Goal: Task Accomplishment & Management: Manage account settings

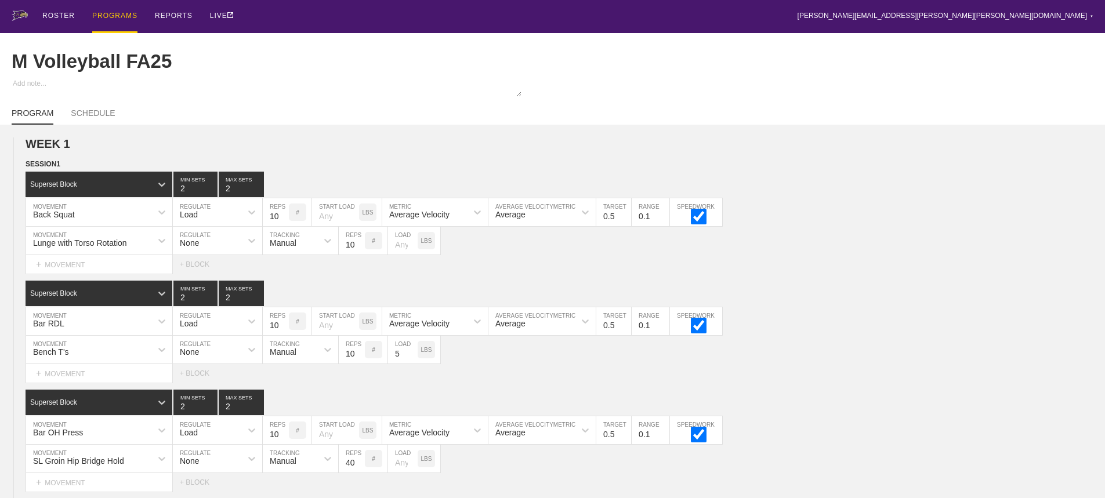
click at [111, 13] on div "PROGRAMS" at bounding box center [114, 16] width 45 height 33
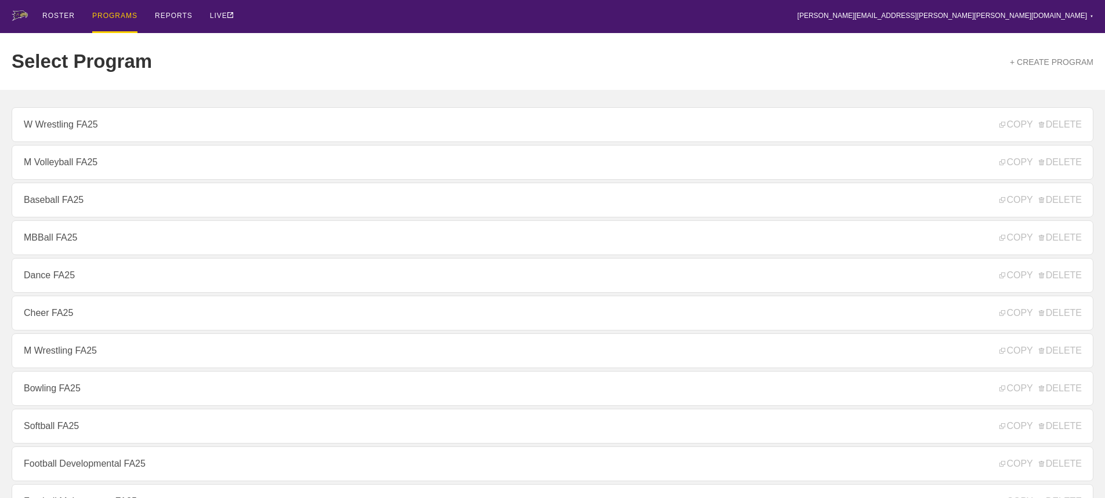
click at [457, 18] on div "ROSTER PROGRAMS REPORTS LIVE [PERSON_NAME][EMAIL_ADDRESS][PERSON_NAME][PERSON_N…" at bounding box center [553, 16] width 1082 height 33
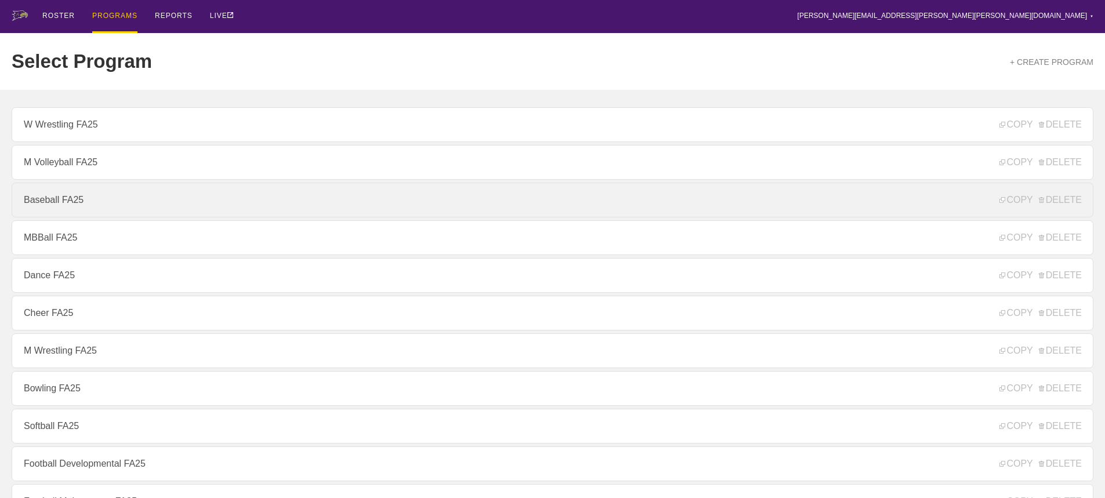
click at [57, 197] on link "Baseball FA25" at bounding box center [553, 200] width 1082 height 35
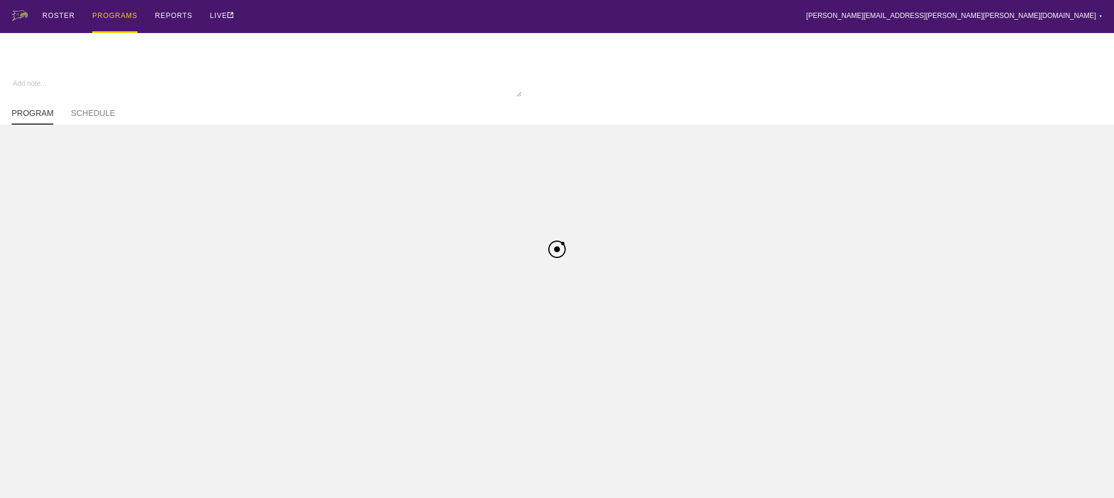
type textarea "x"
type input "Baseball FA25"
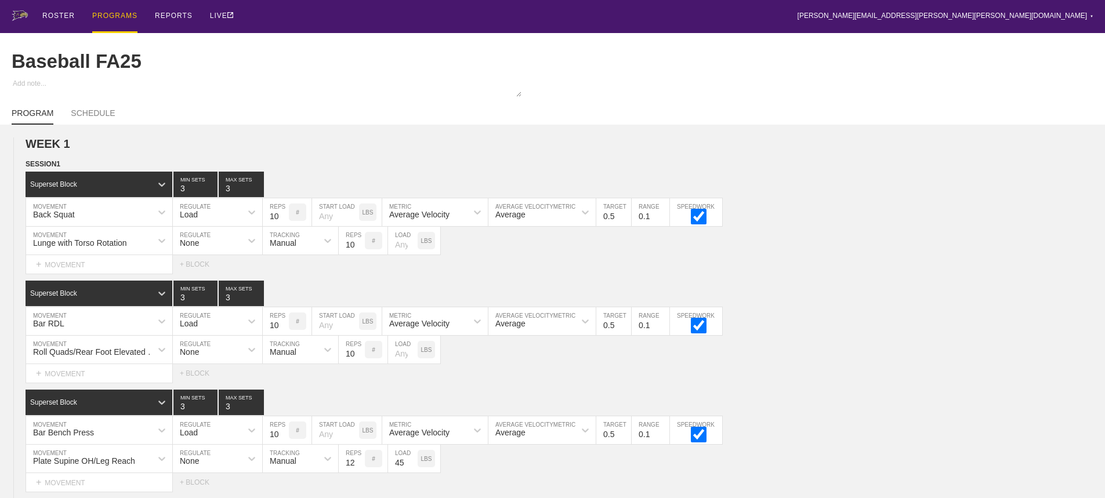
click at [863, 19] on div "ROSTER PROGRAMS REPORTS LIVE [PERSON_NAME][EMAIL_ADDRESS][PERSON_NAME][PERSON_N…" at bounding box center [553, 16] width 1082 height 33
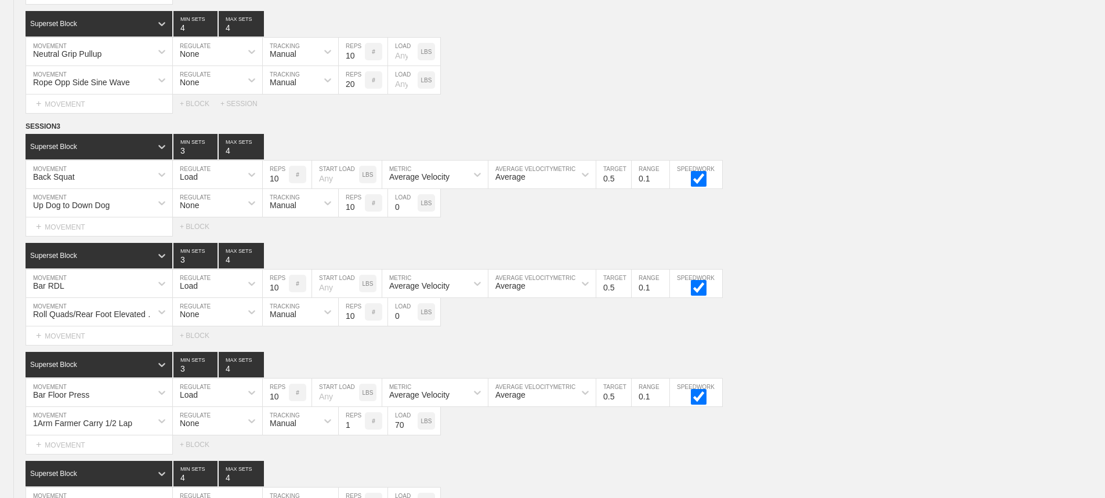
scroll to position [5696, 0]
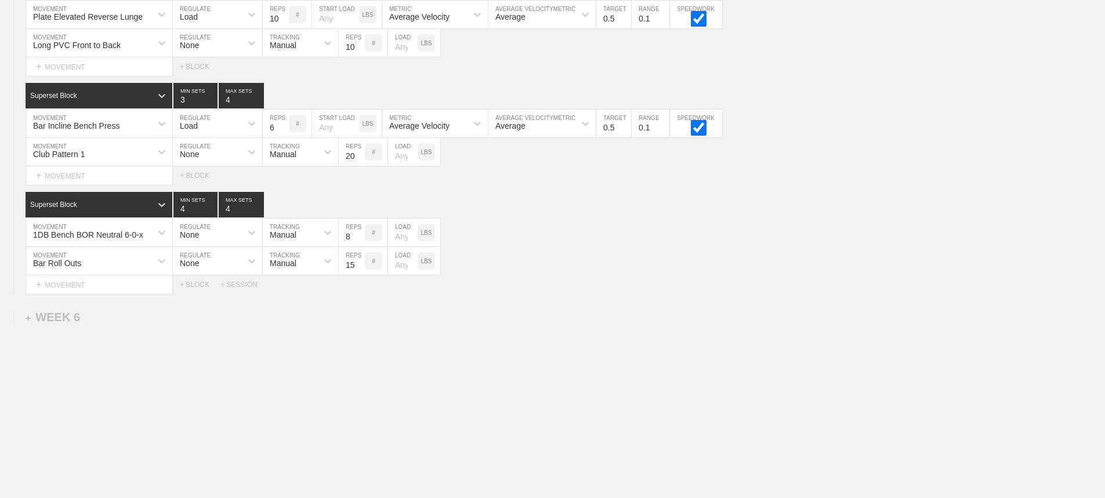
click at [242, 283] on div "+ SESSION" at bounding box center [243, 285] width 46 height 8
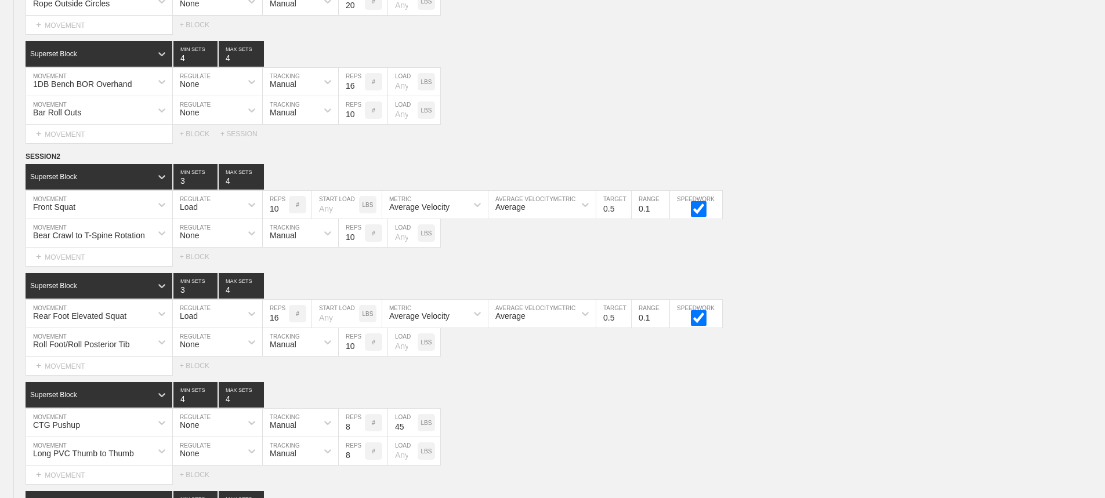
scroll to position [2911, 0]
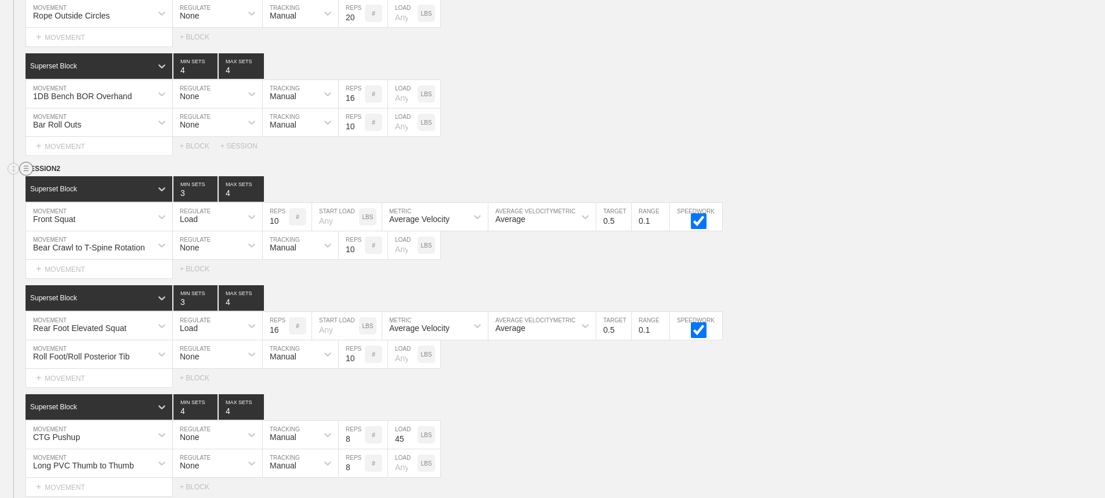
click at [26, 176] on circle at bounding box center [26, 168] width 13 height 13
click at [75, 187] on div "DUPLICATE" at bounding box center [81, 190] width 93 height 17
click at [857, 270] on div "Select... MOVEMENT + MOVEMENT + BLOCK" at bounding box center [552, 269] width 1105 height 19
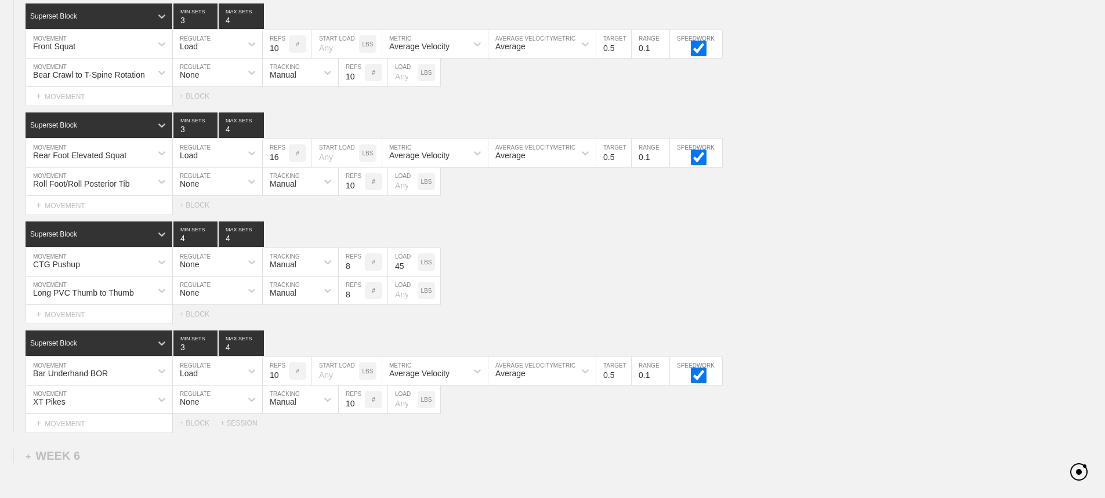
scroll to position [5588, 0]
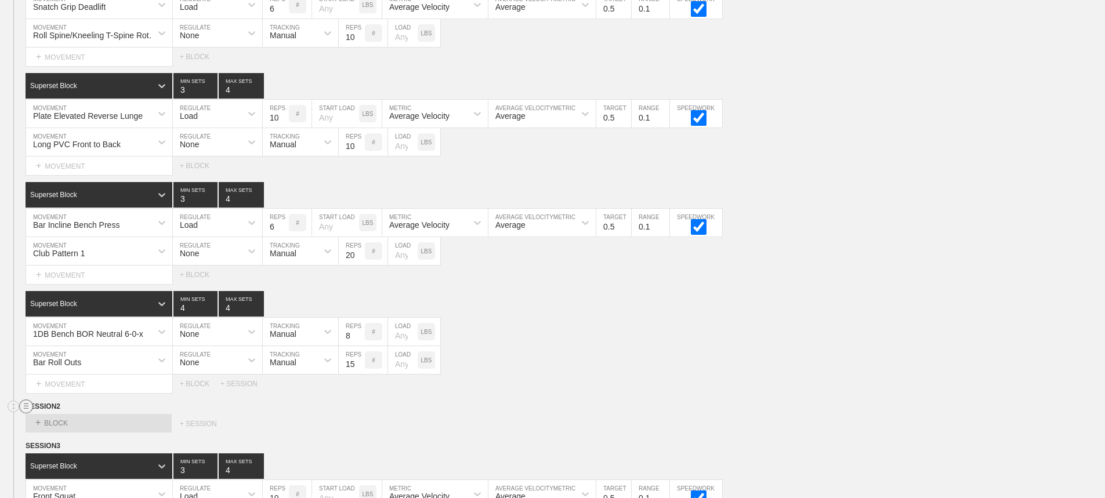
click at [26, 414] on circle at bounding box center [26, 406] width 13 height 13
click at [65, 443] on div "DELETE" at bounding box center [81, 446] width 93 height 17
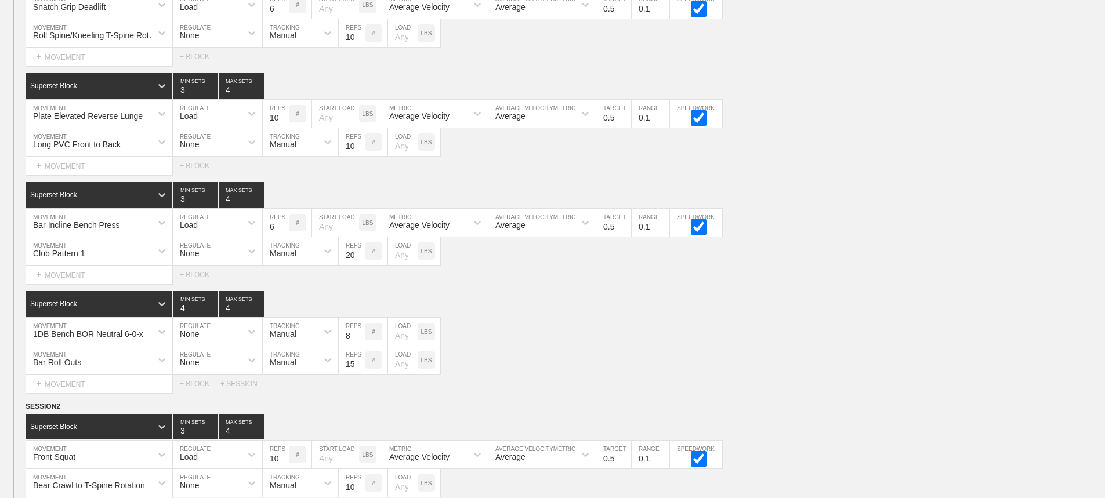
click at [807, 284] on div "Select... MOVEMENT + MOVEMENT + BLOCK" at bounding box center [552, 275] width 1105 height 19
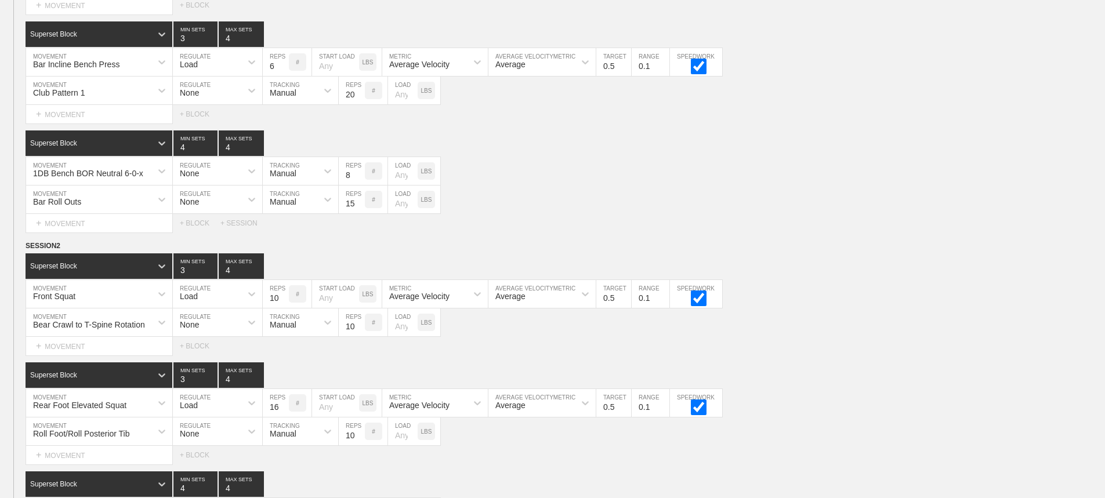
scroll to position [5762, 0]
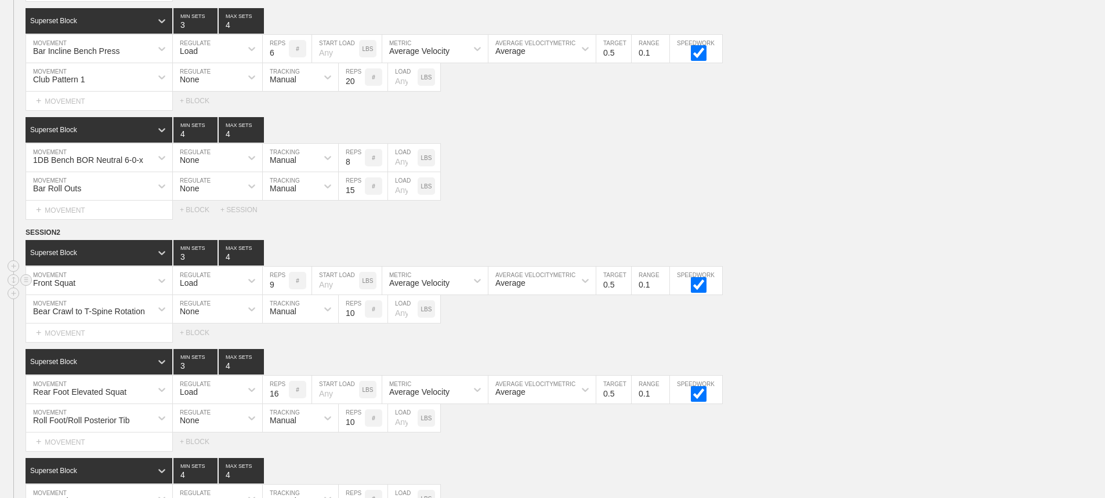
click at [283, 295] on input "9" at bounding box center [276, 281] width 26 height 28
click at [283, 295] on input "8" at bounding box center [276, 281] width 26 height 28
click at [283, 295] on input "7" at bounding box center [276, 281] width 26 height 28
type input "6"
click at [283, 295] on input "6" at bounding box center [276, 281] width 26 height 28
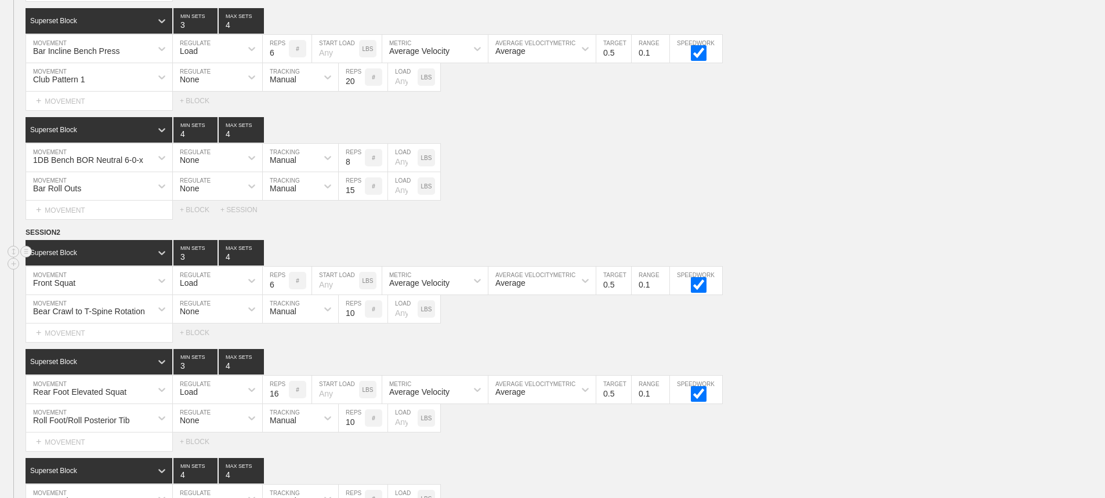
click at [932, 261] on div "Superset Block 3 MIN SETS 4 MAX SETS" at bounding box center [566, 253] width 1080 height 26
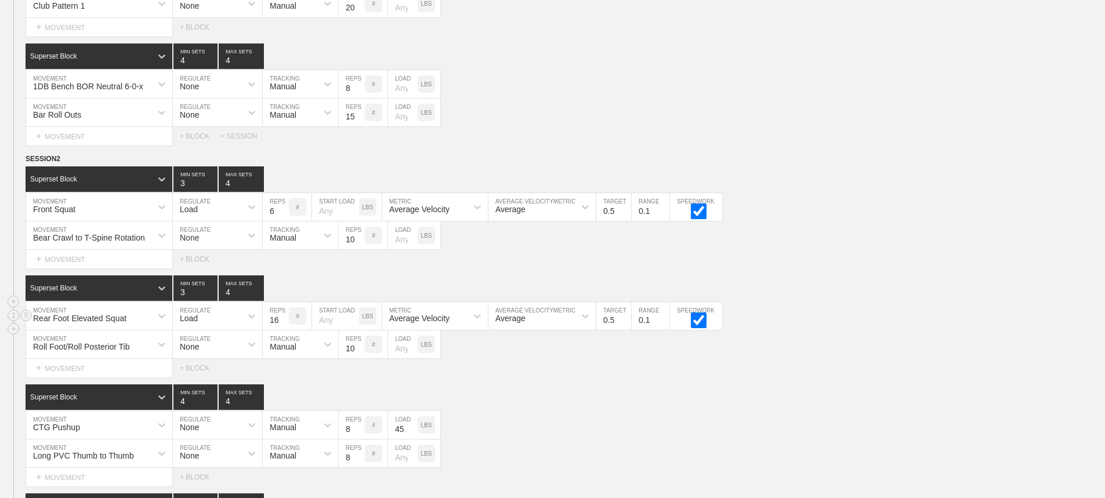
click at [135, 330] on div "Rear Foot Elevated Squat" at bounding box center [99, 316] width 146 height 28
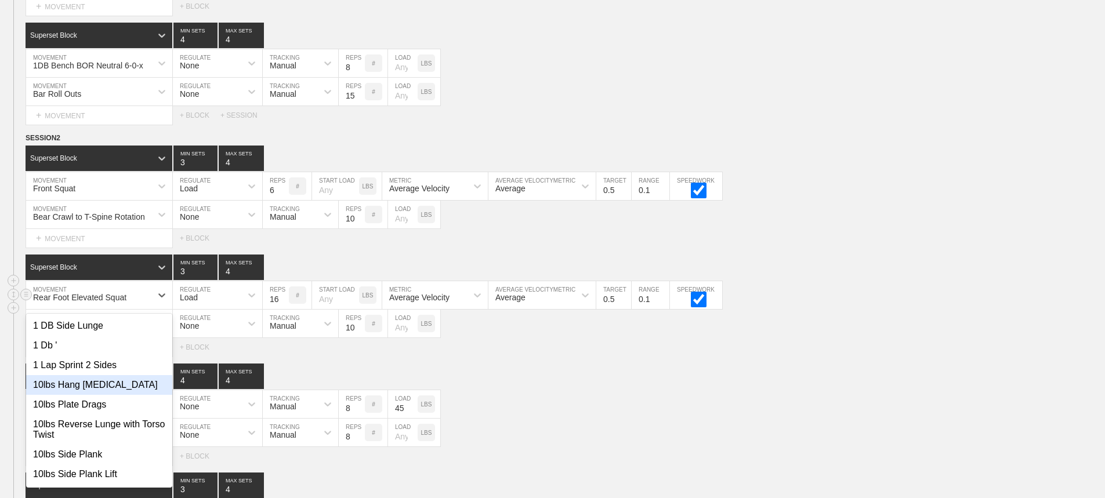
scroll to position [5859, 0]
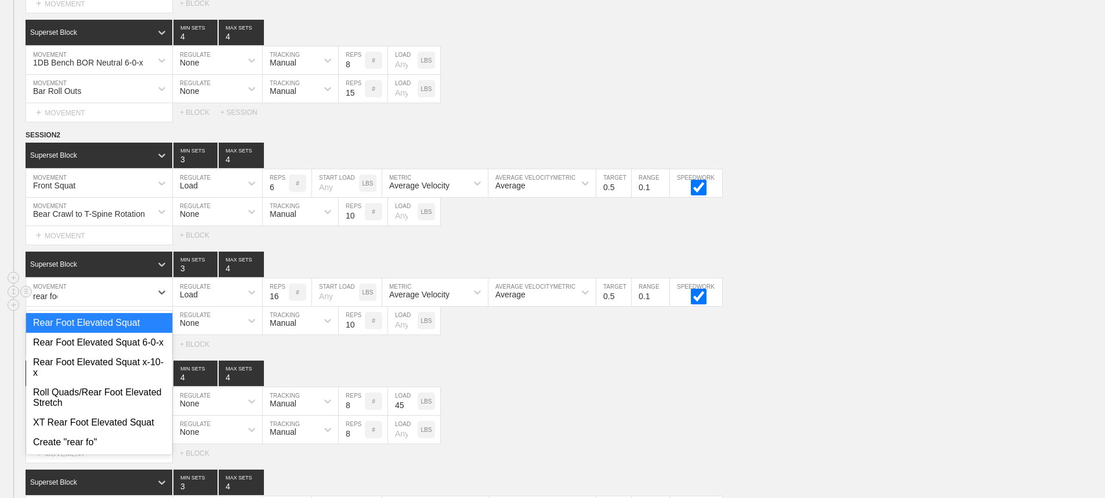
type input "rear foot"
click at [165, 353] on div "Rear Foot Elevated Squat 6-0-x" at bounding box center [99, 343] width 146 height 20
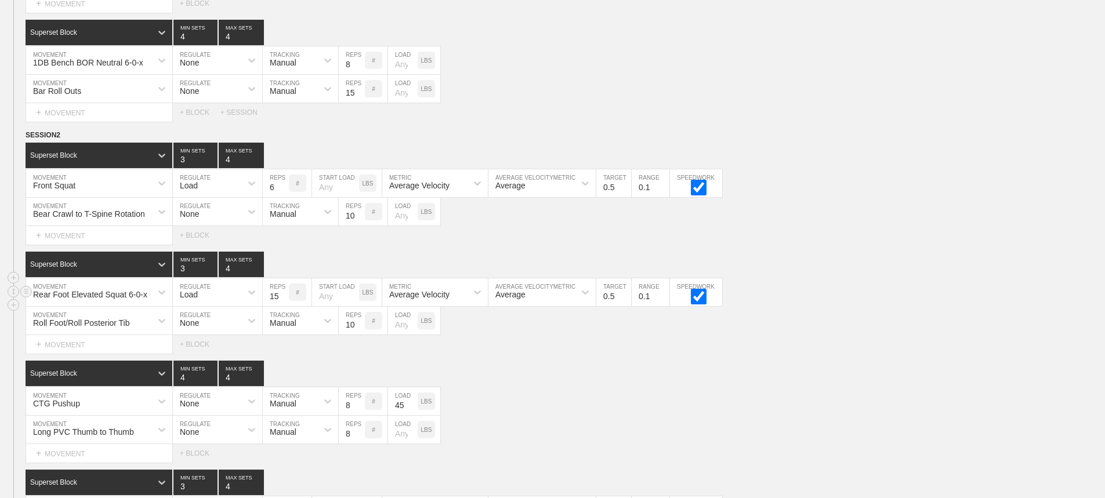
click at [282, 306] on input "15" at bounding box center [276, 293] width 26 height 28
click at [282, 306] on input "14" at bounding box center [276, 293] width 26 height 28
click at [282, 306] on input "13" at bounding box center [276, 293] width 26 height 28
click at [282, 306] on input "12" at bounding box center [276, 293] width 26 height 28
click at [282, 306] on input "11" at bounding box center [276, 293] width 26 height 28
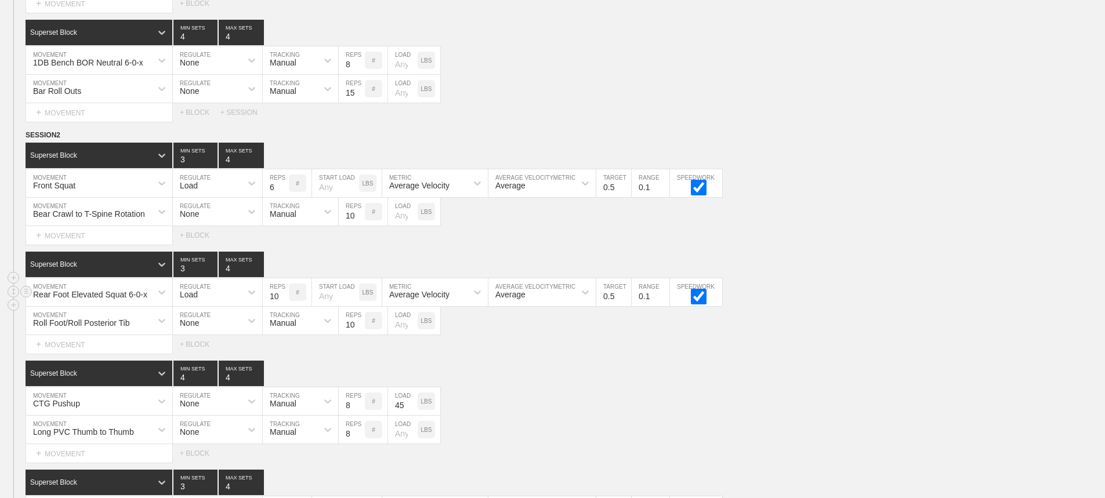
click at [282, 306] on input "10" at bounding box center [276, 293] width 26 height 28
click at [282, 306] on input "9" at bounding box center [276, 293] width 26 height 28
type input "8"
click at [282, 306] on input "8" at bounding box center [276, 293] width 26 height 28
click at [839, 291] on div "Rear Foot Elevated Squat 6-0-x MOVEMENT Load REGULATE 8 REPS # START LOAD LBS A…" at bounding box center [552, 293] width 1105 height 28
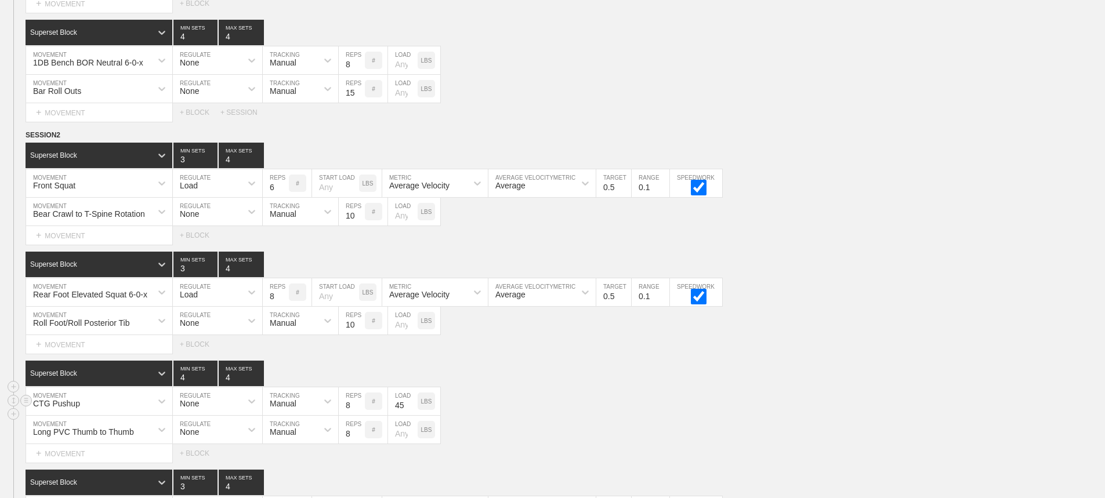
click at [132, 410] on div "CTG Pushup" at bounding box center [99, 402] width 146 height 28
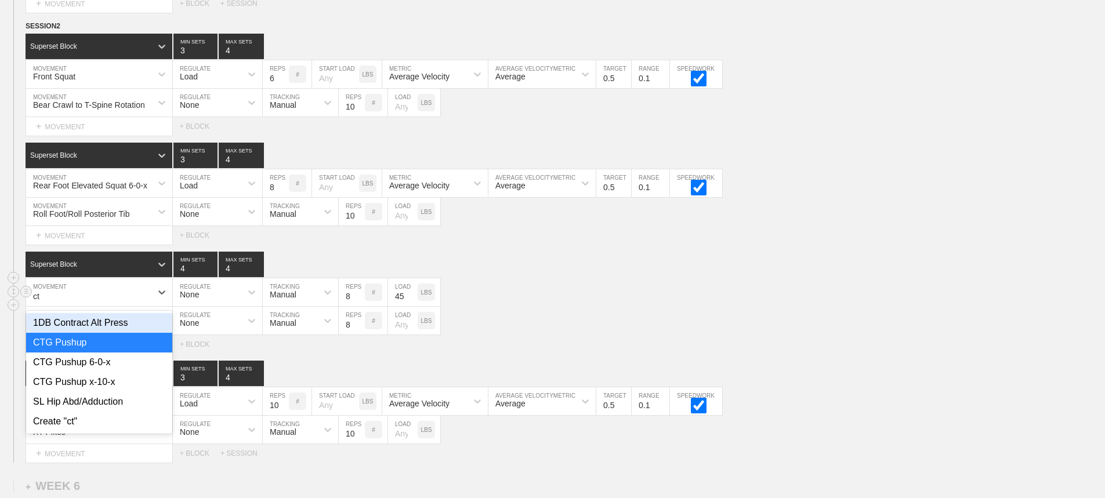
type input "ctg"
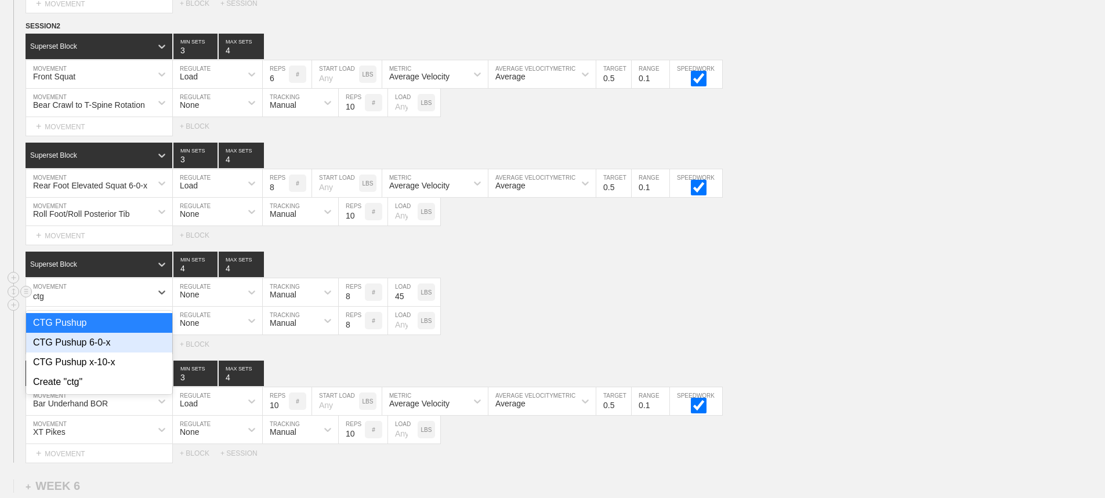
click at [111, 353] on div "CTG Pushup 6-0-x" at bounding box center [99, 343] width 146 height 20
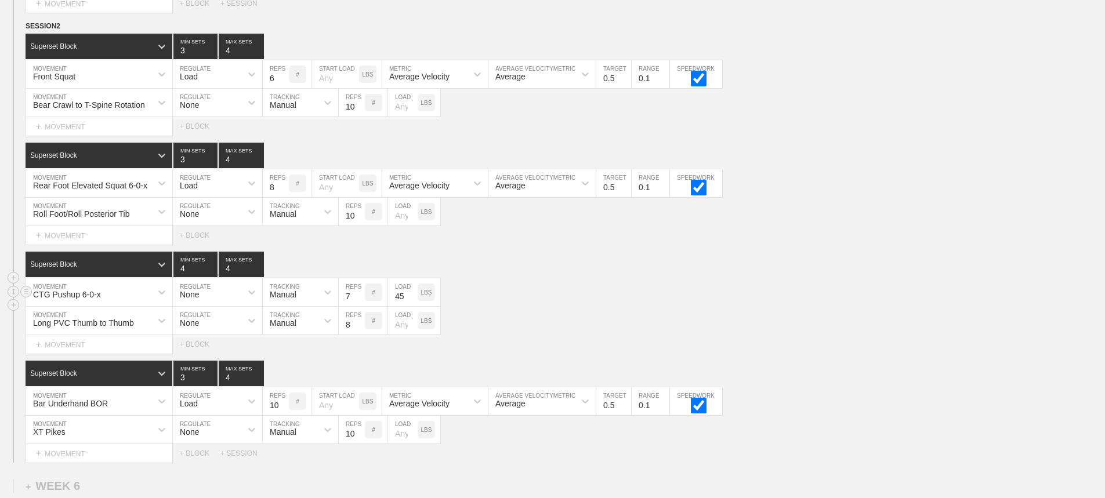
click at [359, 306] on input "7" at bounding box center [352, 293] width 26 height 28
click at [359, 306] on input "6" at bounding box center [352, 293] width 26 height 28
click at [359, 306] on input "5" at bounding box center [352, 293] width 26 height 28
type input "6"
click at [360, 301] on input "6" at bounding box center [352, 293] width 26 height 28
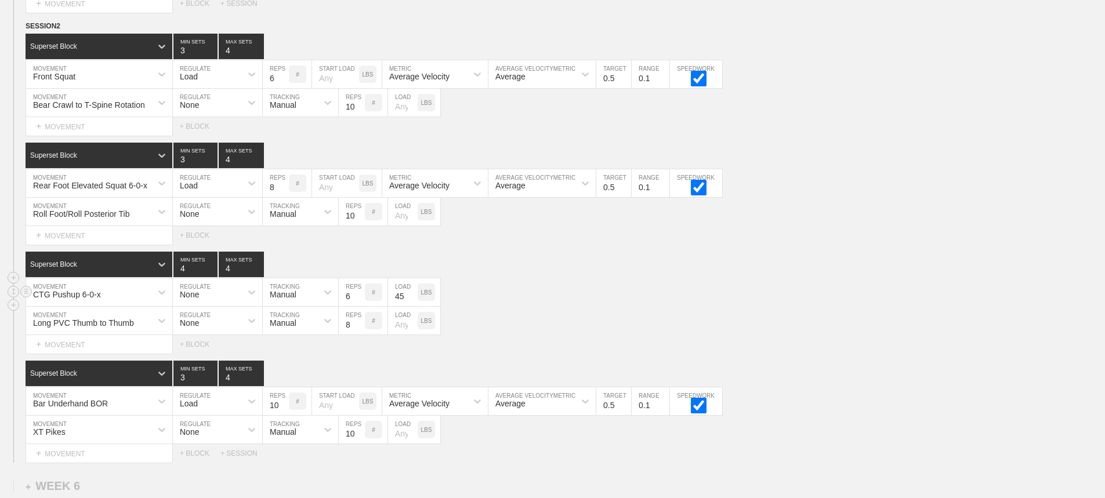
click at [561, 291] on div "CTG Pushup 6-0-x MOVEMENT None REGULATE Manual TRACKING 6 REPS # 45 LOAD LBS" at bounding box center [552, 293] width 1105 height 28
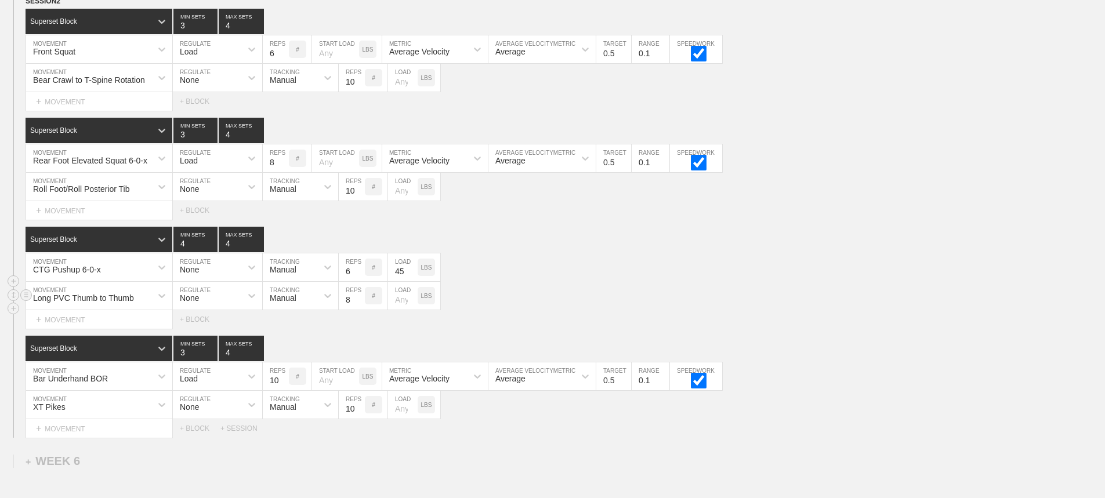
click at [147, 310] on div "Long PVC Thumb to Thumb" at bounding box center [99, 296] width 146 height 28
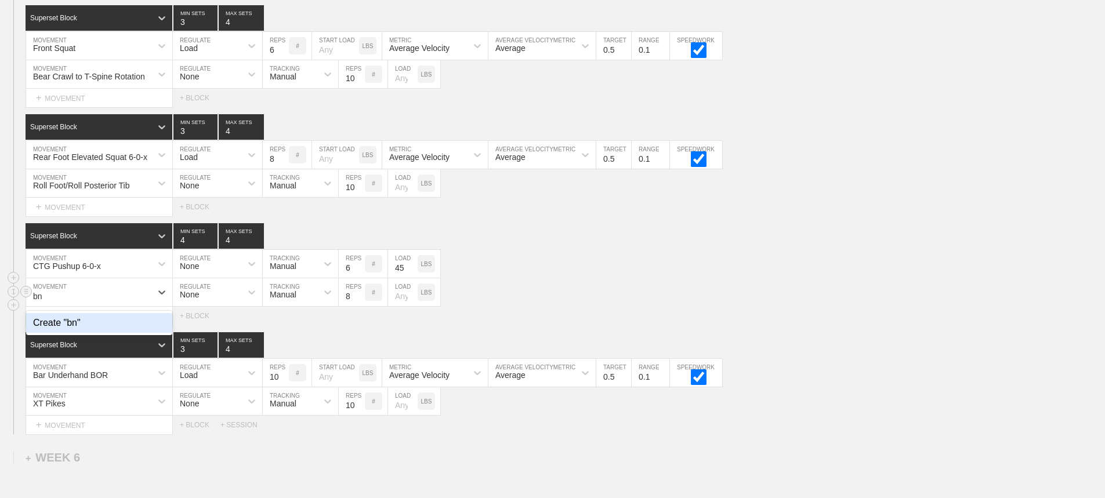
type input "b"
click at [689, 288] on div "Long PVC Thumb to Thumb MOVEMENT None REGULATE Manual TRACKING 8 REPS # LOAD LBS" at bounding box center [552, 293] width 1105 height 28
click at [151, 376] on div "Bar Underhand BOR" at bounding box center [99, 373] width 146 height 28
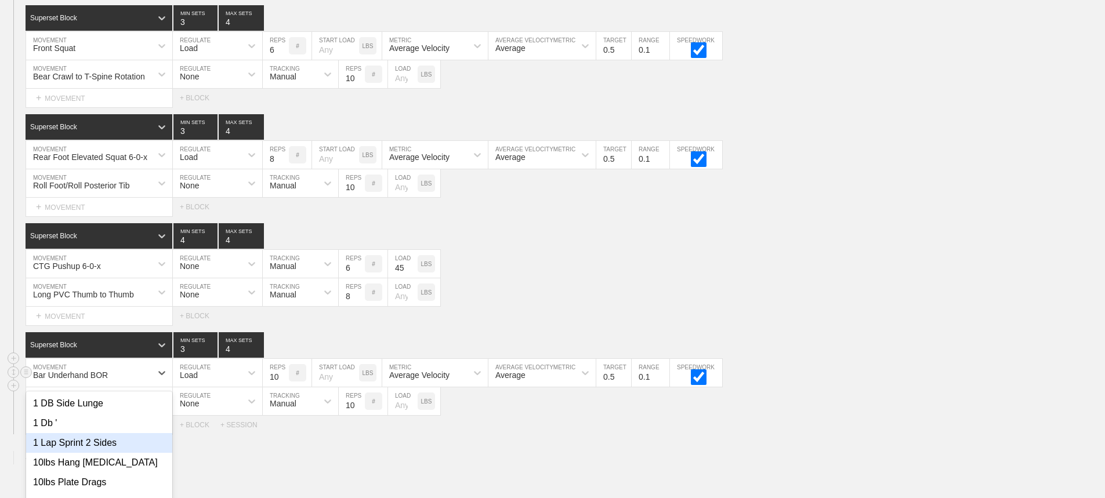
scroll to position [6078, 0]
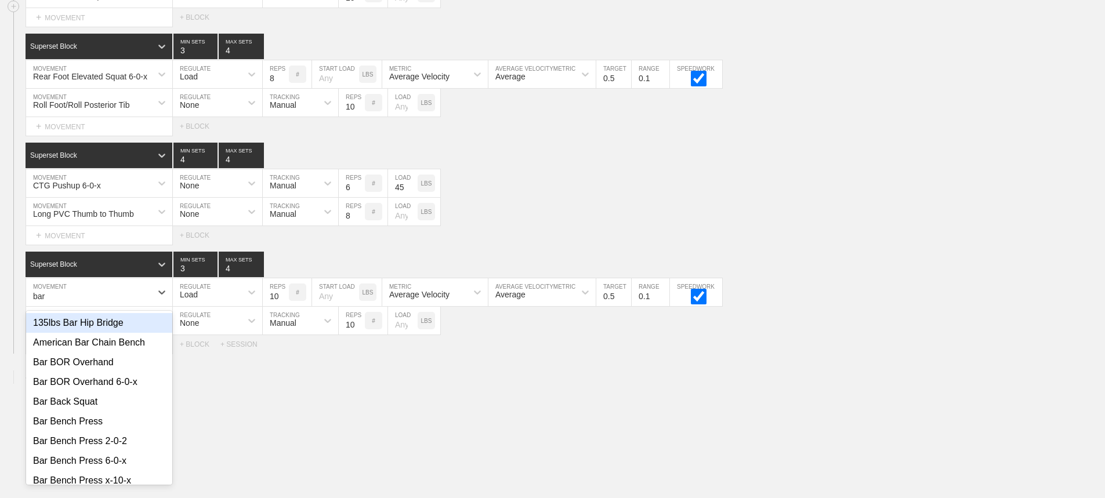
type input "bar"
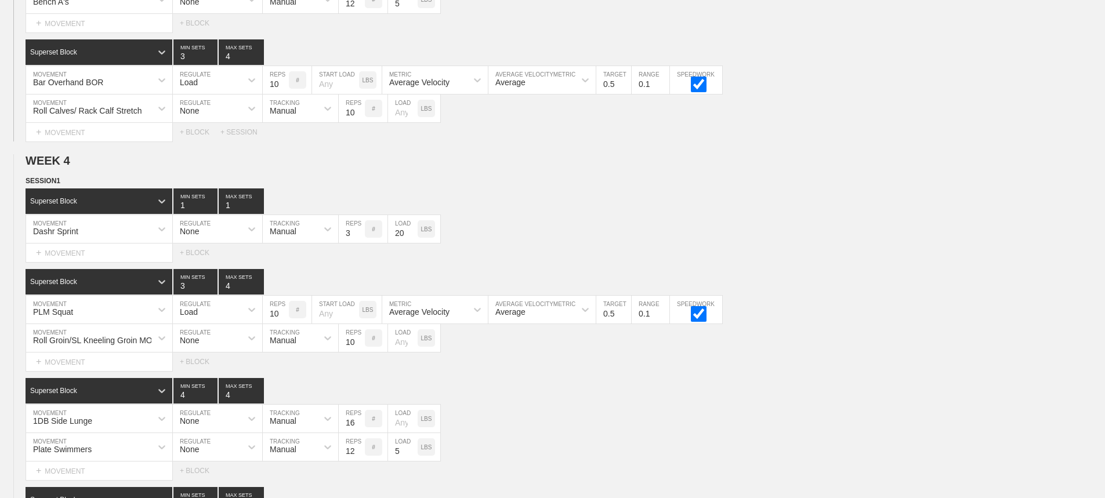
scroll to position [6146, 0]
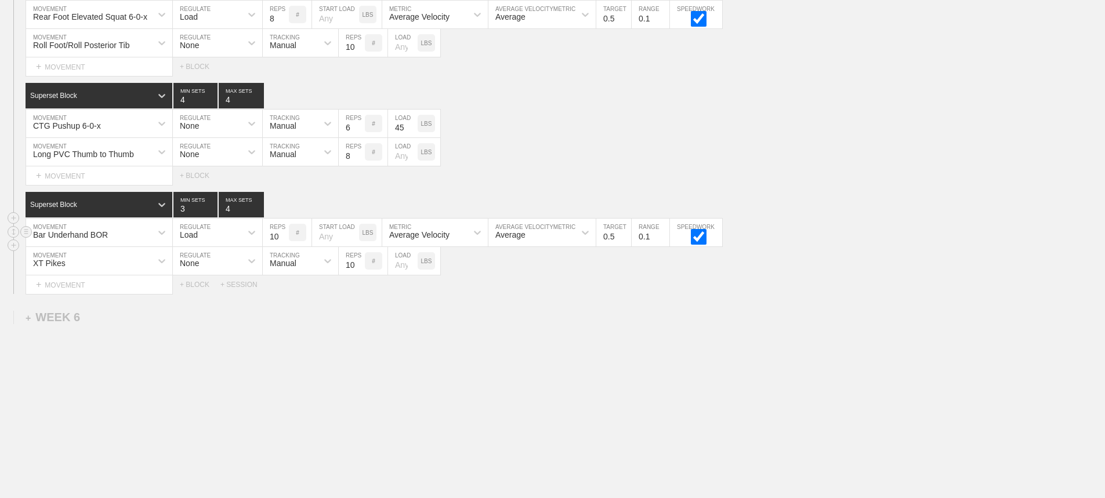
click at [126, 235] on div "Bar Underhand BOR" at bounding box center [88, 233] width 125 height 20
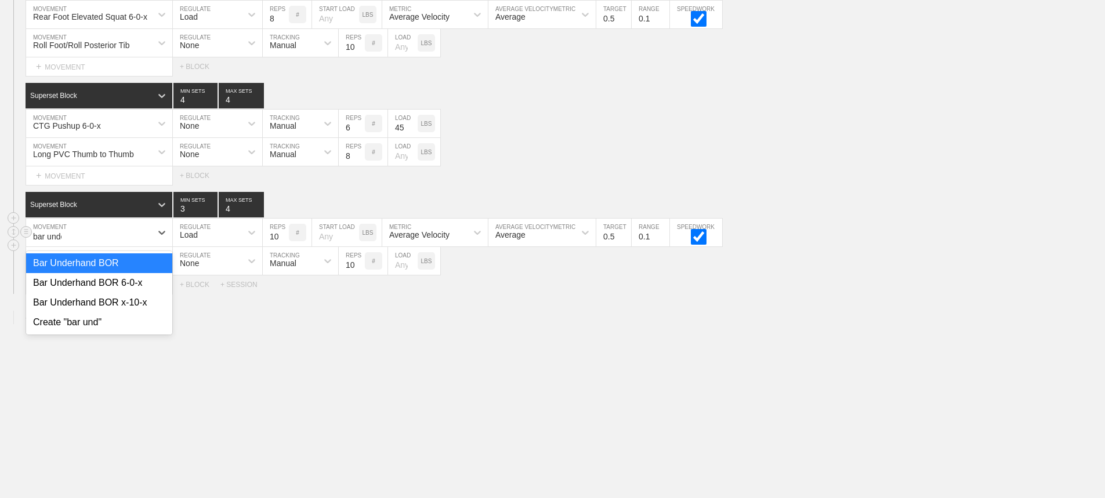
type input "bar under"
click at [131, 283] on div "Bar Underhand BOR 6-0-x" at bounding box center [99, 283] width 146 height 20
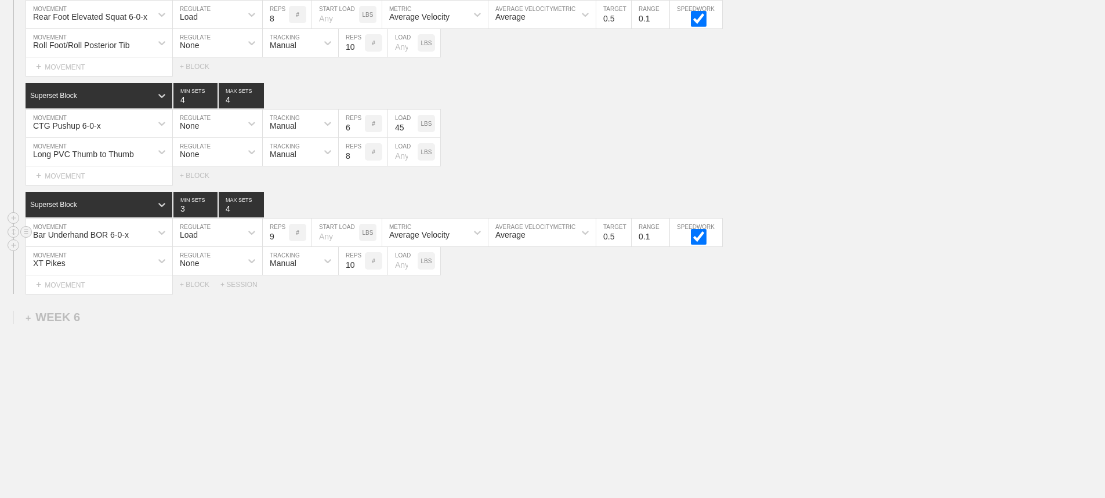
click at [283, 238] on input "9" at bounding box center [276, 233] width 26 height 28
click at [283, 238] on input "8" at bounding box center [276, 233] width 26 height 28
click at [283, 238] on input "7" at bounding box center [276, 233] width 26 height 28
click at [283, 238] on input "6" at bounding box center [276, 233] width 26 height 28
click at [283, 238] on input "5" at bounding box center [276, 233] width 26 height 28
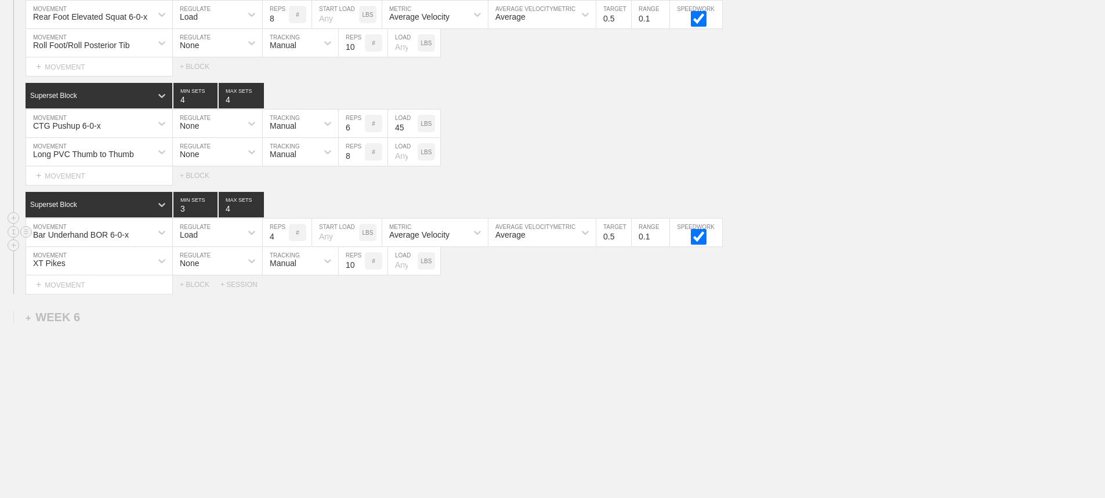
type input "4"
click at [283, 238] on input "4" at bounding box center [276, 233] width 26 height 28
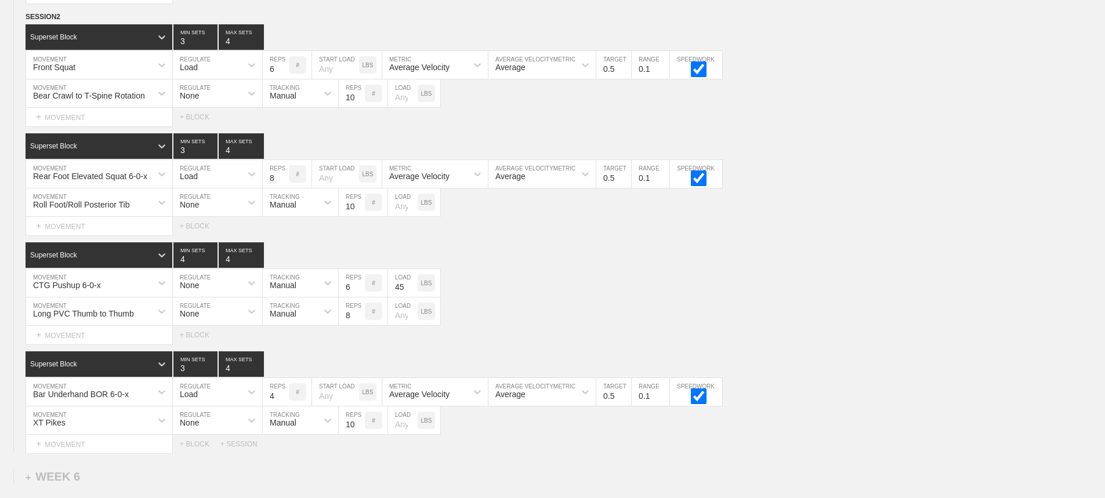
scroll to position [5972, 0]
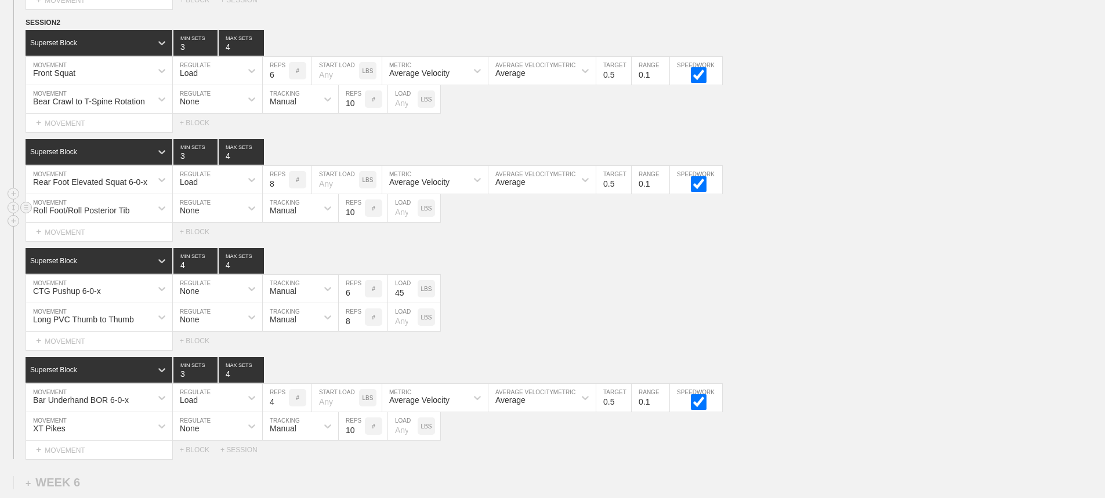
drag, startPoint x: 964, startPoint y: 230, endPoint x: 1021, endPoint y: 204, distance: 62.0
click at [969, 223] on div "Roll Foot/Roll Posterior Tib MOVEMENT None REGULATE Manual TRACKING 10 REPS # L…" at bounding box center [552, 208] width 1105 height 28
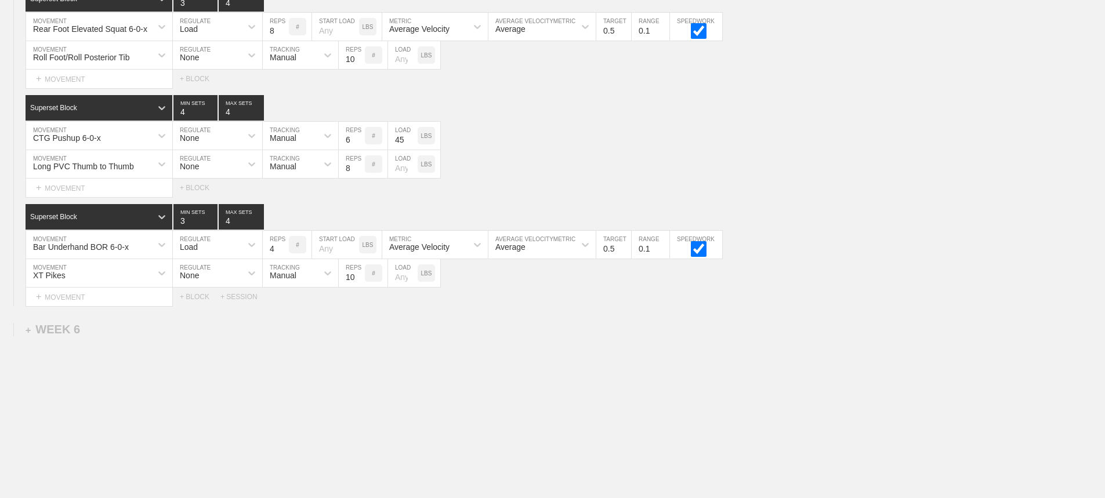
scroll to position [6146, 0]
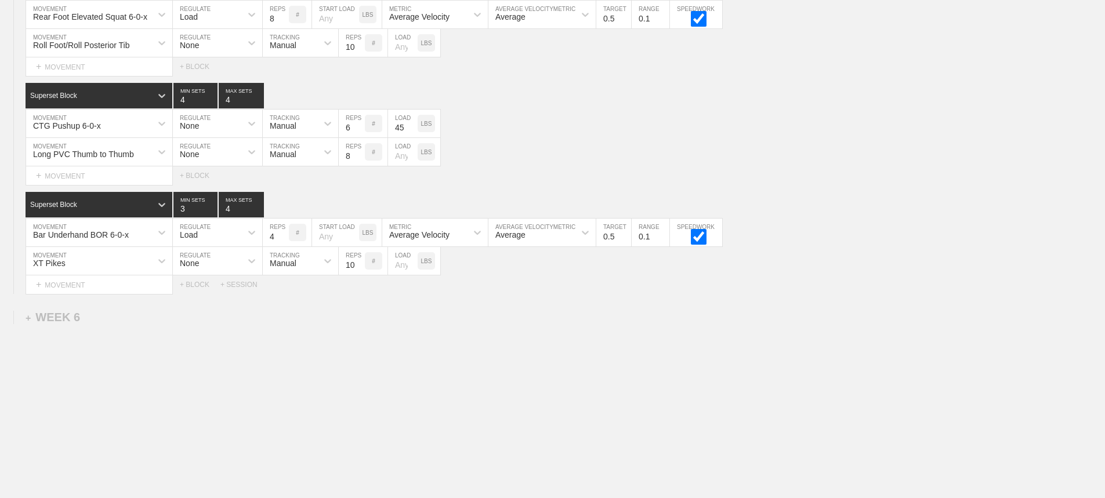
drag, startPoint x: 570, startPoint y: 345, endPoint x: 536, endPoint y: 338, distance: 34.4
click at [360, 261] on input "11" at bounding box center [352, 261] width 26 height 28
click at [360, 261] on input "12" at bounding box center [352, 261] width 26 height 28
click at [360, 261] on input "13" at bounding box center [352, 261] width 26 height 28
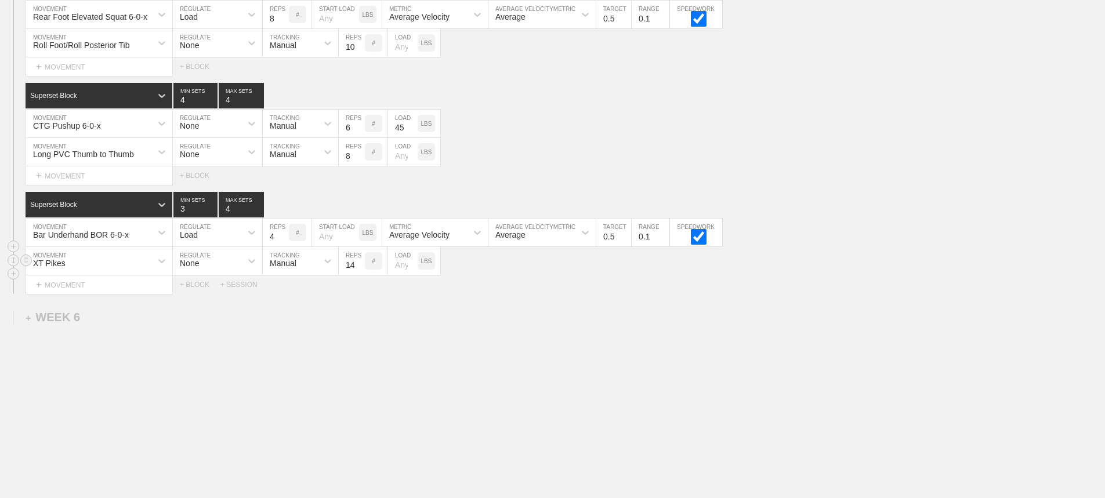
click at [360, 261] on input "14" at bounding box center [352, 261] width 26 height 28
type input "15"
click at [360, 261] on input "15" at bounding box center [352, 261] width 26 height 28
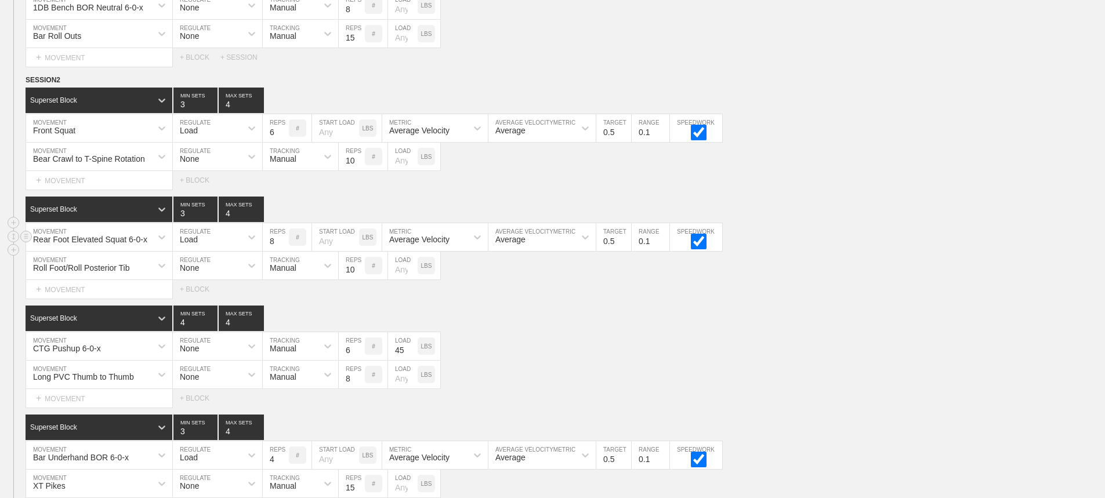
scroll to position [5914, 0]
click at [921, 296] on div "Select... MOVEMENT + MOVEMENT + BLOCK" at bounding box center [552, 290] width 1105 height 19
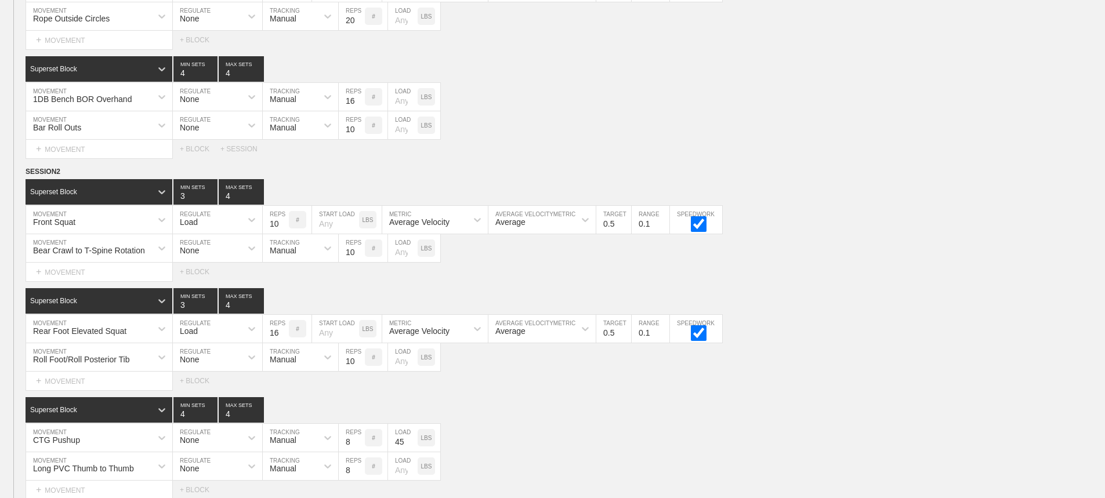
scroll to position [6146, 0]
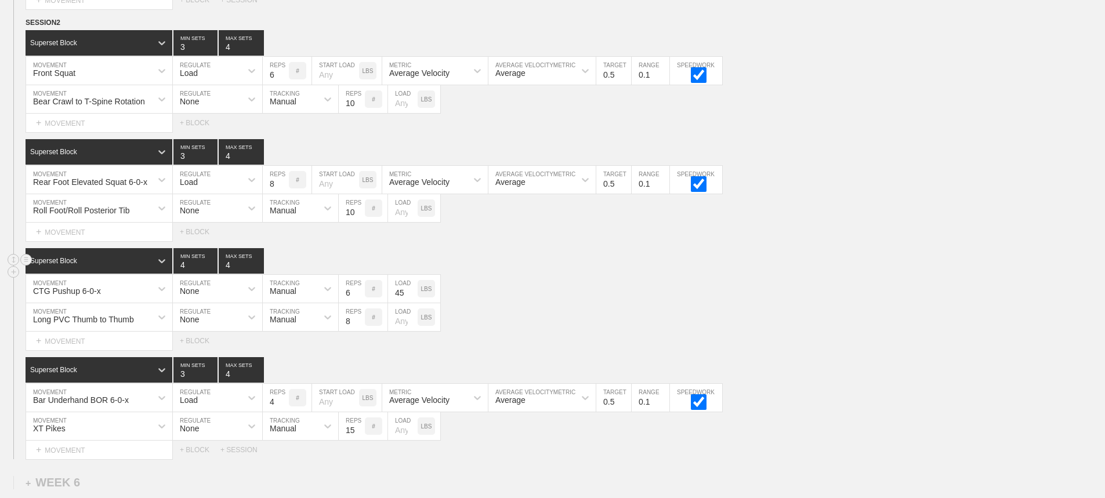
click at [891, 262] on div "Superset Block 4 MIN SETS 4 MAX SETS" at bounding box center [566, 261] width 1080 height 26
click at [856, 303] on div "CTG Pushup 6-0-x MOVEMENT None REGULATE Manual TRACKING 6 REPS # 45 LOAD LBS" at bounding box center [552, 289] width 1105 height 28
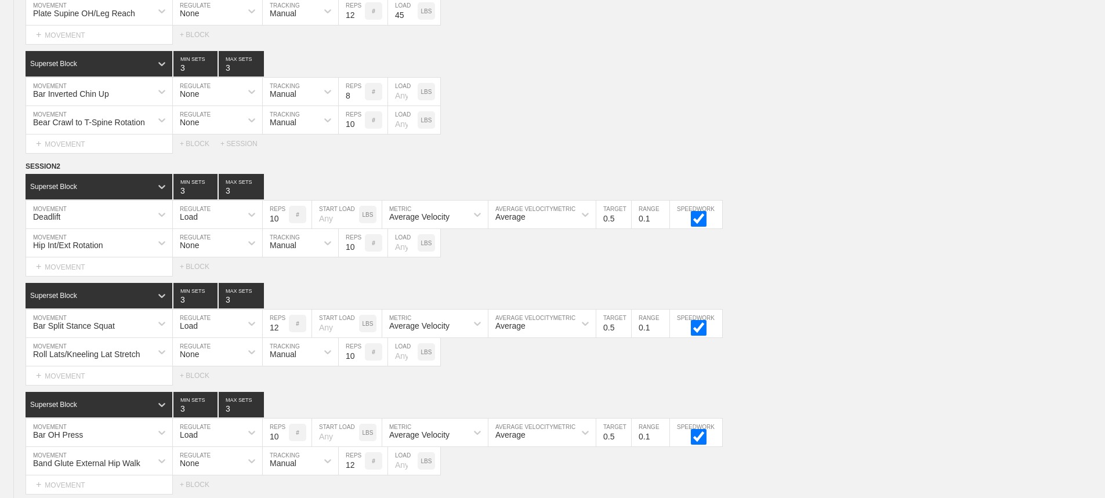
scroll to position [0, 0]
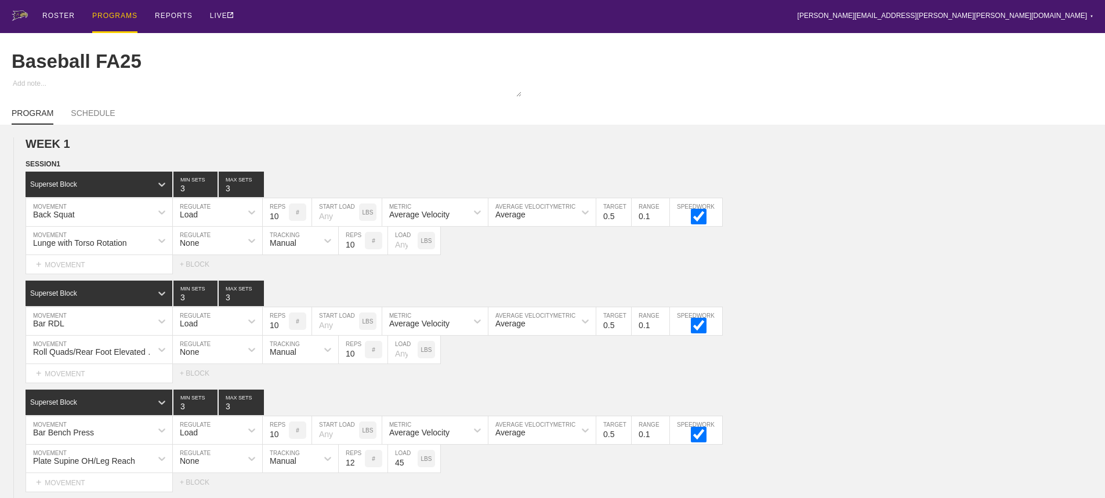
click at [601, 9] on div "ROSTER PROGRAMS REPORTS LIVE [PERSON_NAME][EMAIL_ADDRESS][PERSON_NAME][PERSON_N…" at bounding box center [553, 16] width 1082 height 33
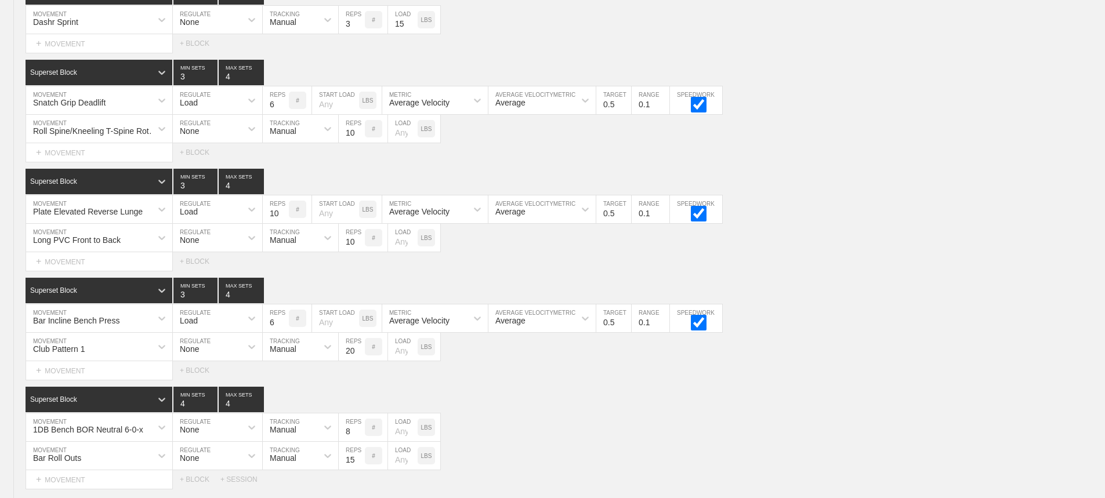
scroll to position [6146, 0]
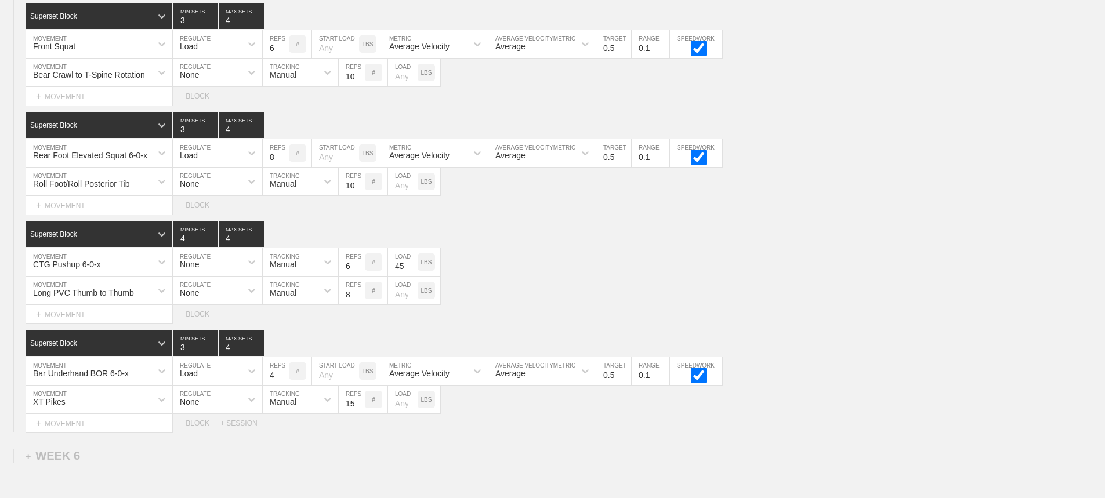
scroll to position [5972, 0]
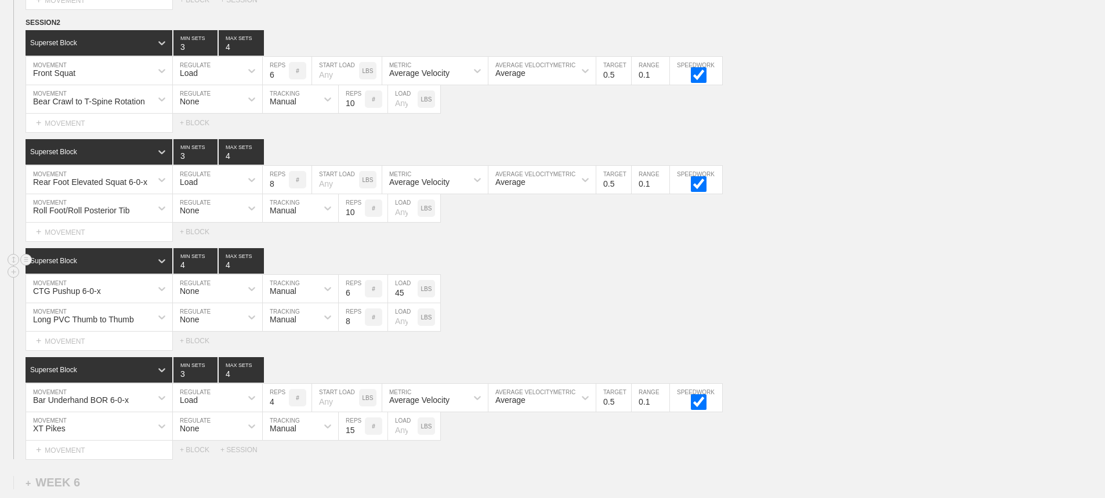
click at [894, 263] on div "Superset Block 4 MIN SETS 4 MAX SETS" at bounding box center [566, 261] width 1080 height 26
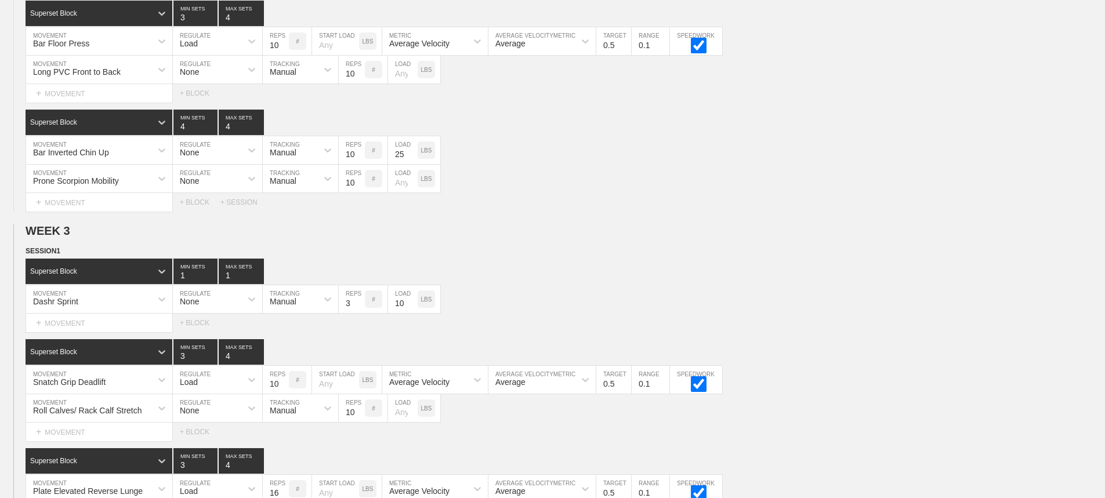
scroll to position [0, 0]
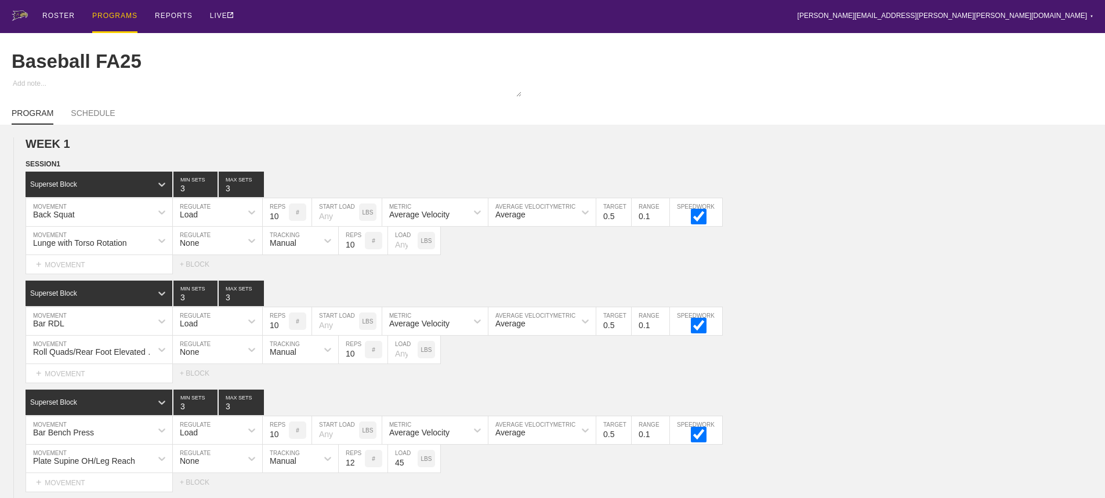
click at [109, 15] on div "PROGRAMS" at bounding box center [114, 16] width 45 height 33
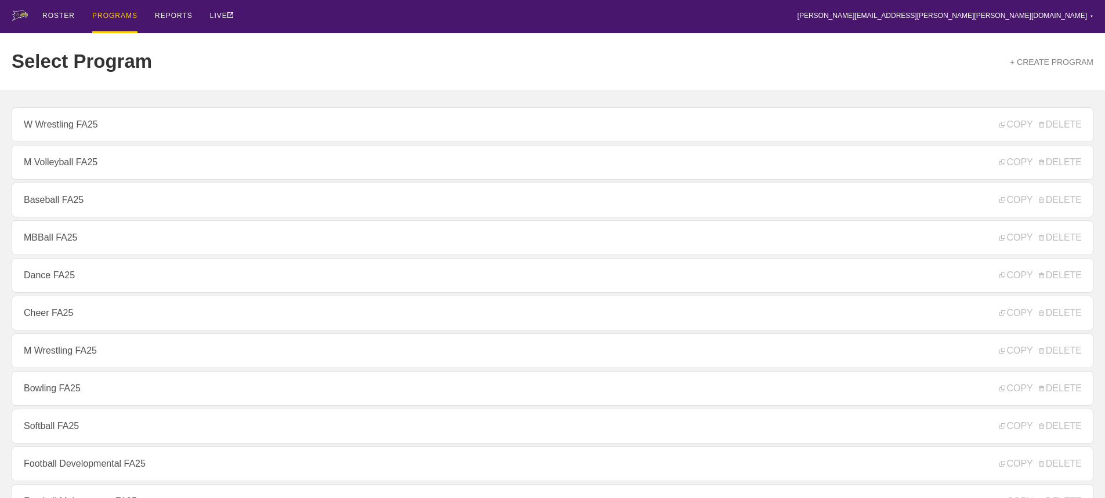
click at [581, 21] on div "ROSTER PROGRAMS REPORTS LIVE [PERSON_NAME][EMAIL_ADDRESS][PERSON_NAME][PERSON_N…" at bounding box center [553, 16] width 1082 height 33
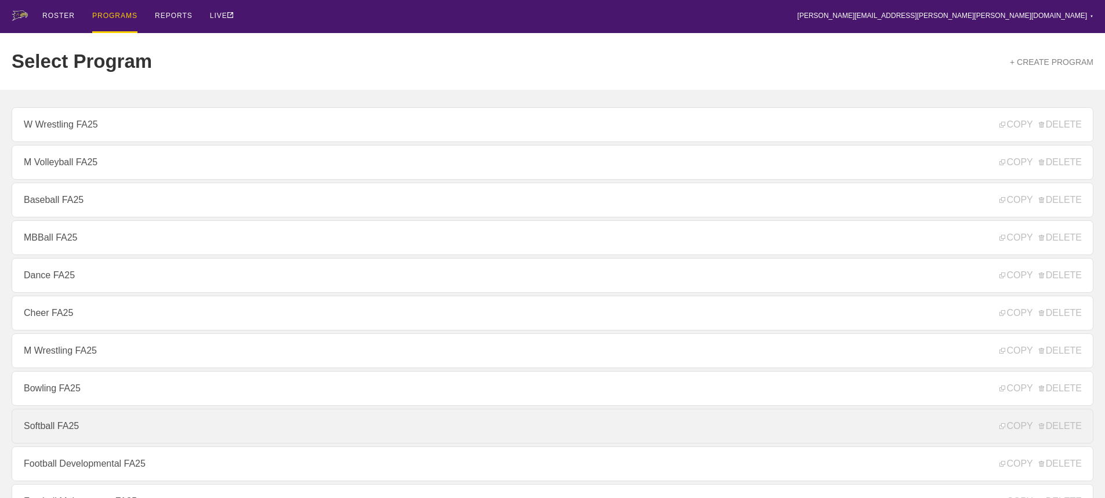
click at [59, 429] on link "Softball FA25" at bounding box center [553, 426] width 1082 height 35
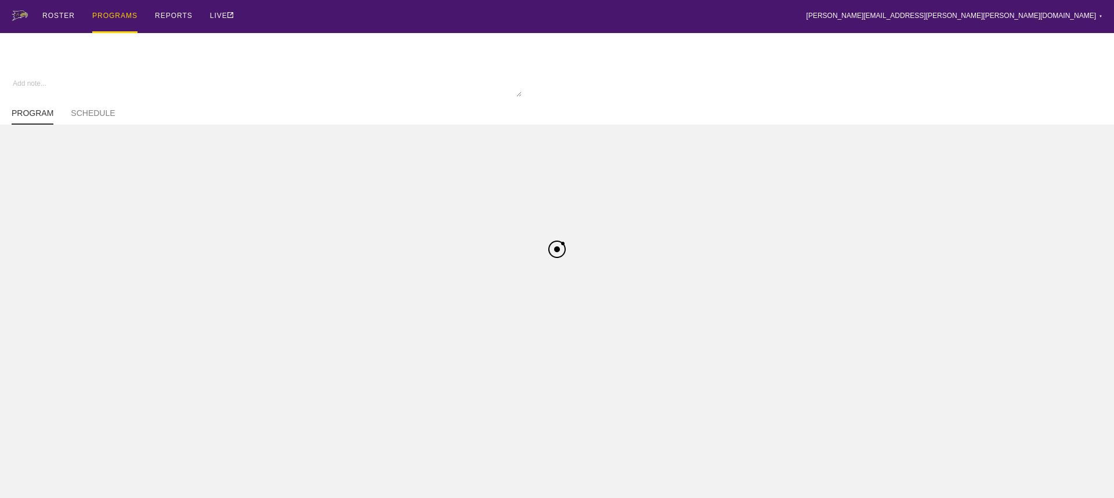
type textarea "x"
type input "Softball FA25"
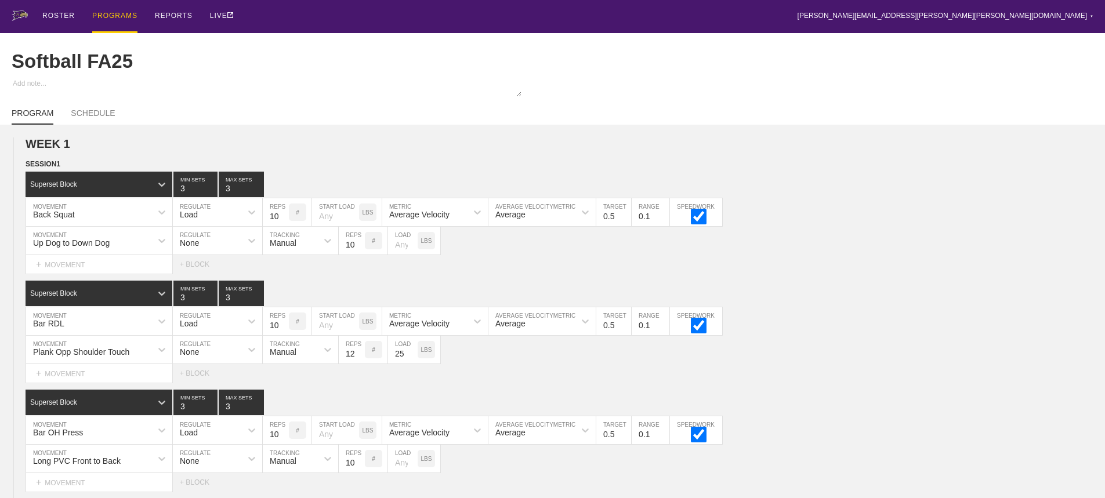
click at [288, 14] on div "ROSTER PROGRAMS REPORTS LIVE [PERSON_NAME][EMAIL_ADDRESS][PERSON_NAME][PERSON_N…" at bounding box center [553, 16] width 1082 height 33
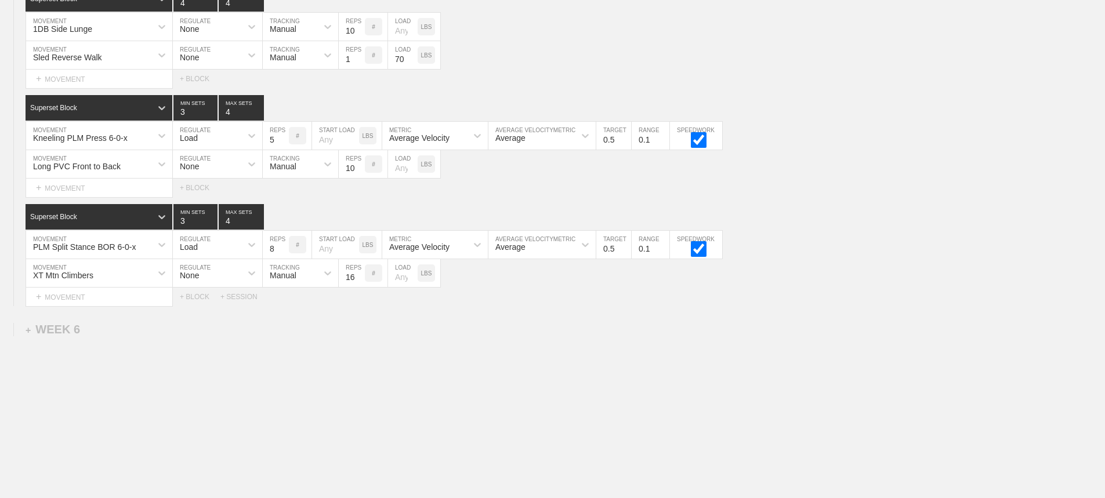
scroll to position [5165, 0]
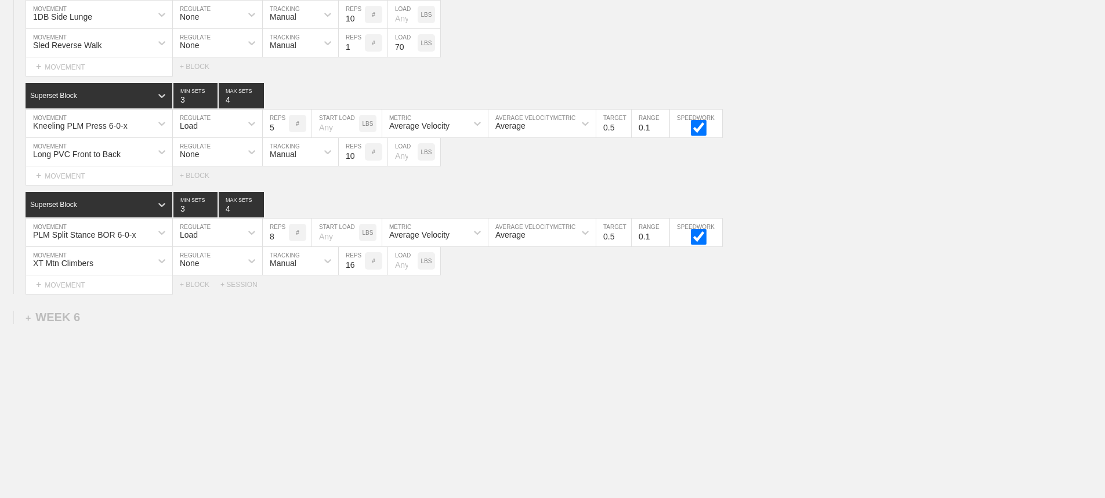
drag, startPoint x: 878, startPoint y: 370, endPoint x: 638, endPoint y: 357, distance: 240.6
click at [247, 284] on div "+ SESSION" at bounding box center [243, 285] width 46 height 8
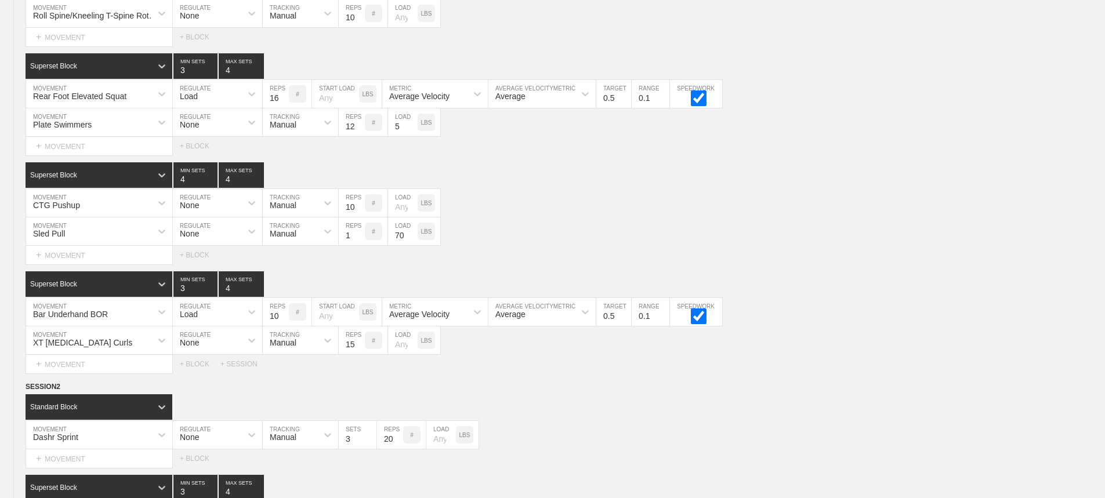
scroll to position [2496, 0]
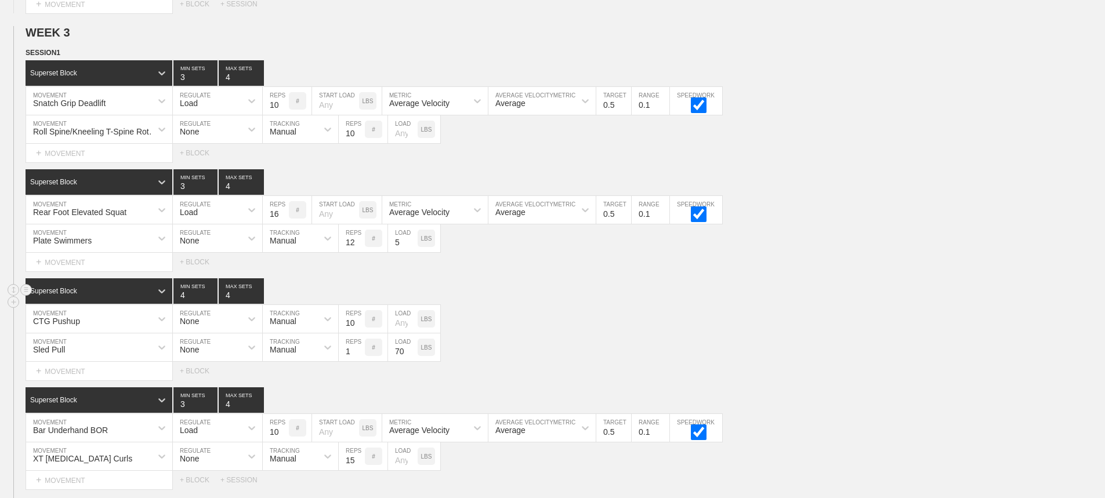
click at [547, 292] on div "Superset Block 4 MIN SETS 4 MAX SETS" at bounding box center [566, 292] width 1080 height 26
click at [26, 52] on line at bounding box center [26, 52] width 5 height 0
click at [82, 69] on div "DUPLICATE" at bounding box center [81, 74] width 93 height 17
click at [628, 304] on div "Superset Block 4 MIN SETS 4 MAX SETS" at bounding box center [566, 292] width 1080 height 26
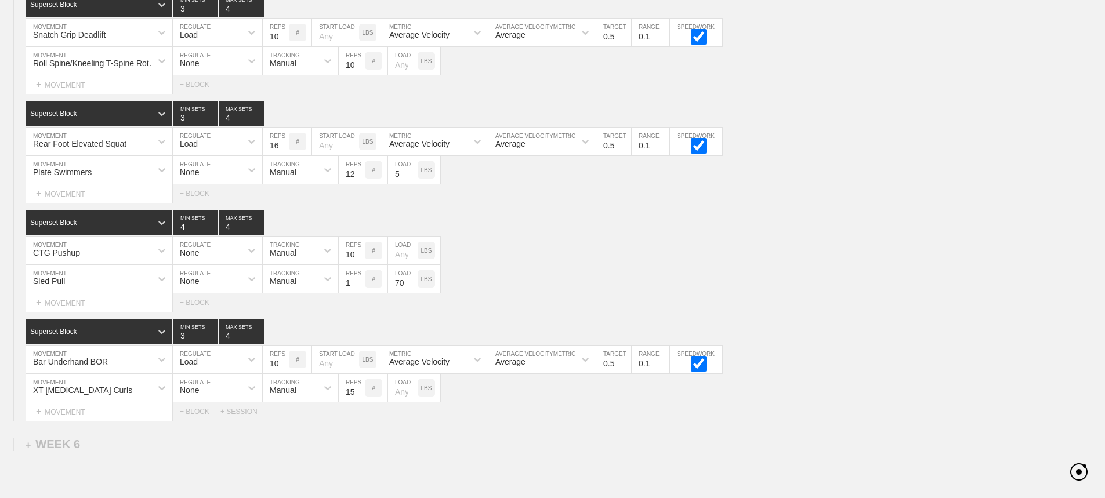
scroll to position [5069, 0]
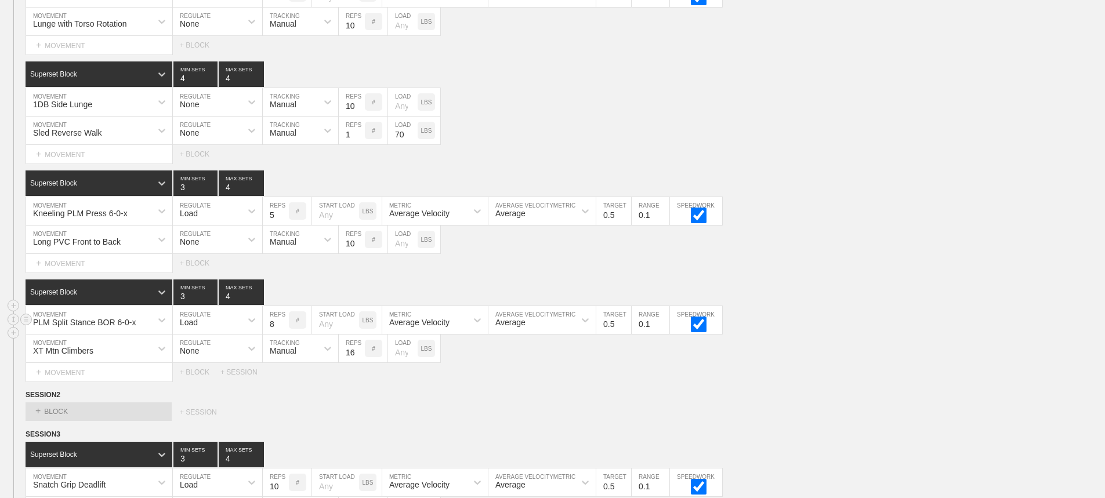
click at [811, 335] on div "PLM Split Stance BOR 6-0-x MOVEMENT Load REGULATE 8 REPS # START LOAD LBS Avera…" at bounding box center [552, 320] width 1105 height 28
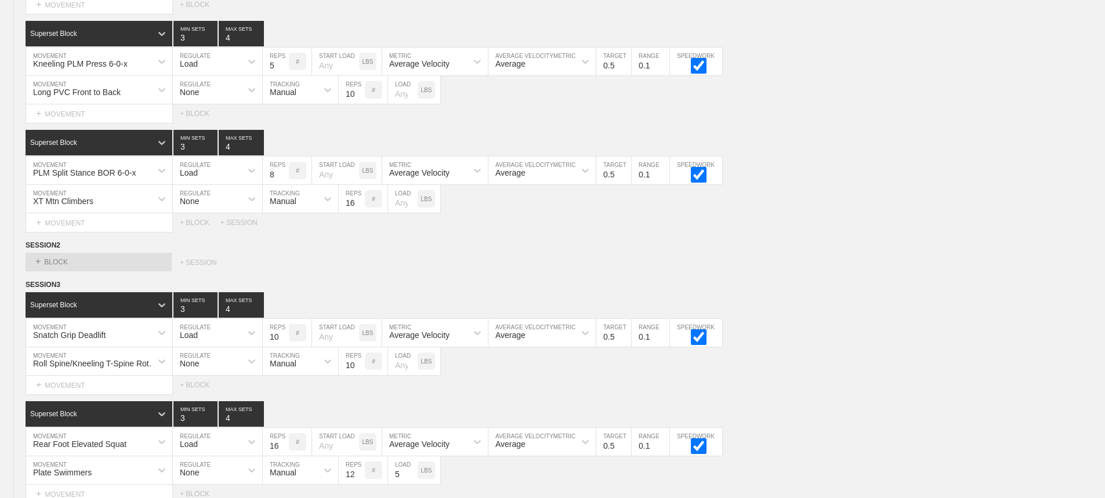
scroll to position [5368, 0]
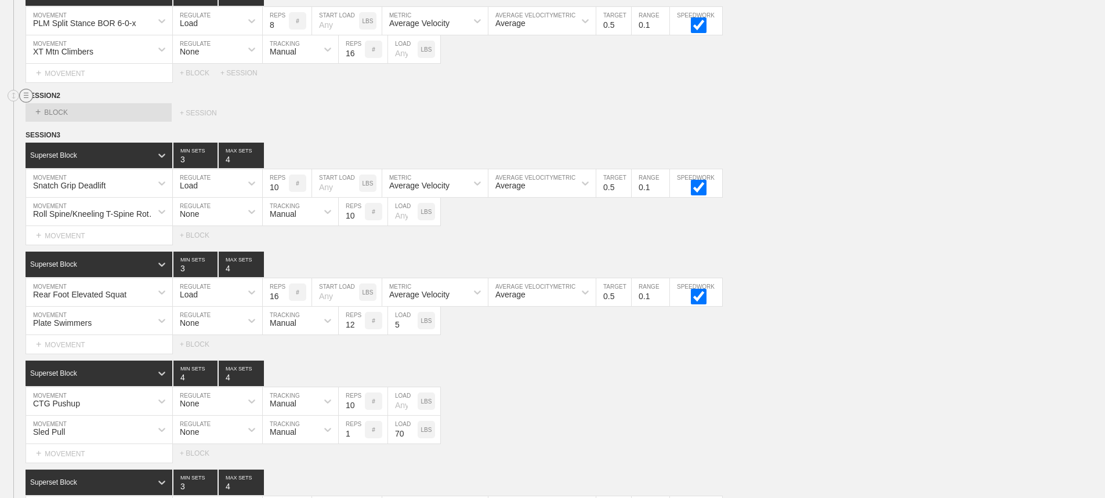
click at [21, 103] on circle at bounding box center [26, 95] width 13 height 13
click at [70, 132] on div "DELETE" at bounding box center [81, 134] width 93 height 17
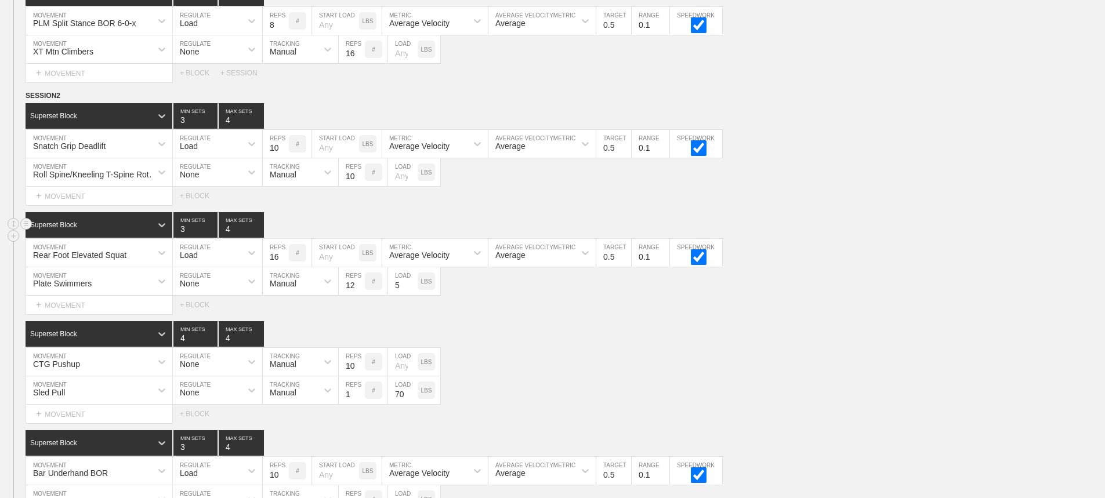
click at [891, 221] on div "Superset Block 3 MIN SETS 4 MAX SETS" at bounding box center [566, 225] width 1080 height 26
click at [283, 158] on input "9" at bounding box center [276, 144] width 26 height 28
click at [283, 158] on input "8" at bounding box center [276, 144] width 26 height 28
click at [283, 158] on input "7" at bounding box center [276, 144] width 26 height 28
click at [283, 158] on input "6" at bounding box center [276, 144] width 26 height 28
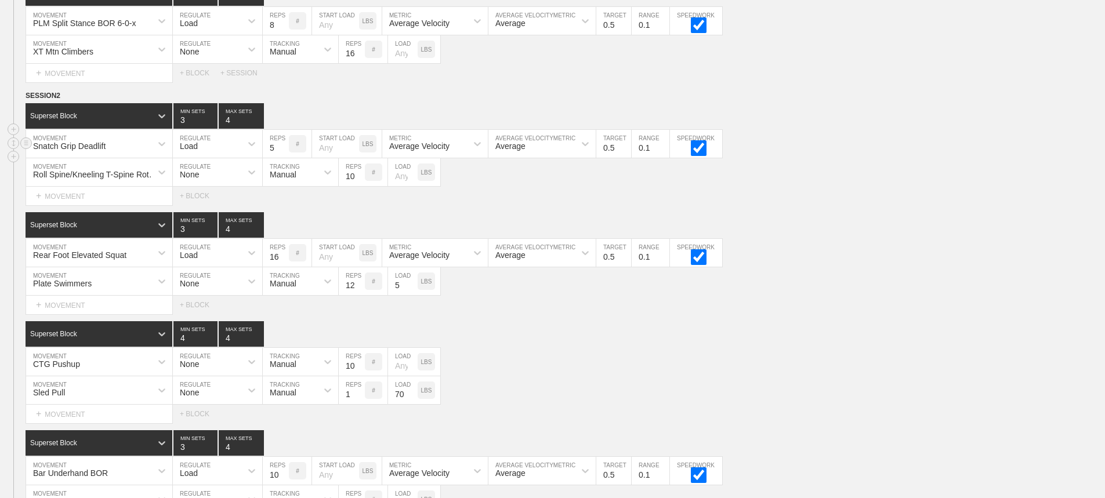
click at [283, 158] on input "5" at bounding box center [276, 144] width 26 height 28
type input "6"
click at [282, 153] on input "6" at bounding box center [276, 144] width 26 height 28
drag, startPoint x: 885, startPoint y: 178, endPoint x: 426, endPoint y: 259, distance: 466.1
click at [884, 178] on div "Roll Spine/Kneeling T-Spine Rotation MOVEMENT None REGULATE Manual TRACKING 10 …" at bounding box center [552, 172] width 1105 height 28
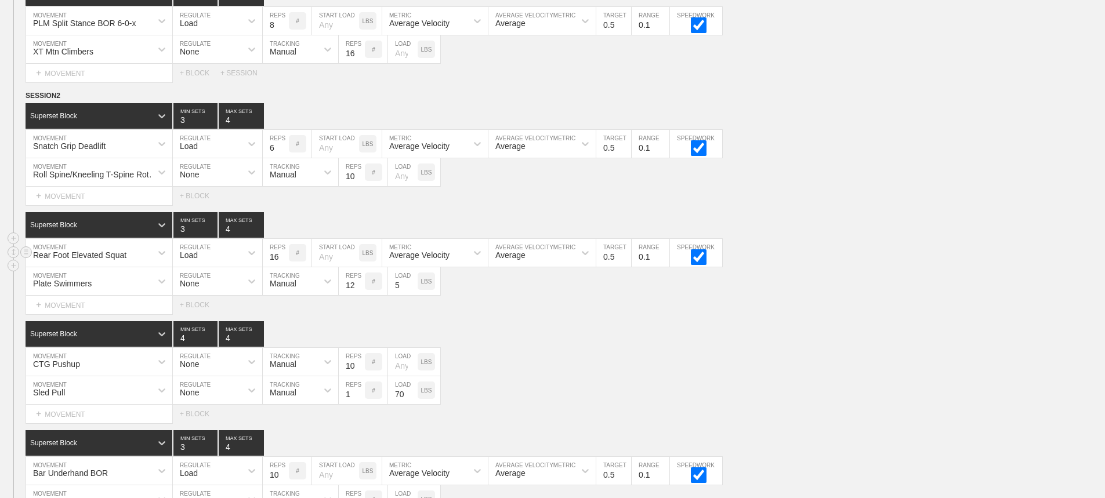
click at [143, 262] on div "Rear Foot Elevated Squat" at bounding box center [88, 253] width 125 height 20
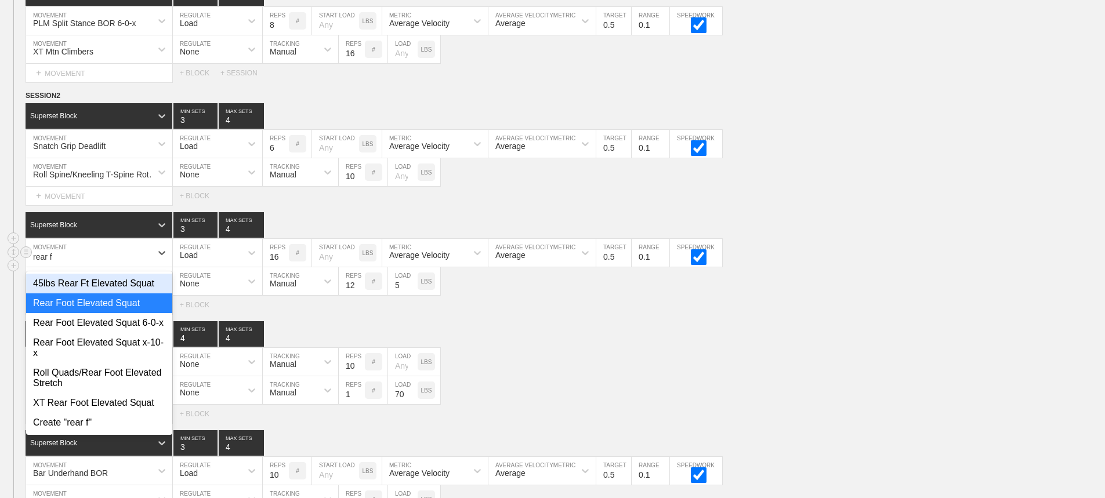
type input "rear fo"
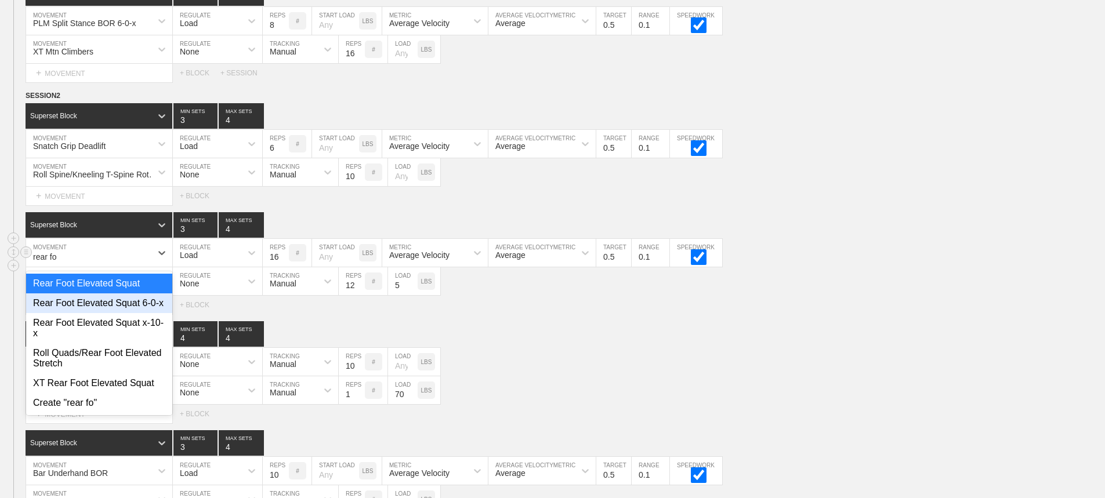
click at [143, 313] on div "Rear Foot Elevated Squat 6-0-x" at bounding box center [99, 304] width 146 height 20
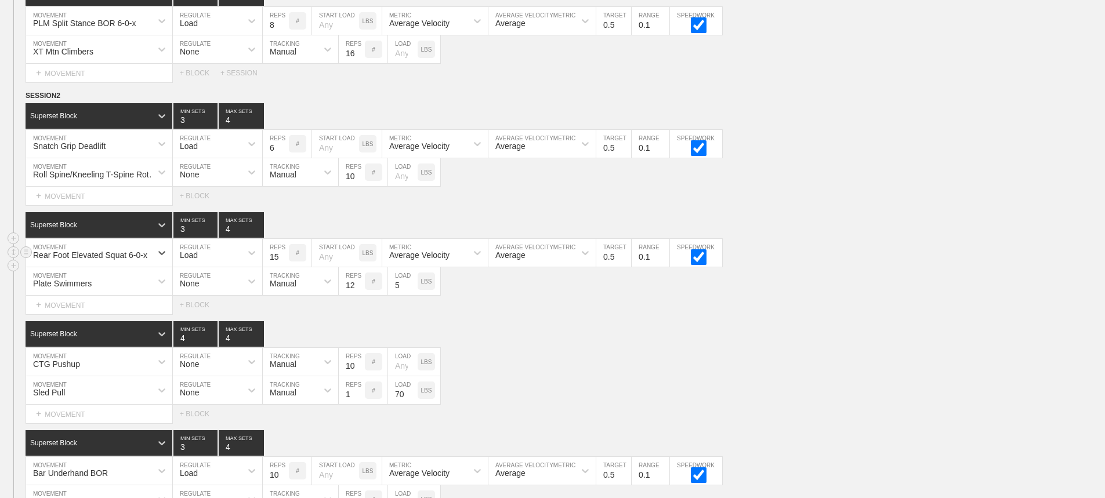
click at [281, 267] on input "15" at bounding box center [276, 253] width 26 height 28
click at [281, 267] on input "14" at bounding box center [276, 253] width 26 height 28
click at [281, 267] on input "13" at bounding box center [276, 253] width 26 height 28
click at [281, 267] on input "12" at bounding box center [276, 253] width 26 height 28
click at [281, 267] on input "11" at bounding box center [276, 253] width 26 height 28
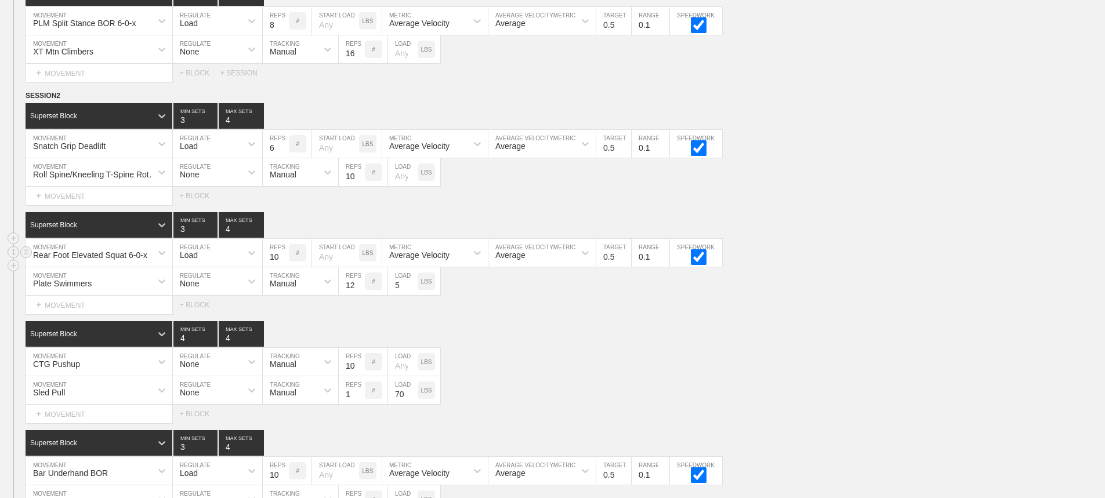
click at [281, 267] on input "10" at bounding box center [276, 253] width 26 height 28
click at [281, 267] on input "9" at bounding box center [276, 253] width 26 height 28
type input "8"
click at [281, 267] on input "8" at bounding box center [276, 253] width 26 height 28
click at [546, 337] on div "Superset Block 4 MIN SETS 4 MAX SETS" at bounding box center [566, 334] width 1080 height 26
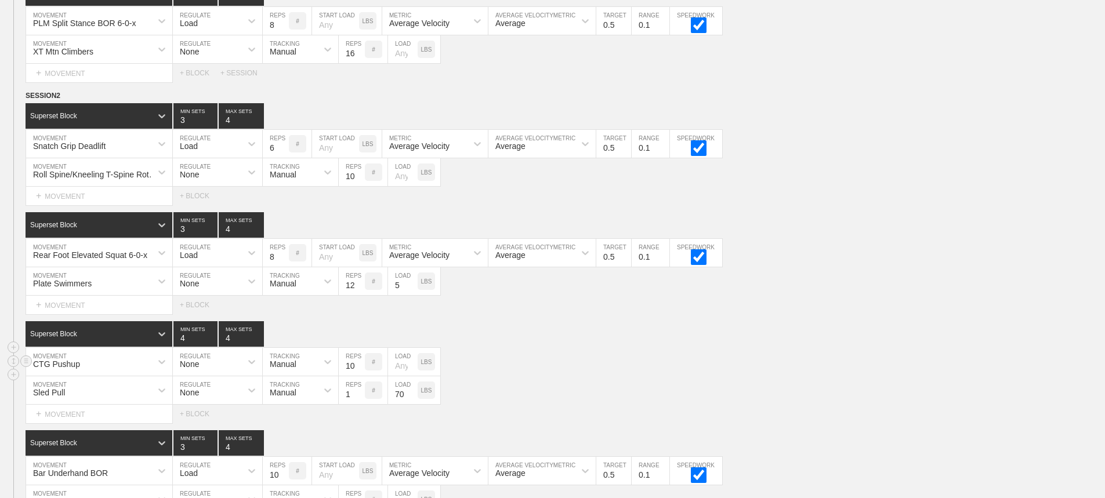
click at [132, 373] on div "CTG Pushup" at bounding box center [99, 362] width 146 height 28
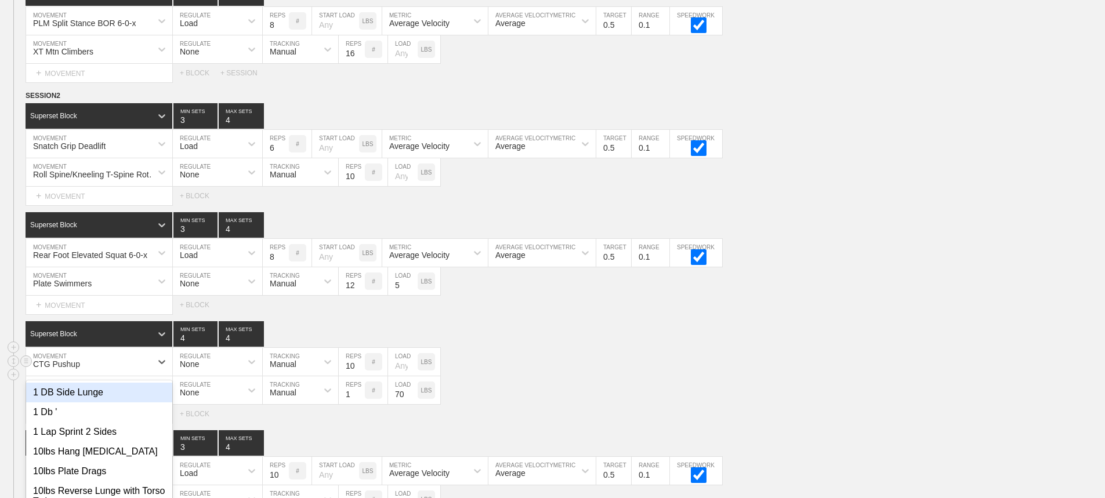
scroll to position [5438, 0]
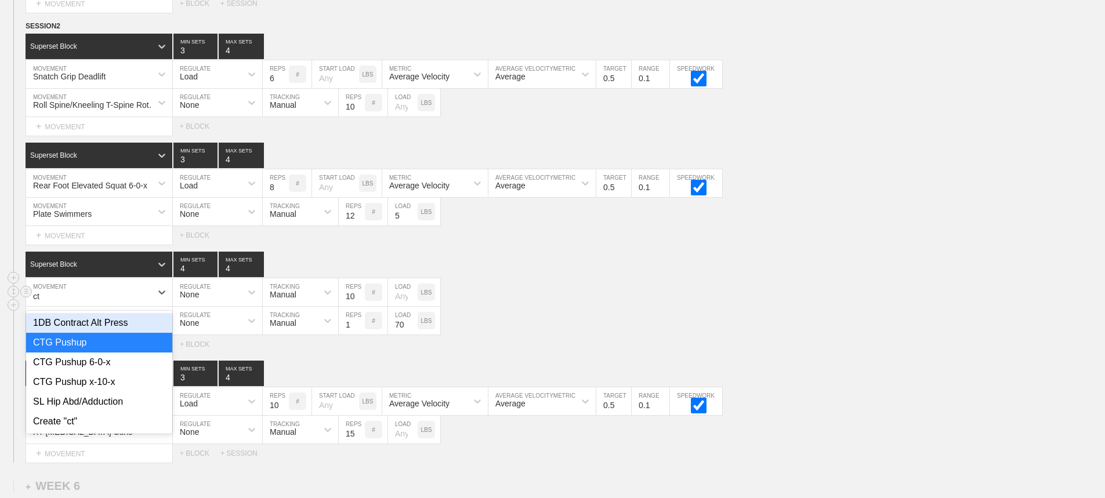
type input "ctg"
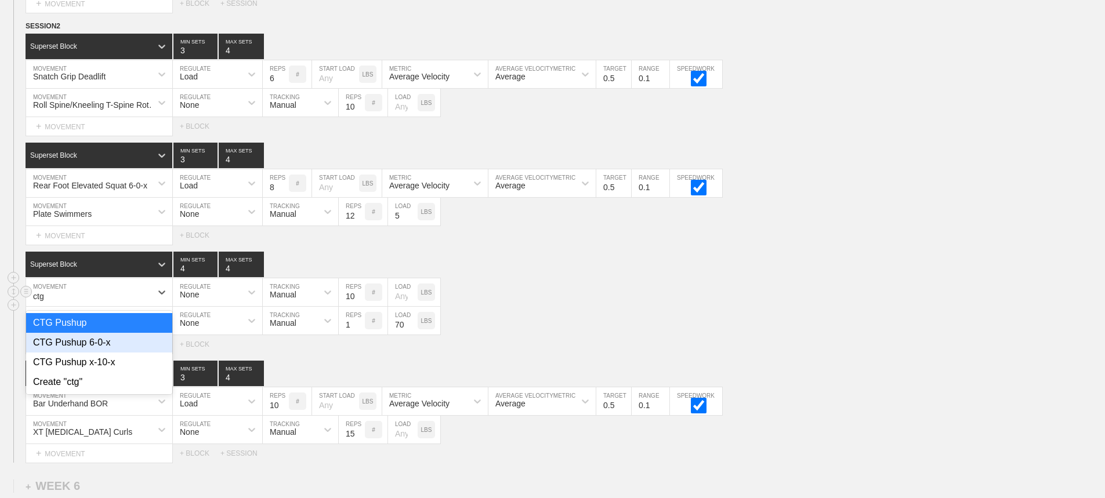
click at [101, 353] on div "CTG Pushup 6-0-x" at bounding box center [99, 343] width 146 height 20
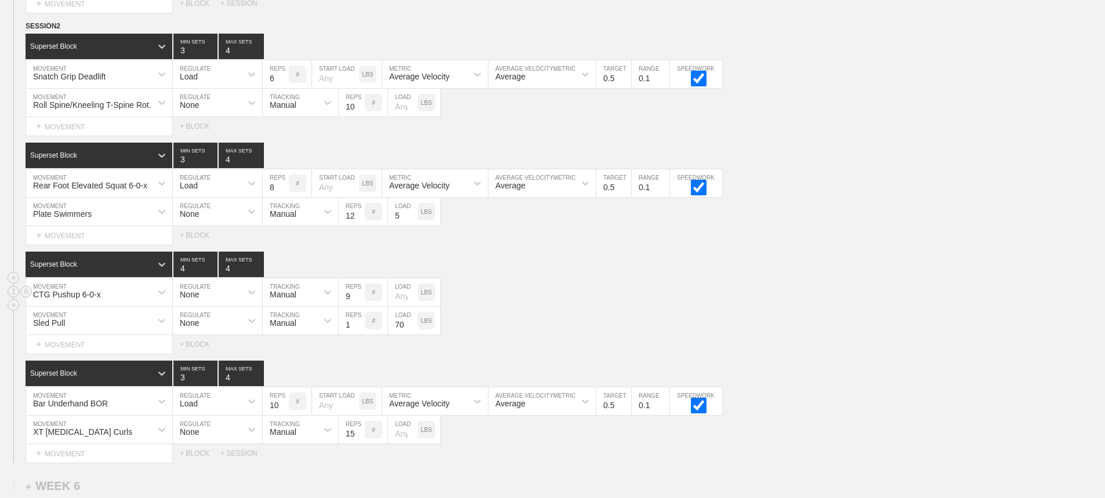
click at [358, 306] on input "9" at bounding box center [352, 293] width 26 height 28
click at [358, 306] on input "8" at bounding box center [352, 293] width 26 height 28
click at [358, 306] on input "7" at bounding box center [352, 293] width 26 height 28
click at [358, 306] on input "6" at bounding box center [352, 293] width 26 height 28
type input "5"
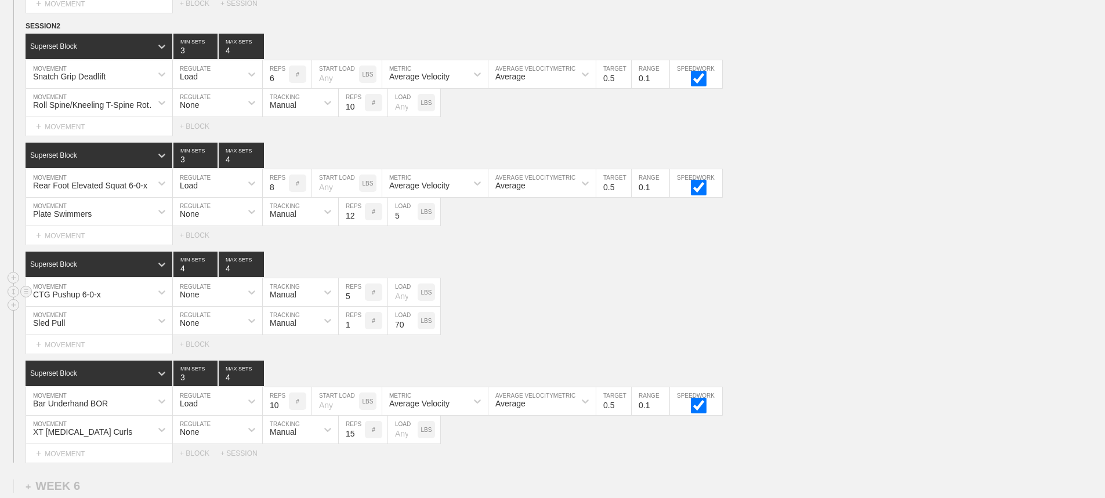
click at [358, 306] on input "5" at bounding box center [352, 293] width 26 height 28
click at [578, 331] on div "Sled Pull MOVEMENT None REGULATE Manual TRACKING 1 REPS # 70 LOAD LBS" at bounding box center [552, 321] width 1105 height 28
click at [411, 330] on input "71" at bounding box center [403, 321] width 30 height 28
click at [411, 330] on input "72" at bounding box center [403, 321] width 30 height 28
click at [411, 330] on input "73" at bounding box center [403, 321] width 30 height 28
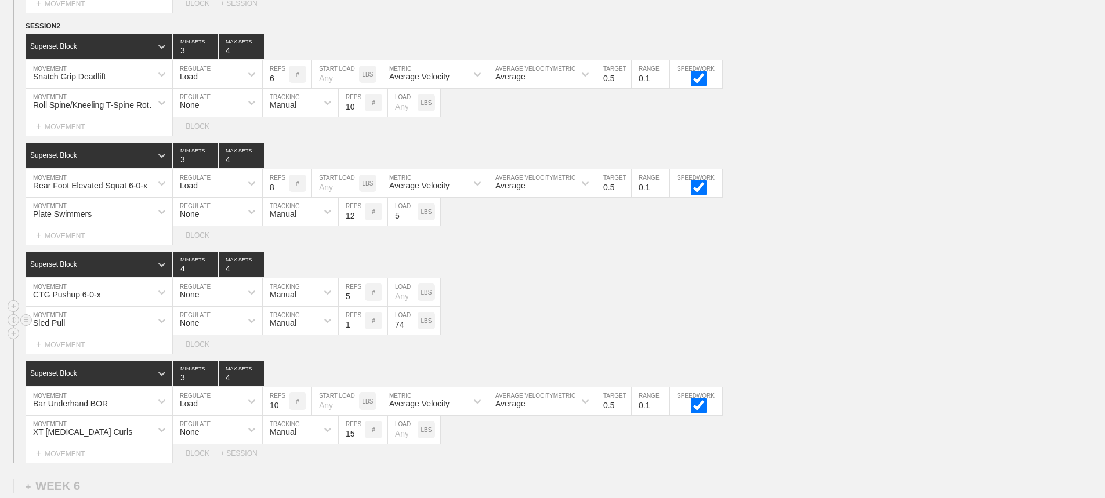
click at [411, 330] on input "74" at bounding box center [403, 321] width 30 height 28
click at [411, 330] on input "75" at bounding box center [403, 321] width 30 height 28
click at [411, 330] on input "76" at bounding box center [403, 321] width 30 height 28
click at [411, 330] on input "77" at bounding box center [403, 321] width 30 height 28
click at [411, 330] on input "78" at bounding box center [403, 321] width 30 height 28
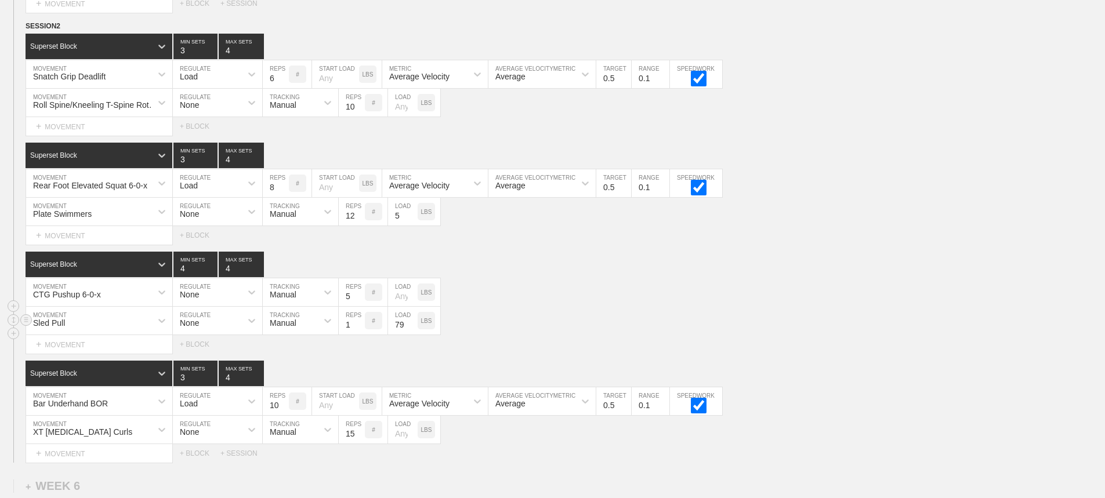
click at [411, 330] on input "79" at bounding box center [403, 321] width 30 height 28
type input "80"
click at [411, 330] on input "80" at bounding box center [403, 321] width 30 height 28
click at [551, 319] on div "Sled Pull MOVEMENT None REGULATE Manual TRACKING 1 REPS # 80 LOAD LBS" at bounding box center [552, 321] width 1105 height 28
click at [939, 306] on div "CTG Pushup 6-0-x MOVEMENT None REGULATE Manual TRACKING 5 REPS # LOAD LBS" at bounding box center [552, 293] width 1105 height 28
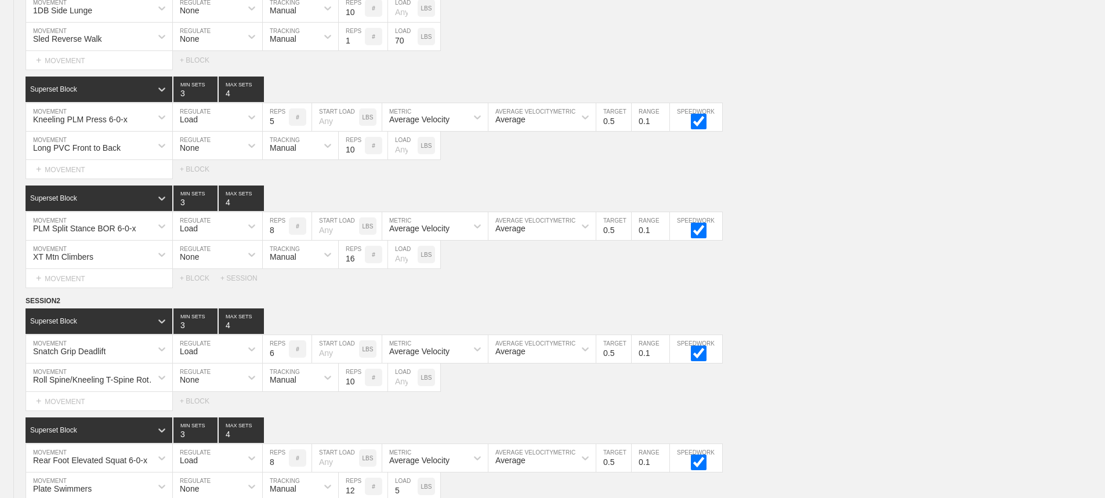
scroll to position [5066, 0]
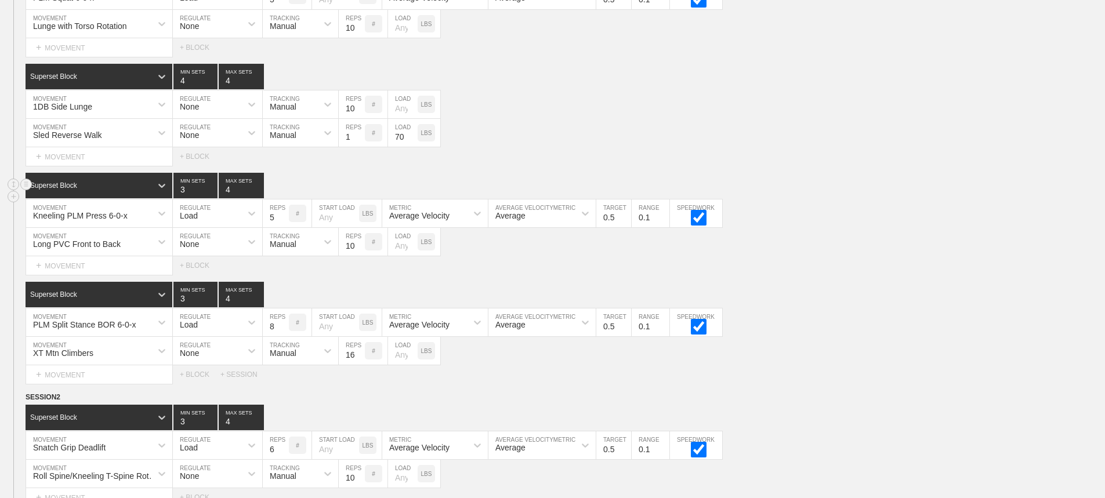
click at [963, 194] on div "Superset Block 3 MIN SETS 4 MAX SETS" at bounding box center [566, 186] width 1080 height 26
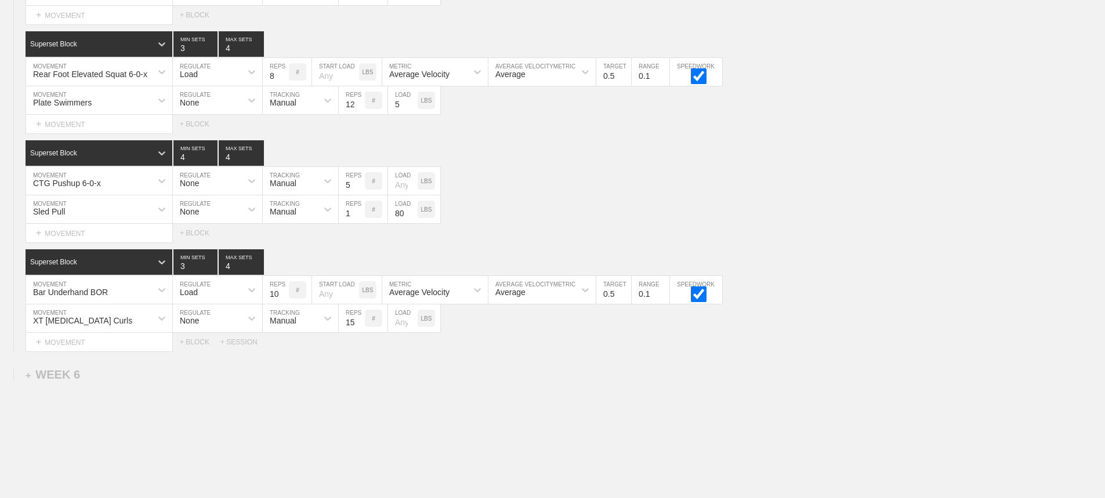
scroll to position [5519, 0]
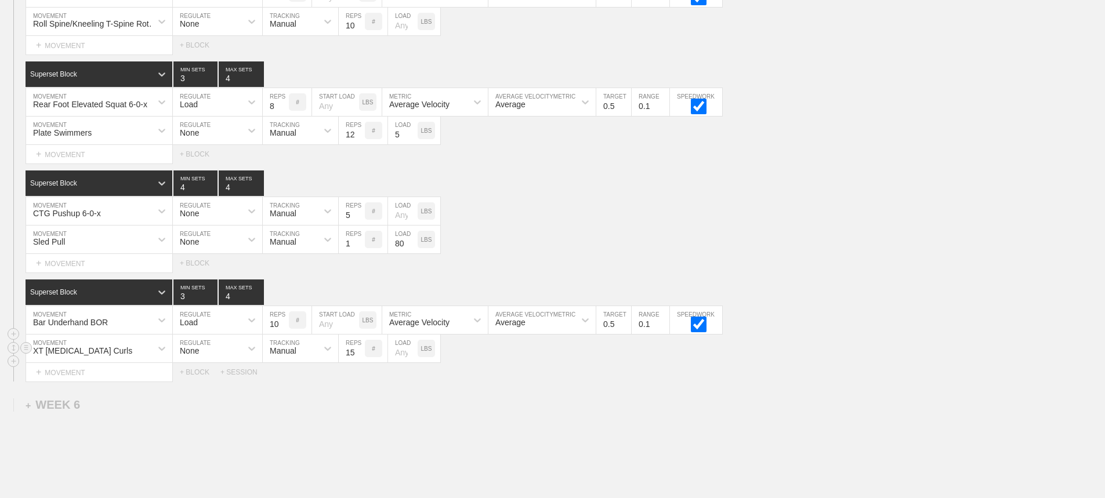
click at [117, 359] on div "XT [MEDICAL_DATA] Curls" at bounding box center [99, 349] width 146 height 28
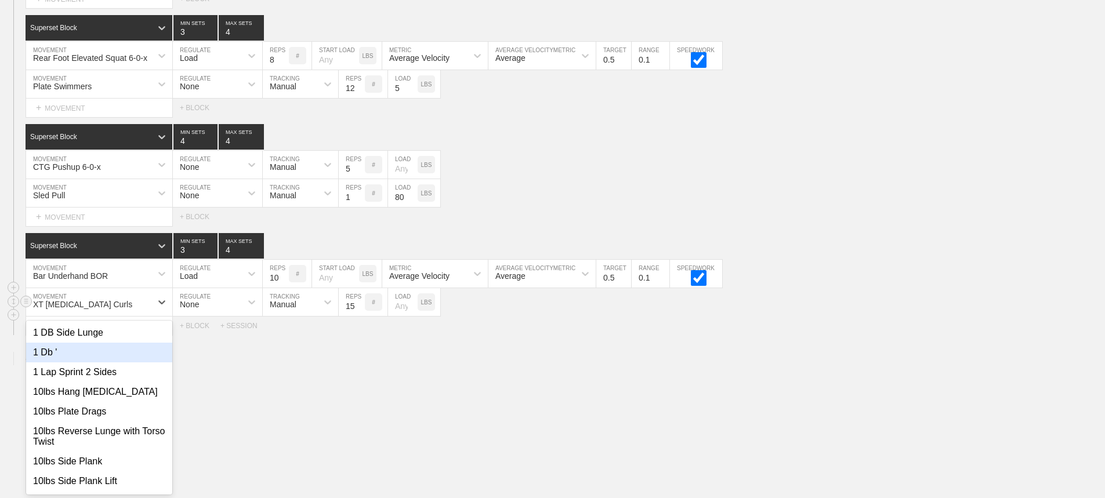
scroll to position [5575, 0]
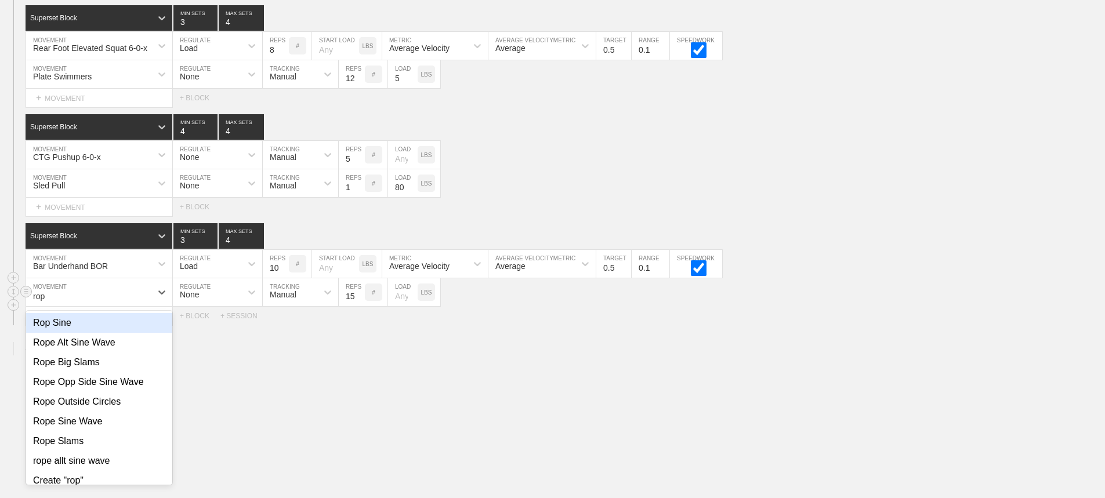
type input "rope"
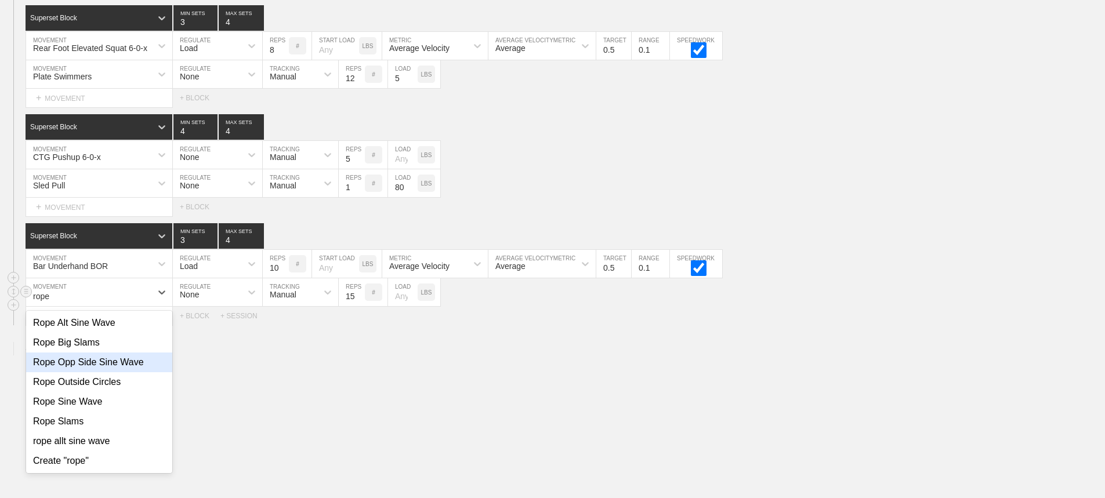
click at [96, 373] on div "Rope Opp Side Sine Wave" at bounding box center [99, 363] width 146 height 20
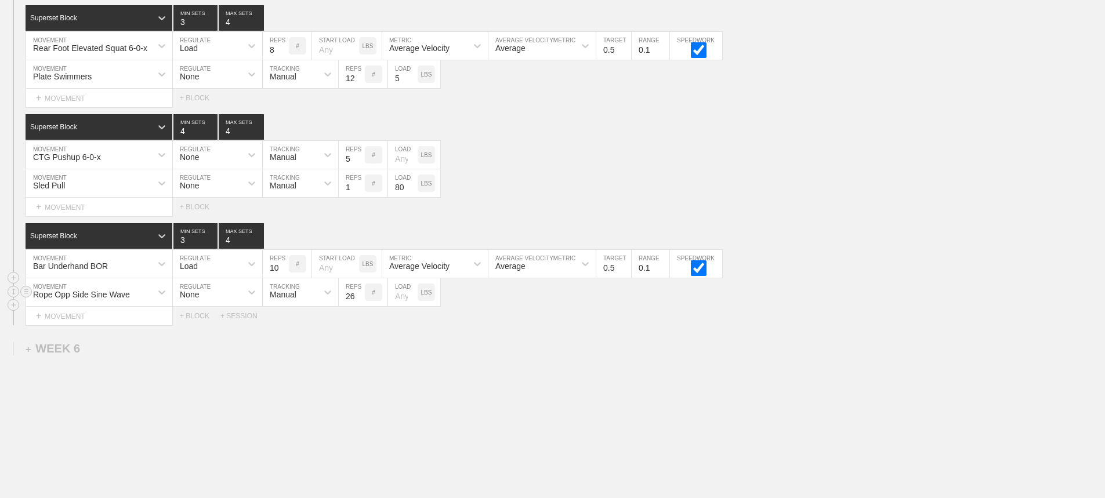
click at [360, 301] on input "26" at bounding box center [352, 293] width 26 height 28
click at [360, 301] on input "27" at bounding box center [352, 293] width 26 height 28
click at [360, 301] on input "28" at bounding box center [352, 293] width 26 height 28
click at [360, 301] on input "29" at bounding box center [352, 293] width 26 height 28
type input "30"
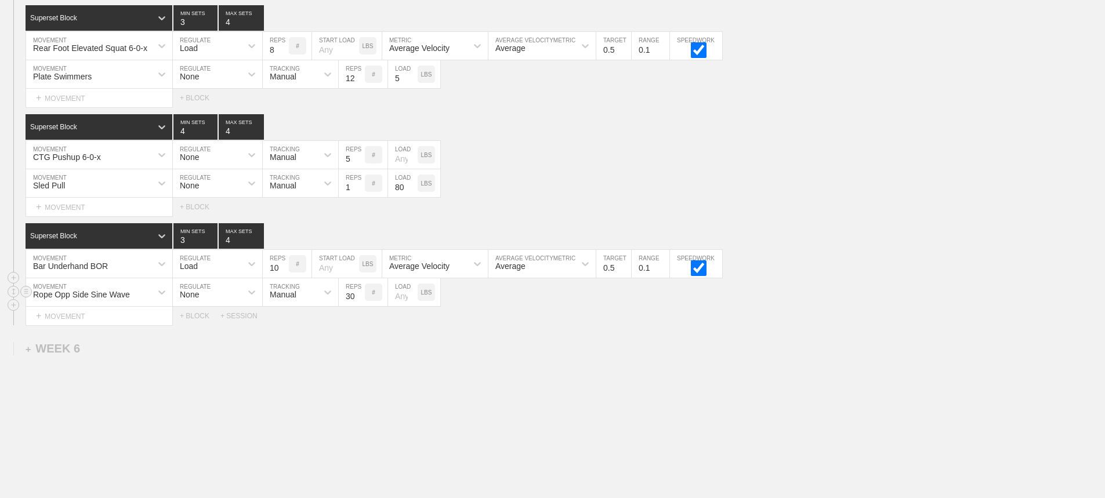
click at [360, 301] on input "30" at bounding box center [352, 293] width 26 height 28
click at [137, 269] on div "Bar Underhand BOR" at bounding box center [88, 264] width 125 height 20
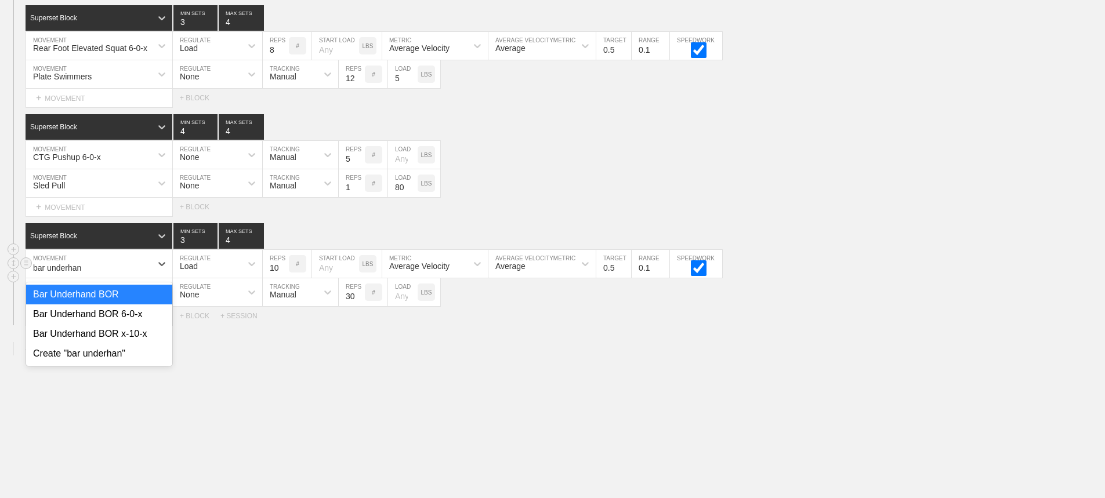
type input "bar underhand"
click at [125, 324] on div "Bar Underhand BOR 6-0-x" at bounding box center [99, 315] width 146 height 20
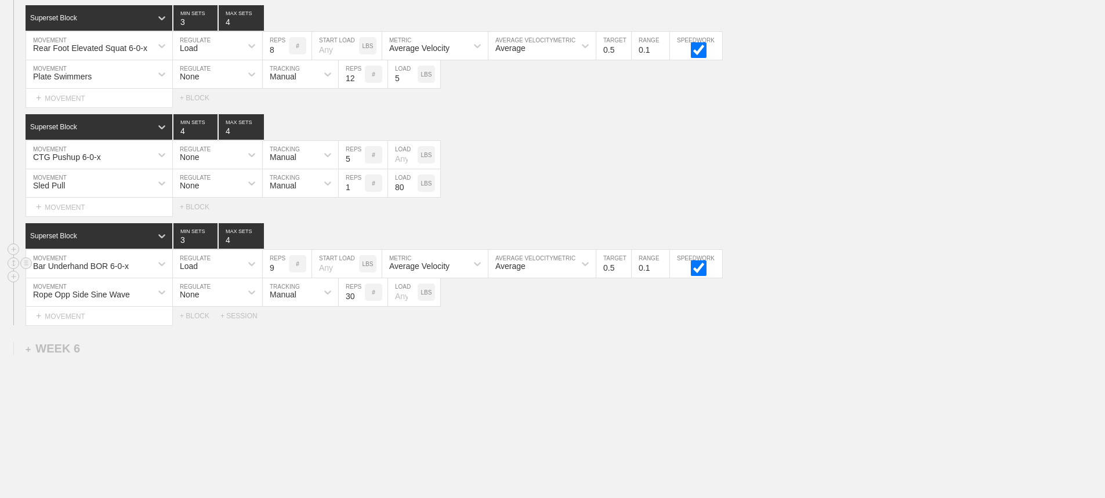
click at [283, 278] on input "9" at bounding box center [276, 264] width 26 height 28
click at [283, 278] on input "8" at bounding box center [276, 264] width 26 height 28
click at [283, 278] on input "7" at bounding box center [276, 264] width 26 height 28
click at [283, 278] on input "6" at bounding box center [276, 264] width 26 height 28
click at [283, 278] on input "5" at bounding box center [276, 264] width 26 height 28
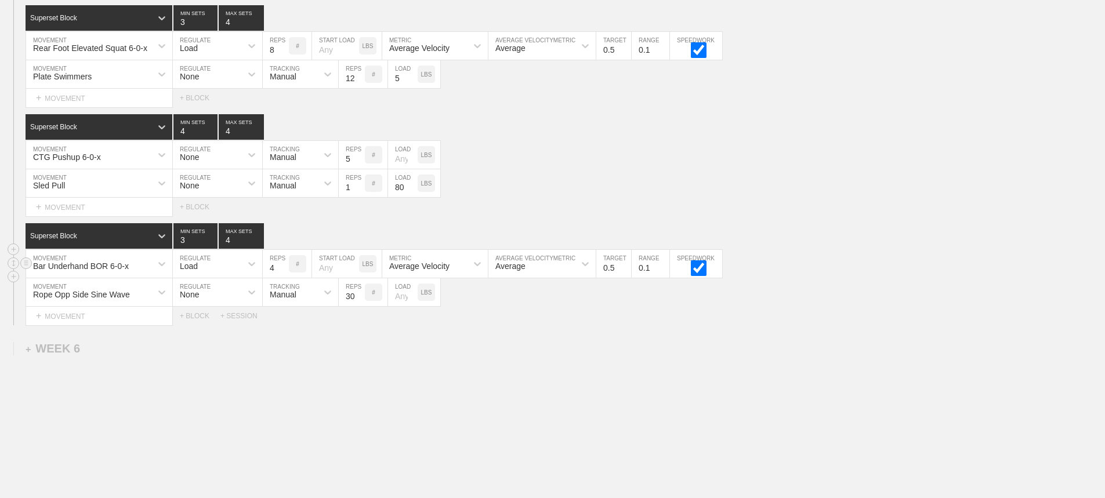
type input "4"
click at [284, 278] on input "4" at bounding box center [276, 264] width 26 height 28
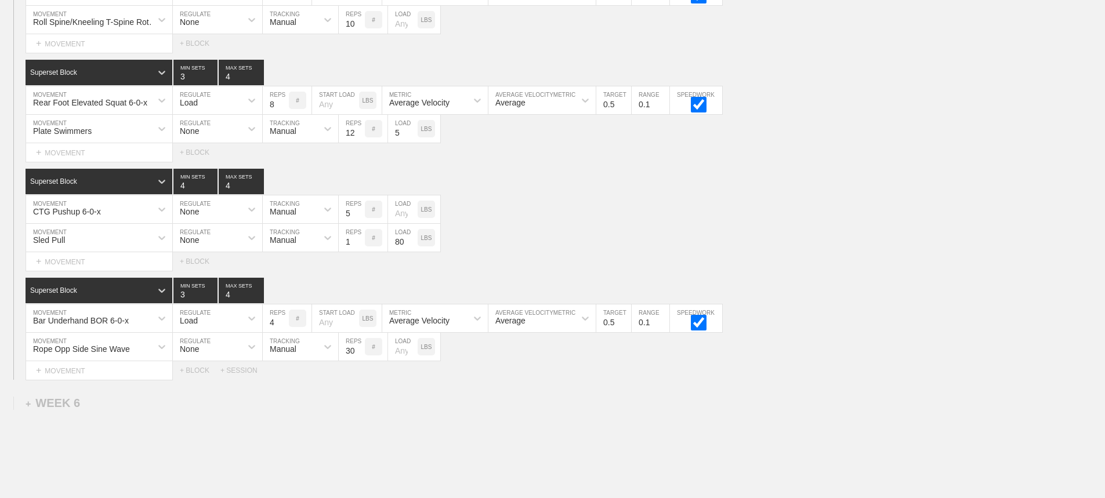
scroll to position [5517, 0]
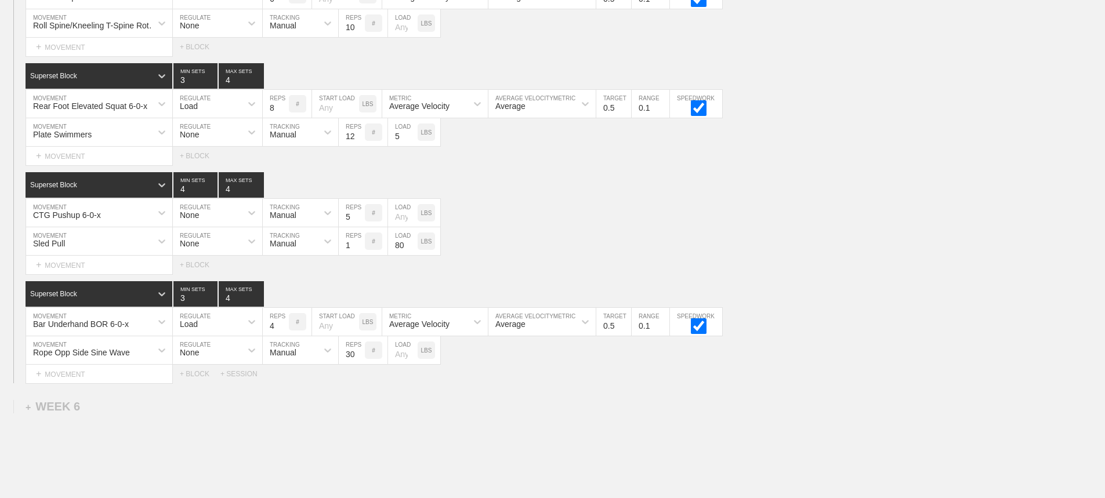
click at [566, 384] on div "Select... MOVEMENT + MOVEMENT + BLOCK + SESSION" at bounding box center [552, 374] width 1105 height 19
click at [556, 268] on div "Select... MOVEMENT + MOVEMENT + BLOCK" at bounding box center [552, 265] width 1105 height 19
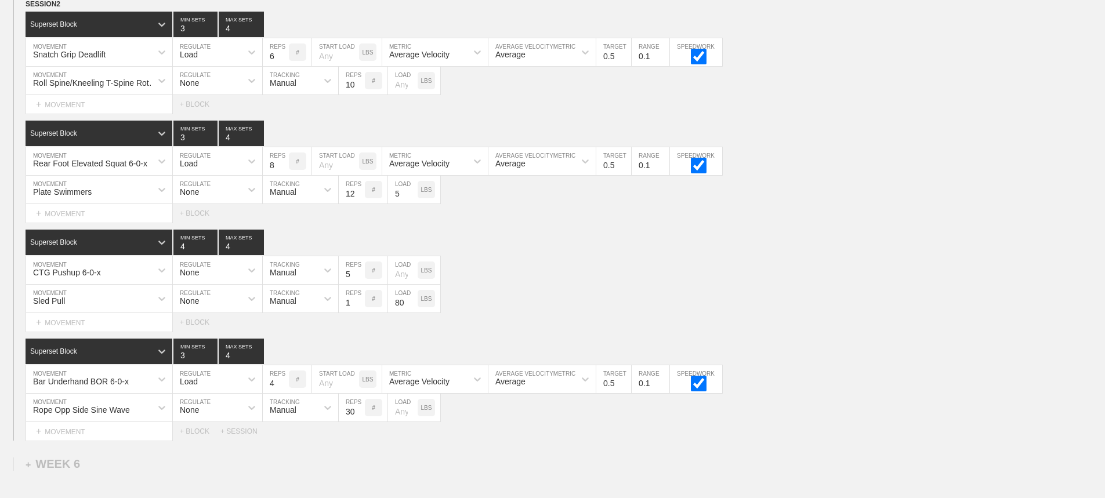
scroll to position [5401, 0]
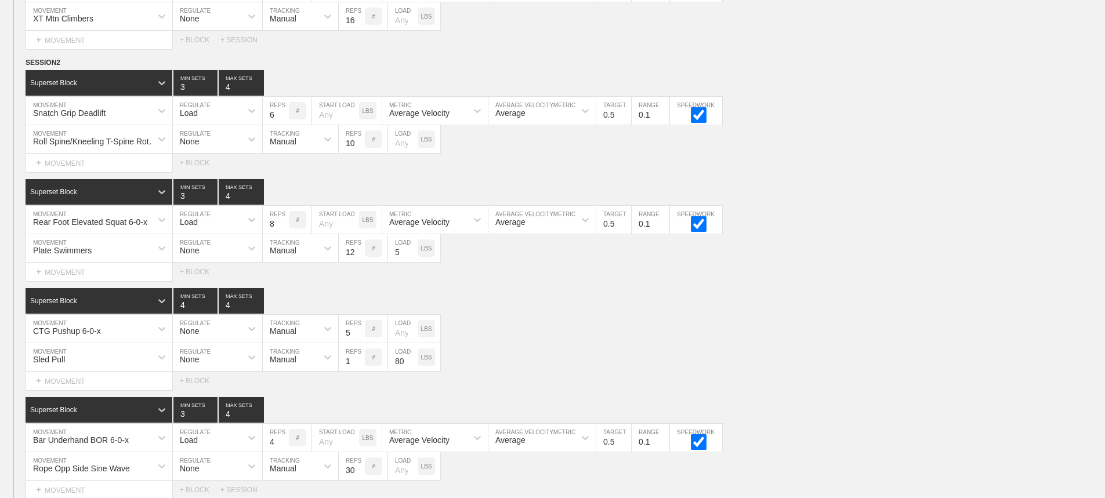
click at [543, 323] on div "Superset Block 4 MIN SETS 4 MAX SETS DUPLICATE INSERT MOVEMENT AFTER DELETE CTG…" at bounding box center [552, 339] width 1105 height 102
click at [196, 167] on div "+ BLOCK" at bounding box center [200, 163] width 41 height 8
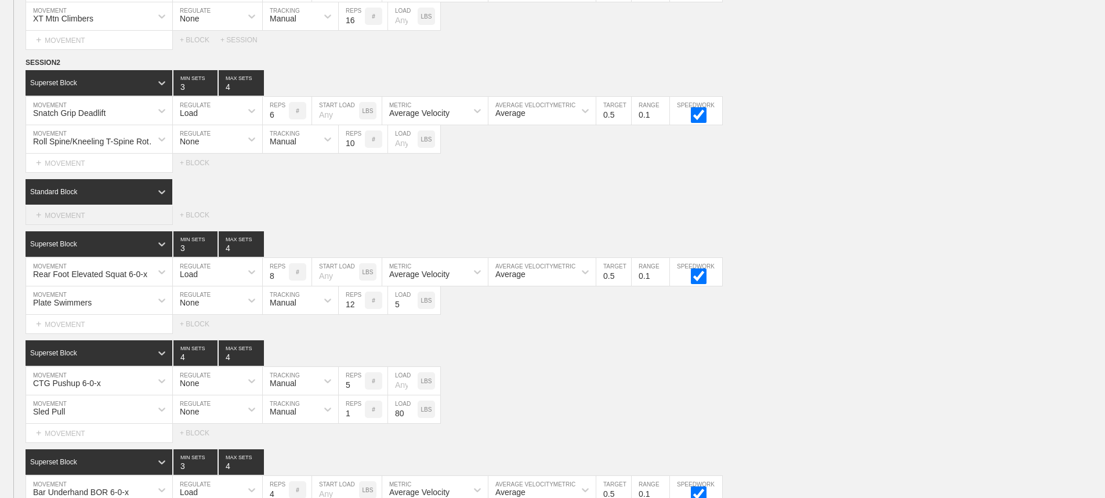
click at [86, 224] on div "+ MOVEMENT" at bounding box center [99, 215] width 147 height 19
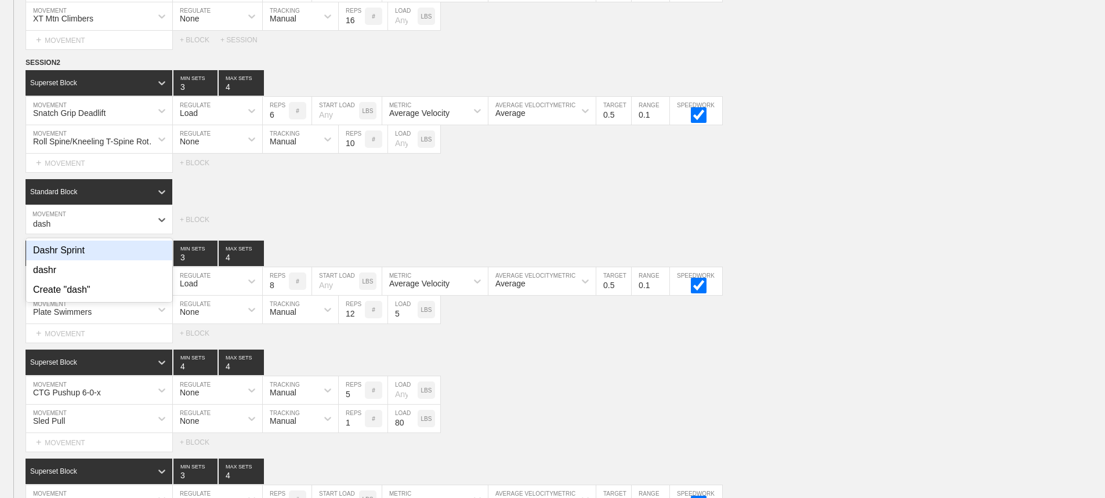
click at [75, 258] on div "Dashr Sprint" at bounding box center [99, 251] width 146 height 20
type input "dash"
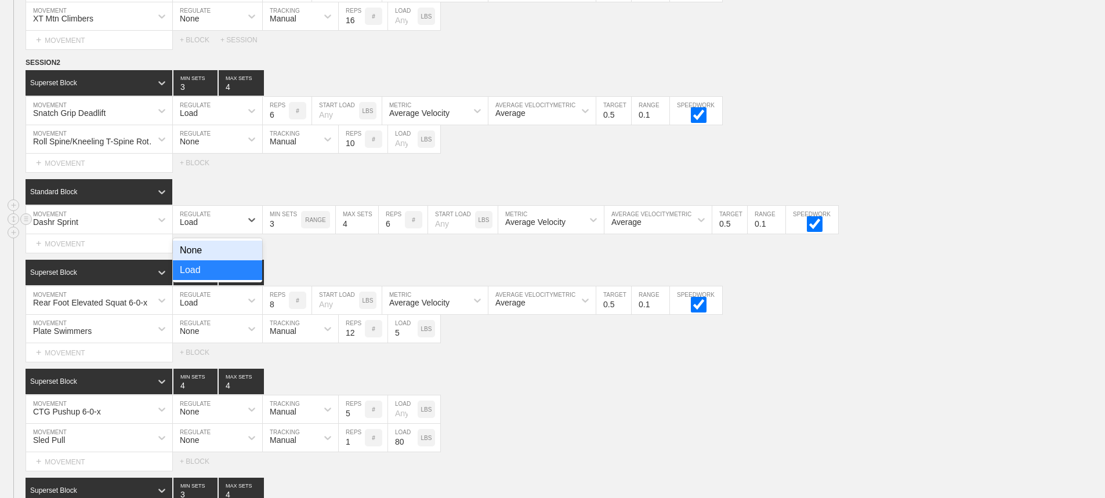
click at [220, 230] on div "Load" at bounding box center [207, 220] width 68 height 20
click at [193, 259] on div "None" at bounding box center [217, 251] width 89 height 20
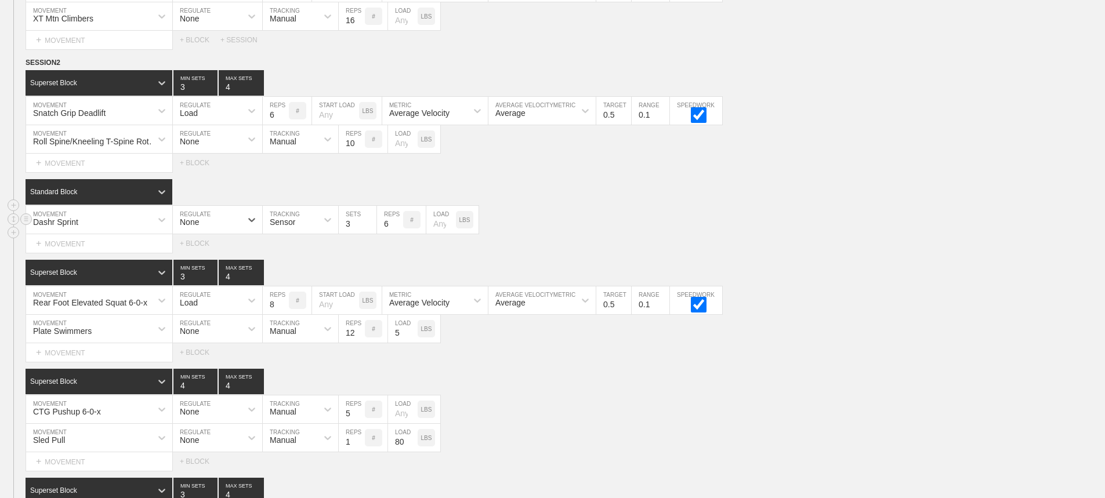
click at [830, 234] on div "Dashr Sprint MOVEMENT option None, selected. 0 results available. Select is foc…" at bounding box center [552, 220] width 1105 height 28
drag, startPoint x: 299, startPoint y: 235, endPoint x: 292, endPoint y: 283, distance: 48.2
click at [299, 234] on div "Sensor" at bounding box center [300, 220] width 75 height 28
drag, startPoint x: 291, startPoint y: 281, endPoint x: 357, endPoint y: 266, distance: 68.5
click at [291, 280] on div "Manual" at bounding box center [300, 271] width 75 height 20
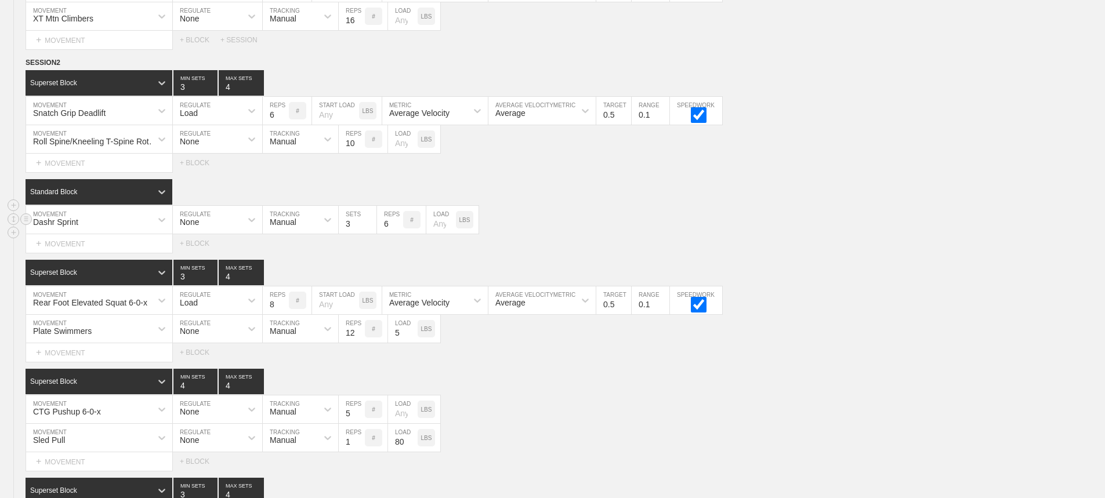
click at [656, 225] on div "Dashr Sprint MOVEMENT None REGULATE Manual TRACKING 3 SETS 6 REPS # LOAD LBS" at bounding box center [552, 220] width 1105 height 28
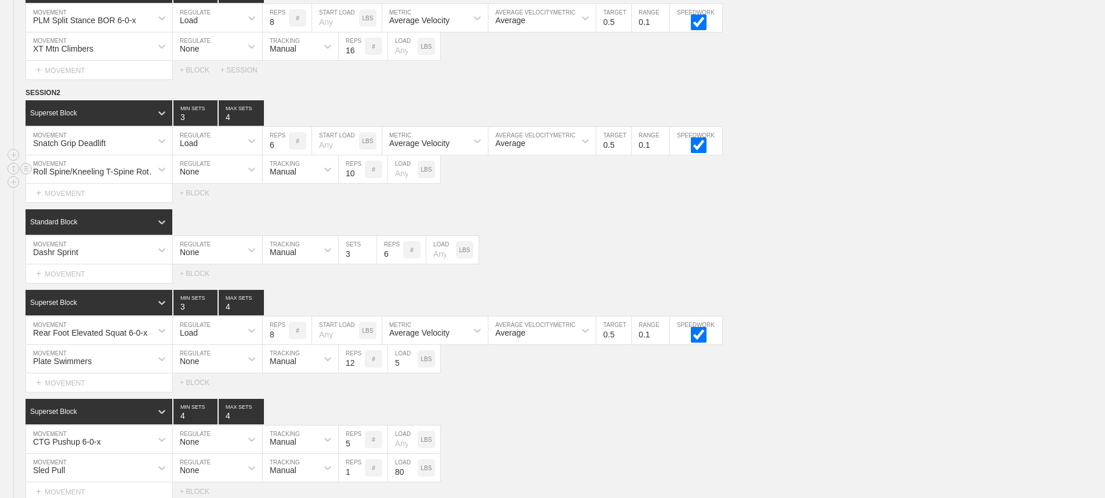
scroll to position [5343, 0]
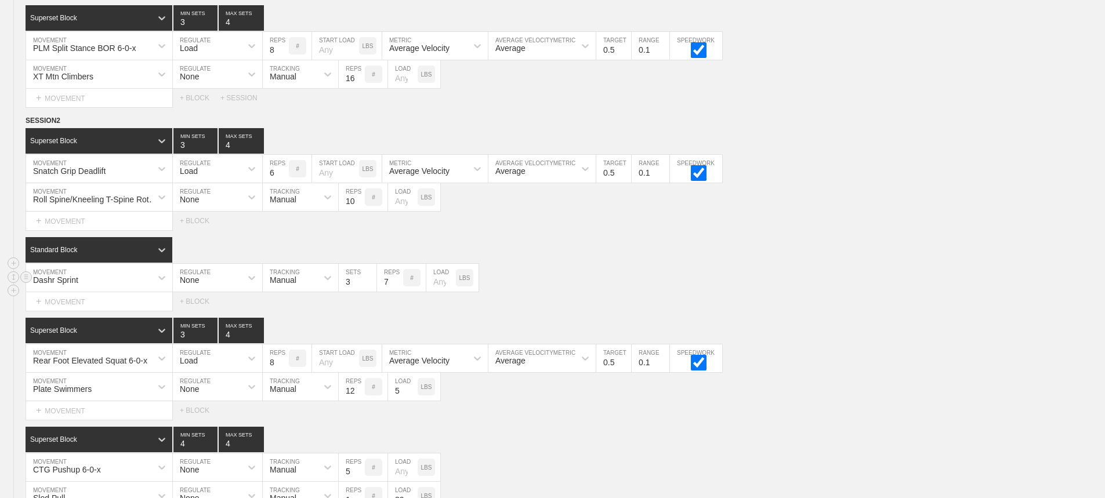
click at [399, 287] on input "7" at bounding box center [390, 278] width 26 height 28
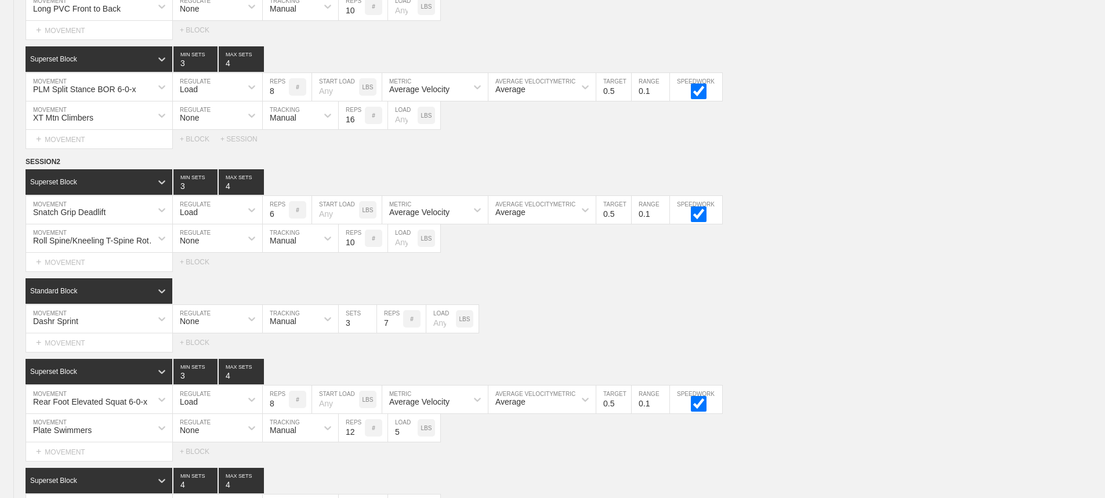
scroll to position [5324, 0]
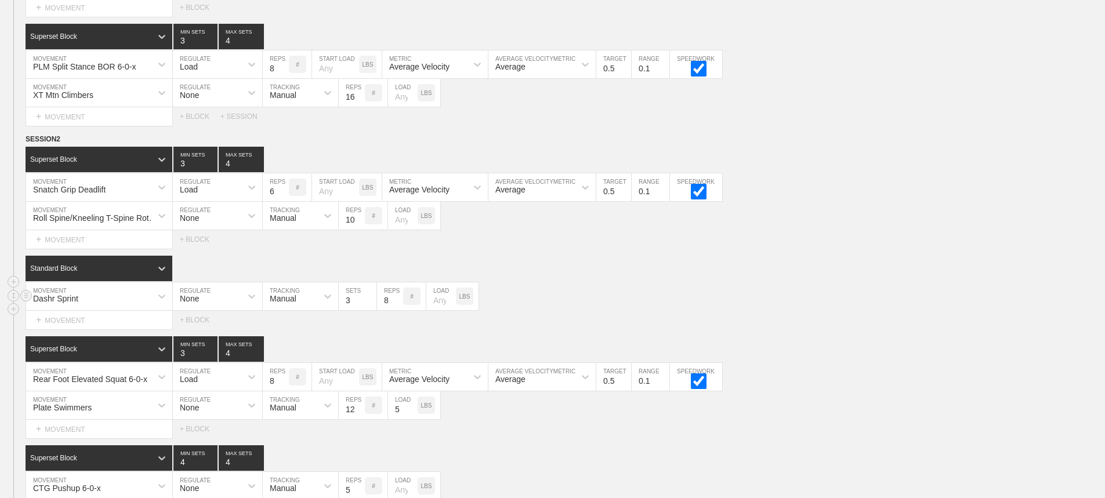
click at [396, 306] on input "8" at bounding box center [390, 297] width 26 height 28
click at [396, 306] on input "9" at bounding box center [390, 297] width 26 height 28
click at [396, 306] on input "10" at bounding box center [390, 297] width 26 height 28
click at [396, 306] on input "11" at bounding box center [390, 297] width 26 height 28
click at [396, 306] on input "12" at bounding box center [390, 297] width 26 height 28
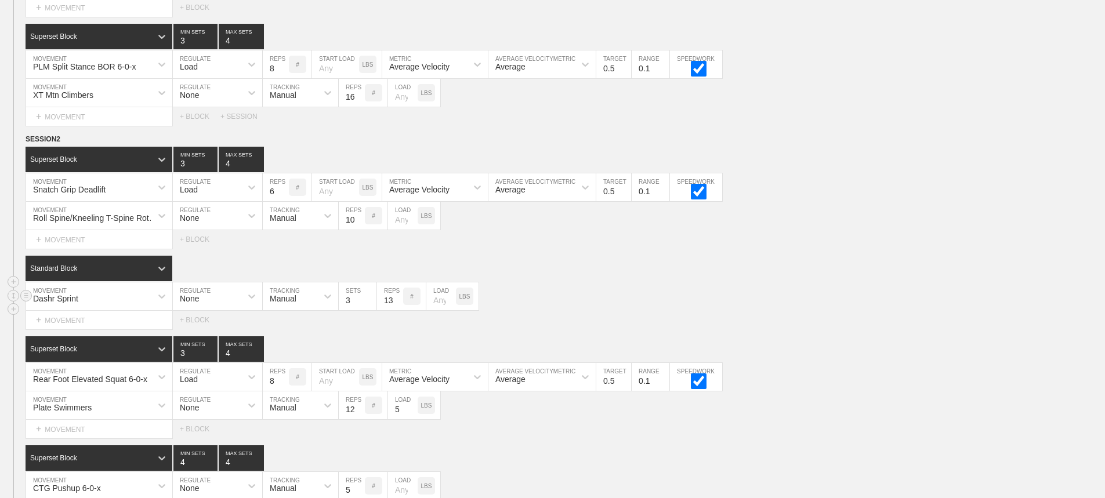
click at [396, 306] on input "13" at bounding box center [390, 297] width 26 height 28
click at [396, 306] on input "14" at bounding box center [390, 297] width 26 height 28
type input "15"
click at [396, 306] on input "15" at bounding box center [390, 297] width 26 height 28
click at [717, 303] on div "Dashr Sprint MOVEMENT None REGULATE Manual TRACKING 3 SETS 15 REPS # LOAD LBS" at bounding box center [552, 297] width 1105 height 28
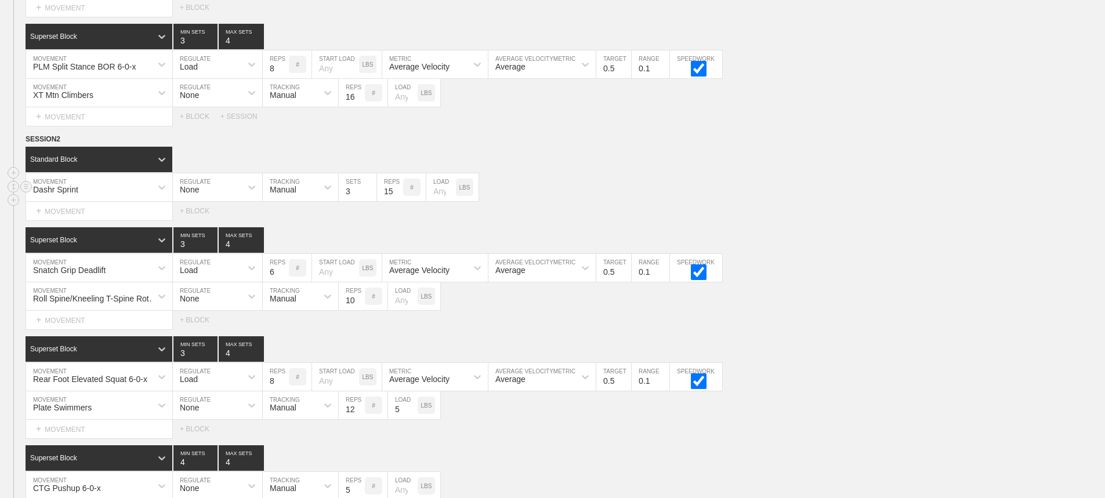
click at [579, 184] on div "Dashr Sprint MOVEMENT None REGULATE Manual TRACKING 3 SETS 15 REPS # LOAD LBS" at bounding box center [552, 187] width 1105 height 28
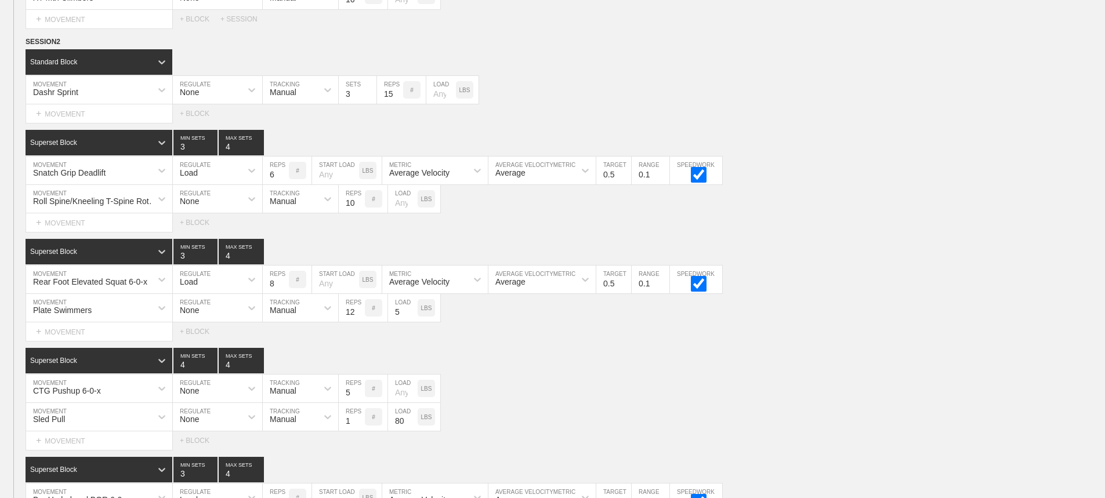
scroll to position [5441, 0]
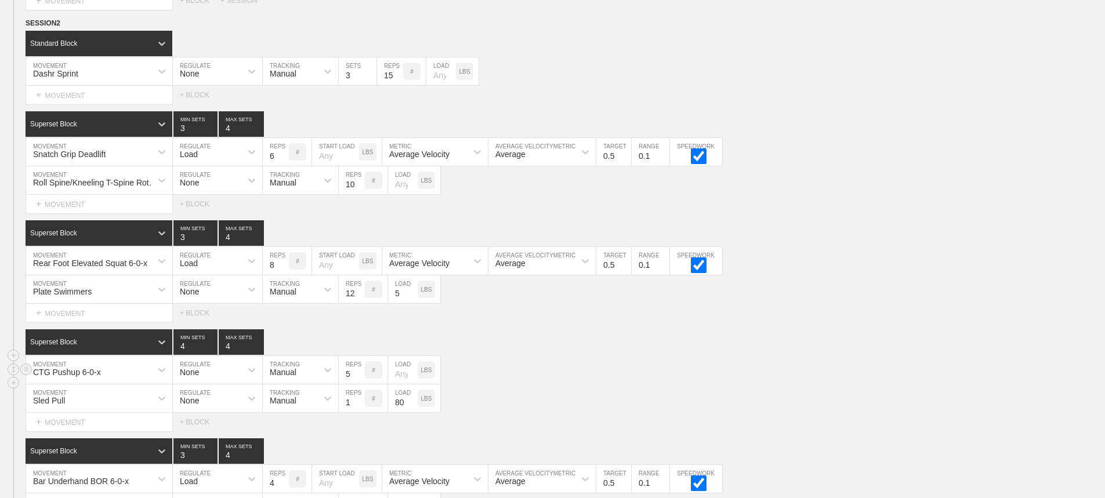
click at [813, 370] on div "CTG Pushup 6-0-x MOVEMENT None REGULATE Manual TRACKING 5 REPS # LOAD LBS" at bounding box center [552, 370] width 1105 height 28
click at [884, 354] on div "Superset Block 4 MIN SETS 4 MAX SETS" at bounding box center [566, 343] width 1080 height 26
click at [923, 374] on div "CTG Pushup 6-0-x MOVEMENT None REGULATE Manual TRACKING 5 REPS # LOAD LBS" at bounding box center [552, 370] width 1105 height 28
drag, startPoint x: 934, startPoint y: 376, endPoint x: 931, endPoint y: 366, distance: 11.0
click at [934, 374] on div "CTG Pushup 6-0-x MOVEMENT None REGULATE Manual TRACKING 5 REPS # LOAD LBS" at bounding box center [552, 370] width 1105 height 28
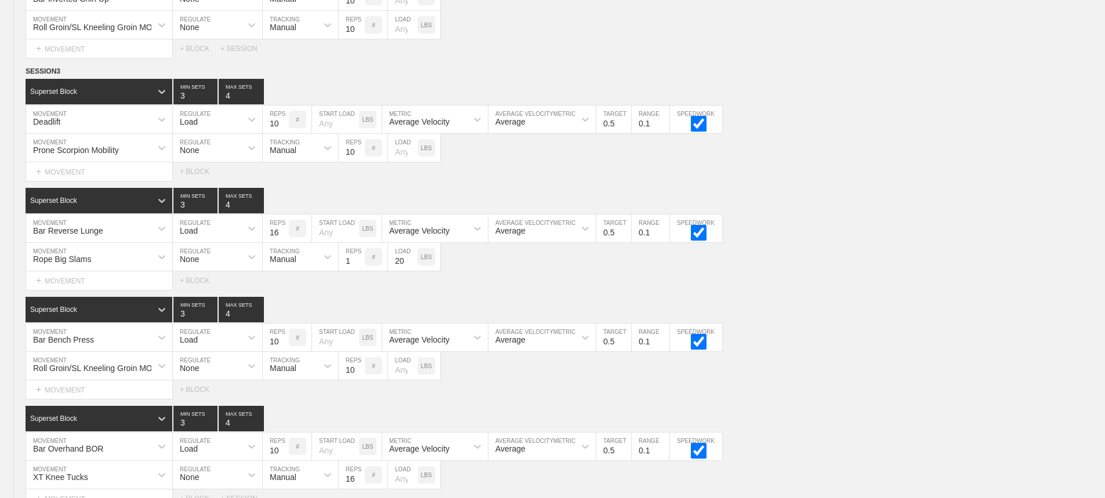
scroll to position [5696, 0]
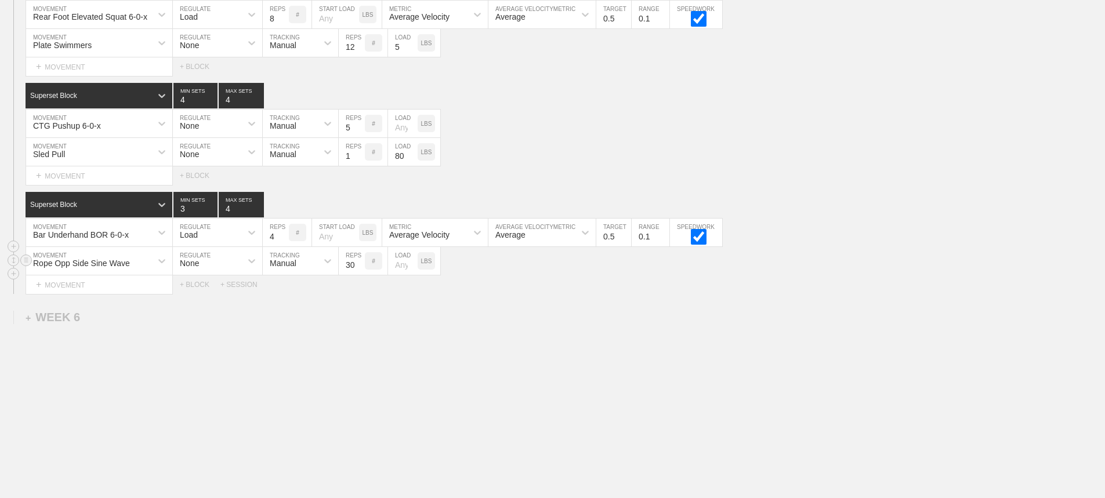
drag, startPoint x: 805, startPoint y: 356, endPoint x: 245, endPoint y: 247, distance: 570.9
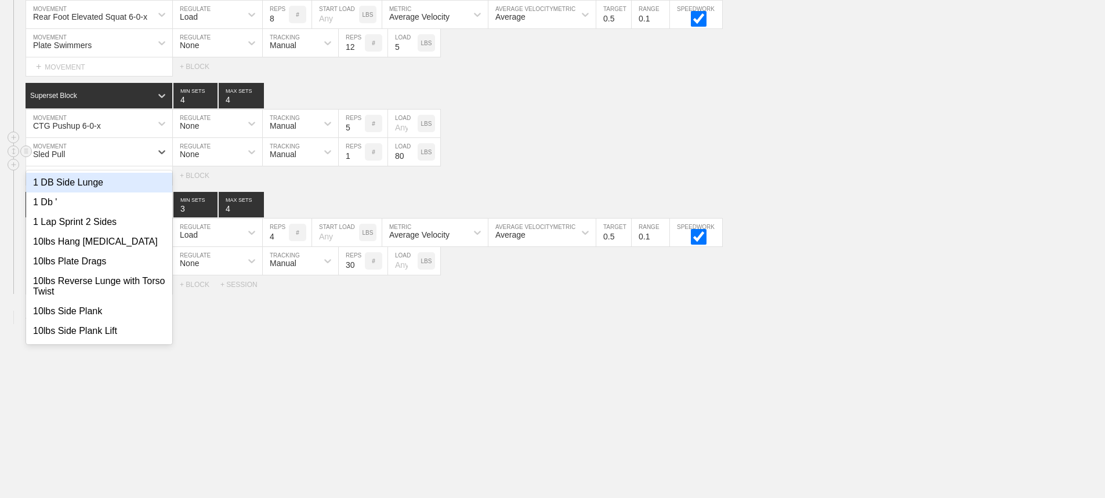
click at [144, 150] on div "Sled Pull" at bounding box center [88, 152] width 125 height 20
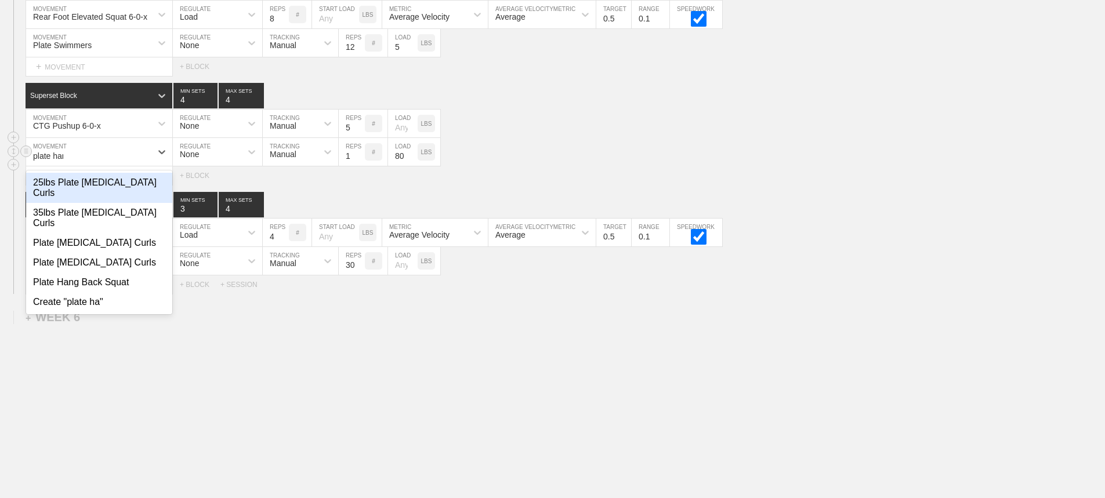
type input "plate hams"
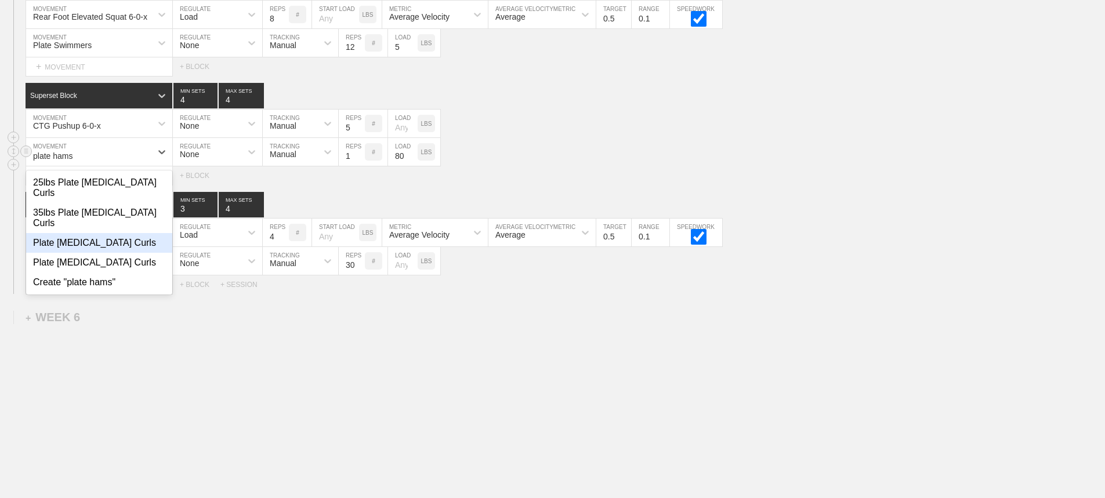
click at [99, 233] on div "Plate [MEDICAL_DATA] Curls" at bounding box center [99, 243] width 146 height 20
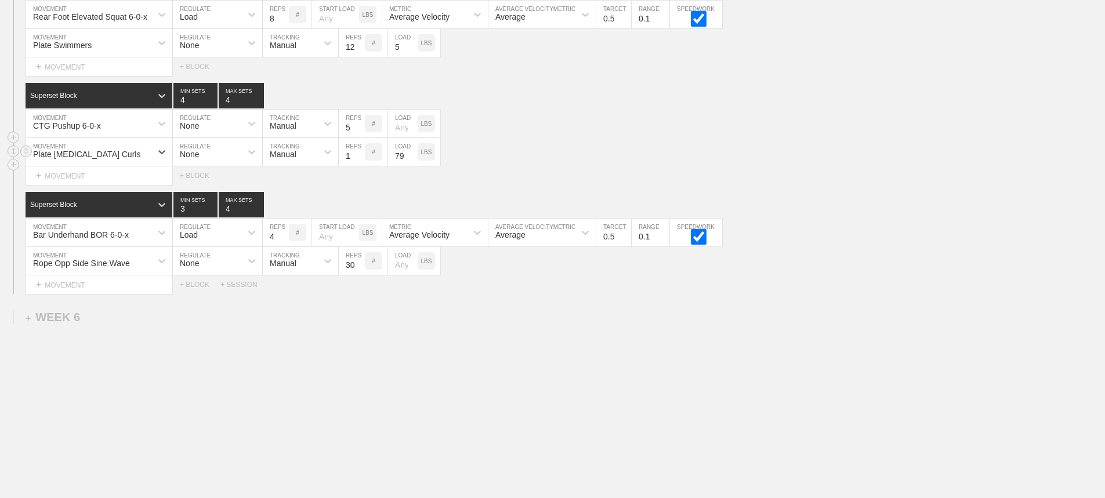
click at [412, 159] on input "79" at bounding box center [403, 152] width 30 height 28
click at [412, 159] on input "78" at bounding box center [403, 152] width 30 height 28
click at [412, 159] on input "77" at bounding box center [403, 152] width 30 height 28
click at [412, 159] on input "76" at bounding box center [403, 152] width 30 height 28
click at [412, 159] on input "75" at bounding box center [403, 152] width 30 height 28
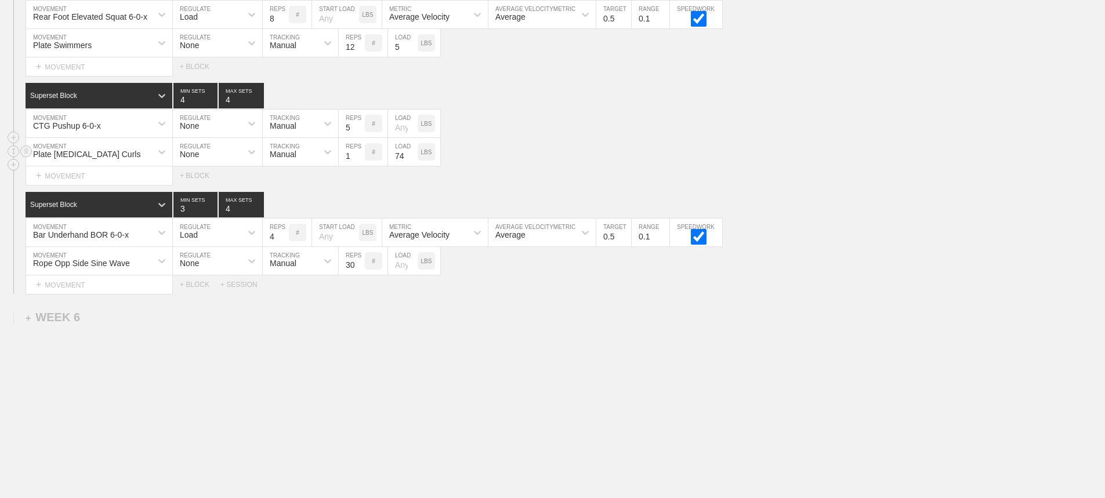
click at [412, 159] on input "74" at bounding box center [403, 152] width 30 height 28
click at [412, 159] on input "73" at bounding box center [403, 152] width 30 height 28
click at [412, 159] on input "72" at bounding box center [403, 152] width 30 height 28
click at [412, 159] on input "62" at bounding box center [403, 152] width 30 height 28
click at [412, 159] on input "50" at bounding box center [403, 152] width 30 height 28
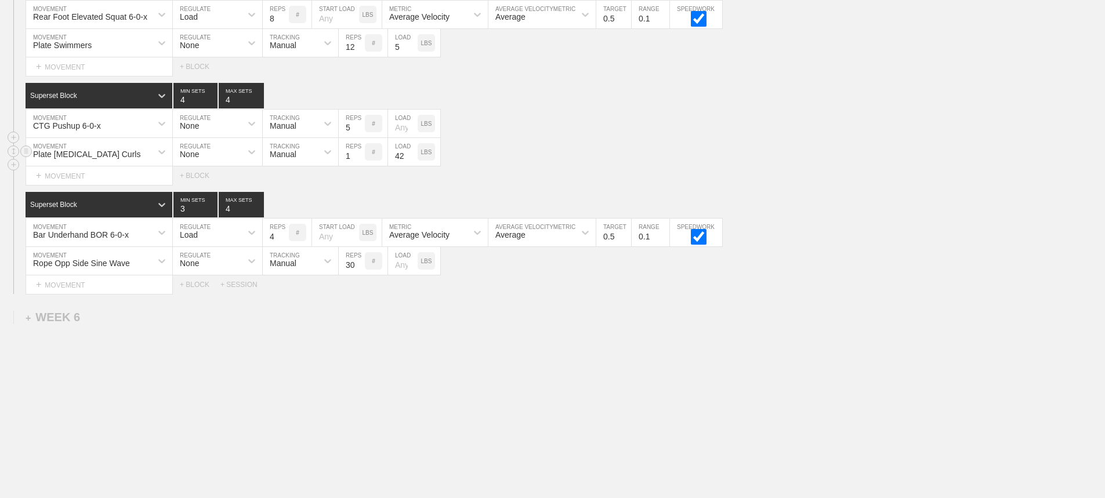
click at [412, 159] on input "42" at bounding box center [403, 152] width 30 height 28
click at [412, 159] on input "41" at bounding box center [403, 152] width 30 height 28
click at [412, 159] on input "40" at bounding box center [403, 152] width 30 height 28
click at [412, 159] on input "39" at bounding box center [403, 152] width 30 height 28
click at [412, 159] on input "38" at bounding box center [403, 152] width 30 height 28
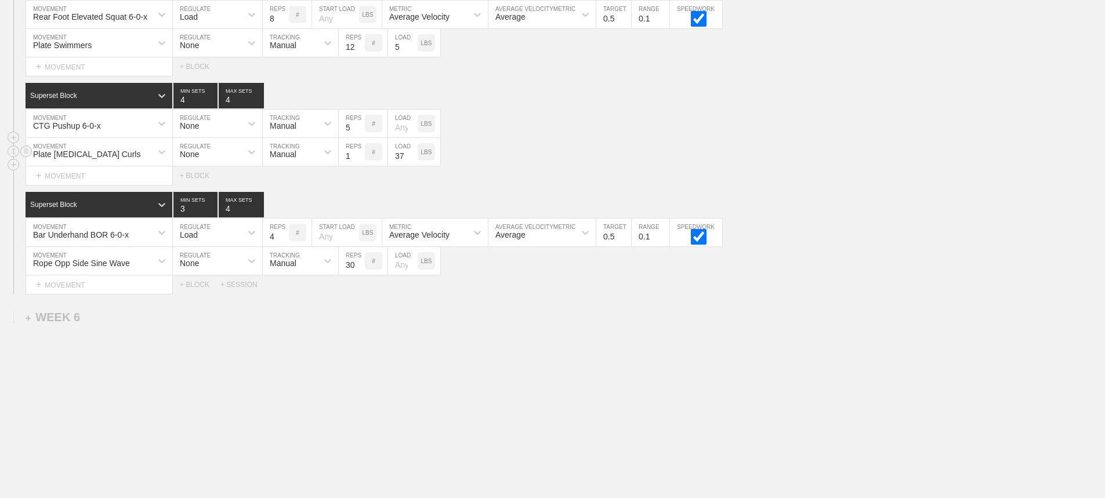
click at [412, 159] on input "37" at bounding box center [403, 152] width 30 height 28
click at [412, 159] on input "36" at bounding box center [403, 152] width 30 height 28
type input "35"
click at [412, 159] on input "35" at bounding box center [403, 152] width 30 height 28
click at [640, 183] on div "Select... MOVEMENT + MOVEMENT + BLOCK" at bounding box center [552, 176] width 1105 height 19
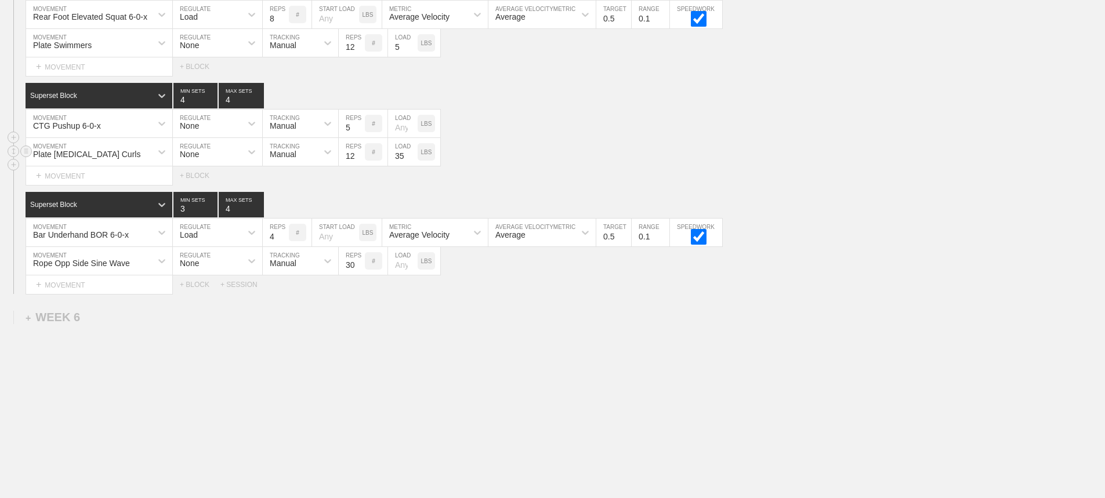
type input "12"
click at [359, 153] on input "12" at bounding box center [352, 152] width 26 height 28
click at [526, 150] on div "Plate [MEDICAL_DATA] Curls MOVEMENT None REGULATE Manual TRACKING 12 REPS # 35 …" at bounding box center [552, 152] width 1105 height 28
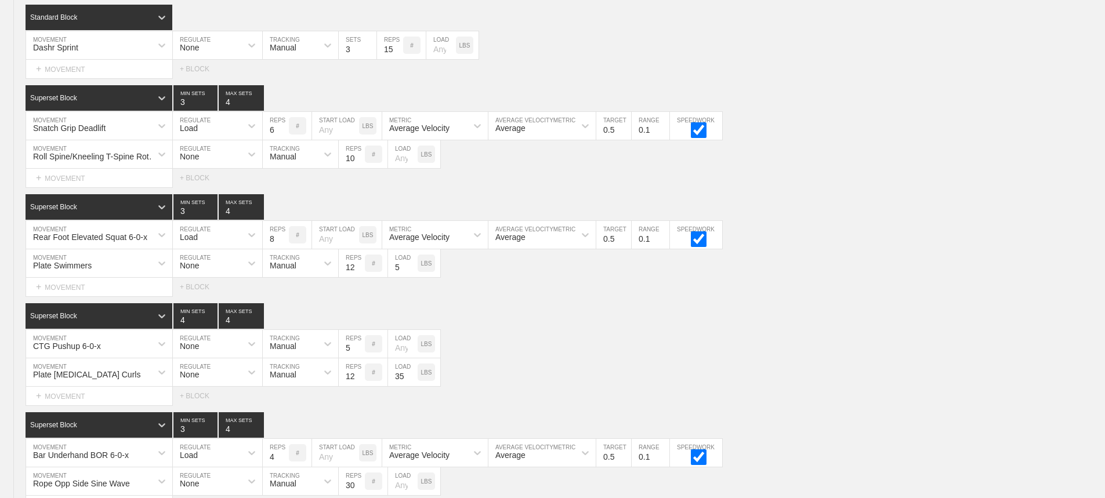
scroll to position [5464, 0]
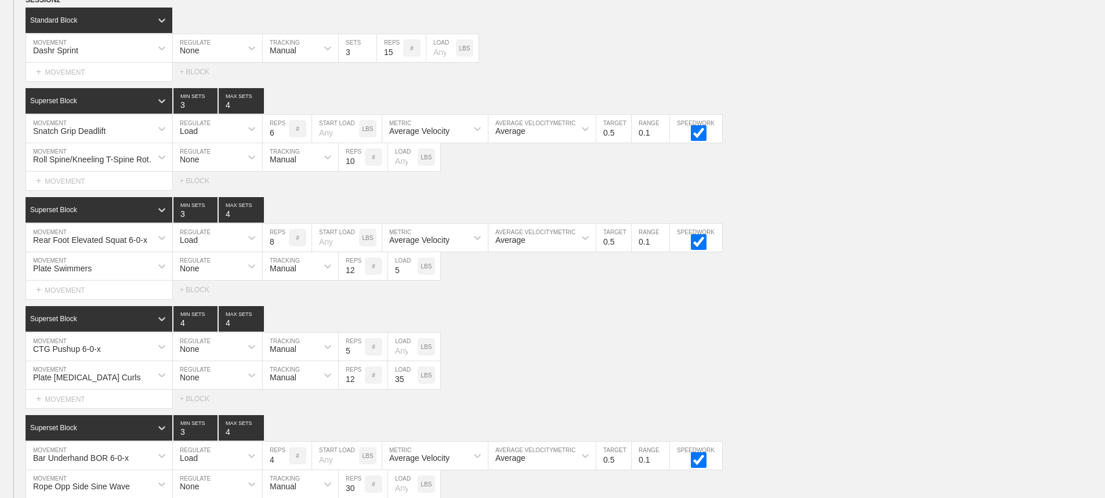
drag, startPoint x: 507, startPoint y: 306, endPoint x: 507, endPoint y: 312, distance: 6.4
click at [507, 312] on div "SESSION 2 Standard Block DUPLICATE INSERT MOVEMENT AFTER DELETE Dashr Sprint MO…" at bounding box center [552, 255] width 1105 height 523
click at [135, 276] on div "Plate Swimmers" at bounding box center [88, 266] width 125 height 20
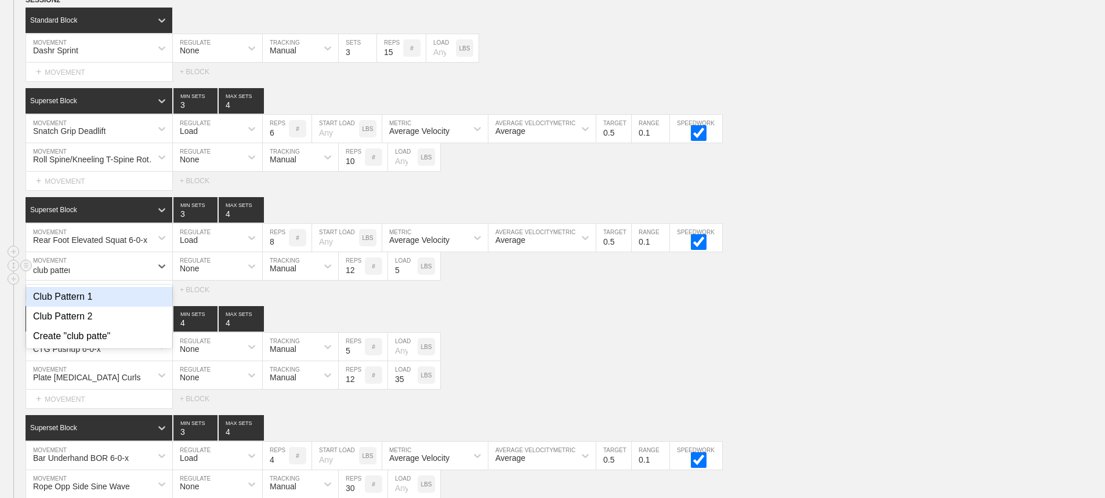
type input "club pattern"
click at [99, 301] on div "Club Pattern 1" at bounding box center [99, 297] width 146 height 20
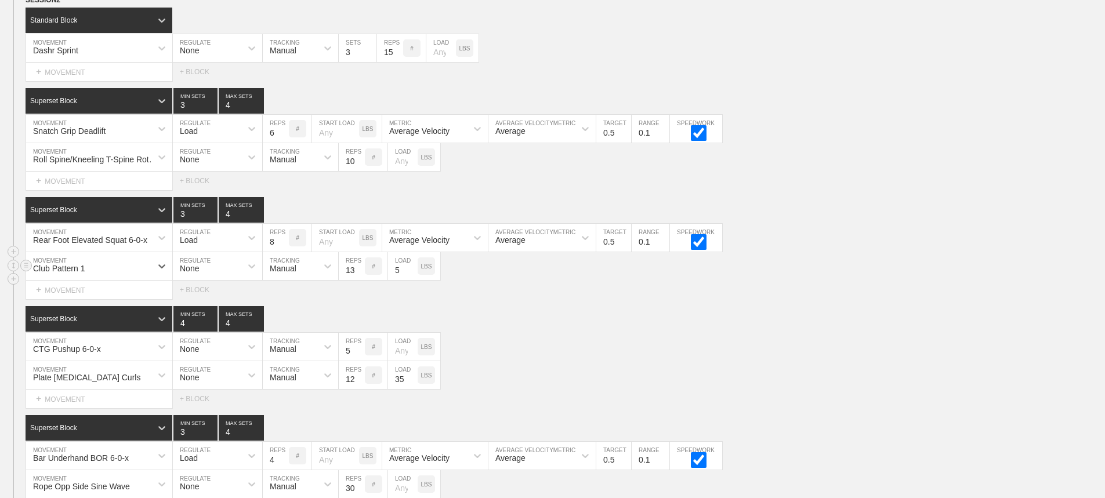
click at [359, 277] on input "13" at bounding box center [352, 266] width 26 height 28
click at [359, 277] on input "14" at bounding box center [352, 266] width 26 height 28
click at [359, 277] on input "21" at bounding box center [352, 266] width 26 height 28
click at [359, 277] on input "22" at bounding box center [352, 266] width 26 height 28
click at [359, 280] on input "21" at bounding box center [352, 266] width 26 height 28
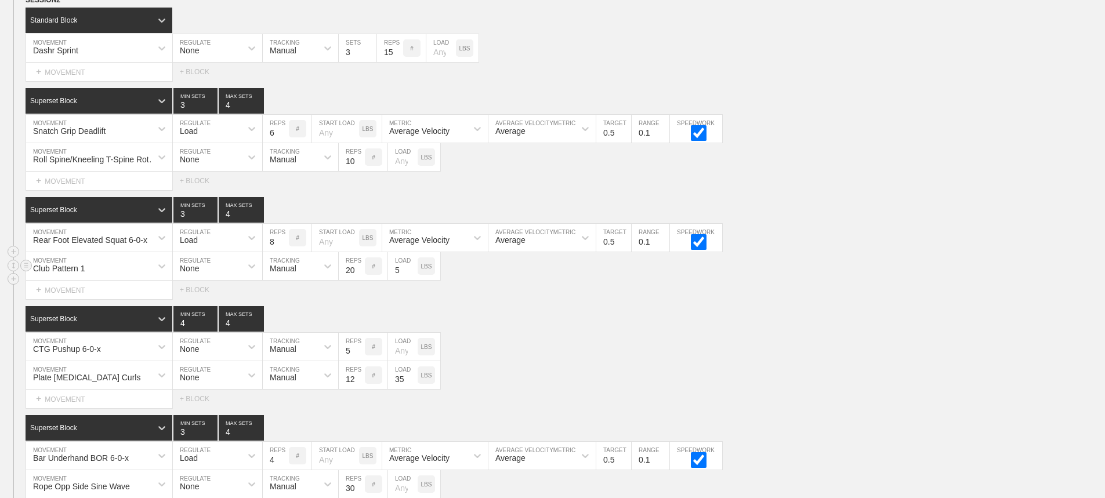
type input "20"
click at [359, 280] on input "20" at bounding box center [352, 266] width 26 height 28
click at [399, 279] on input "5" at bounding box center [403, 266] width 30 height 28
click at [555, 332] on div "Superset Block 4 MIN SETS 4 MAX SETS" at bounding box center [566, 319] width 1080 height 26
click at [867, 390] on div "Plate [MEDICAL_DATA] Curls MOVEMENT None REGULATE Manual TRACKING 12 REPS # 35 …" at bounding box center [552, 376] width 1105 height 28
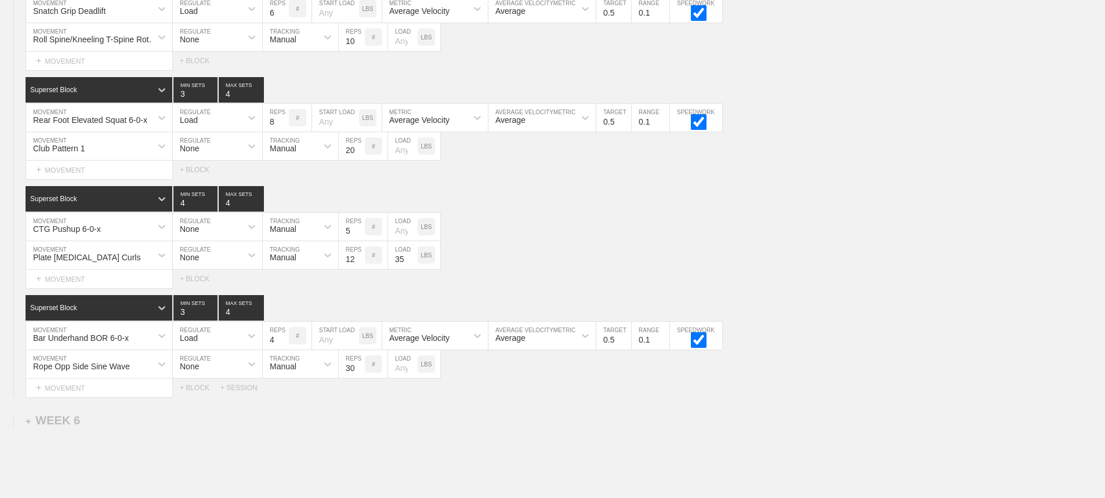
scroll to position [5696, 0]
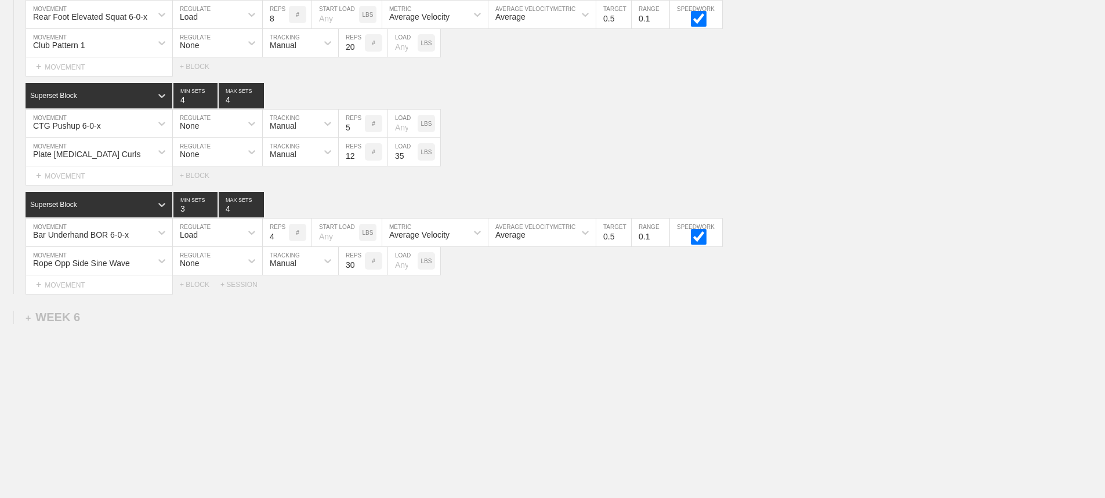
drag, startPoint x: 500, startPoint y: 378, endPoint x: 1114, endPoint y: 374, distance: 613.3
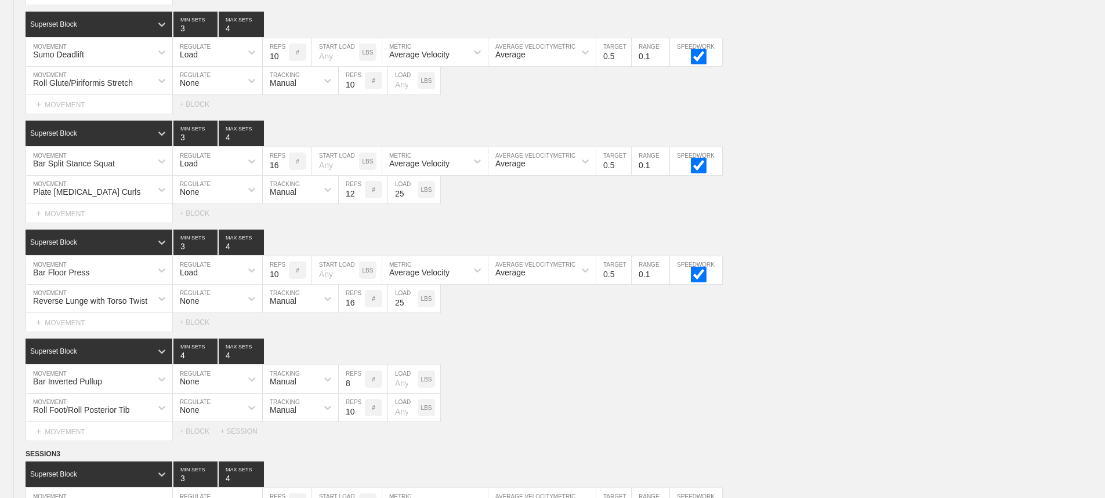
scroll to position [0, 0]
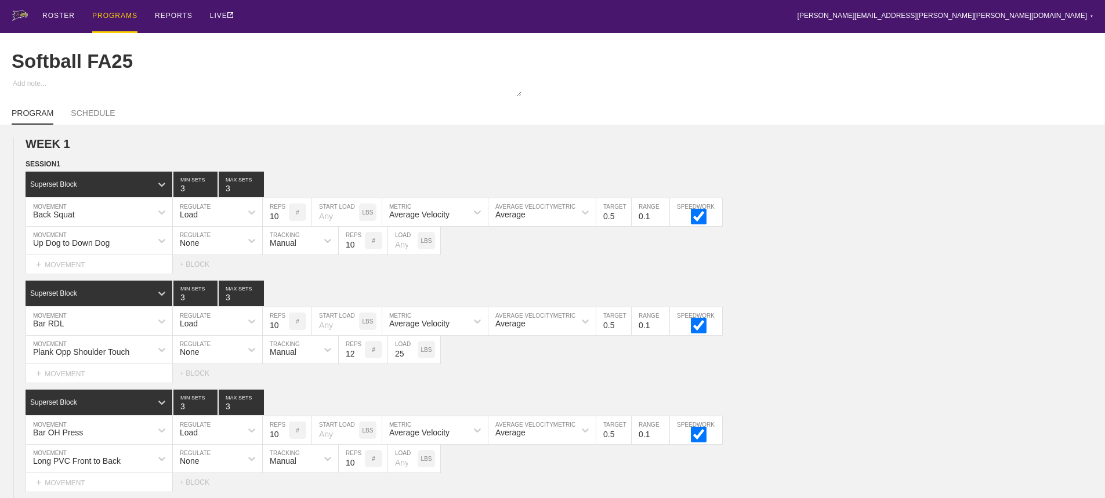
click at [115, 14] on div "PROGRAMS" at bounding box center [114, 16] width 45 height 33
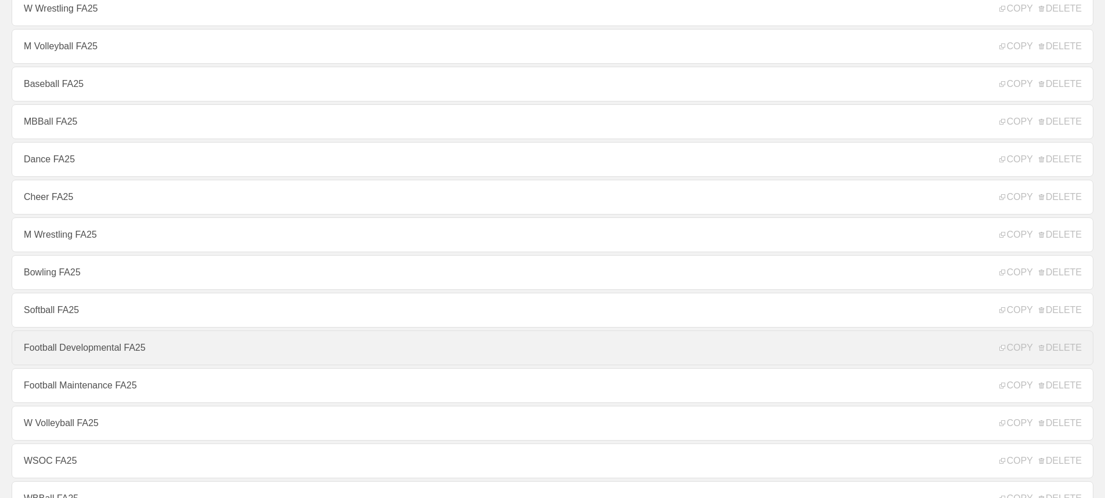
scroll to position [174, 0]
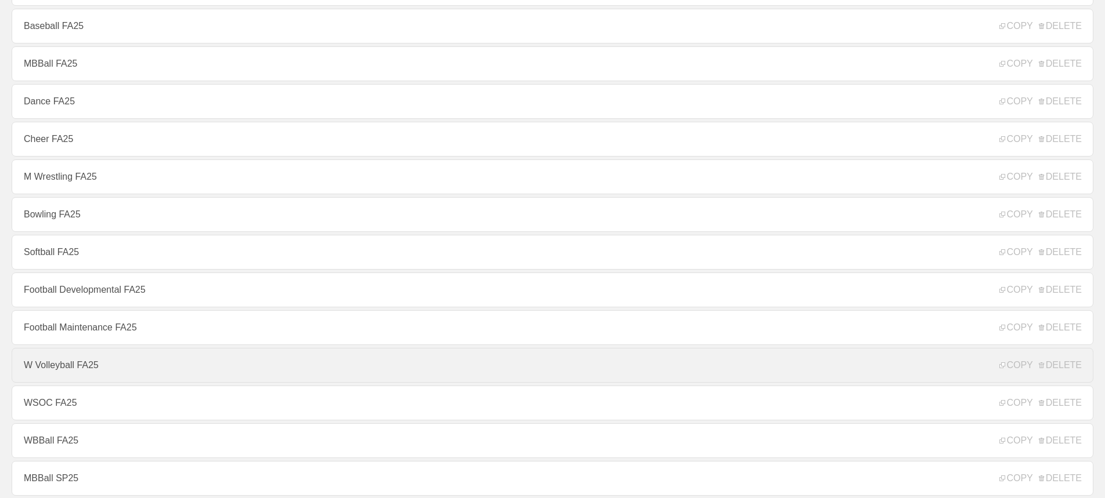
click at [61, 369] on link "W Volleyball FA25" at bounding box center [553, 365] width 1082 height 35
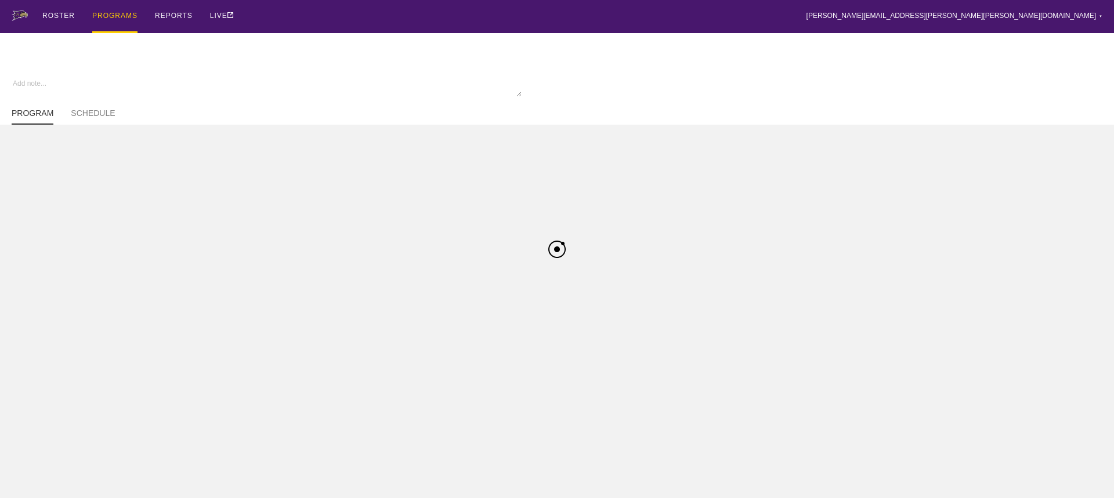
type textarea "x"
type input "W Volleyball FA25"
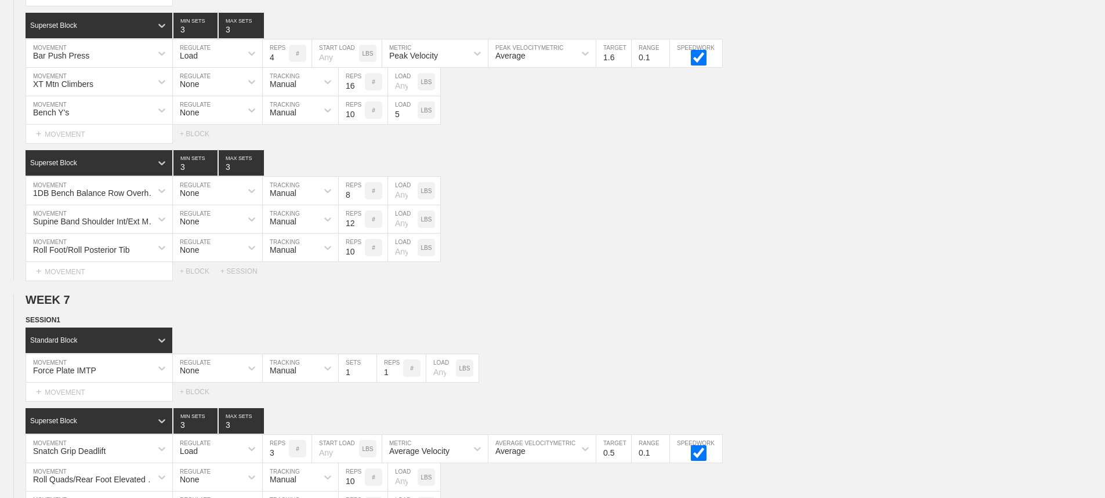
scroll to position [10619, 0]
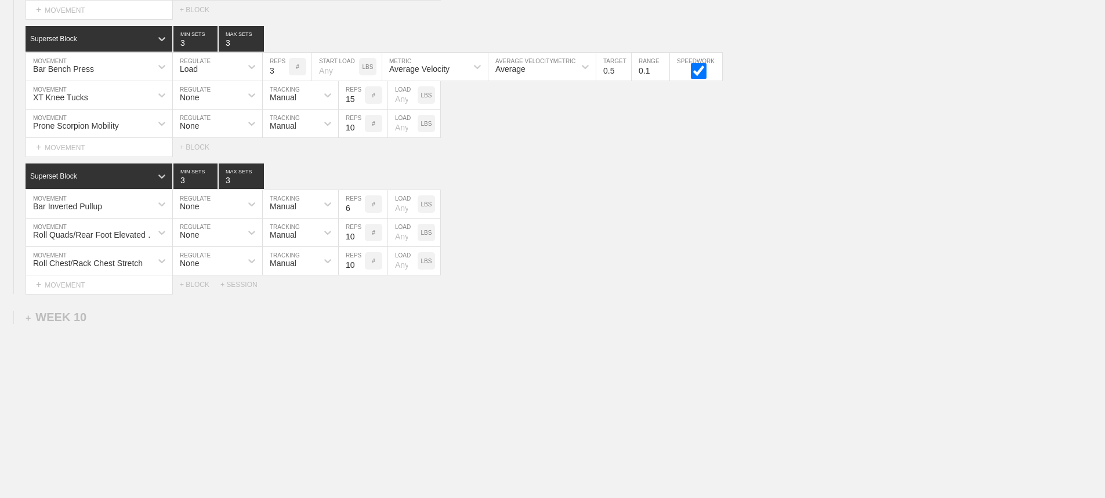
click at [240, 283] on div "+ SESSION" at bounding box center [243, 285] width 46 height 8
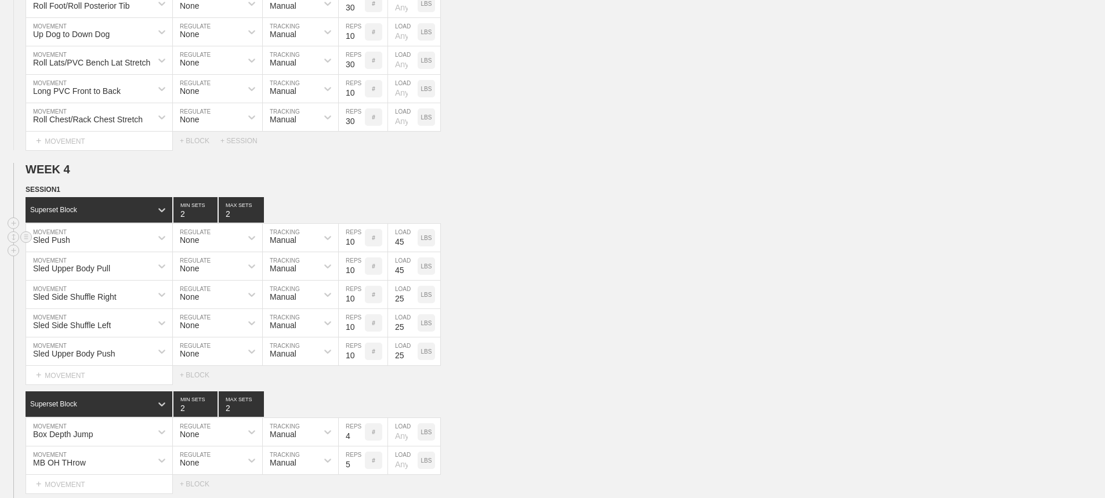
click at [844, 242] on div "Sled Push MOVEMENT None REGULATE Manual TRACKING 10 REPS # 45 LOAD LBS" at bounding box center [552, 238] width 1105 height 28
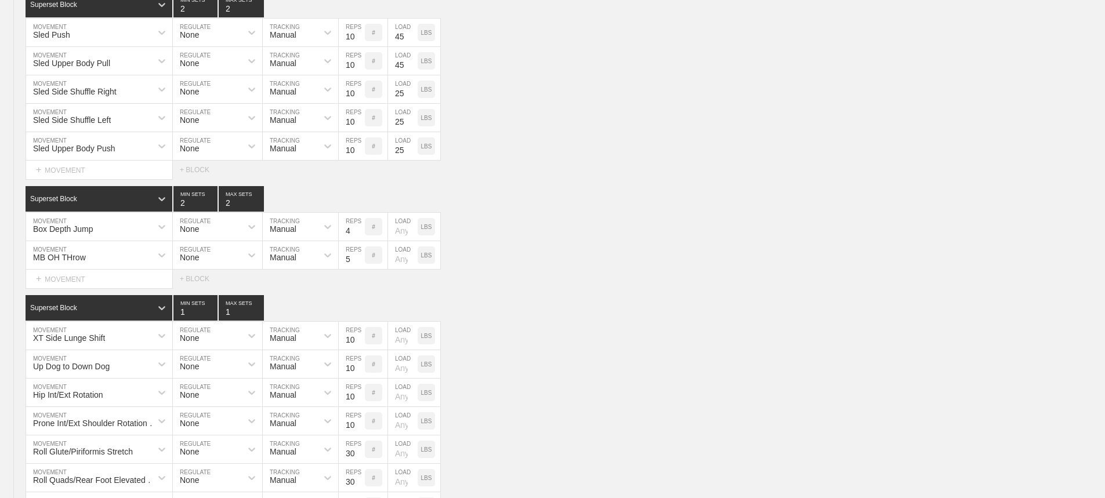
scroll to position [8966, 0]
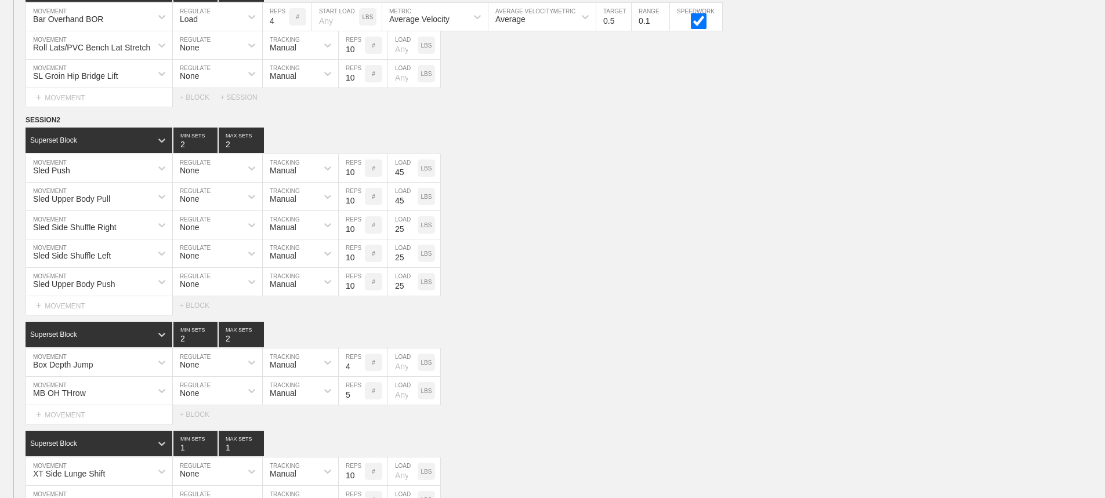
click at [755, 309] on div "Select... MOVEMENT + MOVEMENT + BLOCK" at bounding box center [552, 306] width 1105 height 19
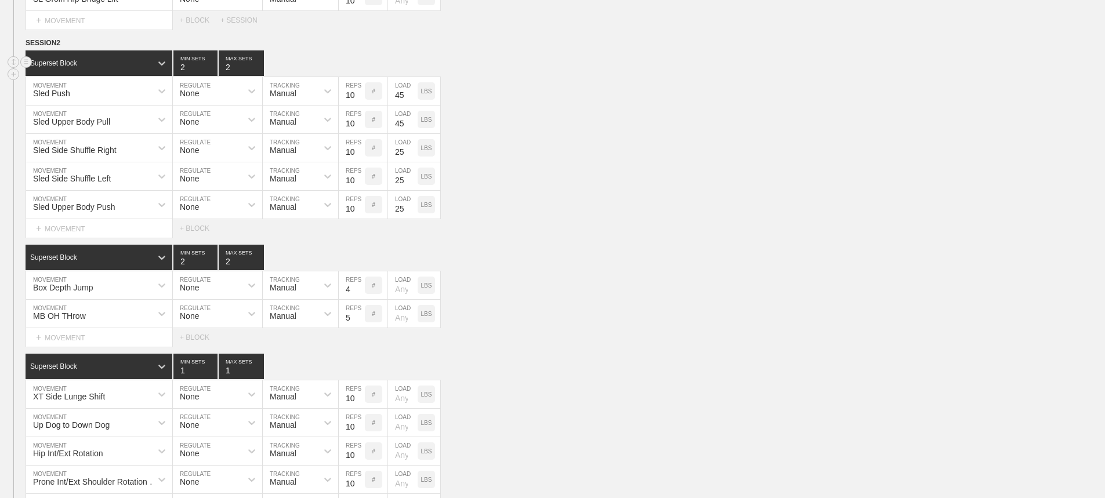
scroll to position [9024, 0]
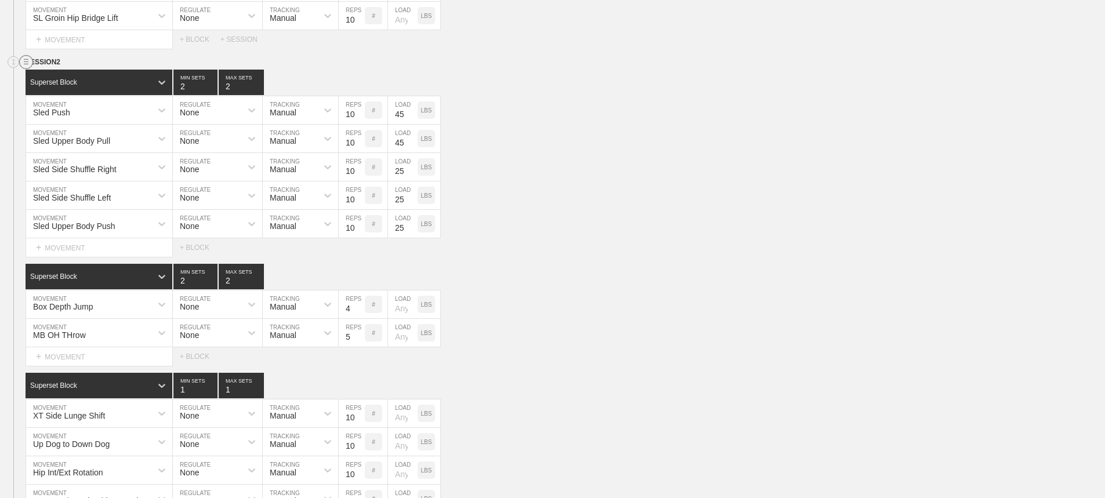
click at [22, 69] on circle at bounding box center [26, 62] width 13 height 13
click at [75, 82] on div "DUPLICATE" at bounding box center [81, 83] width 93 height 17
click at [584, 238] on div "Sled Upper Body Push MOVEMENT None REGULATE Manual TRACKING 10 REPS # 25 LOAD L…" at bounding box center [552, 224] width 1105 height 28
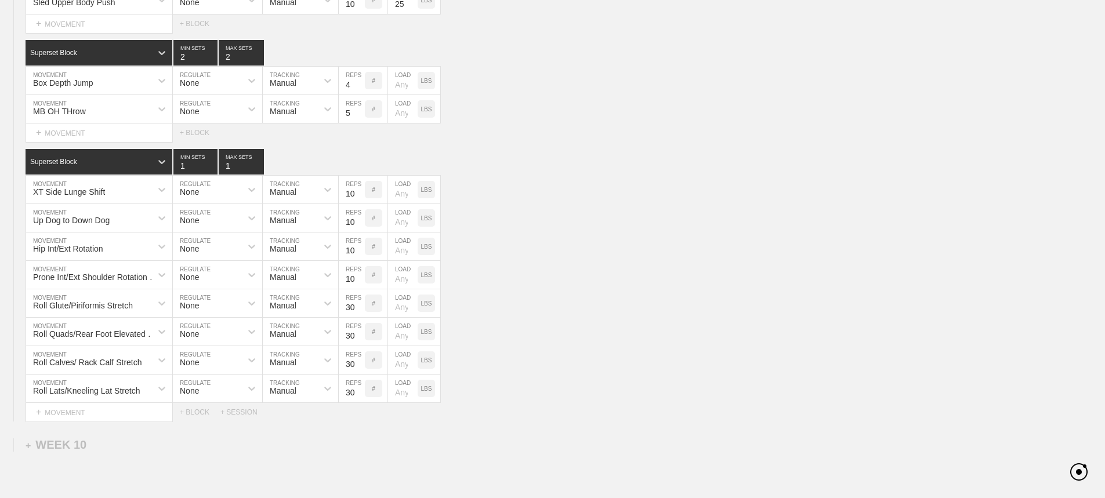
scroll to position [10522, 0]
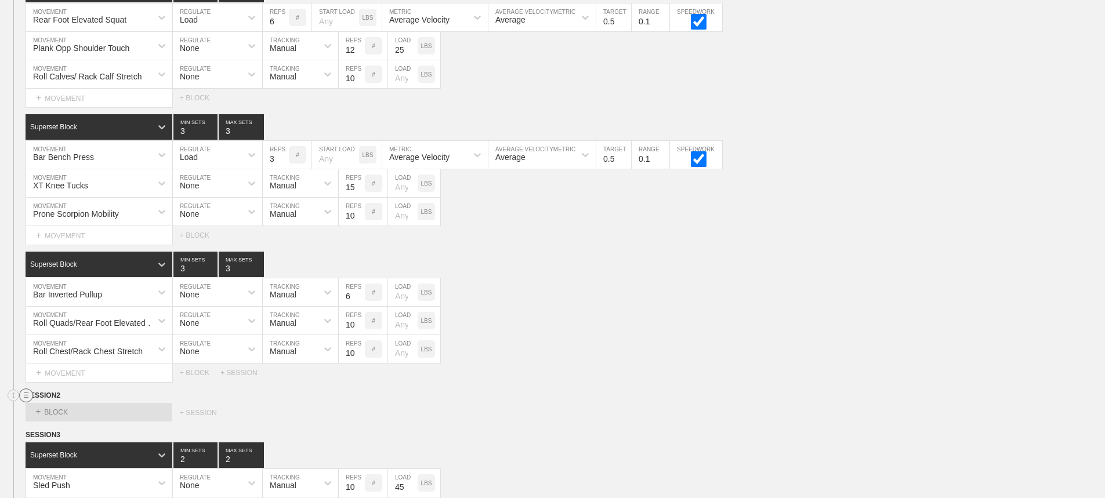
click at [26, 403] on circle at bounding box center [26, 395] width 13 height 13
click at [73, 431] on div "DELETE" at bounding box center [81, 434] width 93 height 17
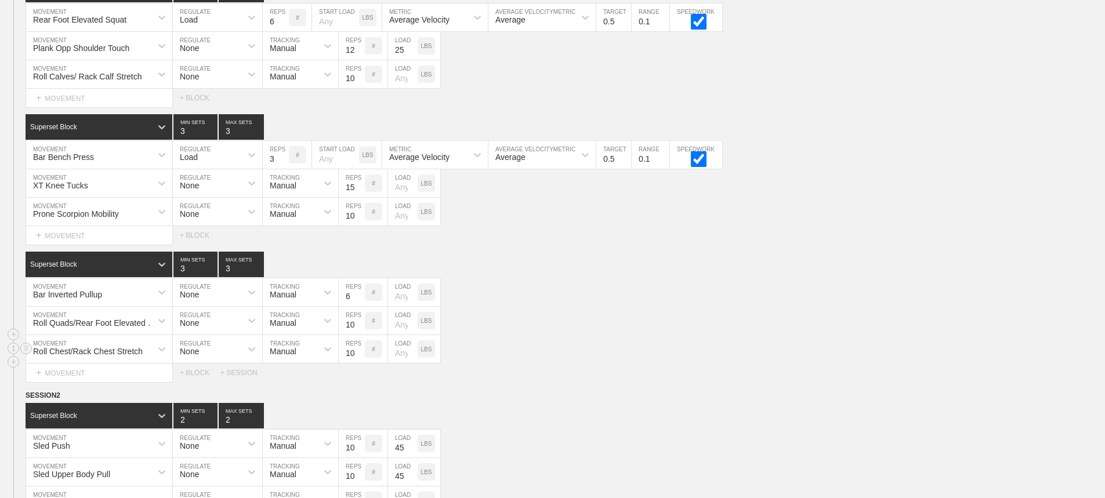
click at [725, 363] on div "Roll Chest/Rack Chest Stretch MOVEMENT None REGULATE Manual TRACKING 10 REPS # …" at bounding box center [552, 349] width 1105 height 28
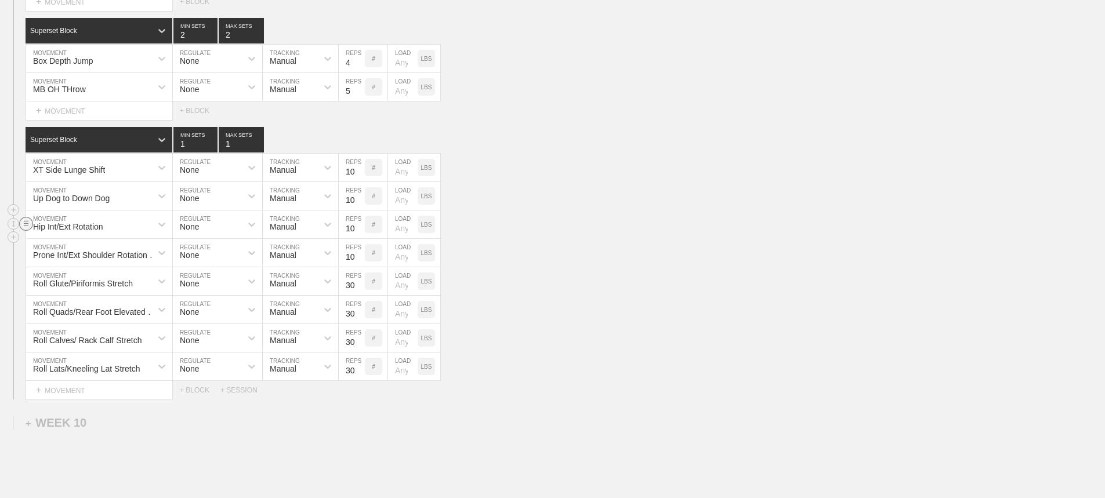
scroll to position [11103, 0]
click at [23, 145] on circle at bounding box center [26, 138] width 13 height 13
click at [59, 169] on div "DELETE" at bounding box center [81, 171] width 93 height 17
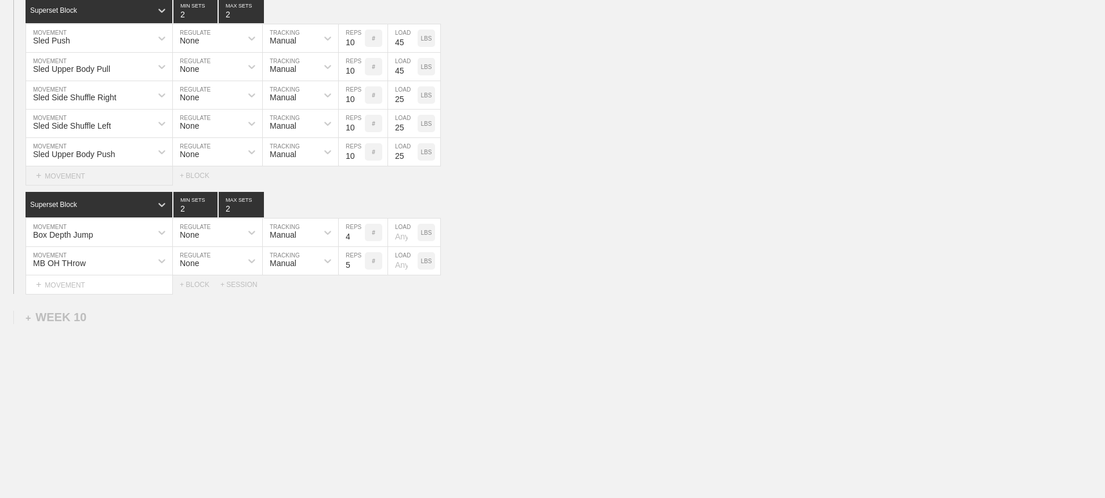
scroll to position [10937, 0]
click at [195, 280] on div "Select... MOVEMENT + MOVEMENT + BLOCK + SESSION" at bounding box center [552, 285] width 1105 height 19
click at [191, 283] on div "+ BLOCK" at bounding box center [200, 285] width 41 height 8
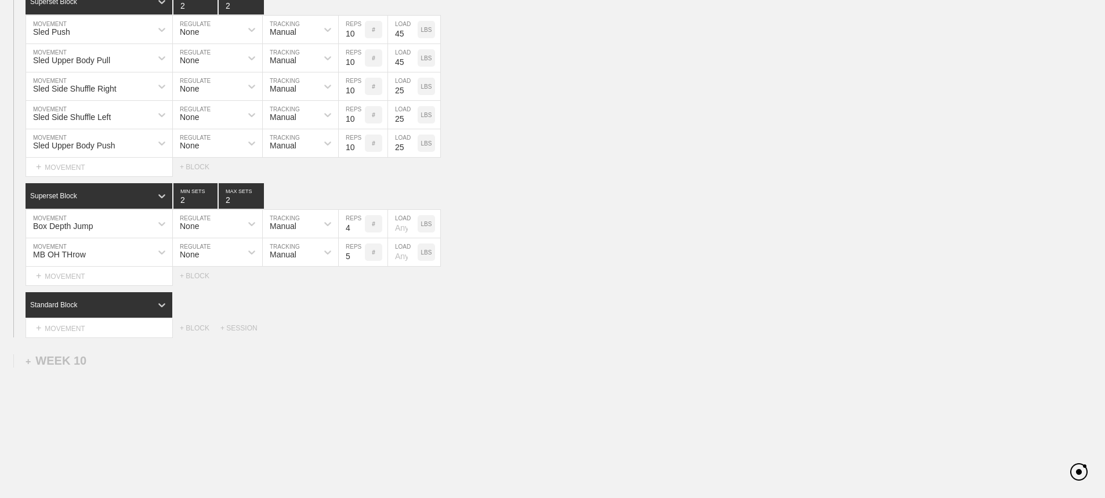
scroll to position [10989, 0]
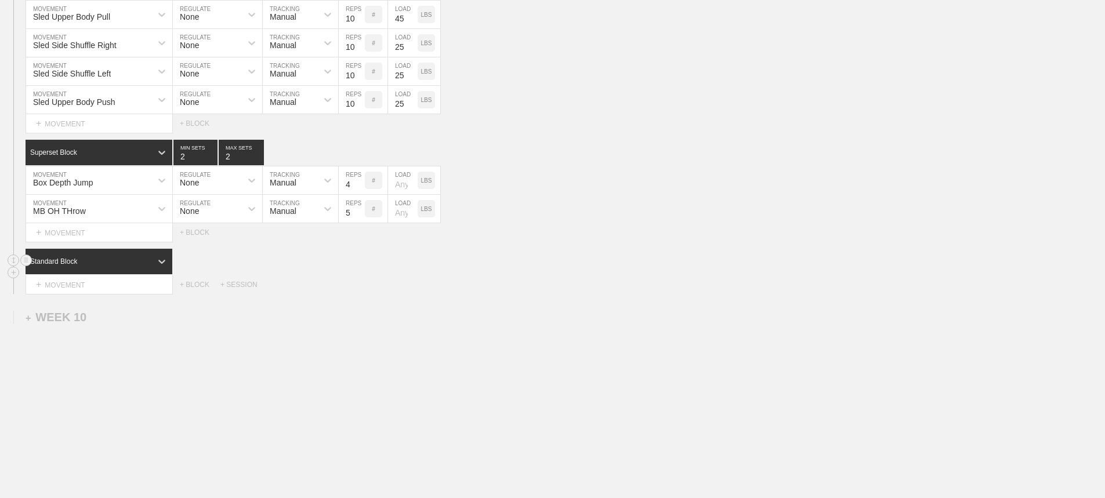
click at [148, 264] on div "Standard Block" at bounding box center [89, 261] width 126 height 10
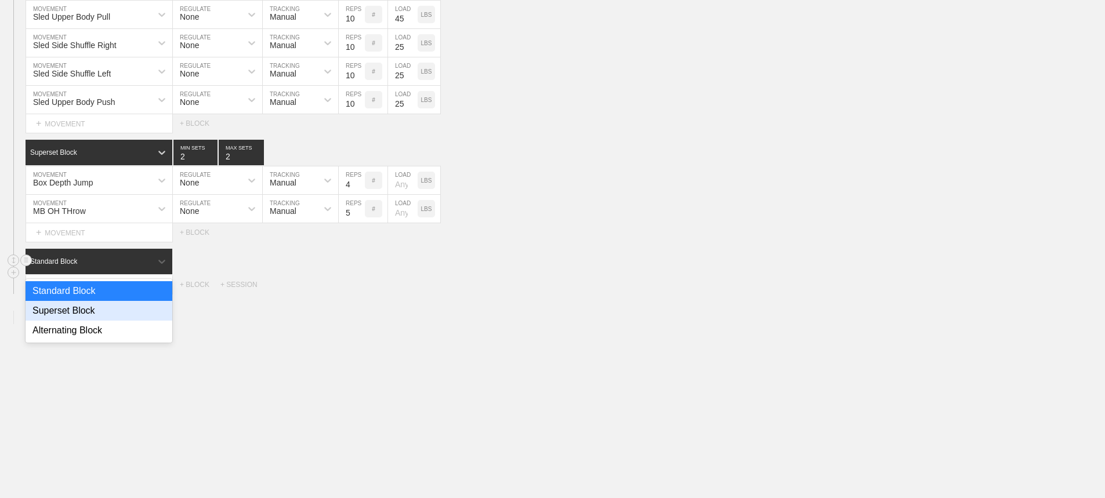
click at [86, 311] on div "Superset Block" at bounding box center [99, 311] width 147 height 20
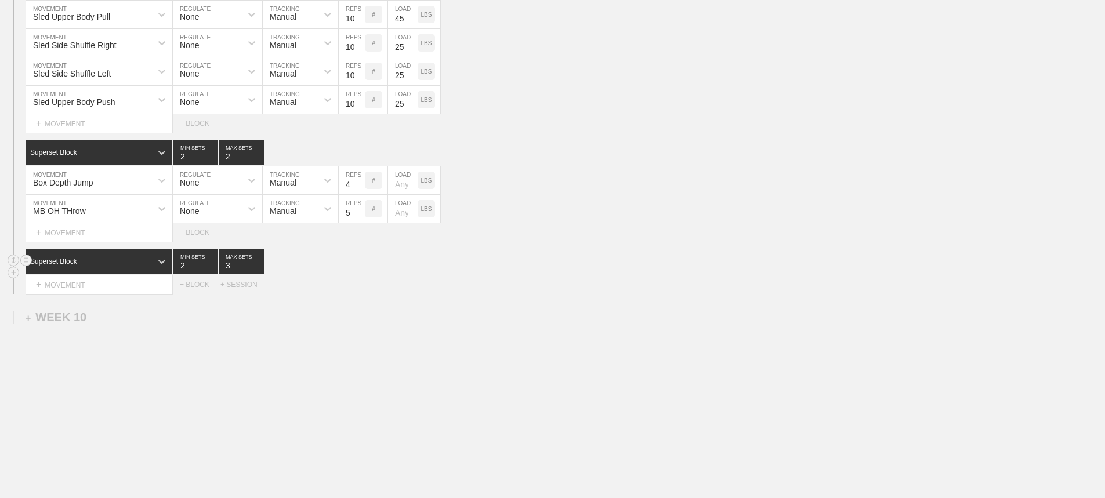
click at [212, 269] on input "2" at bounding box center [195, 262] width 44 height 26
click at [212, 269] on input "1" at bounding box center [195, 262] width 44 height 26
type input "1"
click at [212, 269] on input "1" at bounding box center [195, 262] width 44 height 26
click at [258, 267] on input "2" at bounding box center [241, 262] width 45 height 26
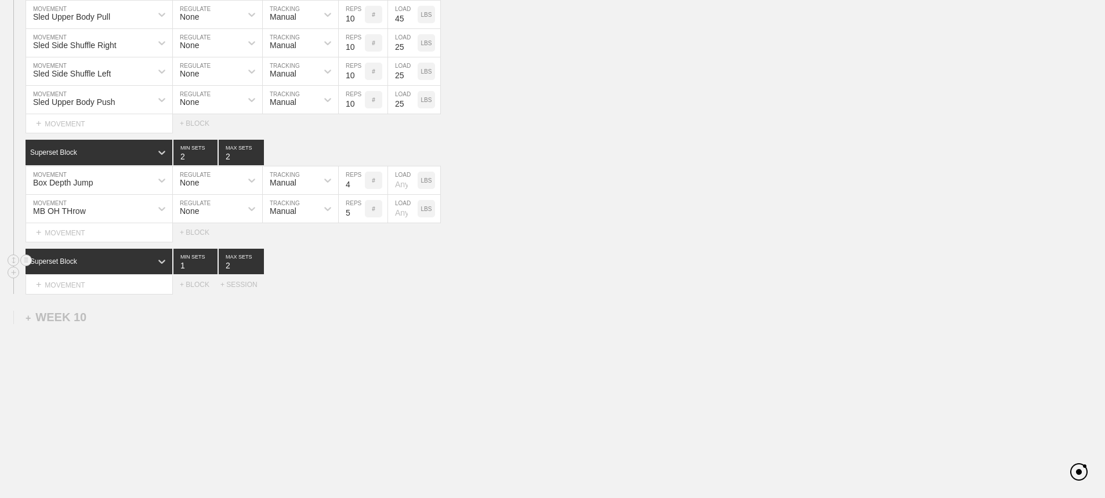
type input "1"
click at [258, 267] on input "1" at bounding box center [241, 262] width 45 height 26
click at [411, 280] on div "Select... MOVEMENT + MOVEMENT + BLOCK + SESSION" at bounding box center [552, 285] width 1105 height 19
click at [96, 281] on div "+ MOVEMENT" at bounding box center [99, 285] width 147 height 19
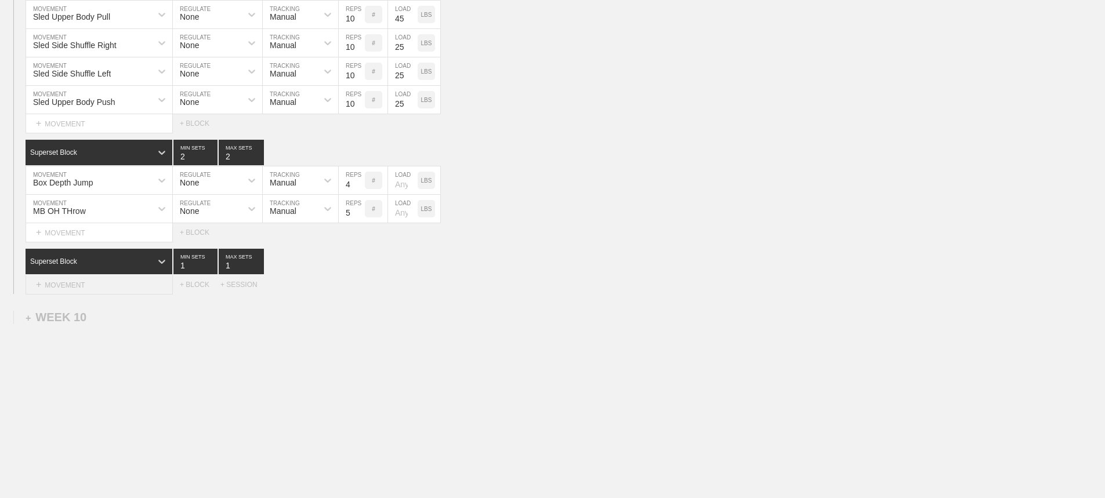
click at [107, 284] on div "+ MOVEMENT" at bounding box center [99, 285] width 147 height 19
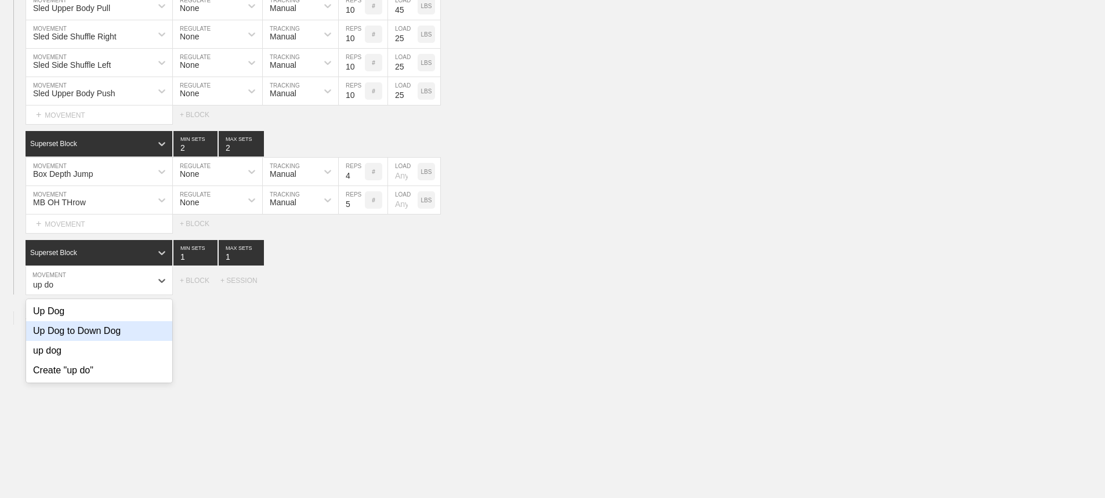
click at [109, 341] on div "Up Dog to Down Dog" at bounding box center [99, 331] width 146 height 20
type input "up do"
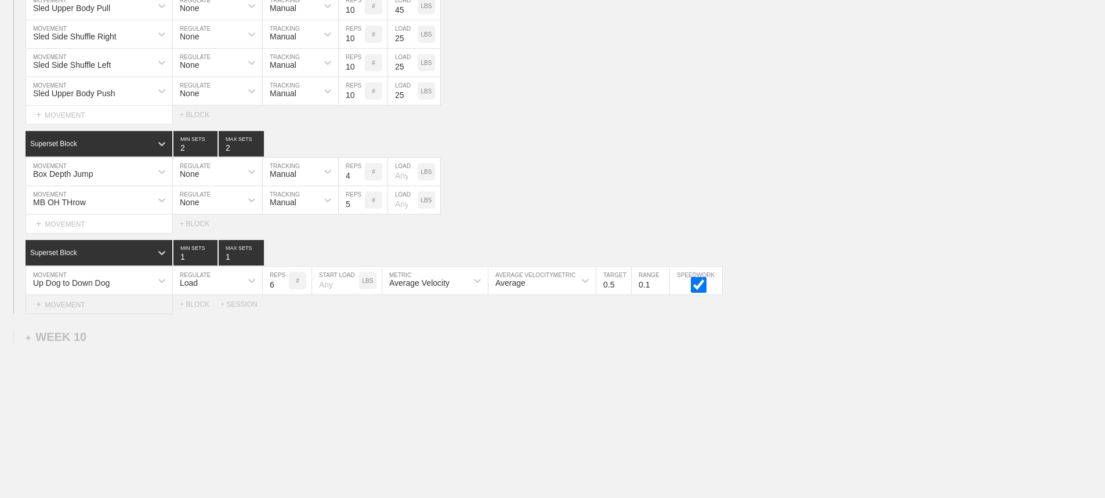
click at [96, 312] on div "+ MOVEMENT" at bounding box center [99, 304] width 147 height 19
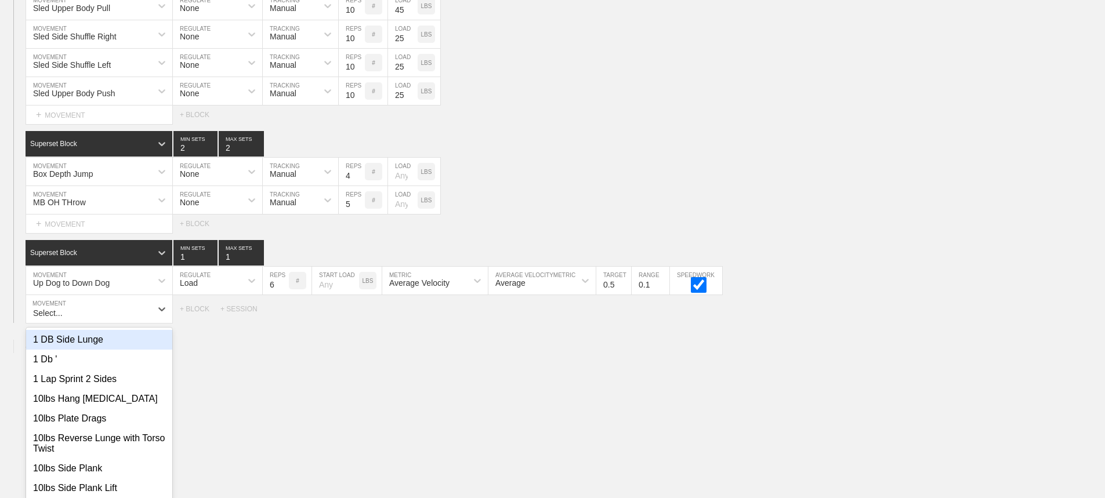
scroll to position [11006, 0]
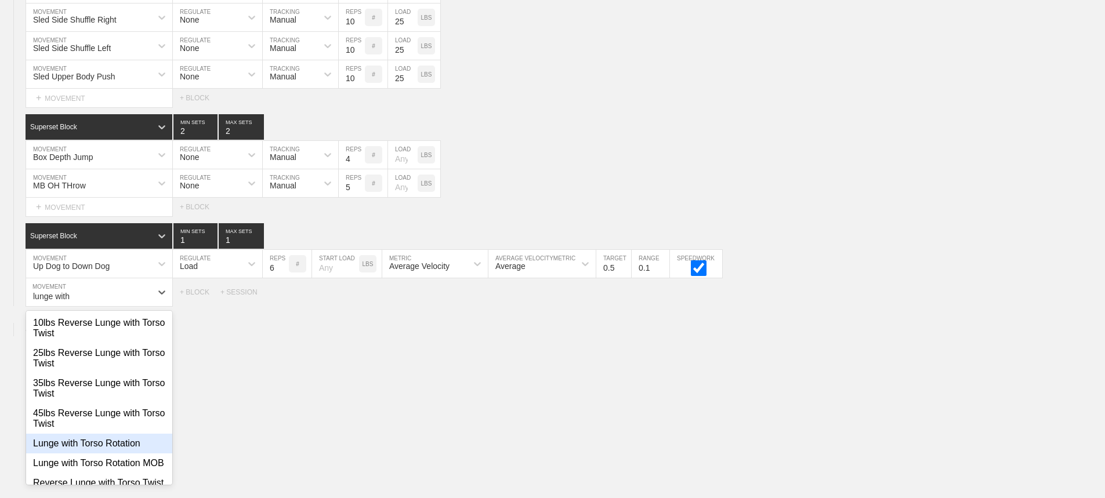
click at [104, 450] on div "Lunge with Torso Rotation" at bounding box center [99, 444] width 146 height 20
type input "lunge with"
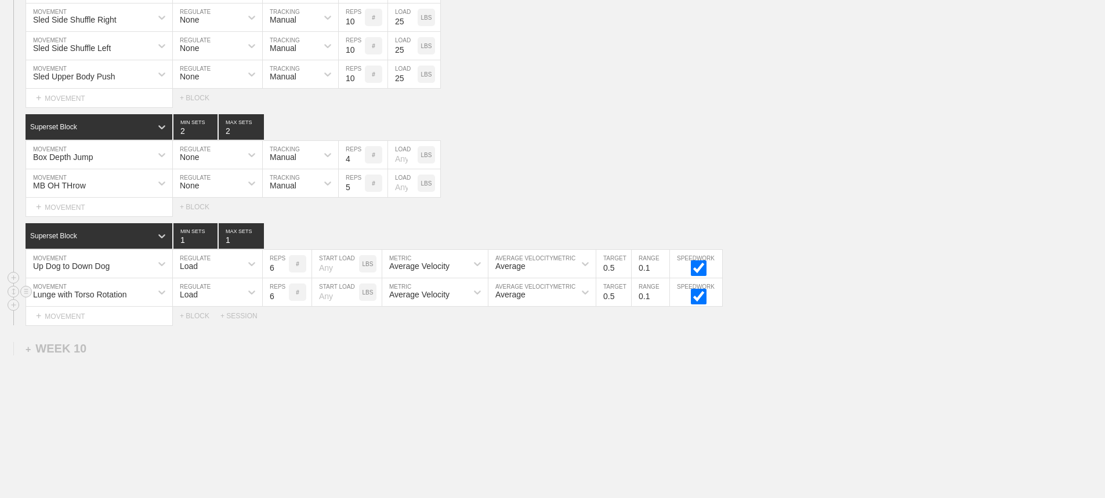
click at [195, 299] on div "Load" at bounding box center [189, 294] width 18 height 9
click at [196, 333] on div "None" at bounding box center [217, 323] width 89 height 20
click at [285, 299] on div "Sensor" at bounding box center [283, 294] width 26 height 9
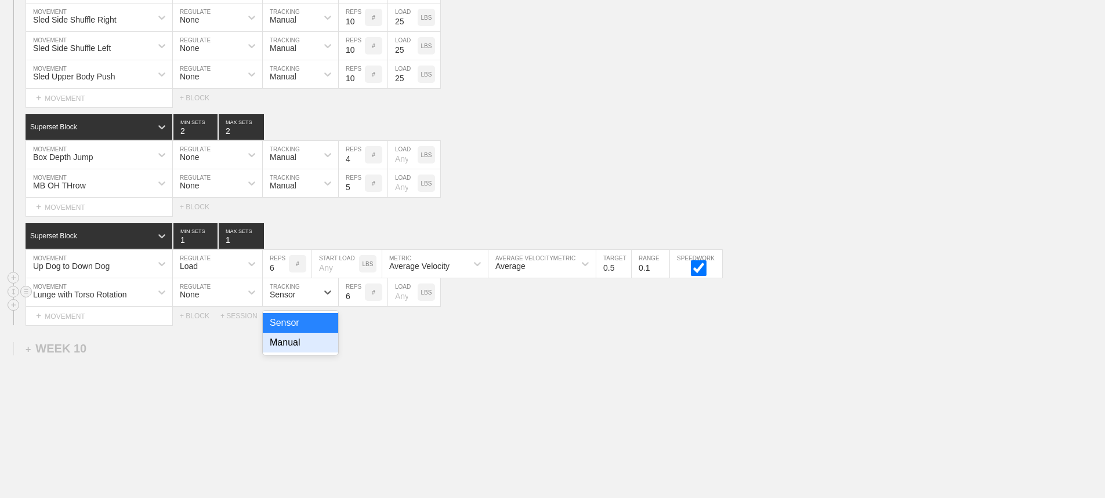
click at [283, 352] on div "Manual" at bounding box center [300, 343] width 75 height 20
click at [360, 302] on input "7" at bounding box center [352, 293] width 26 height 28
click at [360, 302] on input "8" at bounding box center [352, 293] width 26 height 28
click at [360, 302] on input "9" at bounding box center [352, 293] width 26 height 28
type input "10"
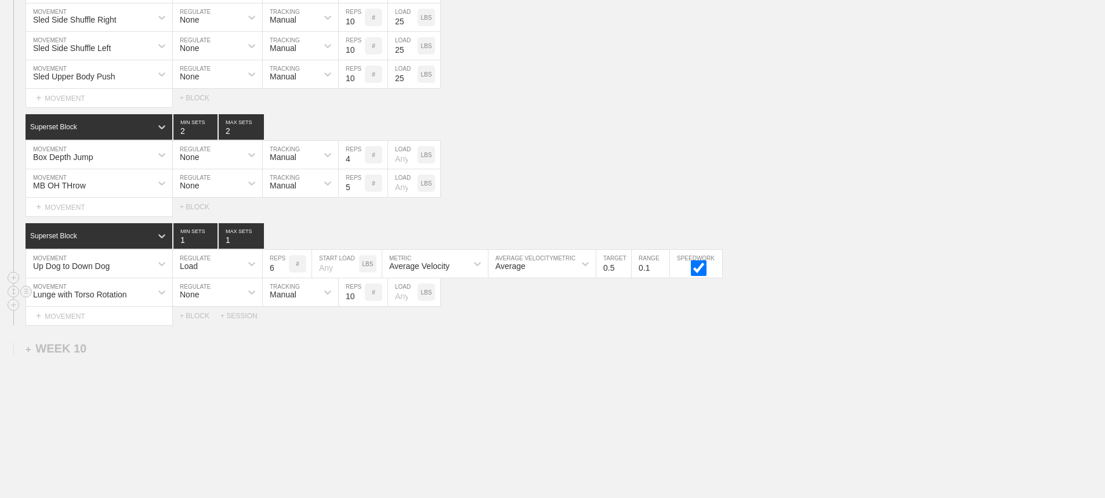
click at [360, 302] on input "10" at bounding box center [352, 293] width 26 height 28
click at [223, 273] on div "Load" at bounding box center [207, 264] width 68 height 20
click at [200, 302] on div "None" at bounding box center [217, 295] width 89 height 20
click at [290, 271] on div "Sensor" at bounding box center [283, 266] width 26 height 9
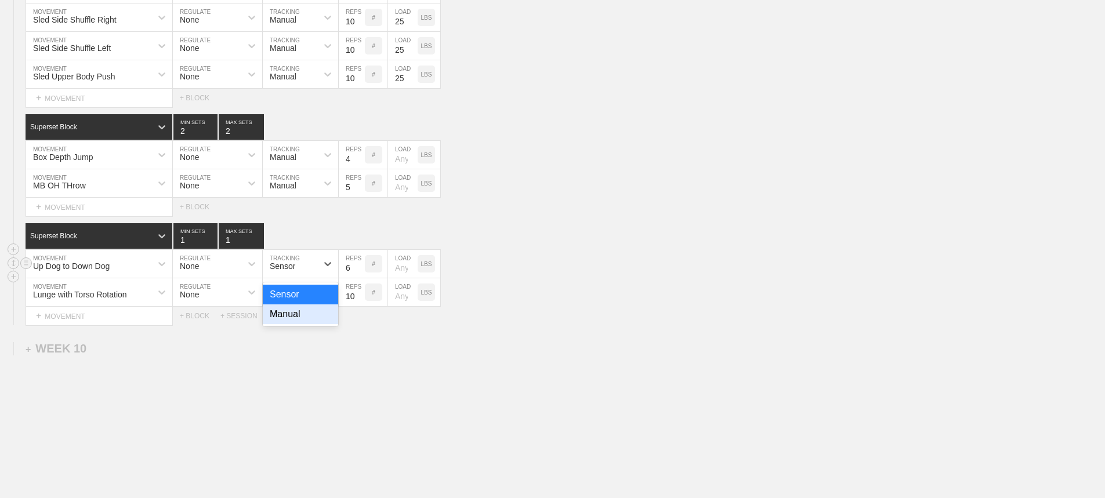
click at [283, 322] on div "Manual" at bounding box center [300, 315] width 75 height 20
click at [359, 273] on input "7" at bounding box center [352, 264] width 26 height 28
click at [359, 273] on input "8" at bounding box center [352, 264] width 26 height 28
click at [359, 273] on input "9" at bounding box center [352, 264] width 26 height 28
click at [359, 273] on input "10" at bounding box center [352, 264] width 26 height 28
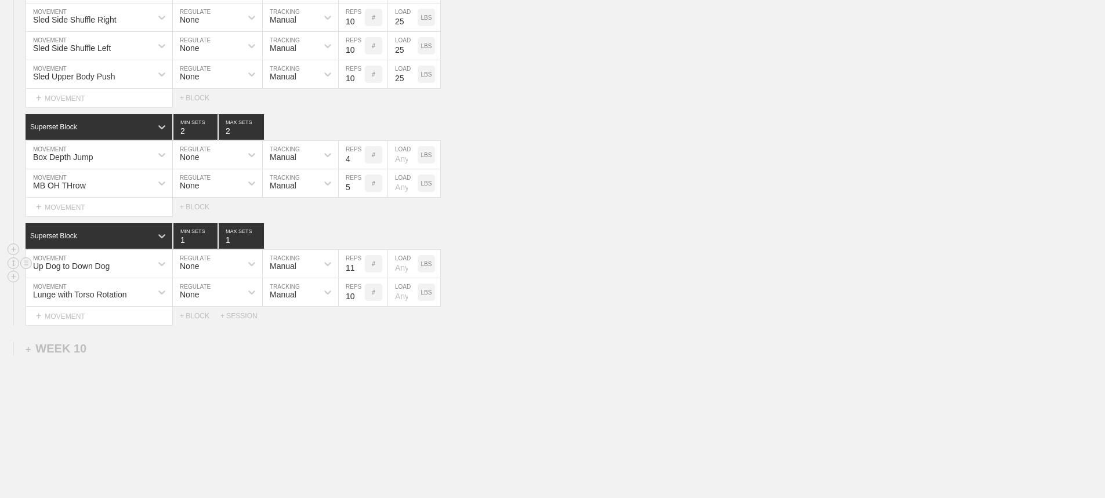
click at [359, 273] on input "11" at bounding box center [352, 264] width 26 height 28
type input "12"
click at [359, 273] on input "12" at bounding box center [352, 264] width 26 height 28
click at [359, 302] on input "11" at bounding box center [352, 293] width 26 height 28
type input "12"
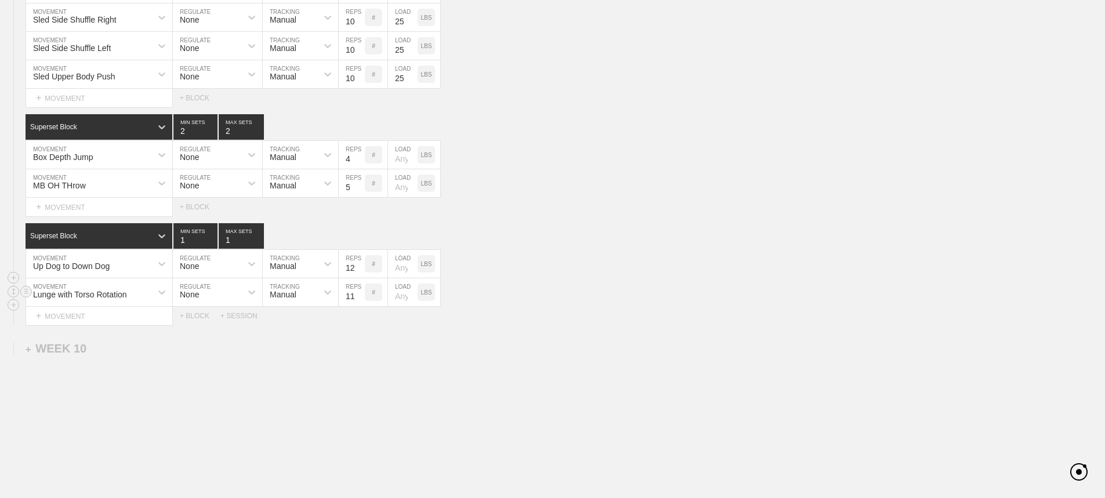
click at [359, 302] on input "12" at bounding box center [352, 293] width 26 height 28
click at [628, 289] on div "Lunge with Torso Rotation MOVEMENT None REGULATE Manual TRACKING 12 REPS # LOAD…" at bounding box center [552, 293] width 1105 height 28
click at [109, 326] on div "+ MOVEMENT" at bounding box center [99, 316] width 147 height 19
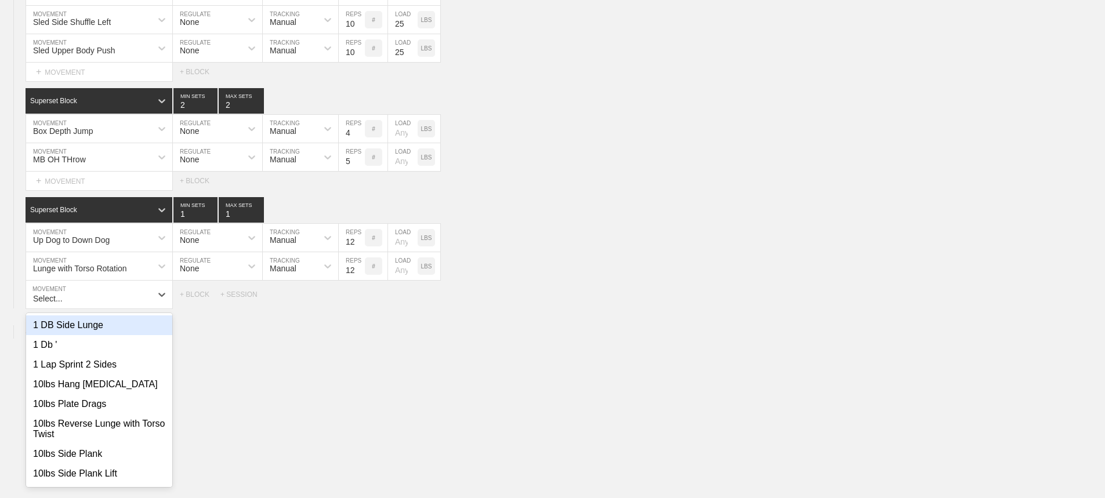
scroll to position [11034, 0]
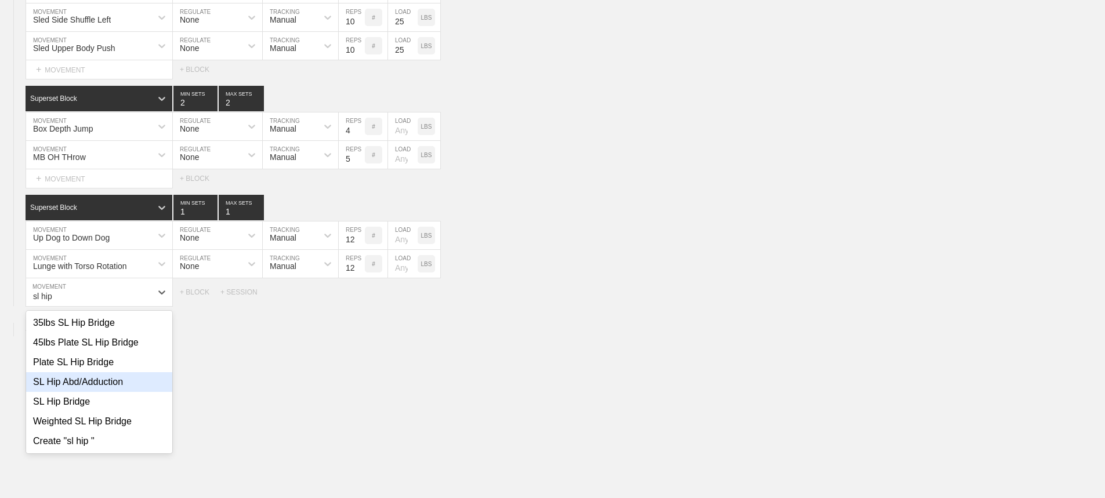
click at [92, 392] on div "SL Hip Abd/Adduction" at bounding box center [99, 383] width 146 height 20
type input "sl hip"
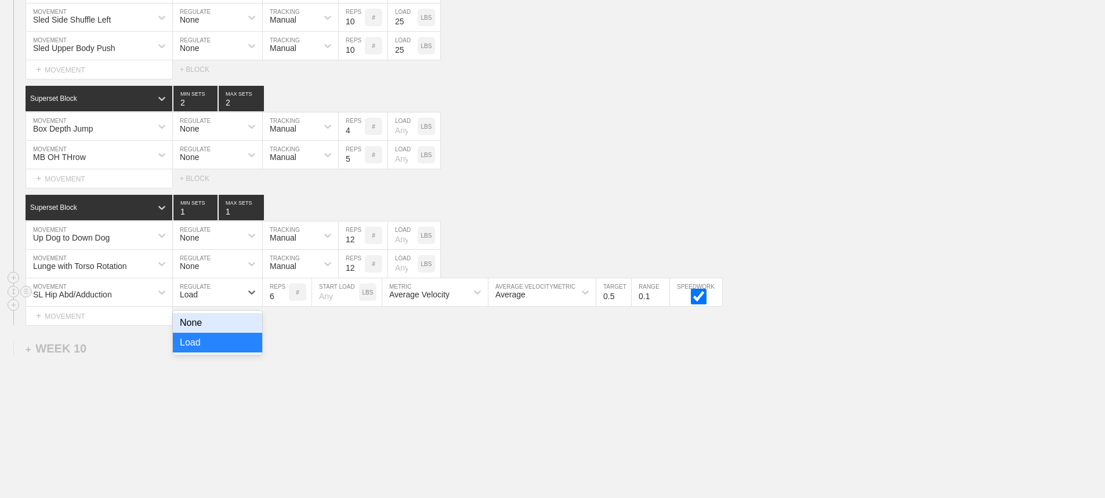
click at [197, 299] on div "Load" at bounding box center [189, 294] width 18 height 9
click at [198, 333] on div "None" at bounding box center [217, 323] width 89 height 20
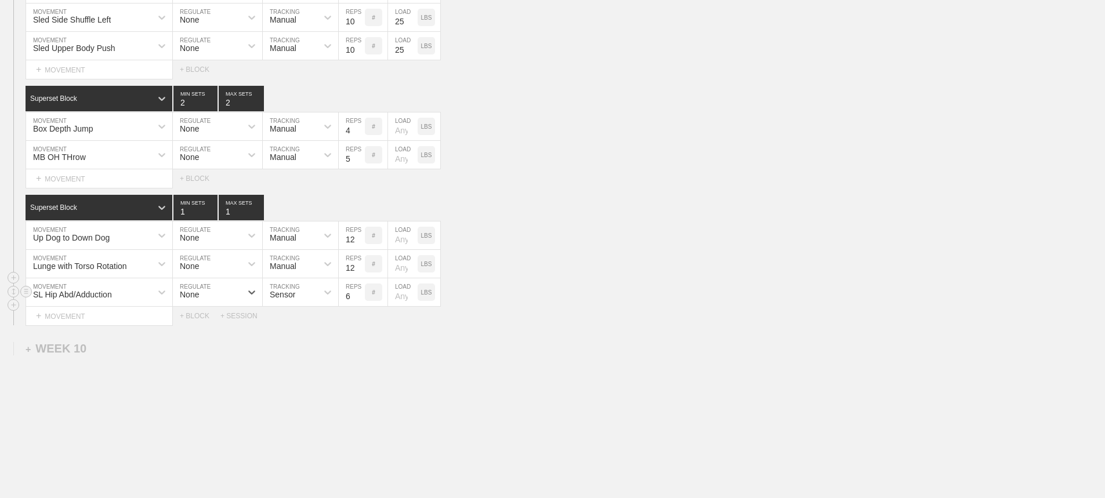
click at [296, 302] on div "Sensor" at bounding box center [290, 293] width 55 height 20
drag, startPoint x: 291, startPoint y: 353, endPoint x: 379, endPoint y: 299, distance: 102.9
click at [296, 352] on div "Manual" at bounding box center [300, 343] width 75 height 20
click at [358, 302] on input "7" at bounding box center [352, 293] width 26 height 28
click at [358, 302] on input "8" at bounding box center [352, 293] width 26 height 28
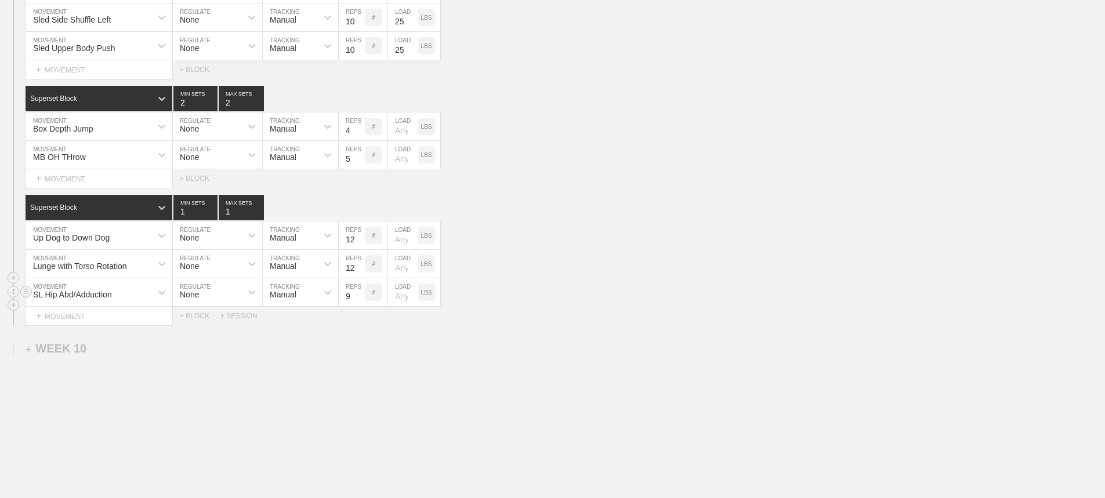
click at [358, 302] on input "9" at bounding box center [352, 293] width 26 height 28
click at [358, 302] on input "10" at bounding box center [352, 293] width 26 height 28
click at [358, 302] on input "11" at bounding box center [352, 293] width 26 height 28
type input "12"
click at [358, 302] on input "12" at bounding box center [352, 293] width 26 height 28
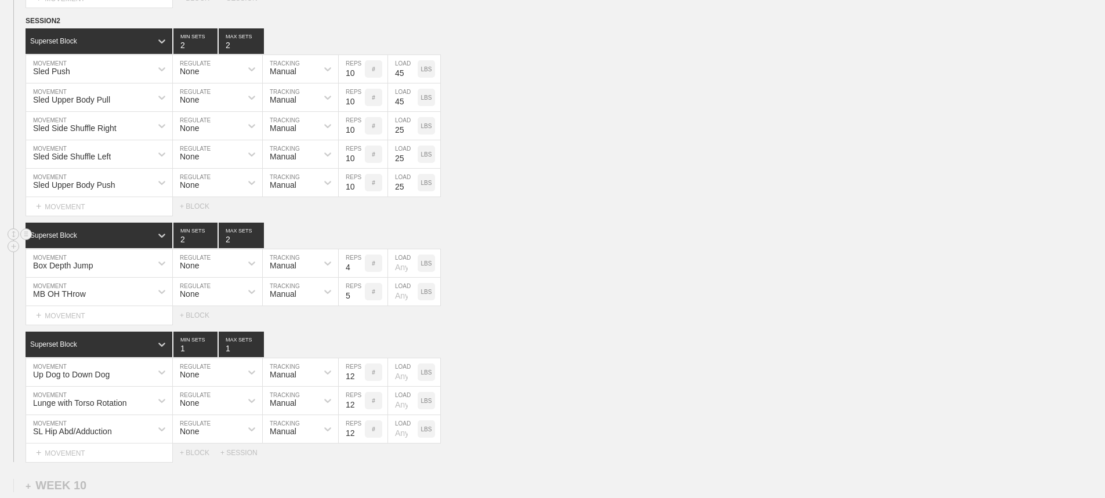
scroll to position [10918, 0]
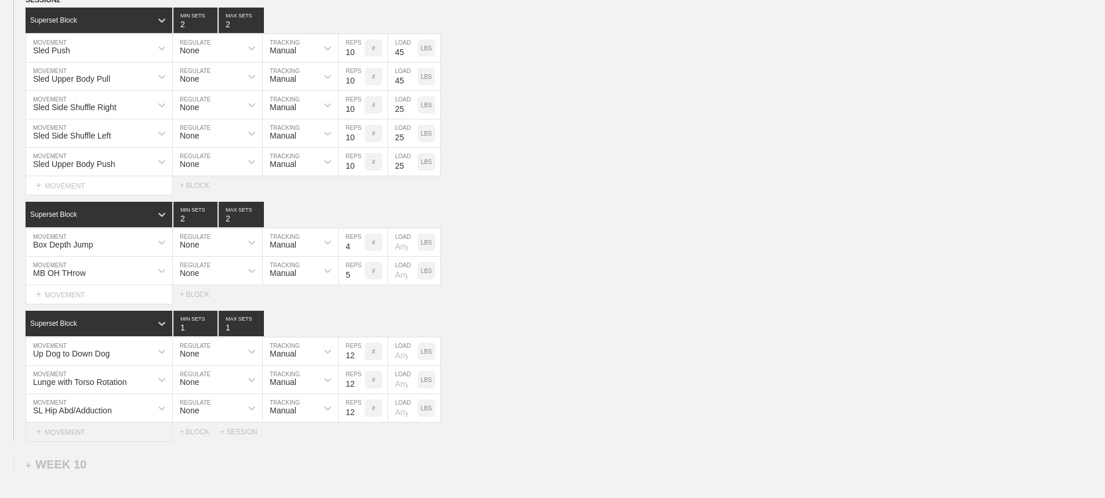
click at [105, 442] on div "+ MOVEMENT" at bounding box center [99, 432] width 147 height 19
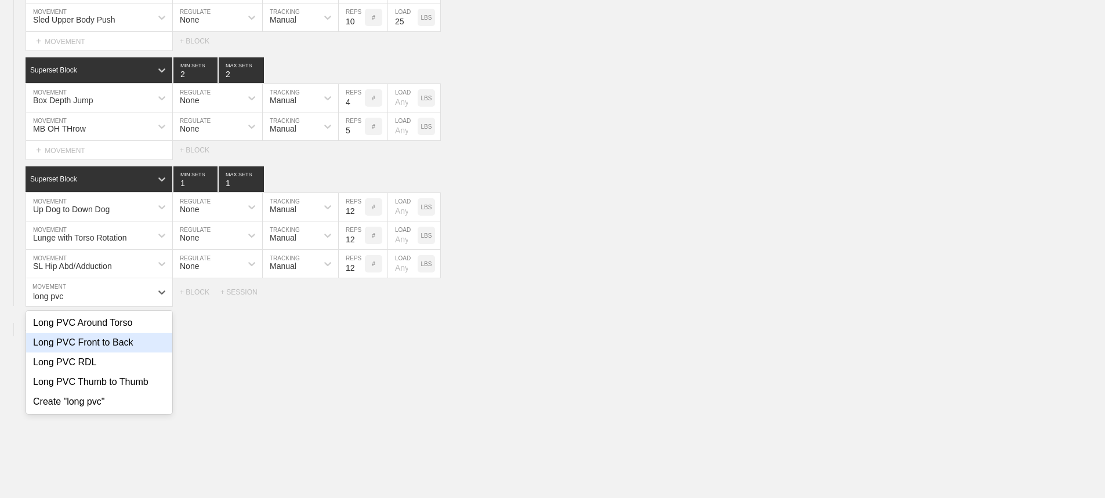
click at [109, 353] on div "Long PVC Front to Back" at bounding box center [99, 343] width 146 height 20
type input "long pvc"
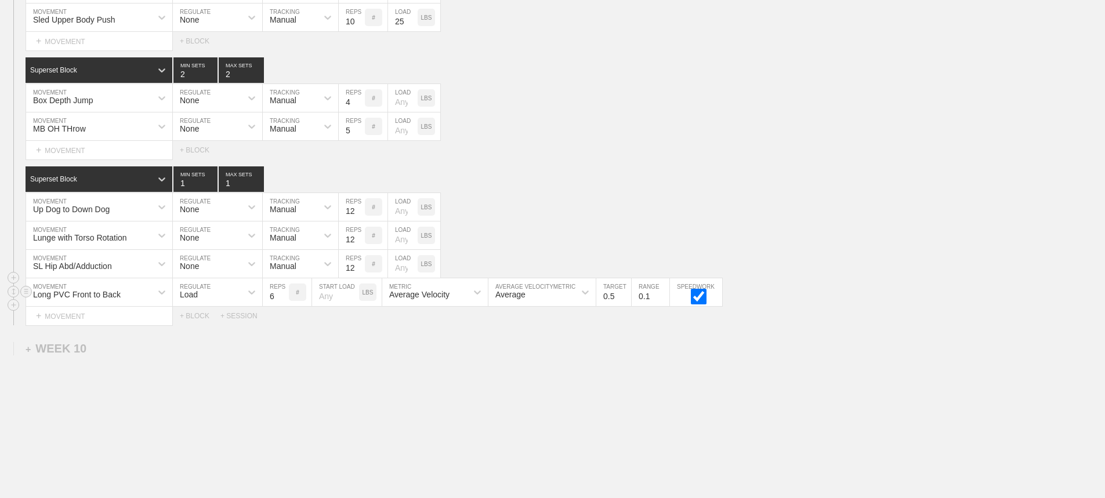
click at [213, 301] on div "Load" at bounding box center [207, 293] width 68 height 20
click at [201, 327] on div "None" at bounding box center [217, 323] width 89 height 20
click at [297, 302] on div "Sensor" at bounding box center [290, 293] width 55 height 20
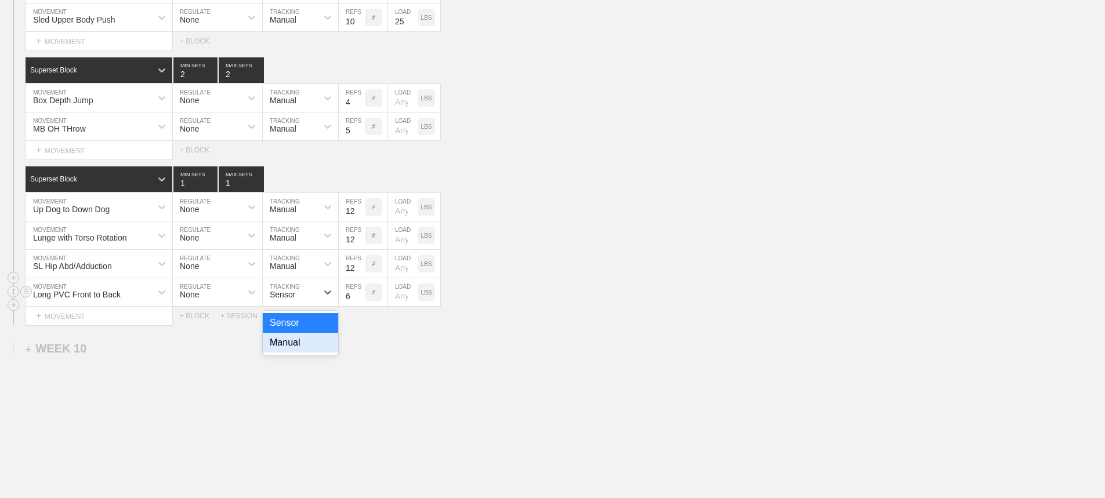
drag, startPoint x: 292, startPoint y: 349, endPoint x: 352, endPoint y: 312, distance: 70.4
click at [292, 349] on div "Manual" at bounding box center [300, 343] width 75 height 20
click at [360, 303] on input "7" at bounding box center [352, 293] width 26 height 28
click at [360, 303] on input "8" at bounding box center [352, 293] width 26 height 28
click at [360, 303] on input "9" at bounding box center [352, 293] width 26 height 28
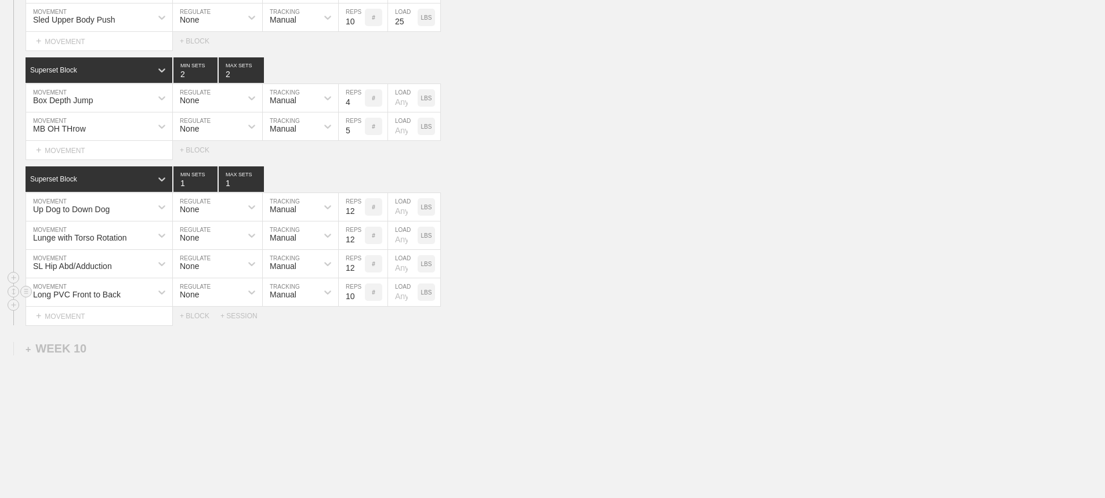
click at [360, 303] on input "10" at bounding box center [352, 293] width 26 height 28
click at [360, 303] on input "11" at bounding box center [352, 293] width 26 height 28
type input "12"
click at [360, 303] on input "12" at bounding box center [352, 293] width 26 height 28
click at [626, 293] on div "Long PVC Front to Back MOVEMENT None REGULATE Manual TRACKING 12 REPS # LOAD LBS" at bounding box center [552, 293] width 1105 height 28
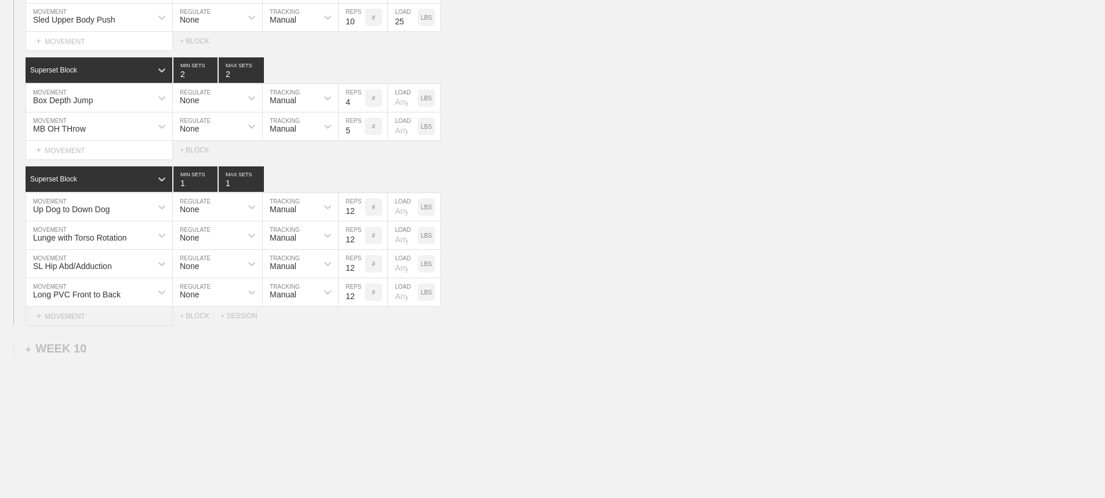
click at [78, 325] on div "+ MOVEMENT" at bounding box center [99, 316] width 147 height 19
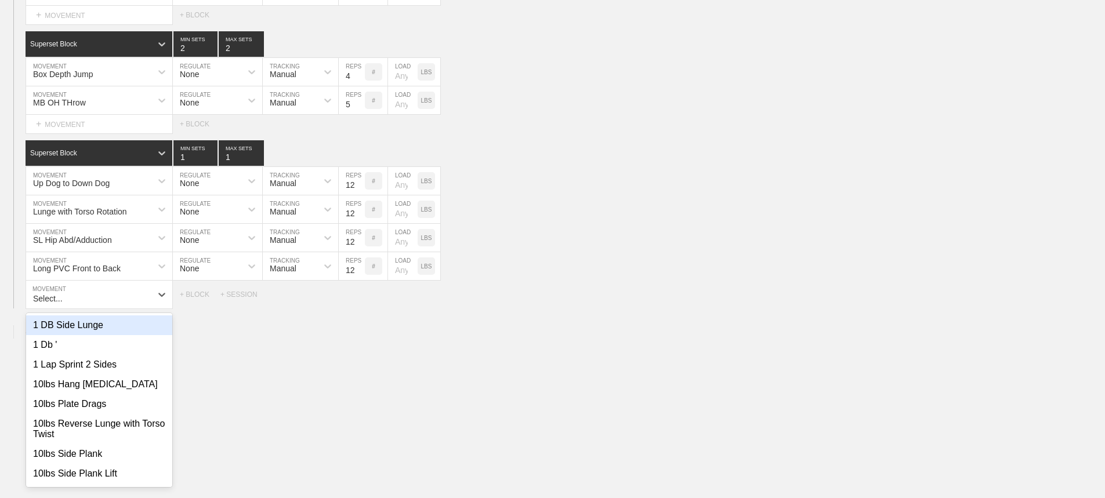
scroll to position [11091, 0]
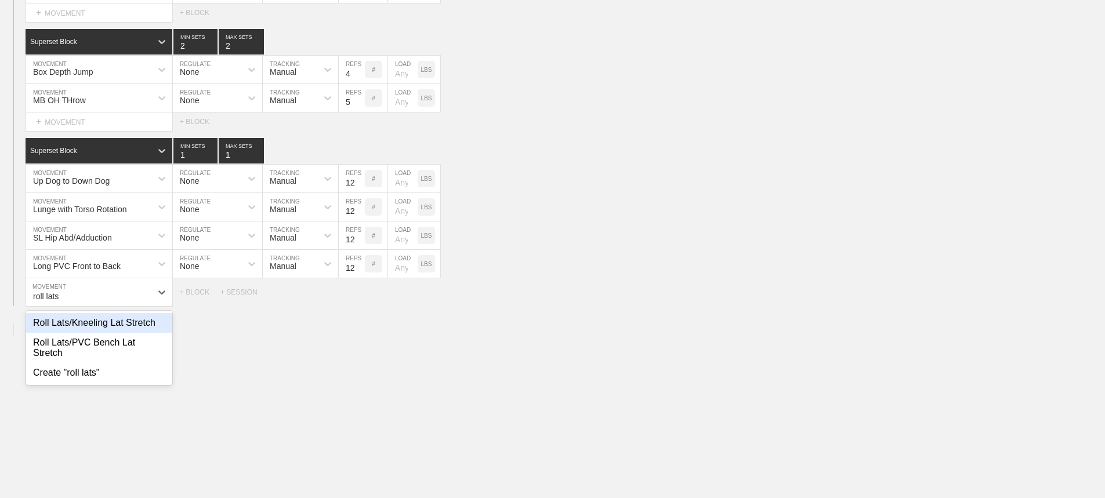
click at [120, 330] on div "Roll Lats/Kneeling Lat Stretch" at bounding box center [99, 323] width 146 height 20
type input "roll lats"
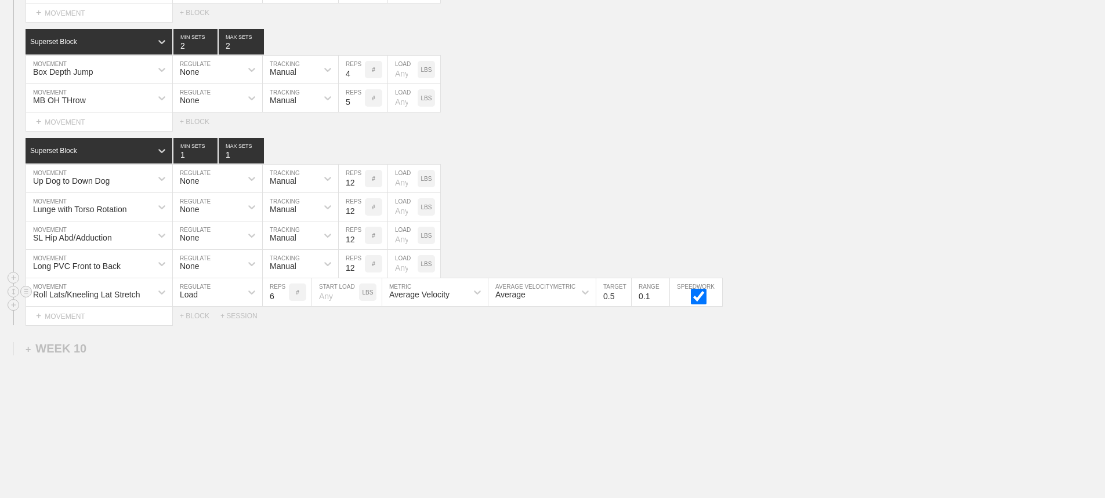
click at [189, 299] on div "Load" at bounding box center [189, 294] width 18 height 9
click at [196, 333] on div "None" at bounding box center [217, 323] width 89 height 20
click at [294, 299] on div "Sensor" at bounding box center [283, 294] width 26 height 9
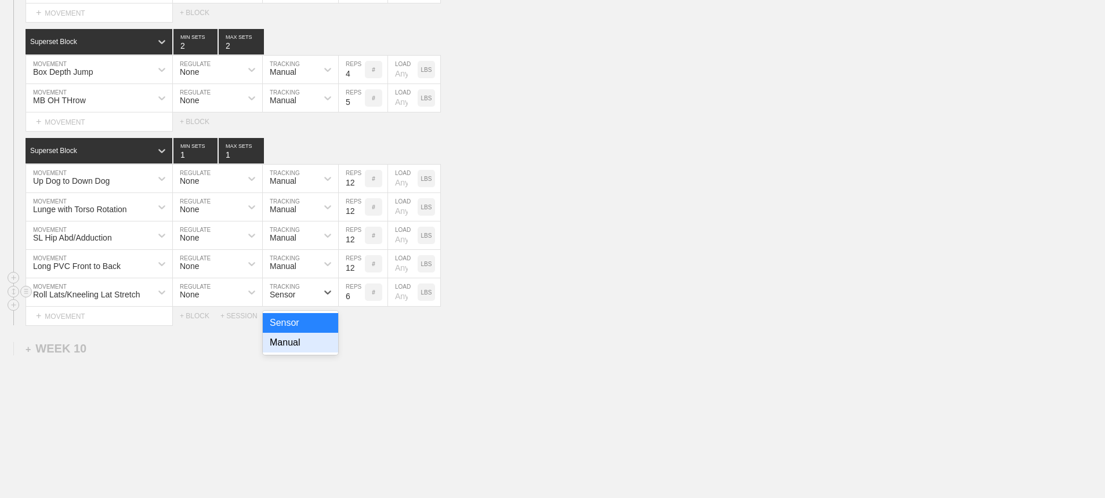
click at [297, 353] on div "Manual" at bounding box center [300, 343] width 75 height 20
click at [360, 301] on input "7" at bounding box center [352, 293] width 26 height 28
click at [360, 301] on input "8" at bounding box center [352, 293] width 26 height 28
click at [360, 301] on input "9" at bounding box center [352, 293] width 26 height 28
click at [360, 301] on input "25" at bounding box center [352, 293] width 26 height 28
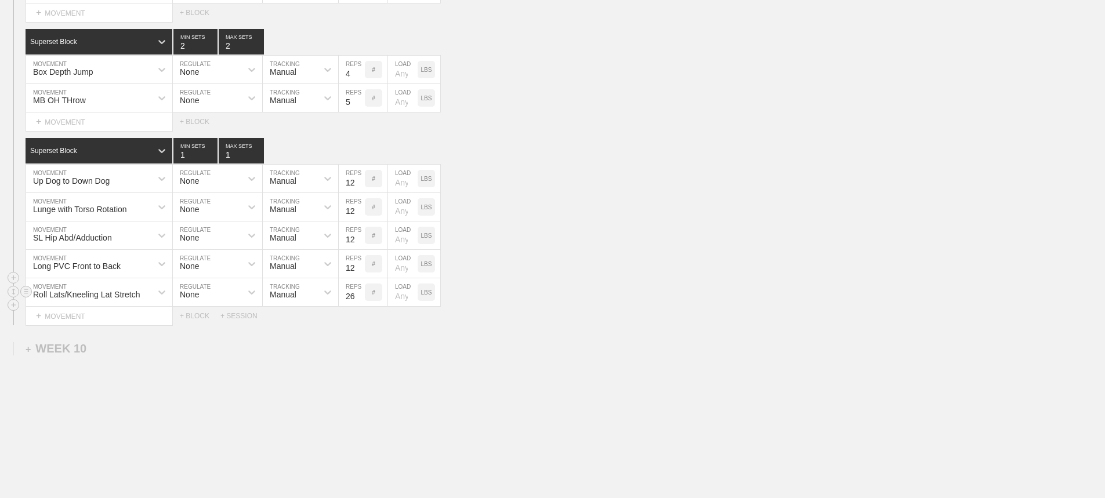
click at [360, 301] on input "26" at bounding box center [352, 293] width 26 height 28
click at [360, 301] on input "27" at bounding box center [352, 293] width 26 height 28
click at [360, 301] on input "28" at bounding box center [352, 293] width 26 height 28
click at [360, 301] on input "29" at bounding box center [352, 293] width 26 height 28
type input "30"
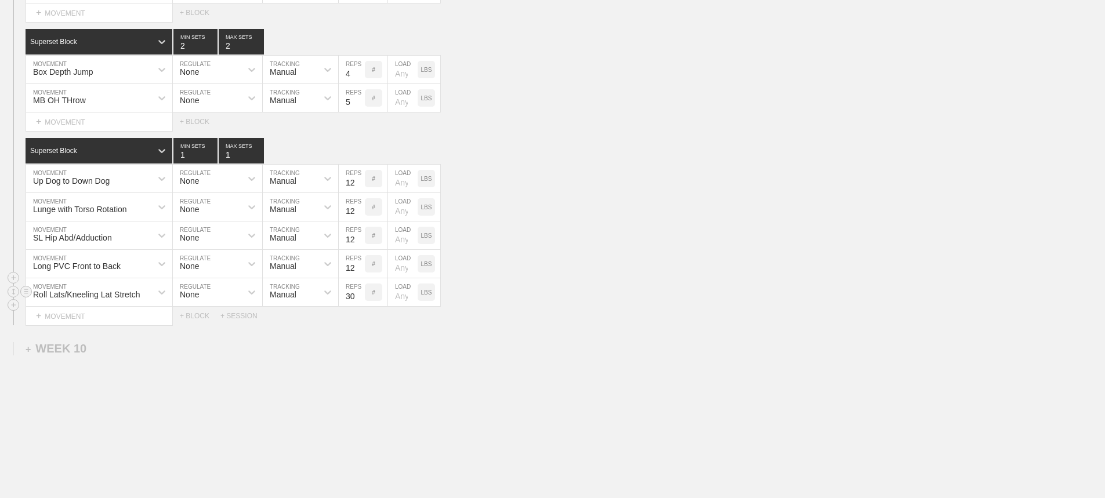
click at [360, 301] on input "30" at bounding box center [352, 293] width 26 height 28
click at [551, 303] on div "Roll Lats/Kneeling Lat Stretch MOVEMENT None REGULATE Manual TRACKING 30 REPS #…" at bounding box center [552, 293] width 1105 height 28
drag, startPoint x: 604, startPoint y: 301, endPoint x: 67, endPoint y: 332, distance: 537.7
click at [573, 304] on div "Roll Lats/Kneeling Lat Stretch MOVEMENT None REGULATE Manual TRACKING 30 REPS #…" at bounding box center [552, 293] width 1105 height 28
click at [81, 326] on div "+ MOVEMENT" at bounding box center [99, 316] width 147 height 19
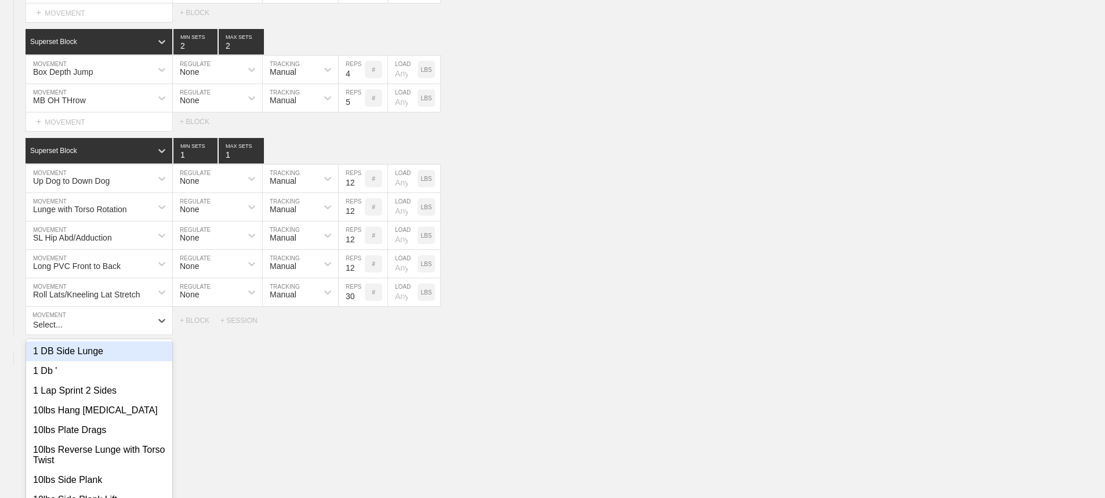
scroll to position [11120, 0]
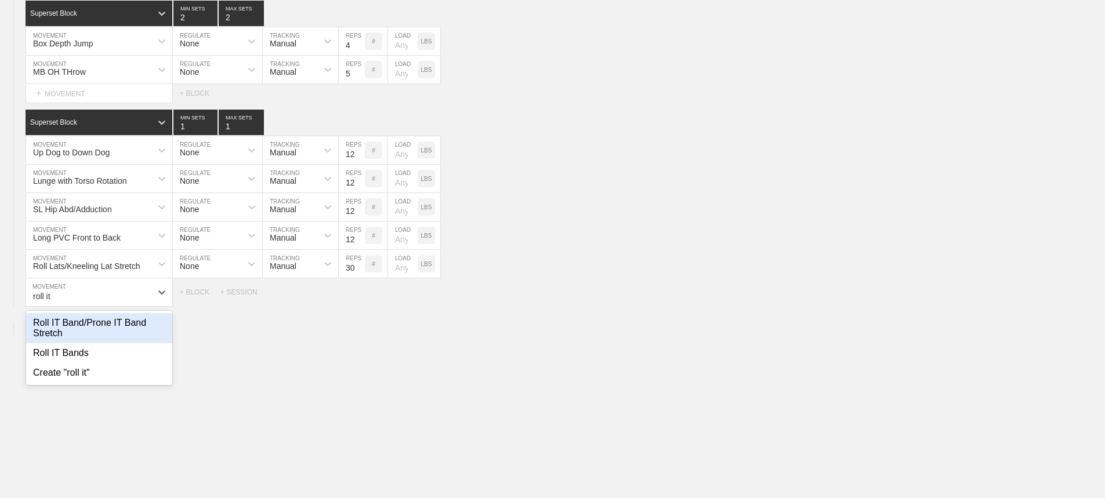
click at [95, 332] on div "Roll IT Band/Prone IT Band Stretch" at bounding box center [99, 328] width 146 height 30
type input "roll it"
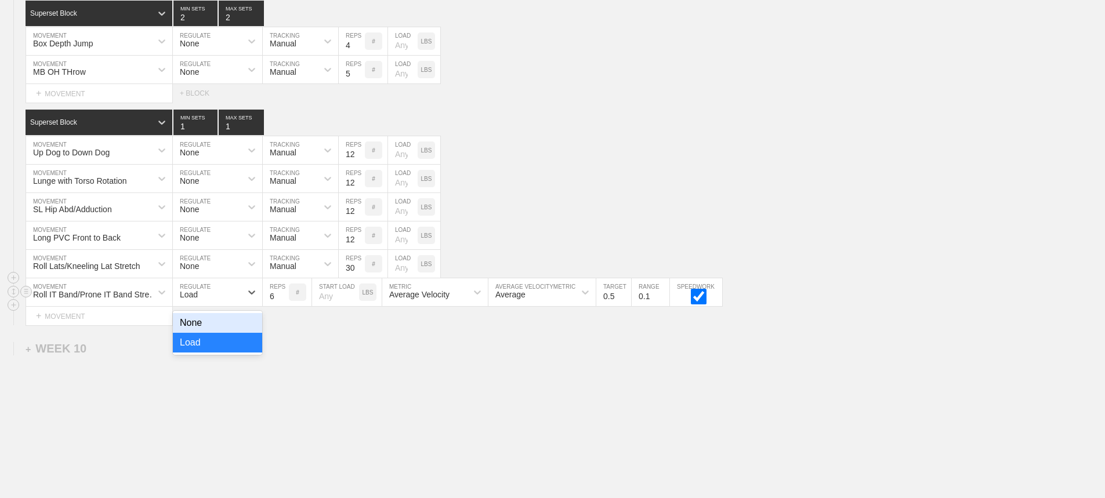
click at [211, 298] on div "Load" at bounding box center [207, 293] width 68 height 20
click at [203, 328] on div "None" at bounding box center [217, 323] width 89 height 20
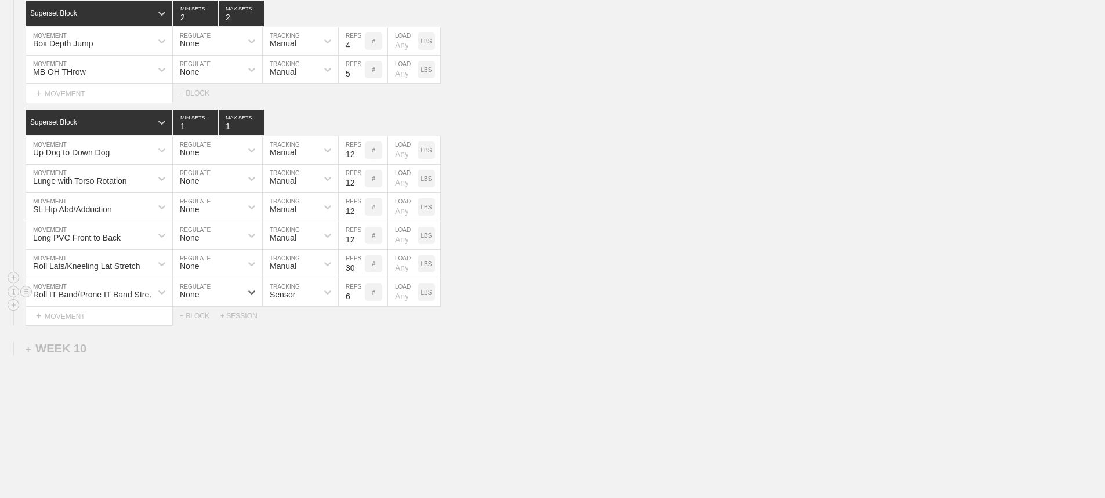
click at [289, 299] on div "Sensor" at bounding box center [283, 294] width 26 height 9
drag, startPoint x: 297, startPoint y: 353, endPoint x: 341, endPoint y: 310, distance: 61.1
click at [300, 350] on div "Manual" at bounding box center [300, 343] width 75 height 20
click at [359, 302] on input "27" at bounding box center [352, 293] width 26 height 28
click at [359, 302] on input "28" at bounding box center [352, 293] width 26 height 28
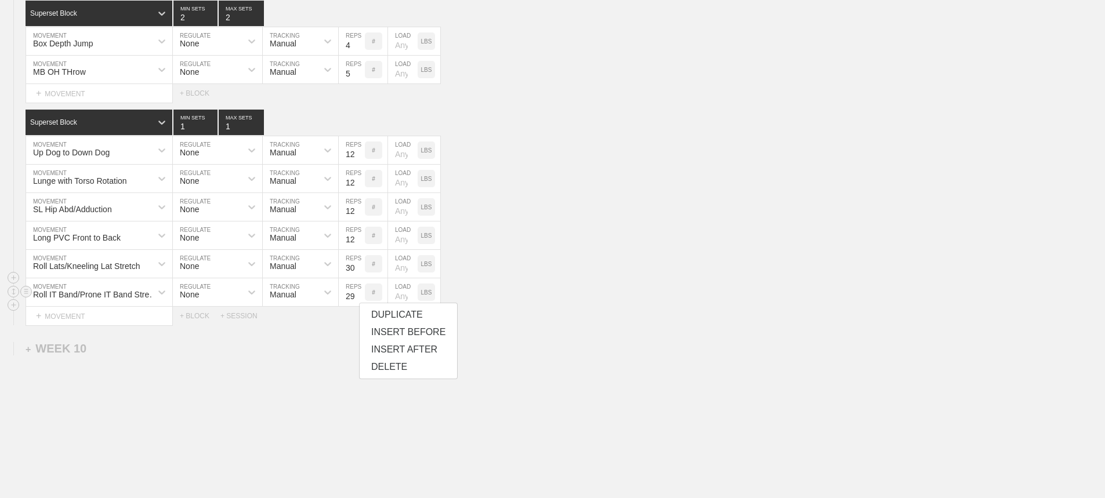
click at [359, 302] on input "29" at bounding box center [352, 293] width 26 height 28
type input "30"
click at [359, 302] on input "30" at bounding box center [352, 293] width 26 height 28
click at [632, 279] on div "Roll Lats/Kneeling Lat Stretch MOVEMENT None REGULATE Manual TRACKING 30 REPS #…" at bounding box center [552, 264] width 1105 height 28
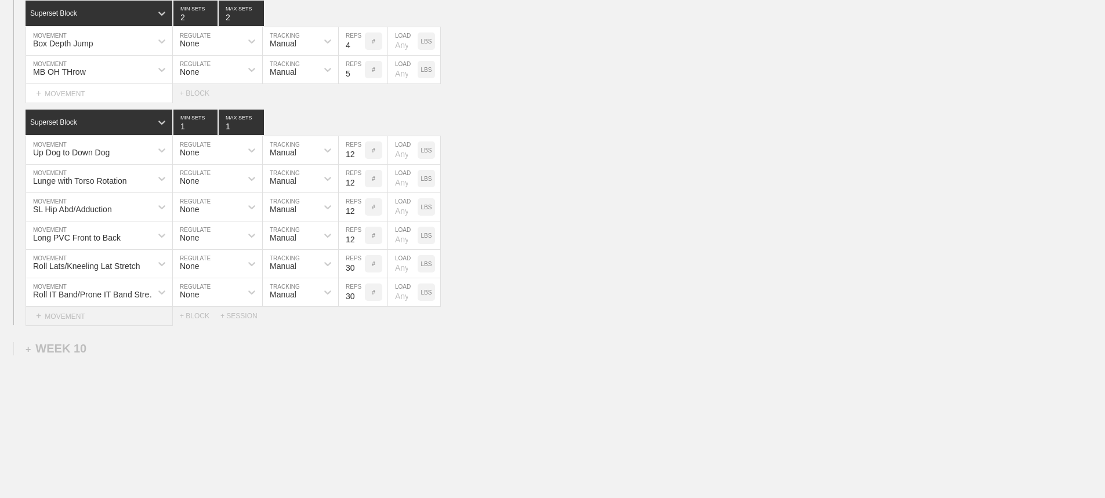
click at [72, 326] on div "+ MOVEMENT" at bounding box center [99, 316] width 147 height 19
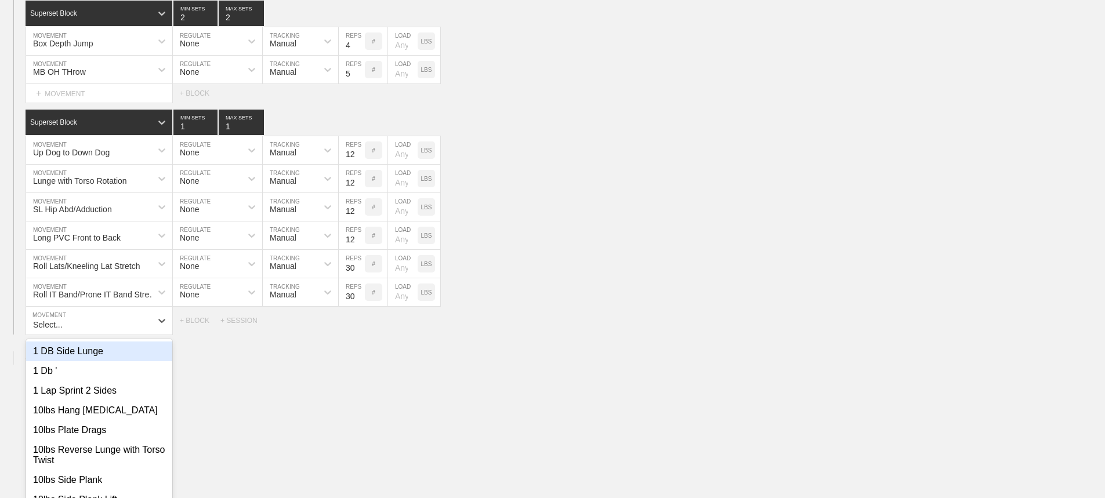
scroll to position [11148, 0]
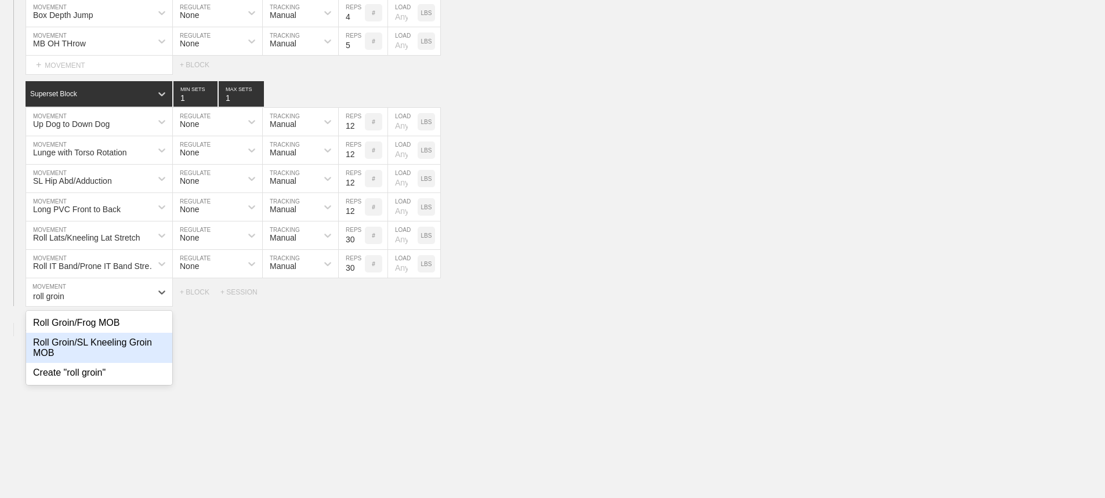
click at [123, 353] on div "Roll Groin/SL Kneeling Groin MOB" at bounding box center [99, 348] width 146 height 30
type input "roll groin"
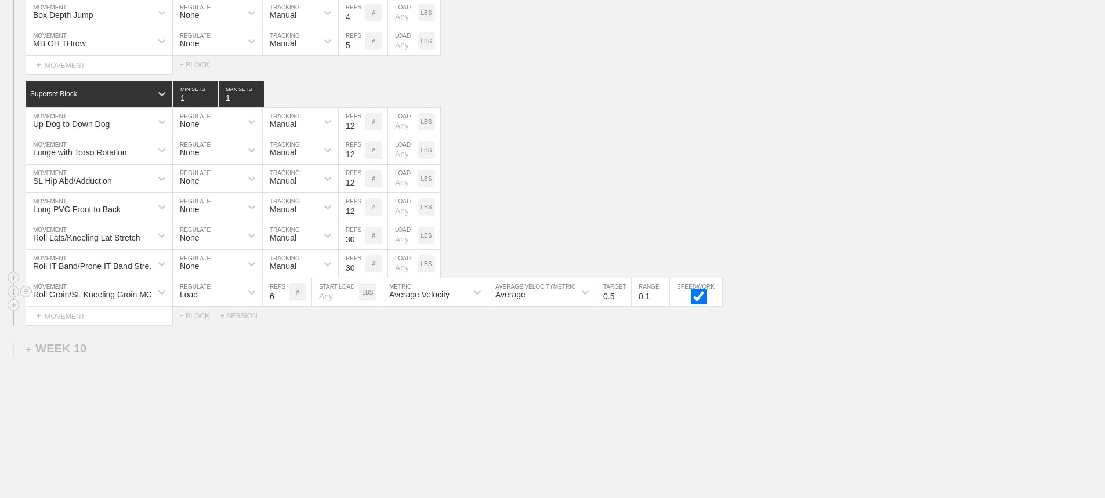
drag, startPoint x: 207, startPoint y: 291, endPoint x: 200, endPoint y: 303, distance: 13.8
click at [206, 292] on div "Load" at bounding box center [207, 293] width 68 height 20
click at [198, 331] on div "None" at bounding box center [217, 323] width 89 height 20
click at [294, 299] on div "Sensor" at bounding box center [283, 294] width 26 height 9
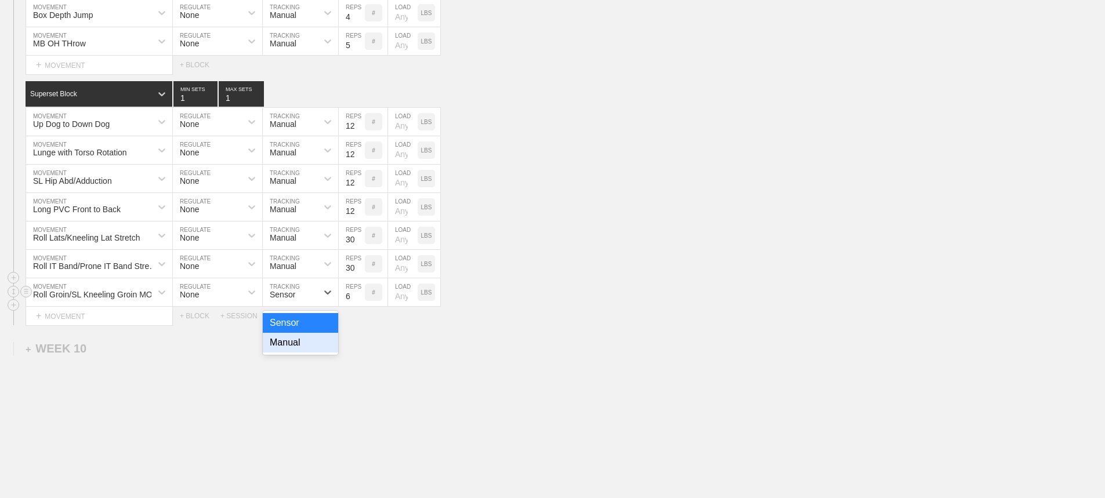
click at [301, 347] on div "Manual" at bounding box center [300, 343] width 75 height 20
click at [359, 301] on input "7" at bounding box center [352, 293] width 26 height 28
click at [359, 301] on input "8" at bounding box center [352, 293] width 26 height 28
click at [359, 301] on input "9" at bounding box center [352, 293] width 26 height 28
click at [359, 301] on input "10" at bounding box center [352, 293] width 26 height 28
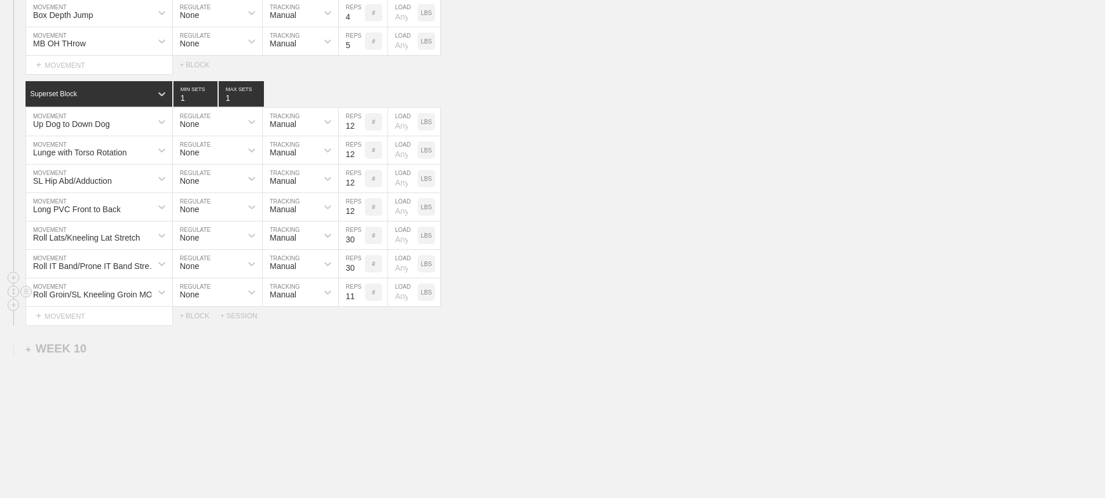
click at [359, 301] on input "11" at bounding box center [352, 293] width 26 height 28
click at [359, 301] on input "27" at bounding box center [352, 293] width 26 height 28
click at [359, 301] on input "28" at bounding box center [352, 293] width 26 height 28
click at [359, 301] on input "29" at bounding box center [352, 293] width 26 height 28
type input "30"
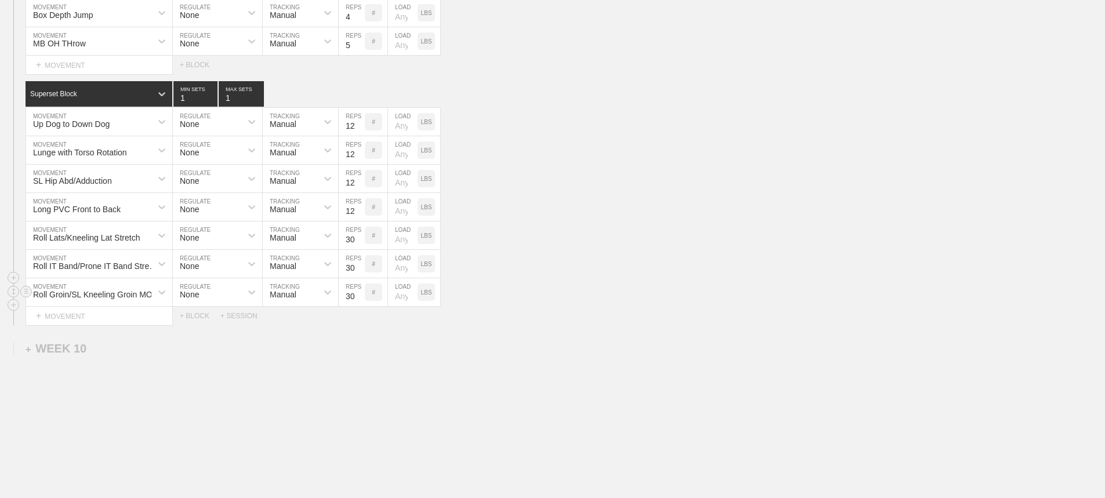
click at [359, 301] on input "30" at bounding box center [352, 293] width 26 height 28
click at [603, 307] on div "Roll Groin/SL Kneeling Groin MOB MOVEMENT None REGULATE Manual TRACKING 30 REPS…" at bounding box center [552, 293] width 1105 height 28
click at [73, 324] on div "+ MOVEMENT" at bounding box center [99, 316] width 147 height 19
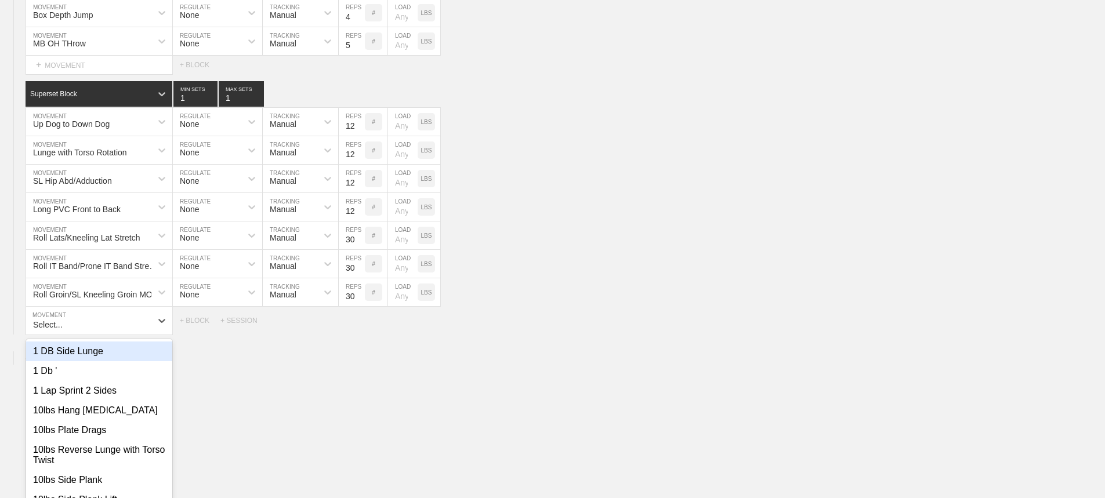
scroll to position [11176, 0]
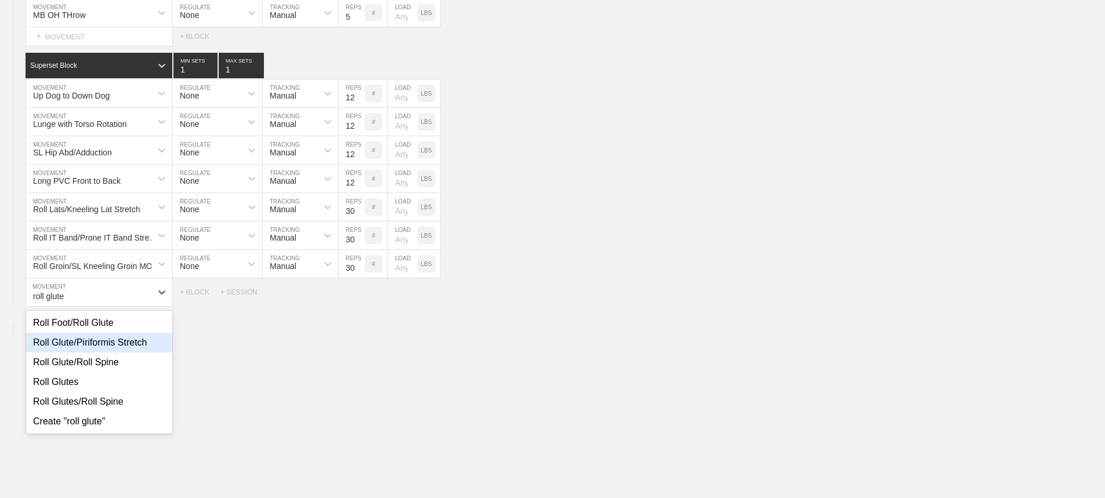
click at [102, 353] on div "Roll Glute/Piriformis Stretch" at bounding box center [99, 343] width 146 height 20
type input "roll glute"
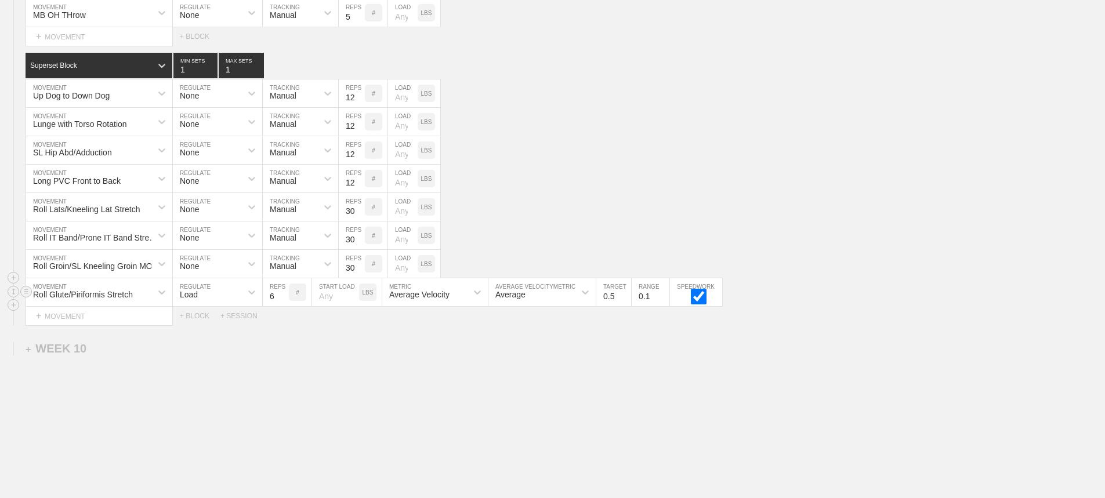
click at [150, 300] on div "Roll Glute/Piriformis Stretch" at bounding box center [88, 293] width 125 height 20
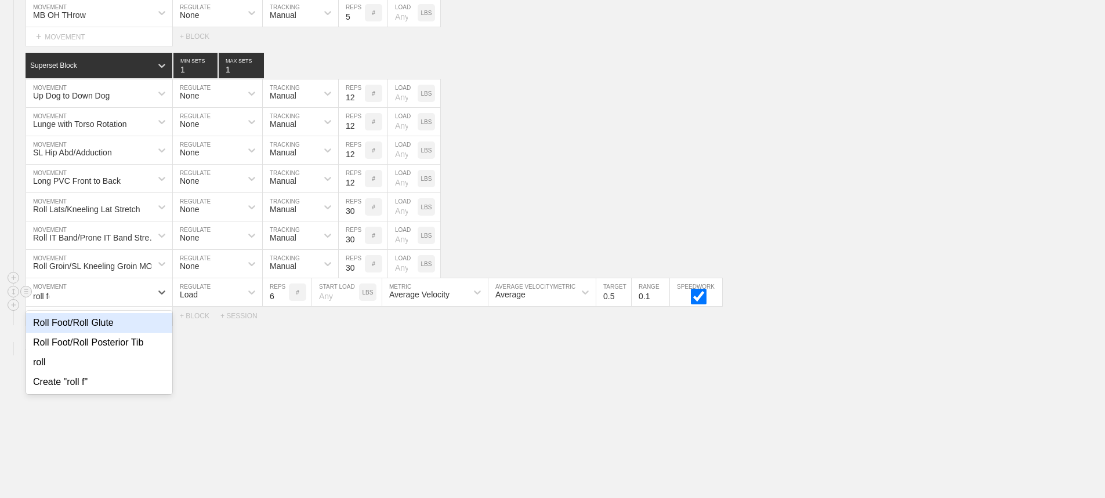
type input "roll foo"
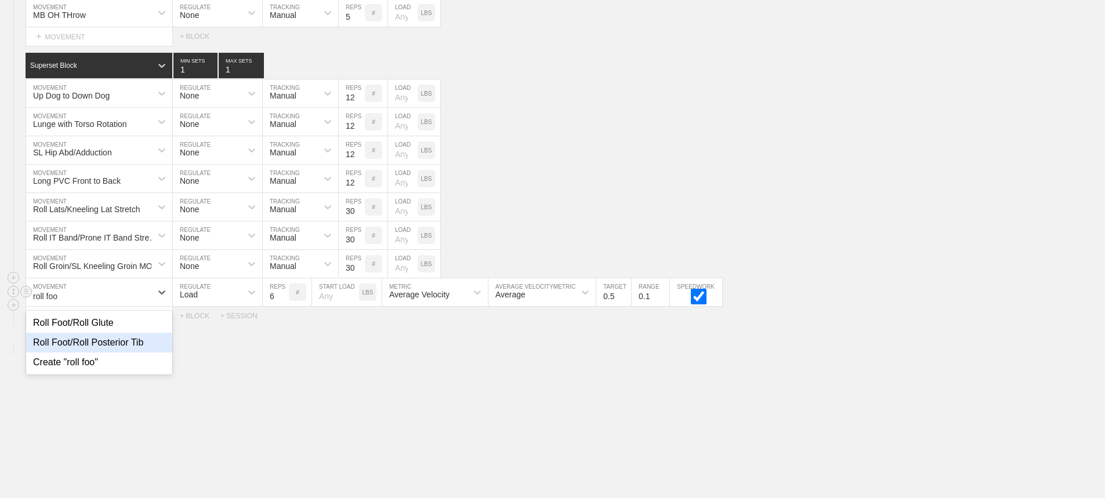
click at [121, 352] on div "Roll Foot/Roll Posterior Tib" at bounding box center [99, 343] width 146 height 20
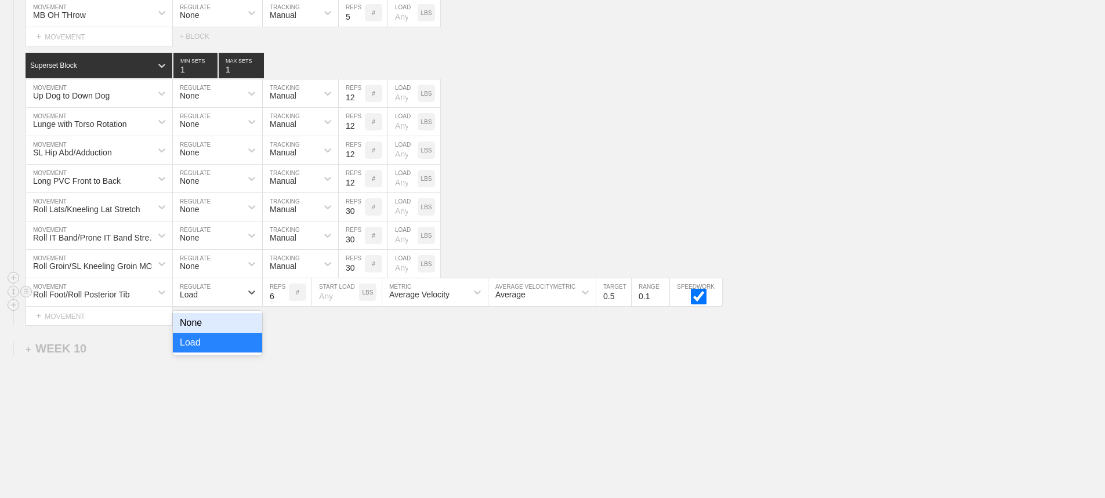
click at [205, 302] on div "Load" at bounding box center [207, 293] width 68 height 20
click at [205, 331] on div "None" at bounding box center [217, 323] width 89 height 20
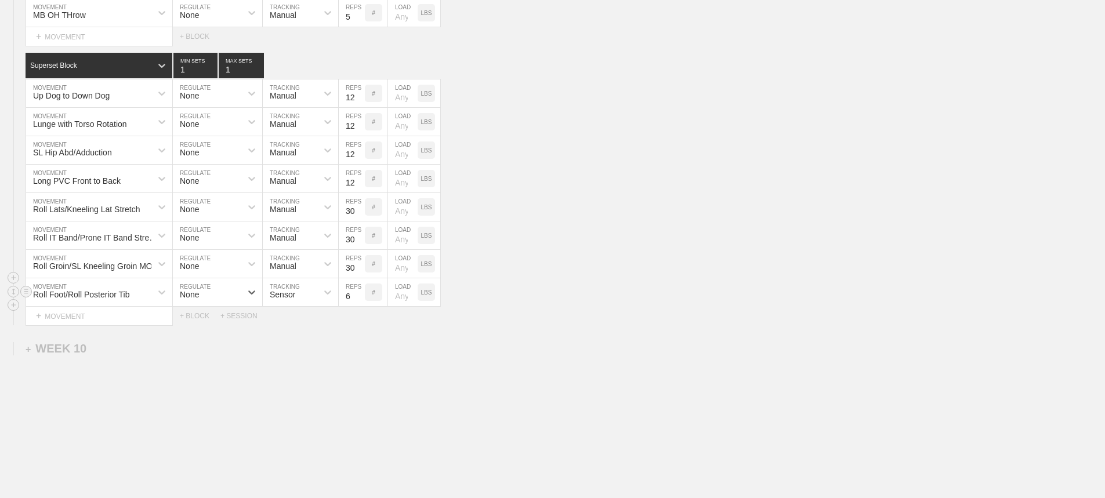
click at [301, 301] on div "Sensor" at bounding box center [290, 293] width 55 height 20
click at [292, 350] on div "Manual" at bounding box center [300, 343] width 75 height 20
click at [358, 302] on input "7" at bounding box center [352, 293] width 26 height 28
click at [358, 302] on input "8" at bounding box center [352, 293] width 26 height 28
click at [358, 302] on input "9" at bounding box center [352, 293] width 26 height 28
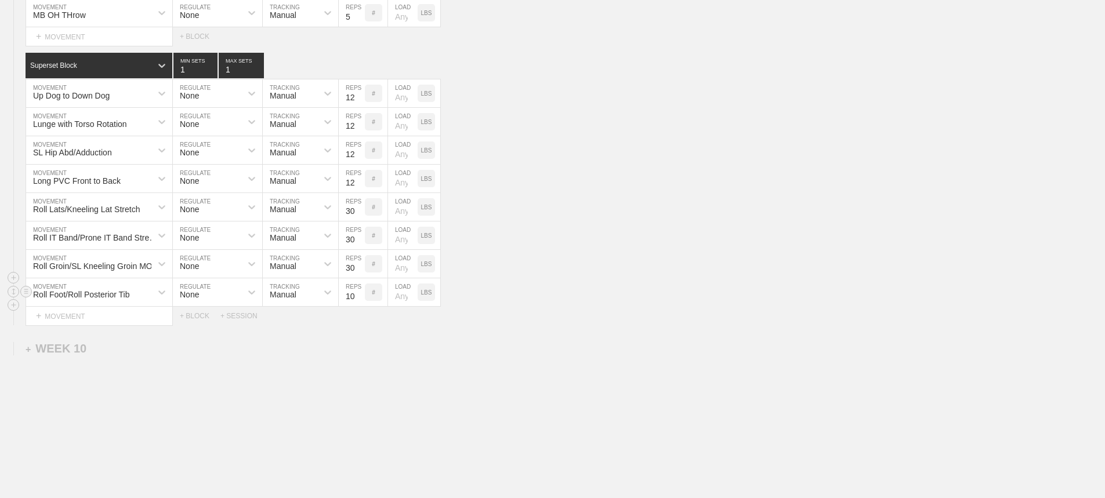
click at [358, 302] on input "10" at bounding box center [352, 293] width 26 height 28
click at [358, 302] on input "30" at bounding box center [352, 293] width 26 height 28
click at [358, 302] on input "31" at bounding box center [352, 293] width 26 height 28
click at [359, 307] on div "DUPLICATE" at bounding box center [407, 315] width 97 height 17
type input "30"
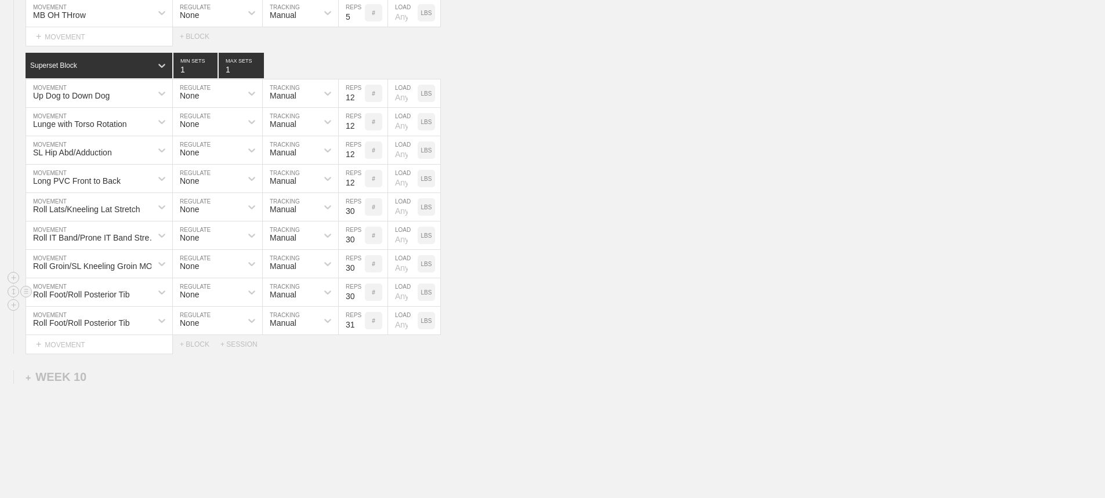
click at [357, 306] on input "30" at bounding box center [352, 293] width 26 height 28
click at [29, 327] on circle at bounding box center [26, 319] width 13 height 13
click at [73, 350] on div "DELETE" at bounding box center [81, 352] width 93 height 17
click at [602, 250] on div "Roll IT Band/Prone IT Band Stretch MOVEMENT None REGULATE Manual TRACKING 30 RE…" at bounding box center [552, 236] width 1105 height 28
click at [540, 244] on div "Roll IT Band/Prone IT Band Stretch MOVEMENT None REGULATE Manual TRACKING 30 RE…" at bounding box center [552, 236] width 1105 height 28
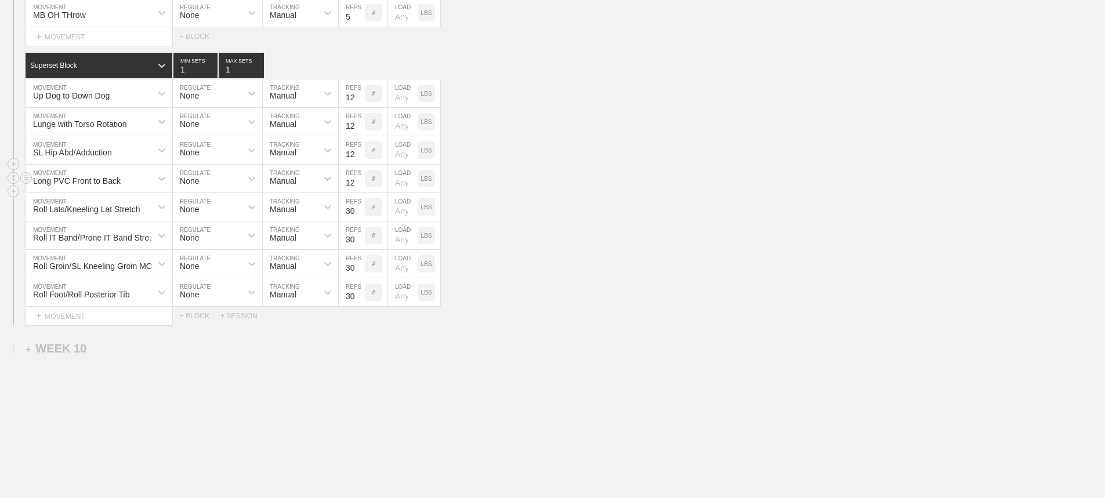
drag, startPoint x: 574, startPoint y: 212, endPoint x: 539, endPoint y: 190, distance: 42.0
click at [572, 209] on div "Roll Lats/Kneeling Lat Stretch MOVEMENT None REGULATE Manual TRACKING 30 REPS #…" at bounding box center [552, 207] width 1105 height 28
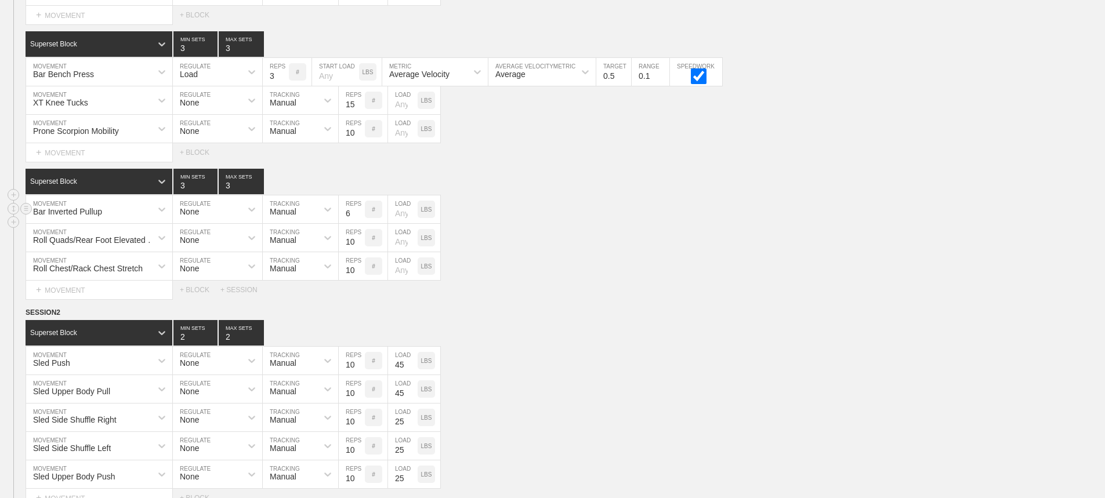
scroll to position [10306, 0]
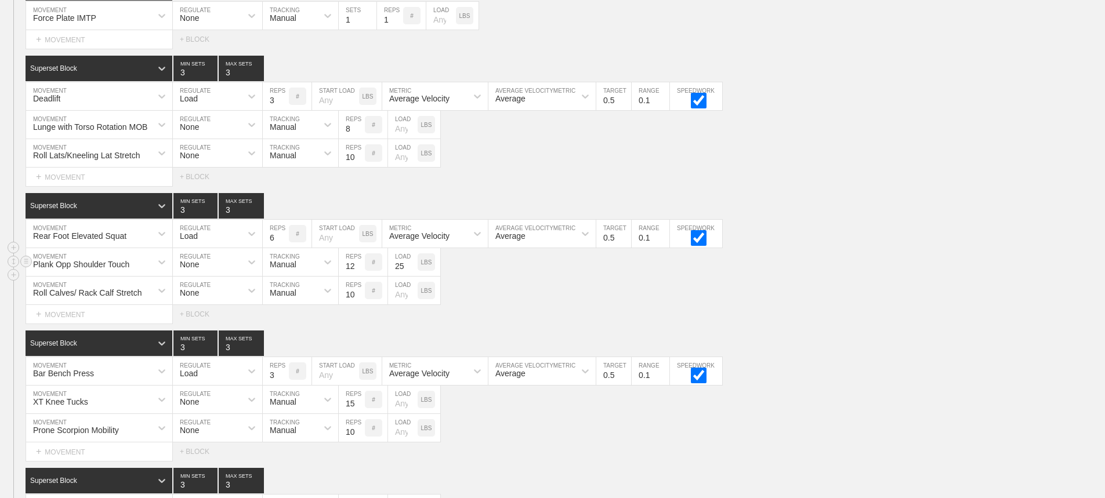
click at [845, 270] on div "Plank Opp Shoulder Touch MOVEMENT None REGULATE Manual TRACKING 12 REPS # 25 LO…" at bounding box center [552, 262] width 1105 height 28
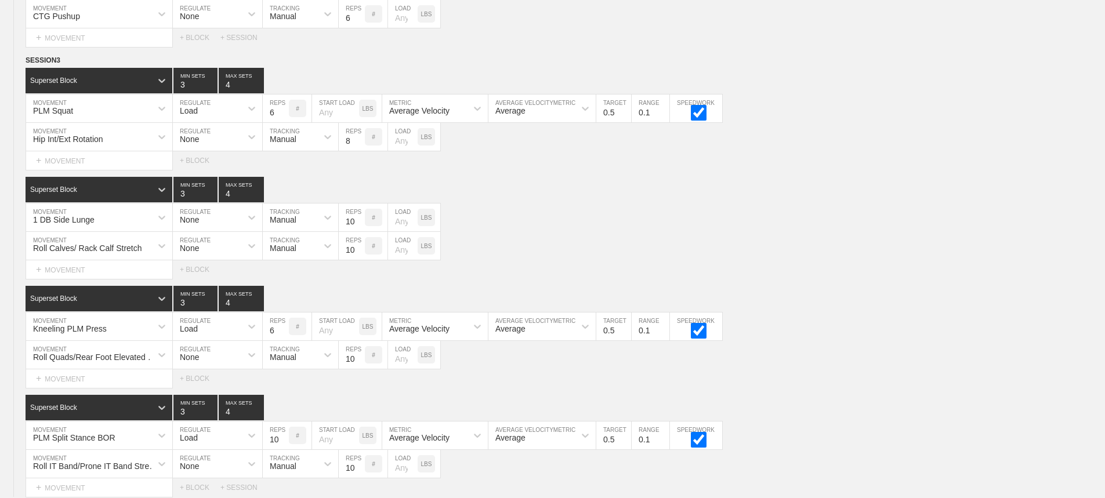
scroll to position [0, 0]
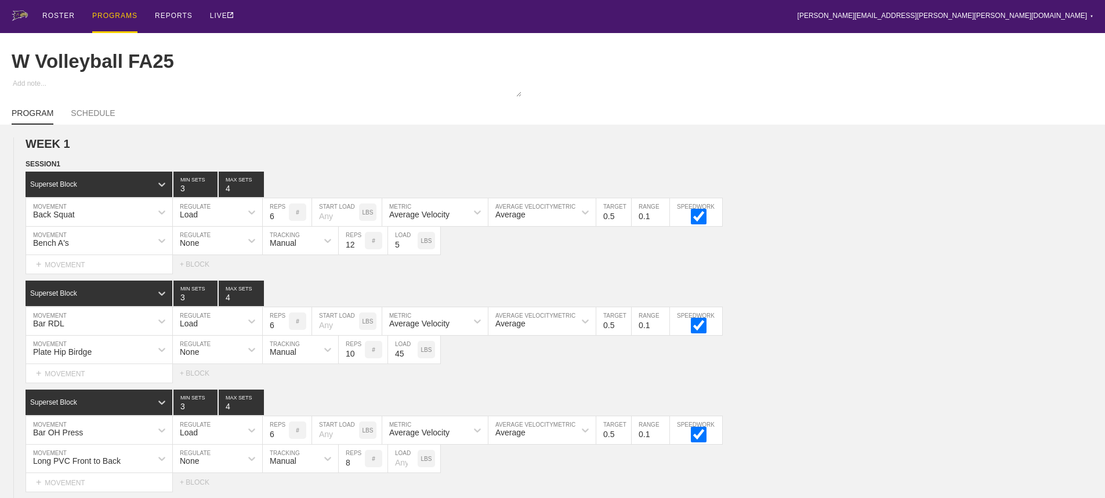
click at [751, 17] on div "ROSTER PROGRAMS REPORTS LIVE [PERSON_NAME][EMAIL_ADDRESS][PERSON_NAME][PERSON_N…" at bounding box center [553, 16] width 1082 height 33
click at [531, 17] on div "ROSTER PROGRAMS REPORTS LIVE [PERSON_NAME][EMAIL_ADDRESS][PERSON_NAME][PERSON_N…" at bounding box center [553, 16] width 1082 height 33
click at [400, 22] on div "ROSTER PROGRAMS REPORTS LIVE [PERSON_NAME][EMAIL_ADDRESS][PERSON_NAME][PERSON_N…" at bounding box center [553, 16] width 1082 height 33
click at [827, 18] on div "ROSTER PROGRAMS REPORTS LIVE [PERSON_NAME][EMAIL_ADDRESS][PERSON_NAME][PERSON_N…" at bounding box center [553, 16] width 1082 height 33
drag, startPoint x: 794, startPoint y: 20, endPoint x: 1114, endPoint y: 42, distance: 319.9
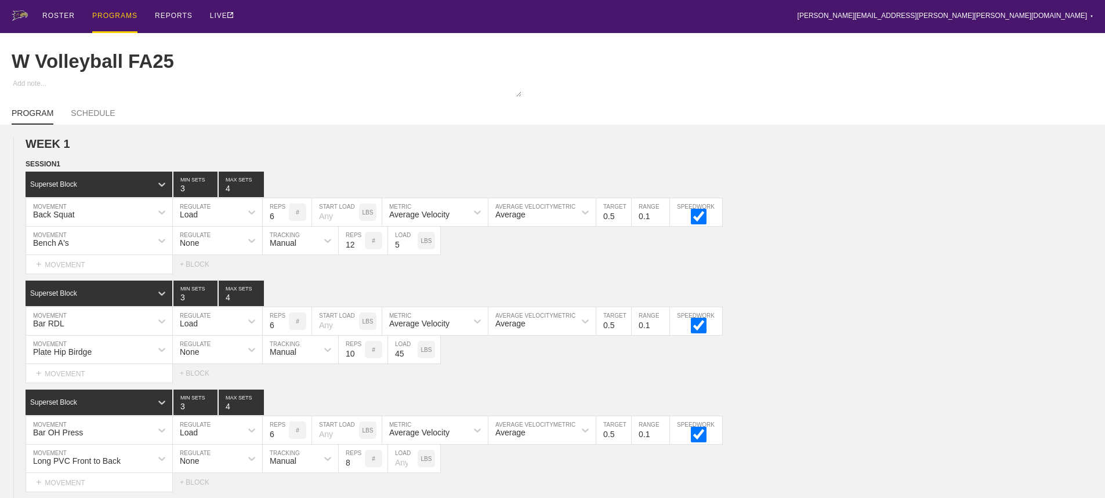
click at [796, 23] on div "ROSTER PROGRAMS REPORTS LIVE [PERSON_NAME][EMAIL_ADDRESS][PERSON_NAME][PERSON_N…" at bounding box center [553, 16] width 1082 height 33
click at [112, 15] on div "PROGRAMS" at bounding box center [114, 16] width 45 height 33
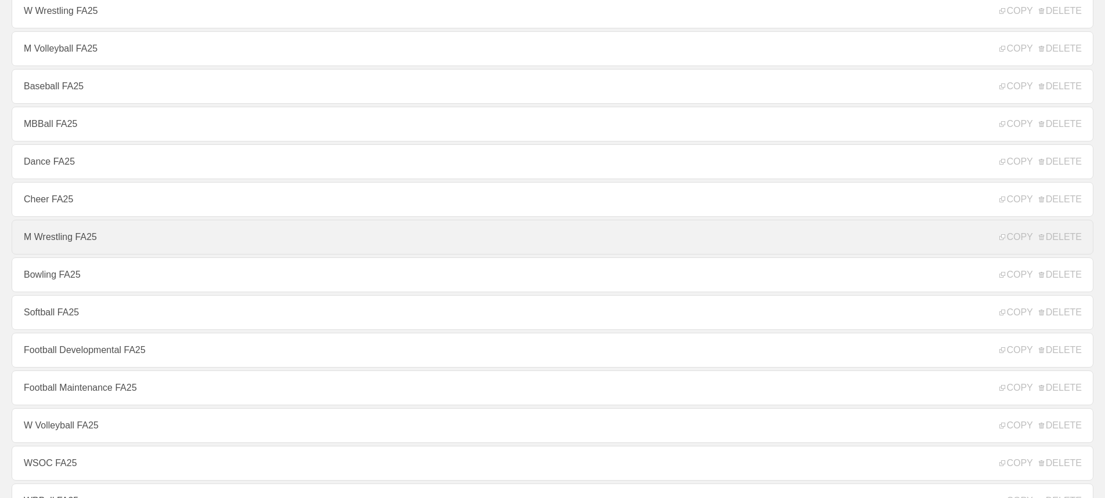
scroll to position [116, 0]
click at [52, 237] on link "M Wrestling FA25" at bounding box center [553, 235] width 1082 height 35
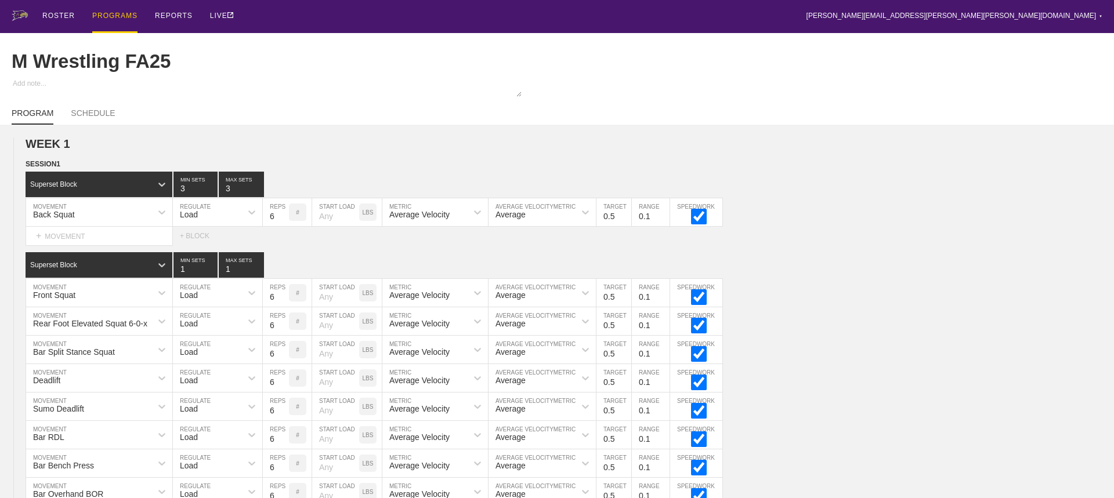
type textarea "x"
type input "M Wrestling FA25"
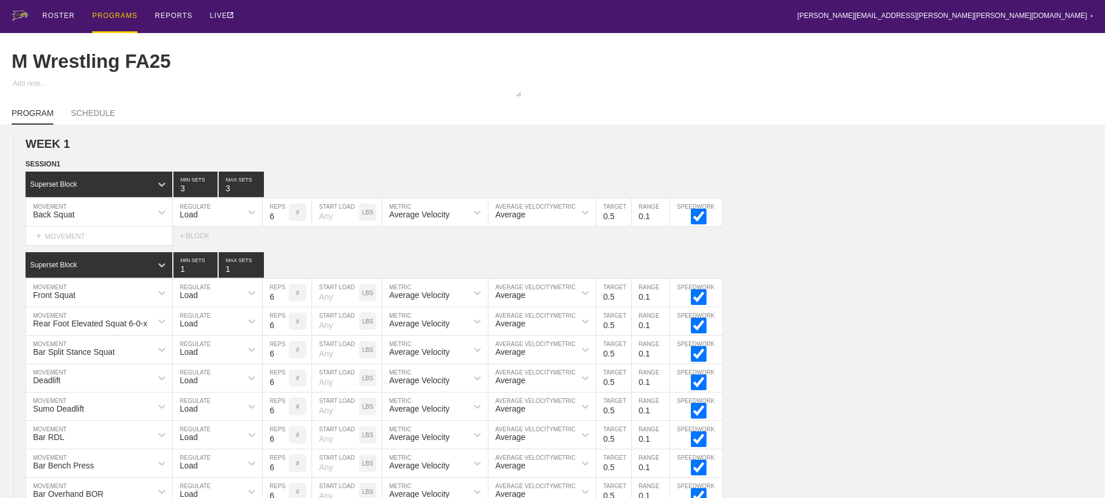
click at [492, 17] on div "ROSTER PROGRAMS REPORTS LIVE [PERSON_NAME][EMAIL_ADDRESS][PERSON_NAME][PERSON_N…" at bounding box center [553, 16] width 1082 height 33
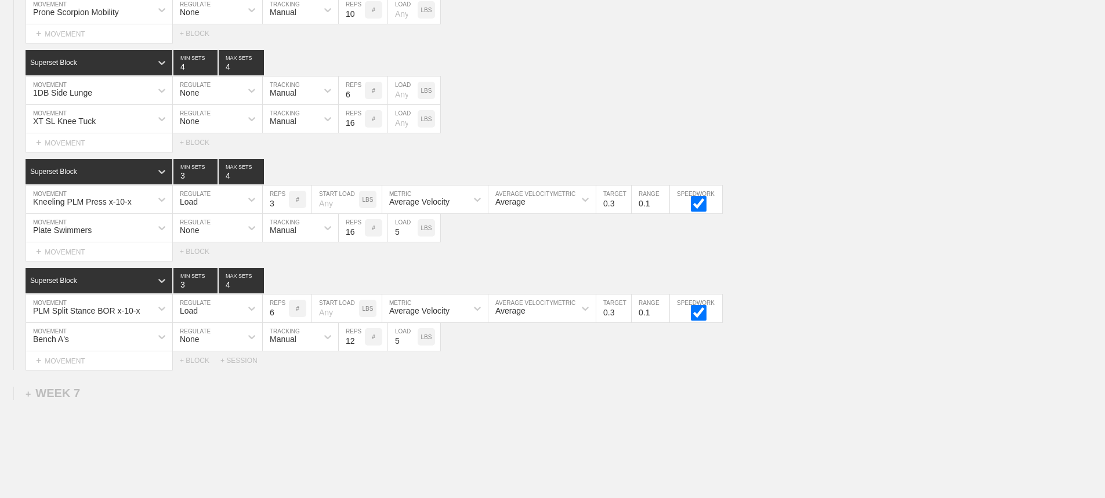
scroll to position [5830, 0]
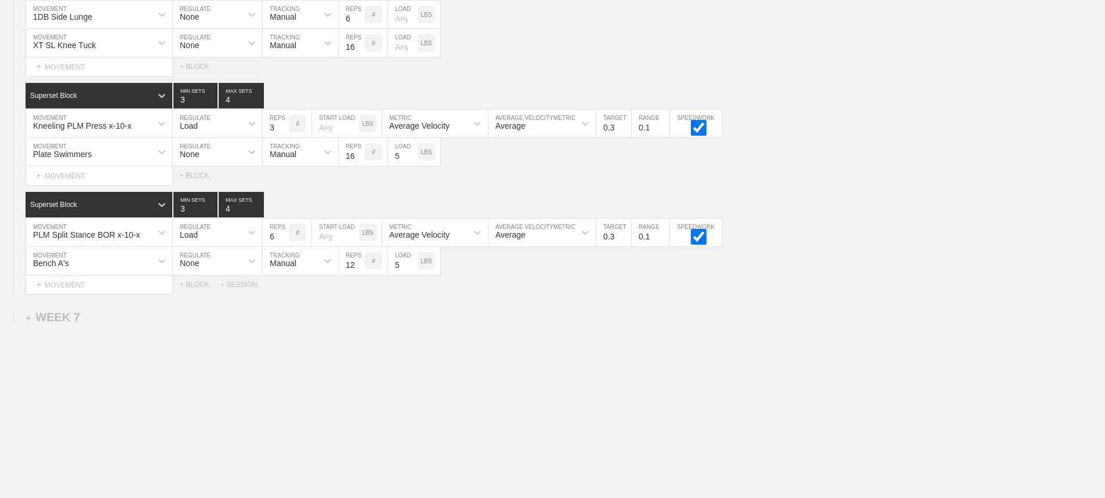
click at [244, 285] on div "+ SESSION" at bounding box center [243, 285] width 46 height 8
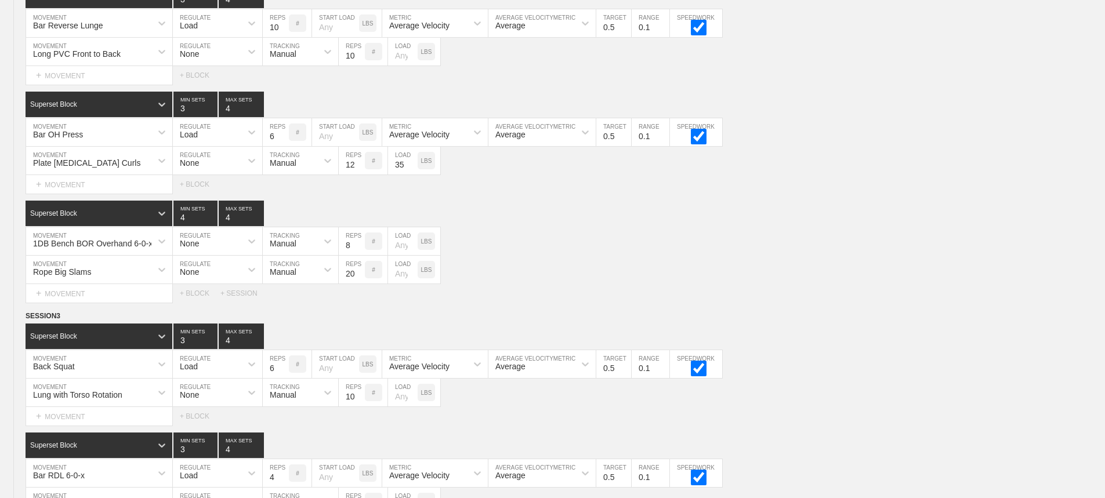
scroll to position [3393, 0]
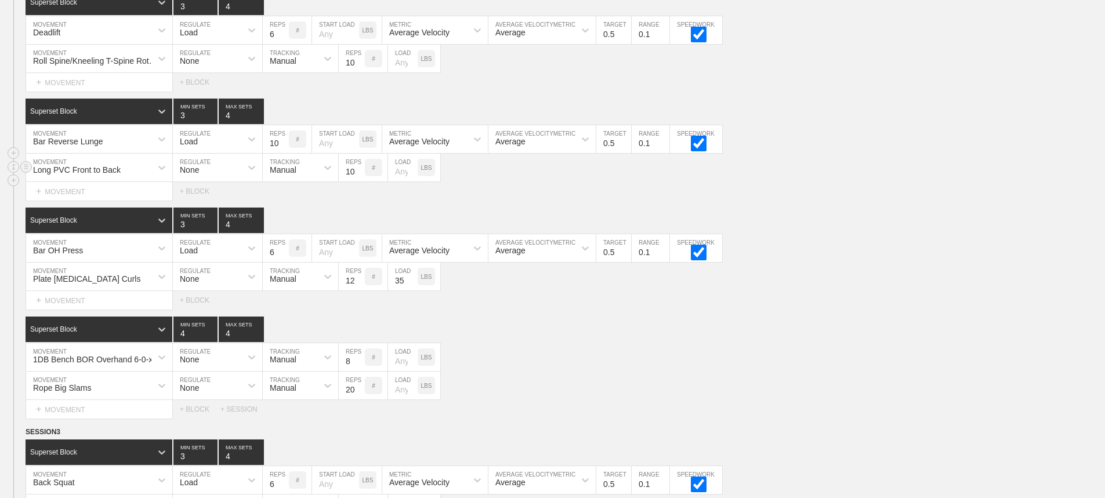
click at [787, 180] on div "Long PVC Front to Back MOVEMENT None REGULATE Manual TRACKING 10 REPS # LOAD LBS" at bounding box center [552, 168] width 1105 height 28
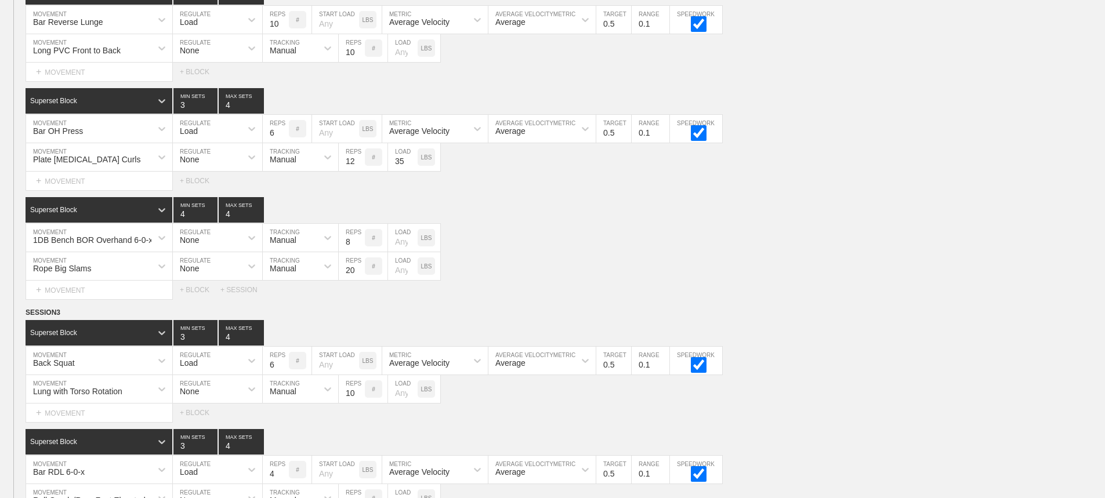
scroll to position [5598, 0]
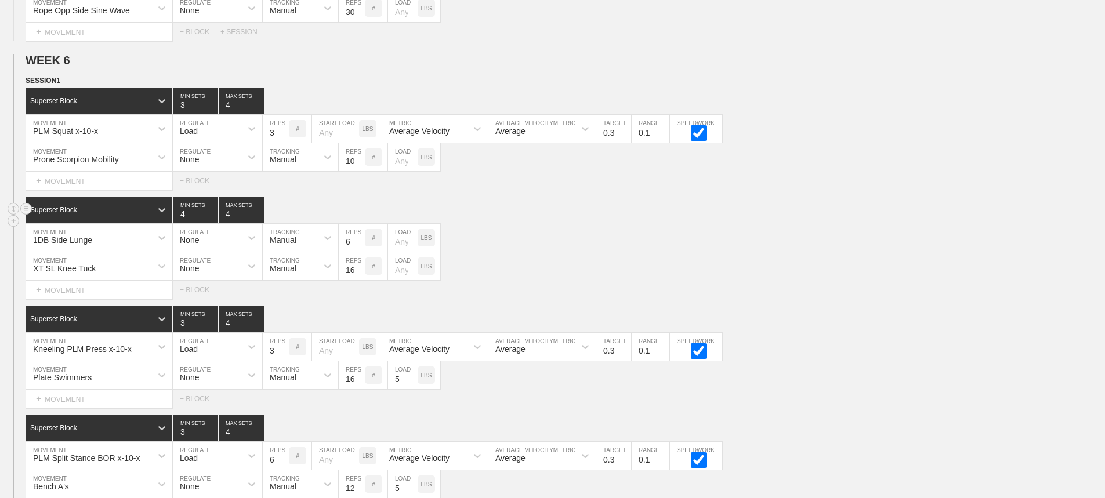
click at [917, 223] on div "Superset Block 4 MIN SETS 4 MAX SETS" at bounding box center [566, 210] width 1080 height 26
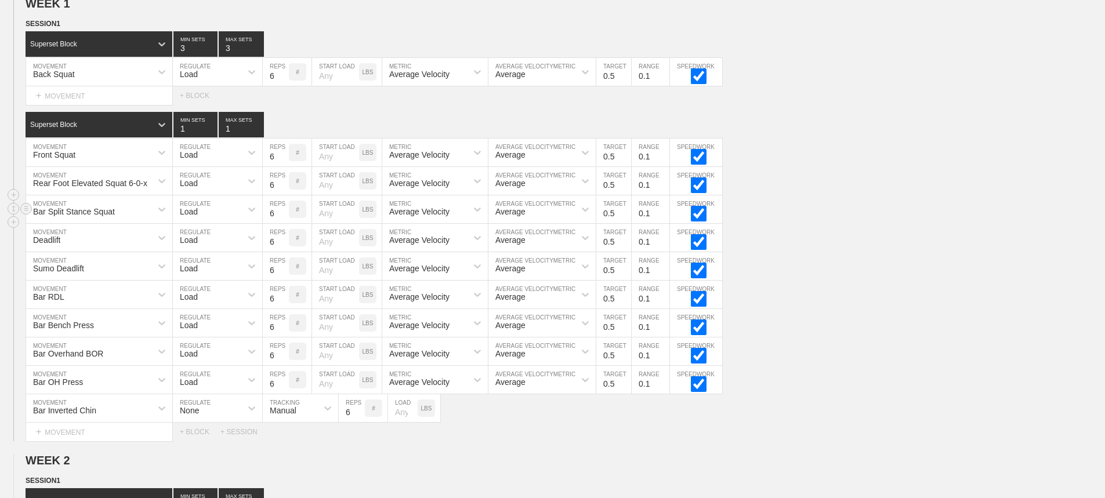
click at [961, 220] on div "Bar Split Stance Squat MOVEMENT Load REGULATE 6 REPS # START LOAD LBS Average V…" at bounding box center [552, 210] width 1105 height 28
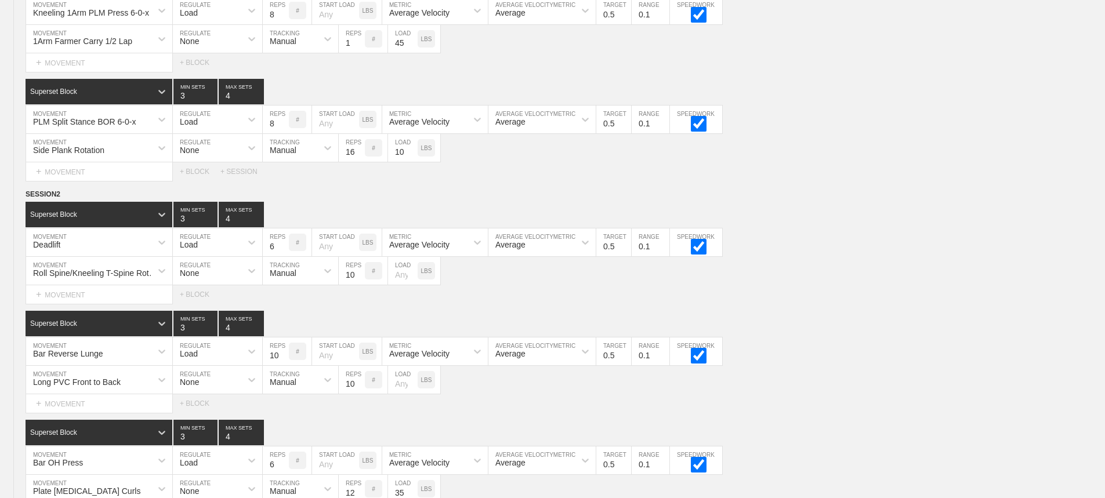
scroll to position [3189, 0]
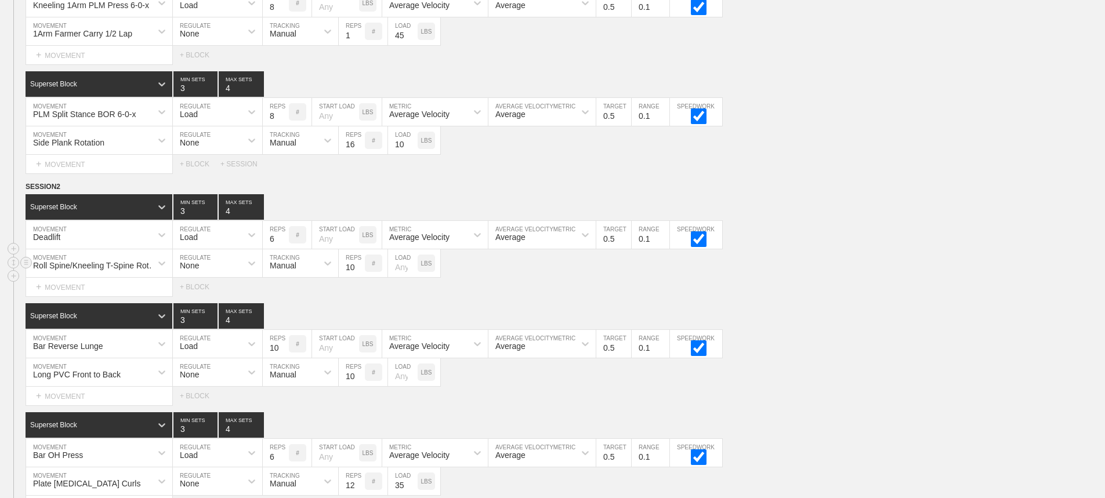
click at [1007, 278] on div "Roll Spine/Kneeling T-Spine Rotation MOVEMENT None REGULATE Manual TRACKING 10 …" at bounding box center [552, 264] width 1105 height 28
click at [21, 194] on circle at bounding box center [26, 186] width 13 height 13
click at [85, 206] on div "DUPLICATE" at bounding box center [81, 208] width 93 height 17
click at [887, 268] on div "Roll Spine/Kneeling T-Spine Rotation MOVEMENT None REGULATE Manual TRACKING 10 …" at bounding box center [552, 264] width 1105 height 28
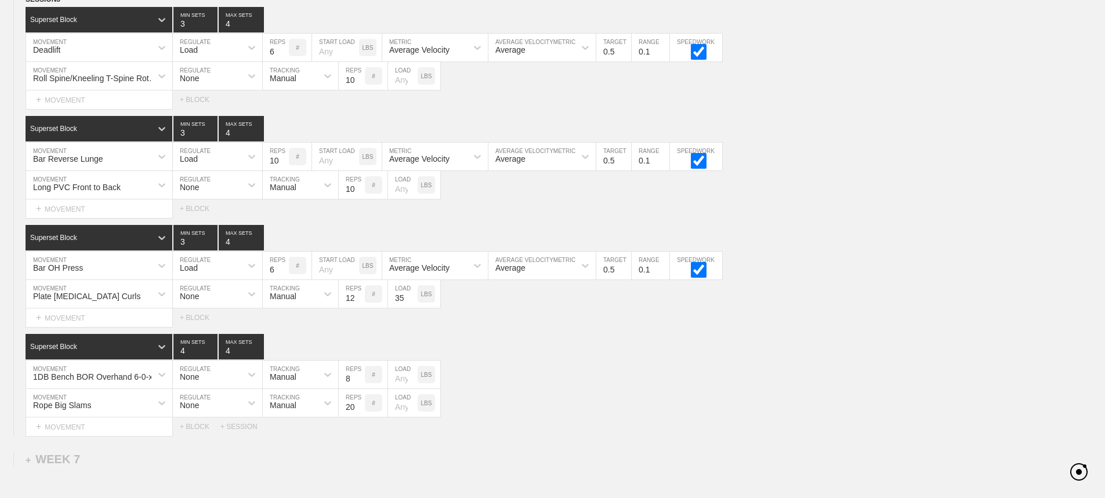
scroll to position [5719, 0]
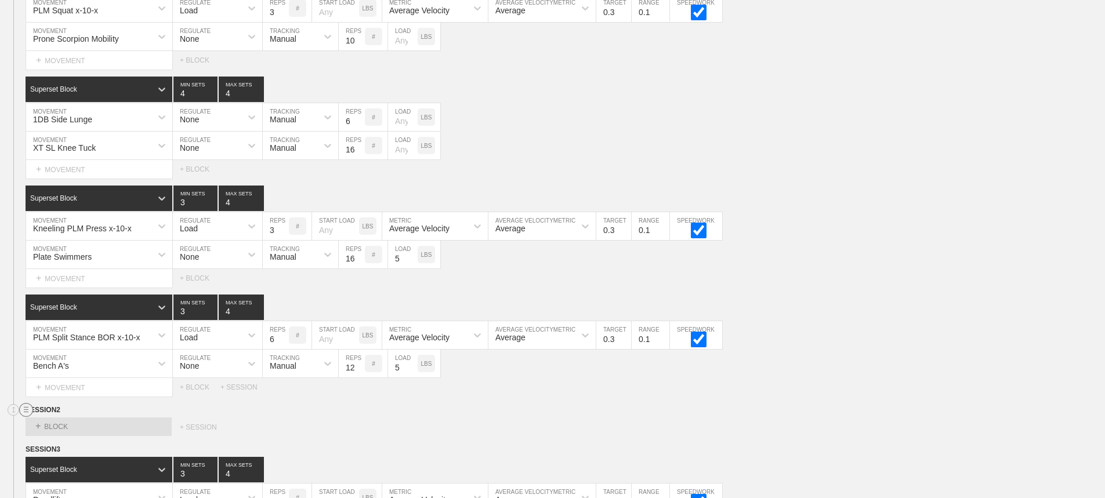
click at [28, 407] on line at bounding box center [26, 407] width 5 height 0
click at [67, 447] on div "DELETE" at bounding box center [81, 449] width 93 height 17
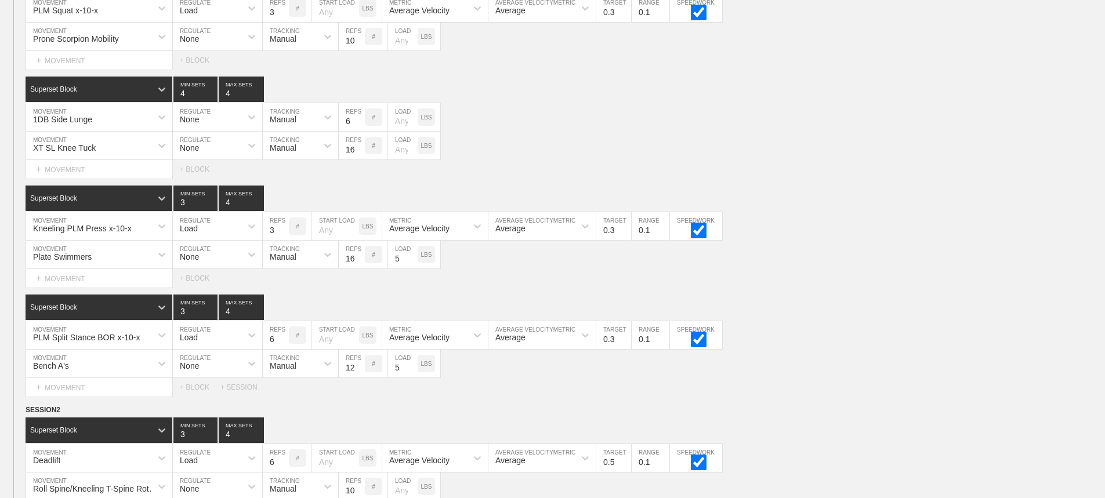
click at [893, 278] on div "Select... MOVEMENT + MOVEMENT + BLOCK" at bounding box center [552, 278] width 1105 height 19
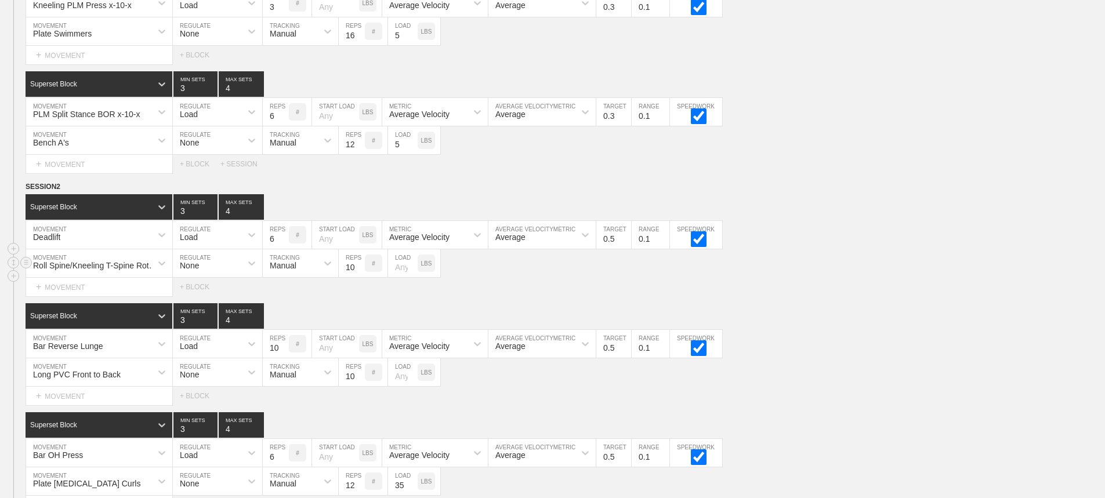
scroll to position [5951, 0]
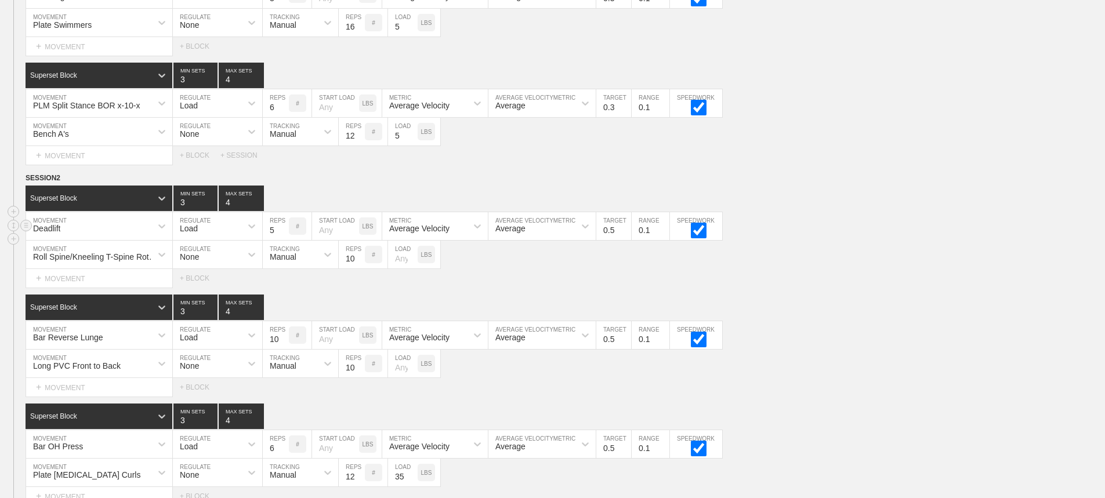
click at [282, 240] on input "5" at bounding box center [276, 226] width 26 height 28
click at [282, 240] on input "4" at bounding box center [276, 226] width 26 height 28
type input "3"
click at [282, 240] on input "3" at bounding box center [276, 226] width 26 height 28
click at [626, 240] on input "0.4" at bounding box center [614, 226] width 35 height 28
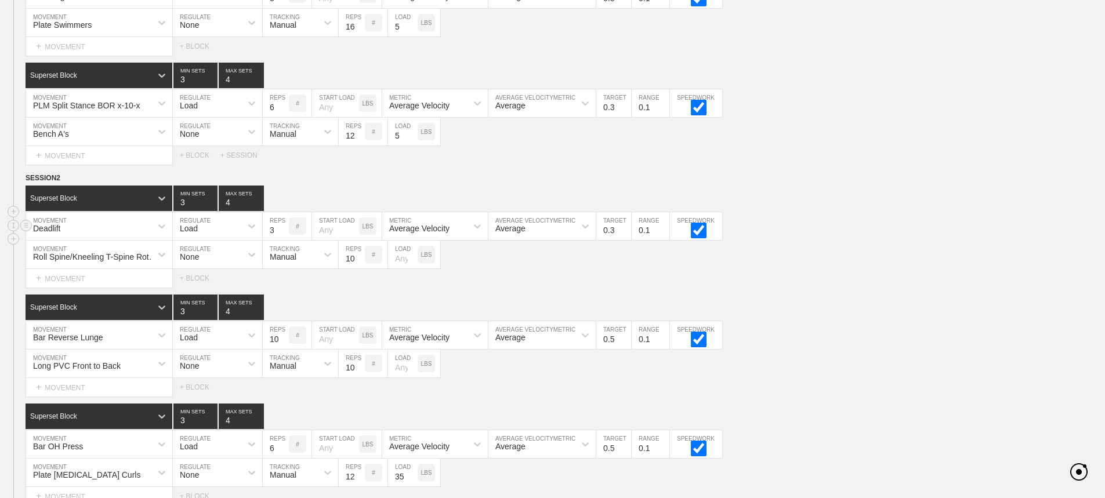
type input "0.3"
click at [626, 240] on input "0.3" at bounding box center [614, 226] width 35 height 28
click at [944, 240] on div "Deadlift MOVEMENT Load REGULATE 3 REPS # START LOAD LBS Average Velocity METRIC…" at bounding box center [552, 226] width 1105 height 28
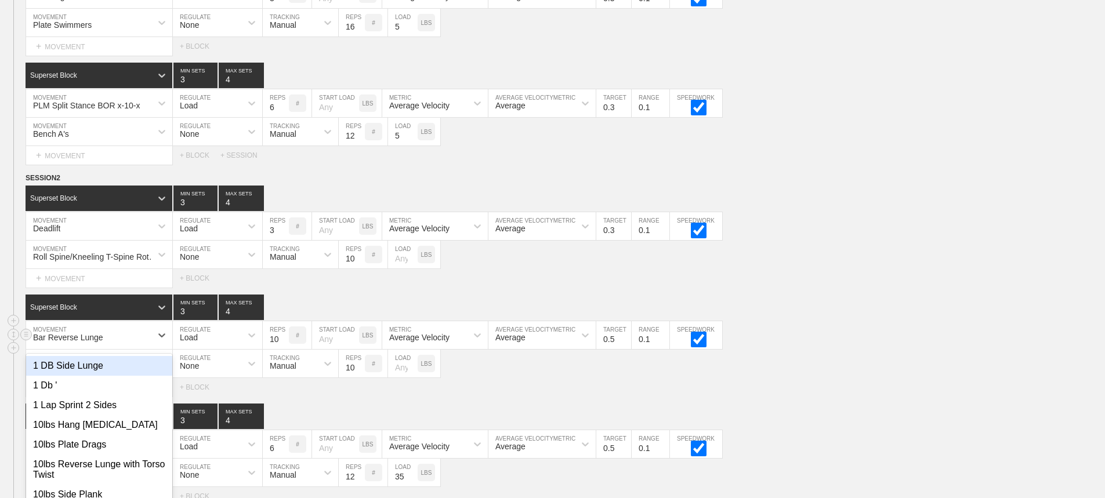
scroll to position [5994, 0]
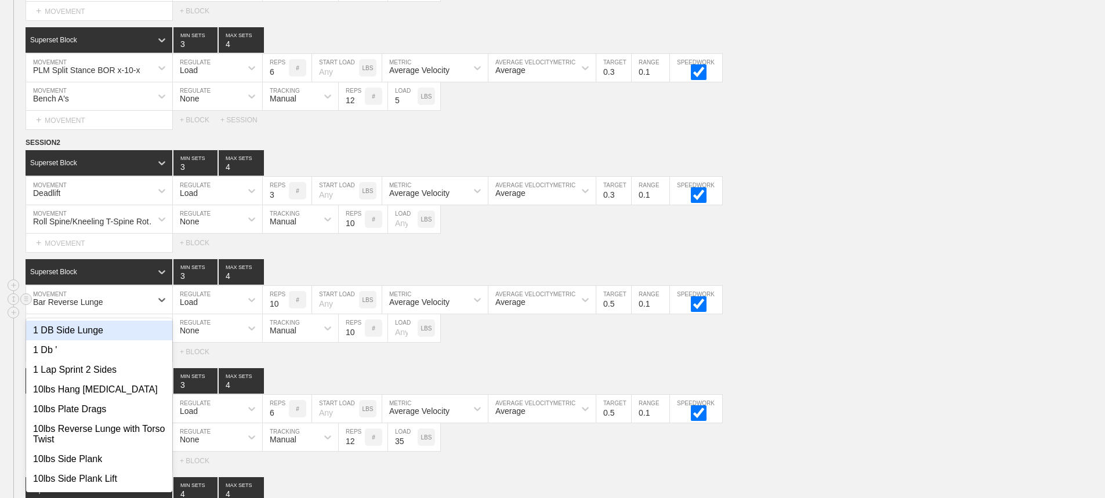
click at [122, 314] on div "option 1 DB Side Lunge focused, 1 of 801. 801 results available. Use Up and Dow…" at bounding box center [99, 300] width 146 height 28
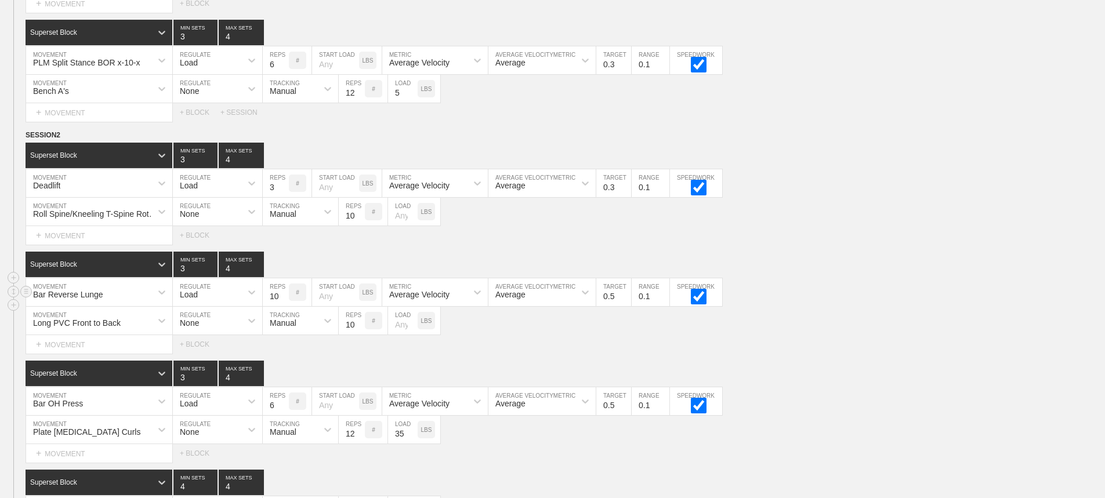
click at [891, 307] on div "Bar Reverse Lunge MOVEMENT Load REGULATE 10 REPS # START LOAD LBS Average Veloc…" at bounding box center [552, 293] width 1105 height 28
click at [285, 306] on input "9" at bounding box center [276, 293] width 26 height 28
type input "8"
click at [285, 306] on input "8" at bounding box center [276, 293] width 26 height 28
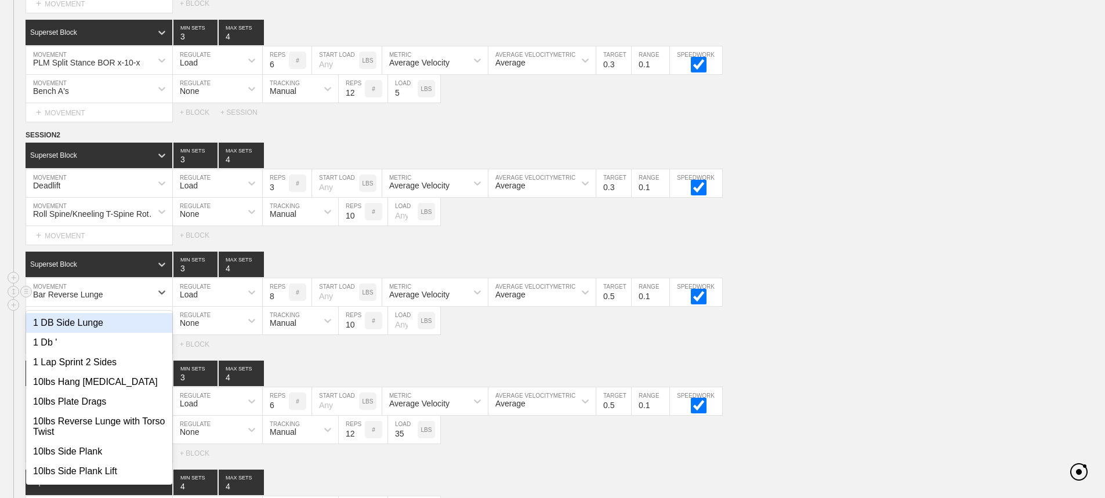
click at [144, 302] on div "Bar Reverse Lunge" at bounding box center [88, 293] width 125 height 20
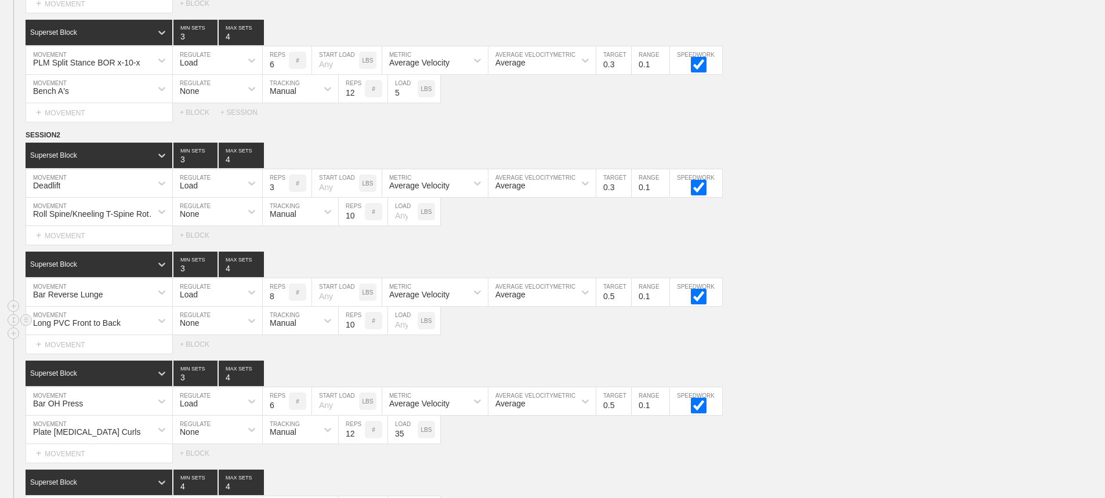
click at [917, 326] on div "Long PVC Front to Back MOVEMENT None REGULATE Manual TRACKING 10 REPS # LOAD LBS" at bounding box center [552, 321] width 1105 height 28
click at [966, 271] on div "Superset Block 3 MIN SETS 4 MAX SETS" at bounding box center [566, 265] width 1080 height 26
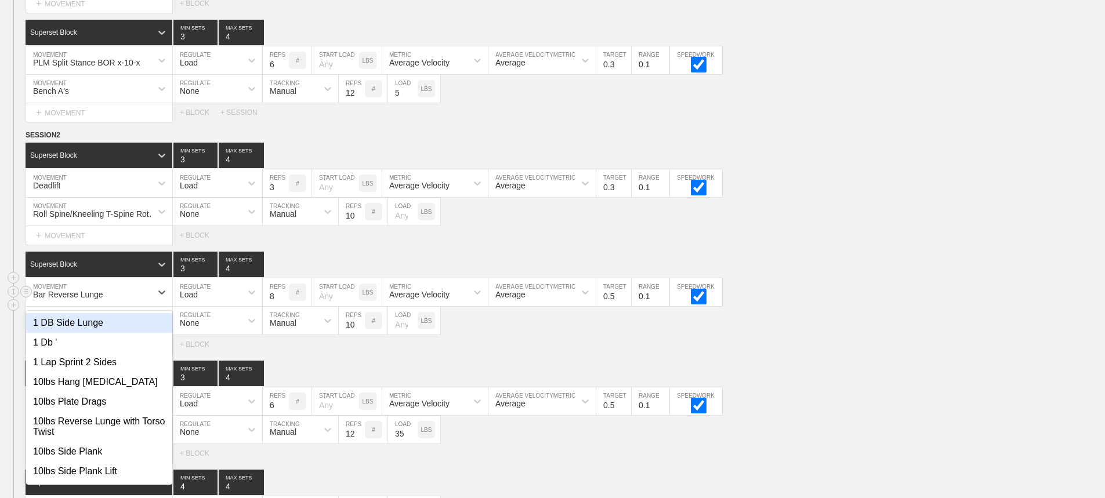
click at [146, 302] on div "Bar Reverse Lunge" at bounding box center [88, 293] width 125 height 20
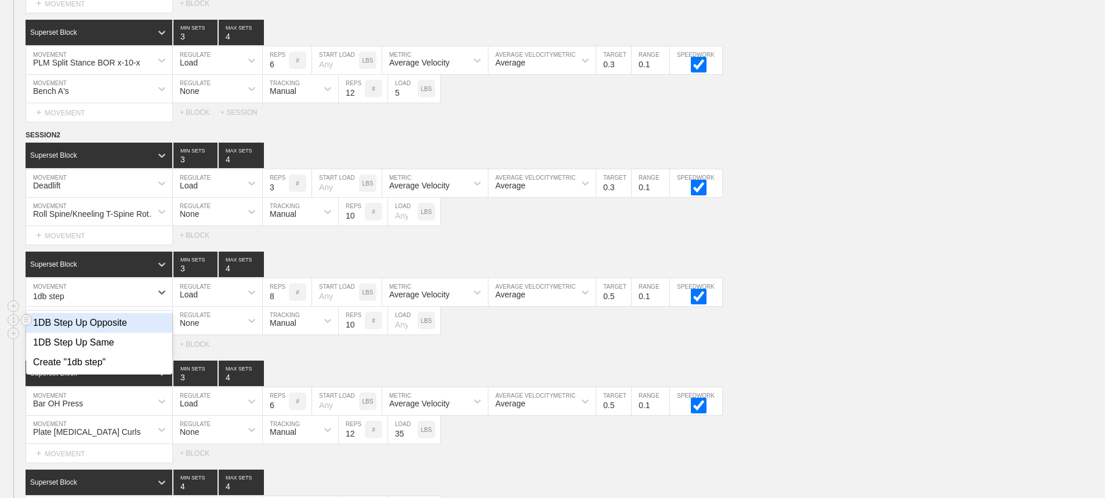
type input "1db step"
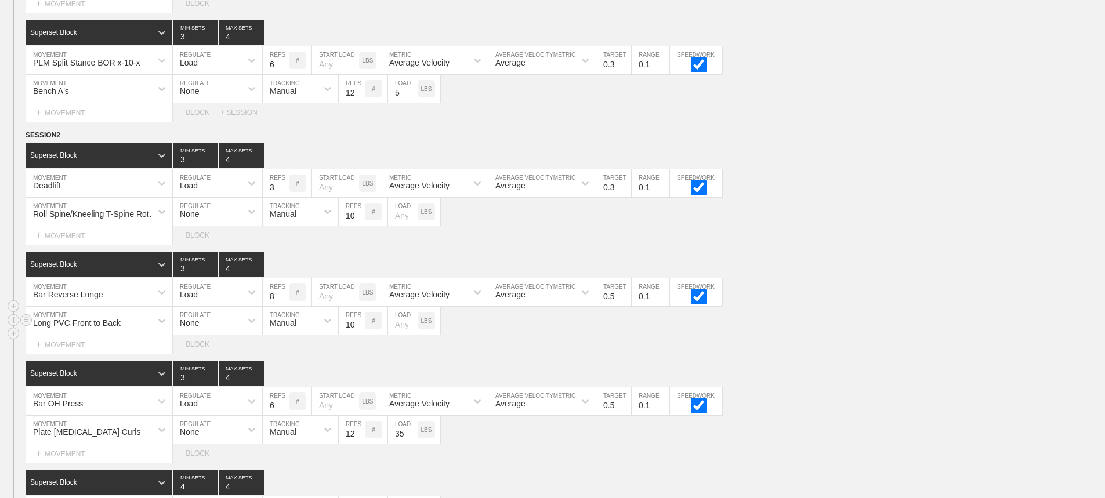
drag, startPoint x: 882, startPoint y: 326, endPoint x: 917, endPoint y: 328, distance: 34.9
click at [884, 326] on div "Long PVC Front to Back MOVEMENT None REGULATE Manual TRACKING 10 REPS # LOAD LBS" at bounding box center [552, 321] width 1105 height 28
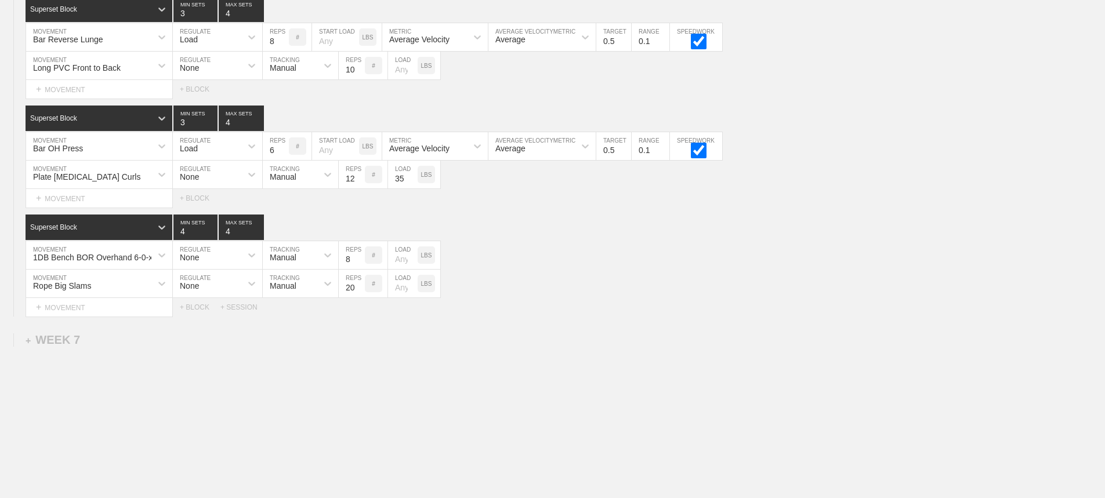
scroll to position [6281, 0]
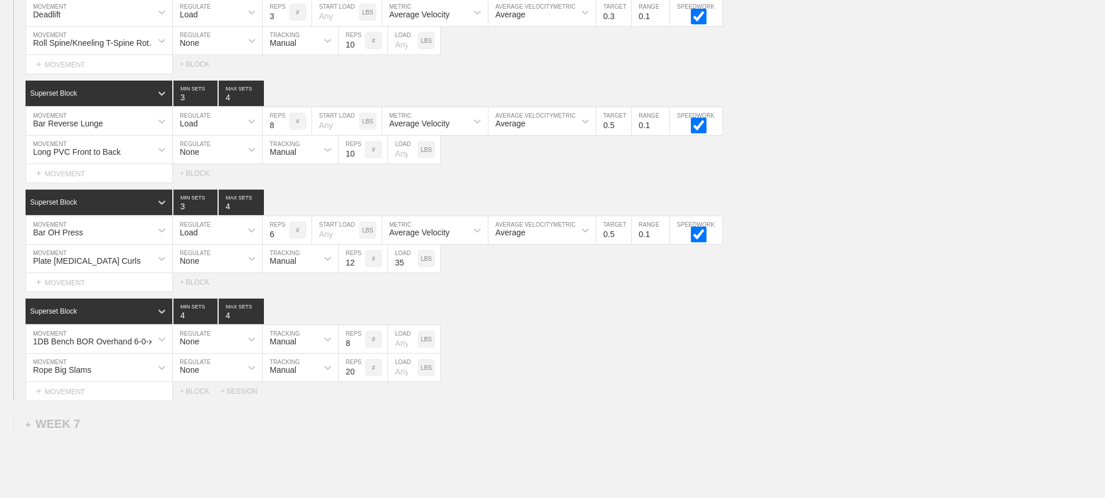
scroll to position [6165, 0]
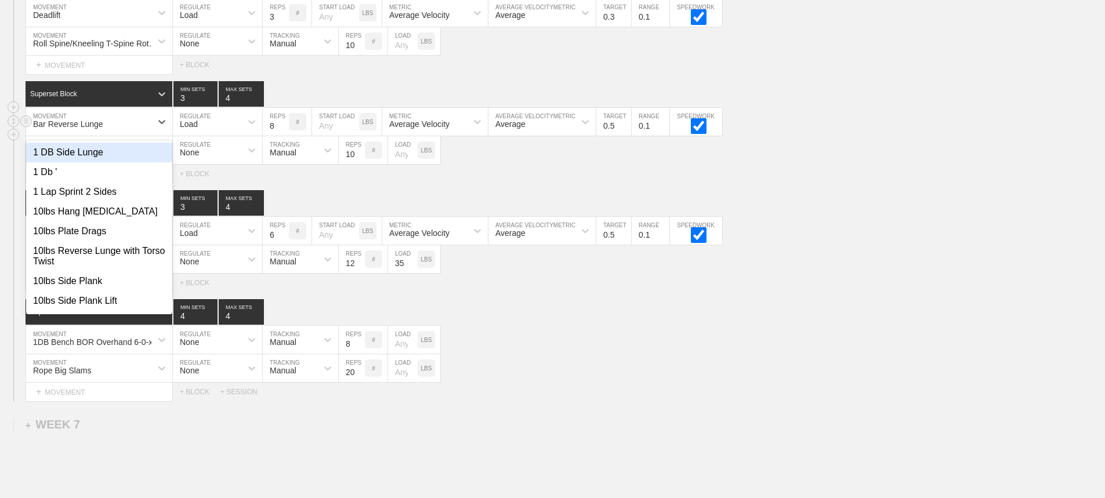
click at [147, 132] on div "Bar Reverse Lunge" at bounding box center [88, 122] width 125 height 20
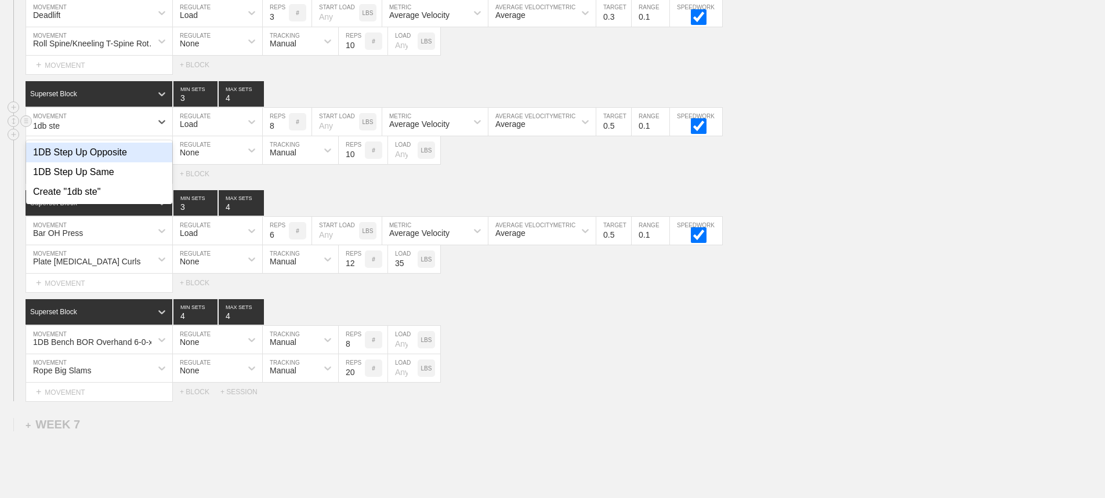
type input "1db step"
click at [106, 178] on div "1DB Step Up Same" at bounding box center [99, 172] width 146 height 20
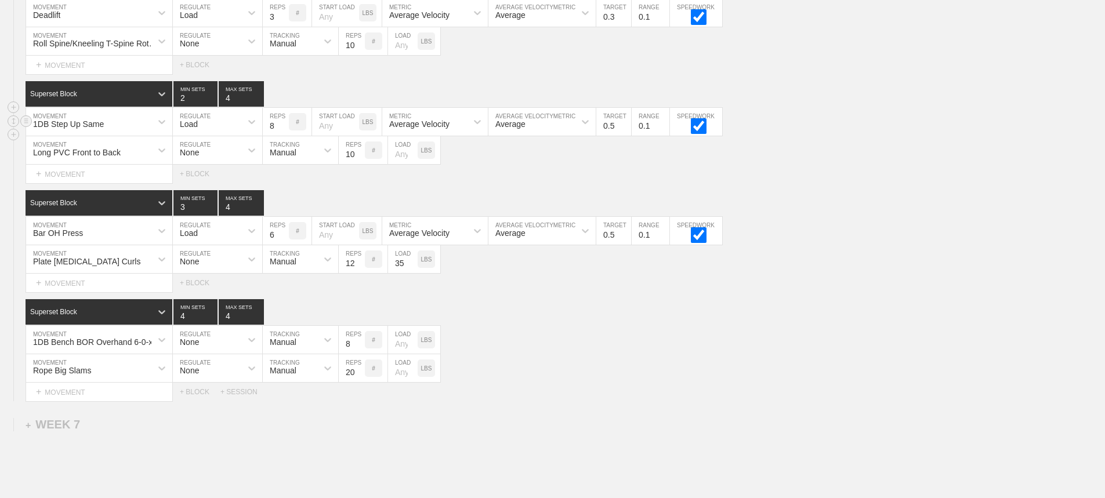
drag, startPoint x: 209, startPoint y: 106, endPoint x: 206, endPoint y: 121, distance: 15.4
type input "2"
click at [209, 106] on input "2" at bounding box center [195, 94] width 44 height 26
click at [202, 132] on div "Load" at bounding box center [207, 122] width 68 height 20
click at [196, 161] on div "None" at bounding box center [217, 153] width 89 height 20
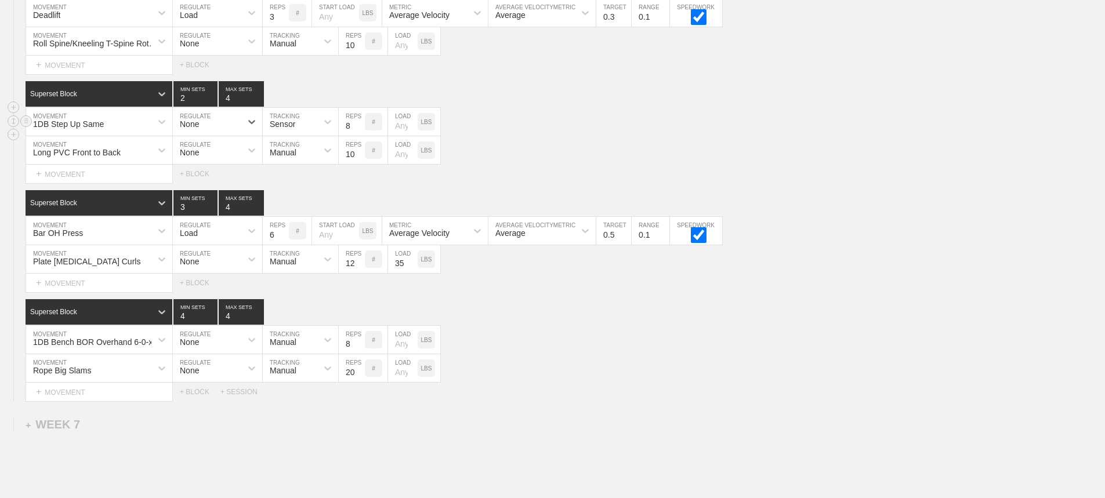
click at [294, 129] on div "Sensor" at bounding box center [283, 124] width 26 height 9
click at [304, 180] on div "Manual" at bounding box center [300, 172] width 75 height 20
click at [357, 136] on input "8" at bounding box center [352, 122] width 26 height 28
click at [359, 136] on input "7" at bounding box center [352, 122] width 26 height 28
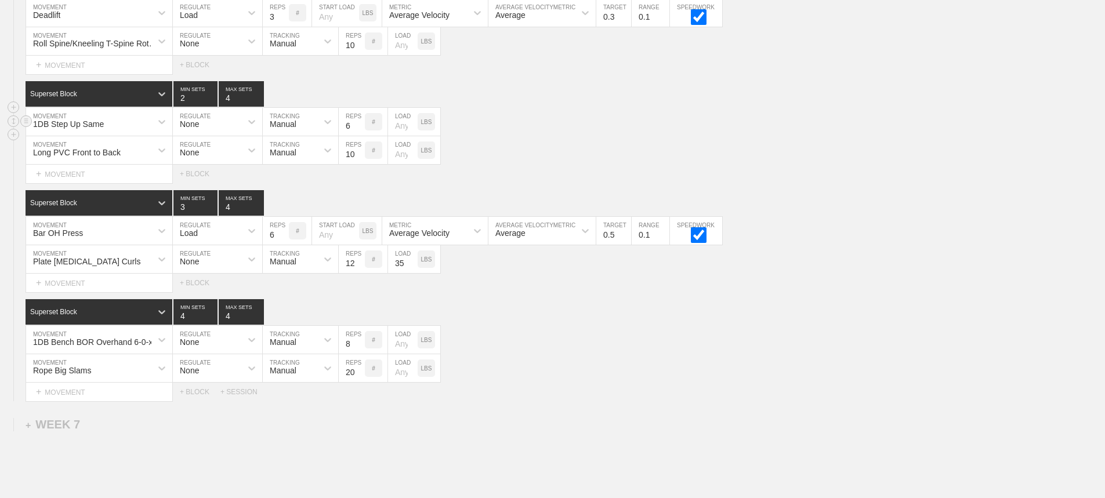
type input "6"
click at [359, 136] on input "6" at bounding box center [352, 122] width 26 height 28
click at [691, 175] on div "Select... MOVEMENT + MOVEMENT + BLOCK" at bounding box center [552, 174] width 1105 height 19
click at [283, 244] on input "5" at bounding box center [276, 231] width 26 height 28
click at [283, 244] on input "4" at bounding box center [276, 231] width 26 height 28
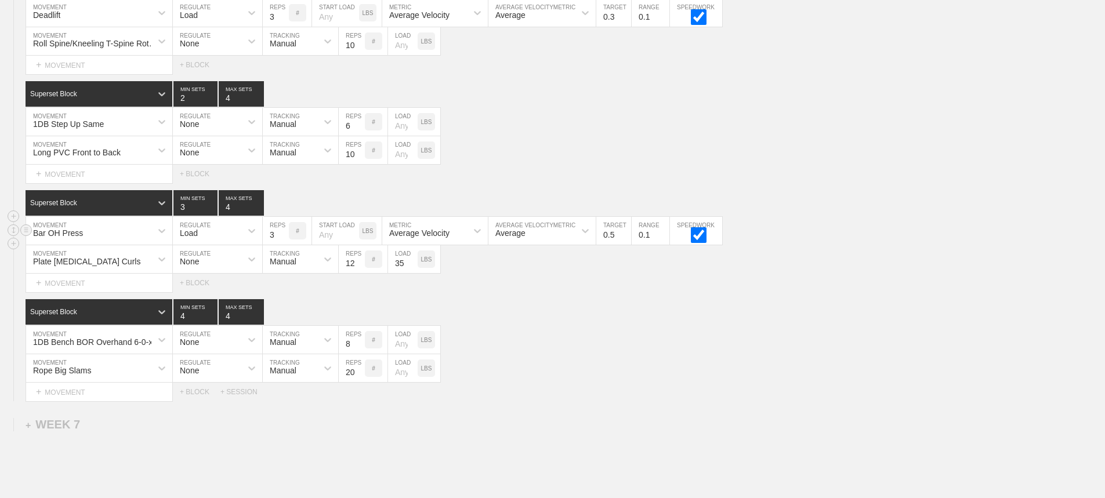
type input "3"
click at [283, 244] on input "3" at bounding box center [276, 231] width 26 height 28
click at [624, 245] on input "0.4" at bounding box center [614, 231] width 35 height 28
type input "0.3"
click at [624, 245] on input "0.3" at bounding box center [614, 231] width 35 height 28
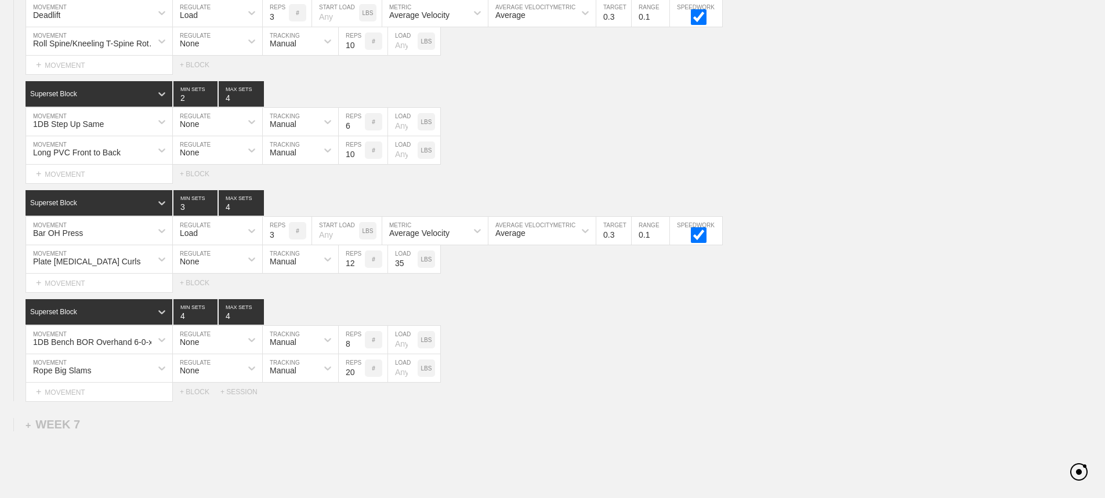
click at [668, 302] on div "SESSION 2 Superset Block 3 MIN SETS 4 MAX SETS DUPLICATE INSERT MOVEMENT AFTER …" at bounding box center [552, 180] width 1105 height 443
click at [212, 102] on input "3" at bounding box center [195, 94] width 44 height 26
type input "4"
click at [212, 102] on input "4" at bounding box center [195, 94] width 44 height 26
click at [640, 165] on div "Long PVC Front to Back MOVEMENT None REGULATE Manual TRACKING 10 REPS # LOAD LBS" at bounding box center [552, 150] width 1105 height 28
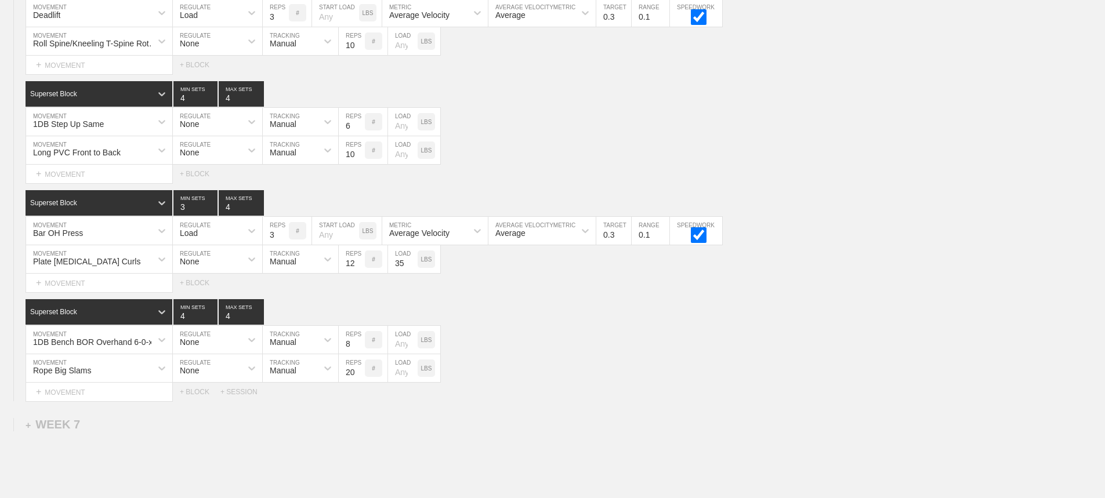
click at [873, 289] on div "Select... MOVEMENT + MOVEMENT + BLOCK" at bounding box center [552, 283] width 1105 height 19
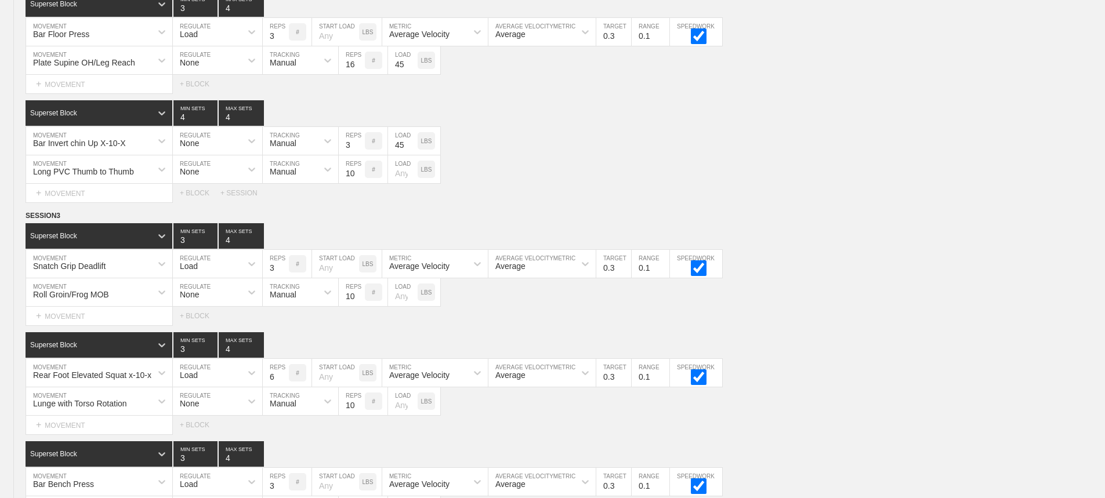
scroll to position [6281, 0]
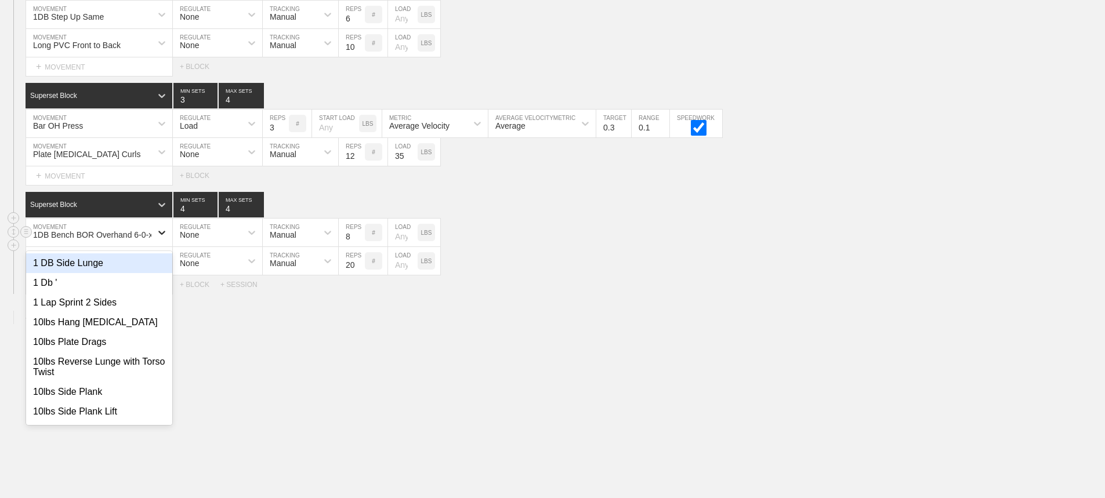
click at [160, 232] on icon at bounding box center [162, 233] width 12 height 12
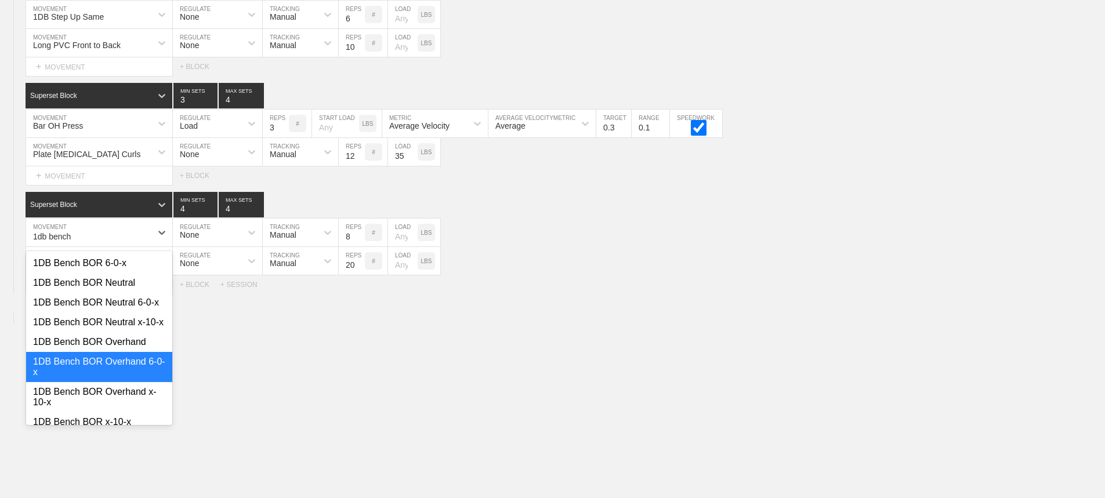
type input "1db bench"
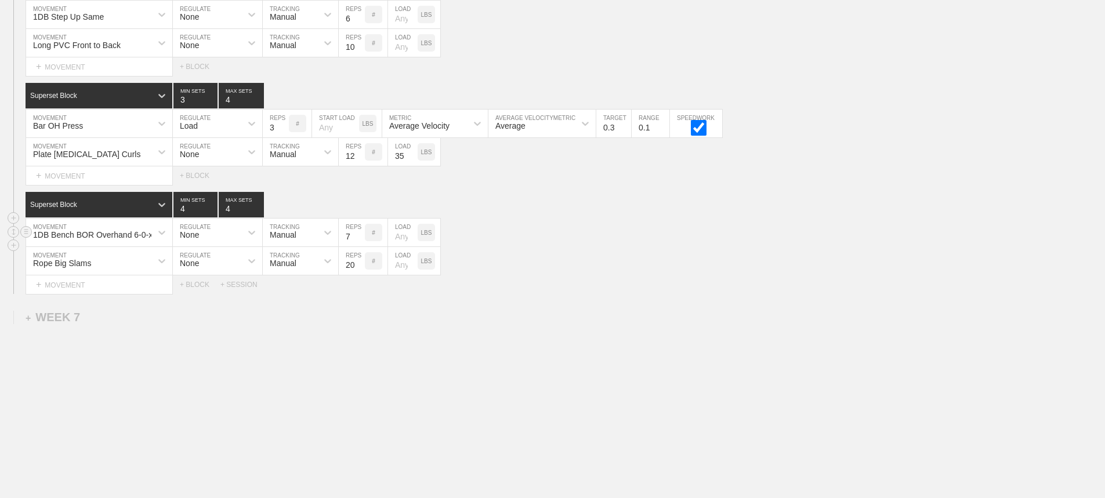
click at [359, 237] on input "7" at bounding box center [352, 233] width 26 height 28
type input "6"
click at [359, 237] on input "6" at bounding box center [352, 233] width 26 height 28
click at [146, 229] on div "1DB Bench BOR Overhand 6-0-x" at bounding box center [88, 233] width 125 height 20
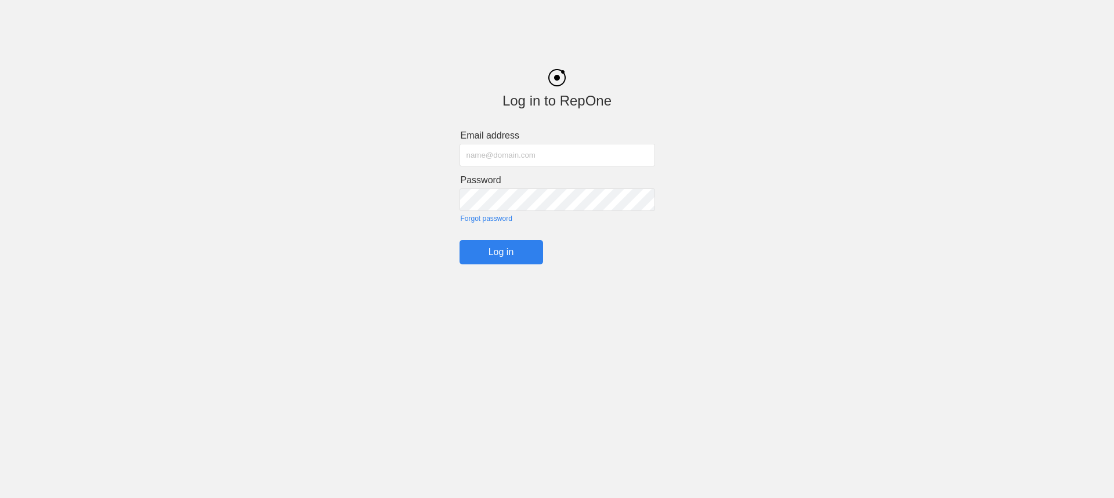
type input "[PERSON_NAME][EMAIL_ADDRESS][PERSON_NAME][PERSON_NAME][DOMAIN_NAME]"
click at [494, 247] on input "Log in" at bounding box center [502, 252] width 84 height 24
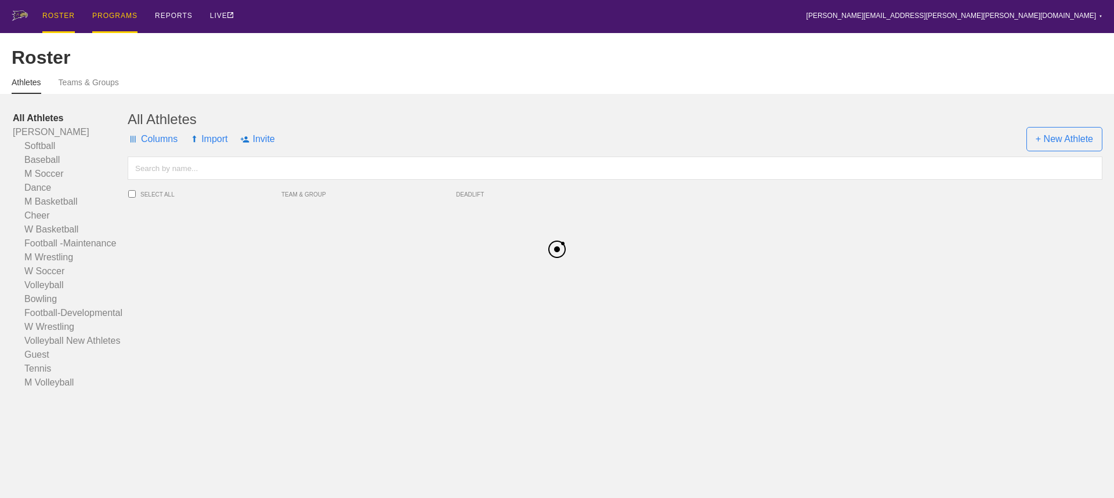
click at [110, 15] on div "PROGRAMS" at bounding box center [114, 16] width 45 height 33
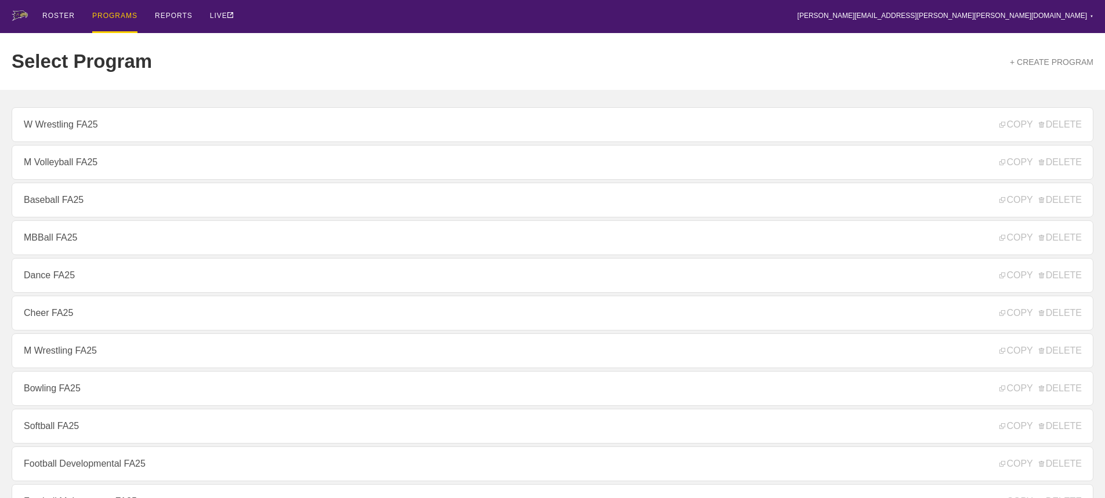
click at [106, 14] on div "PROGRAMS" at bounding box center [114, 16] width 45 height 33
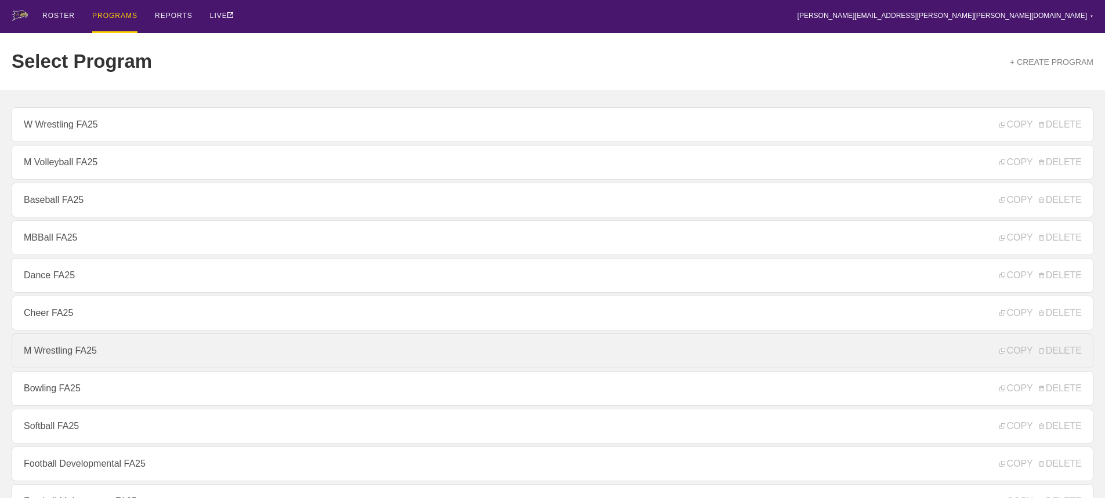
click at [70, 356] on link "M Wrestling FA25" at bounding box center [553, 351] width 1082 height 35
type textarea "x"
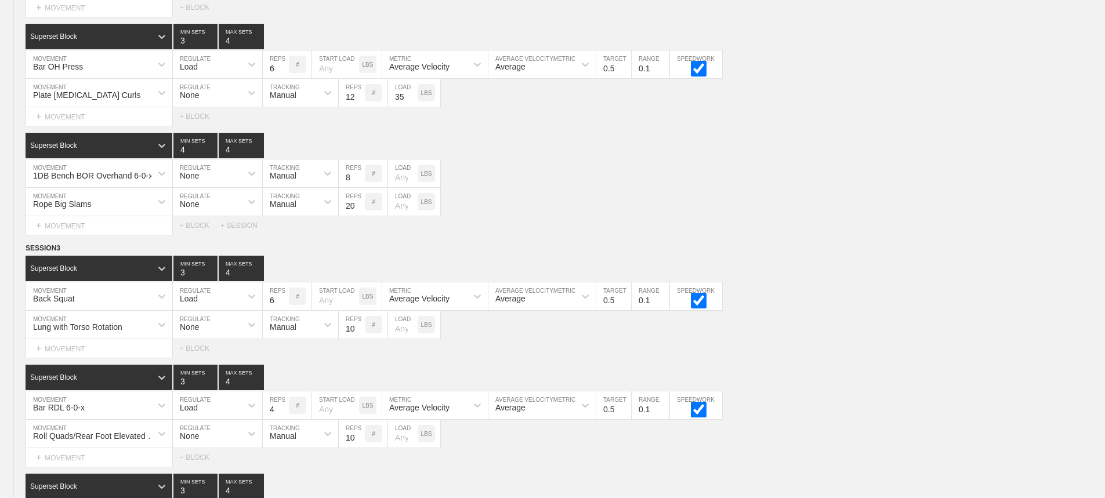
scroll to position [6281, 0]
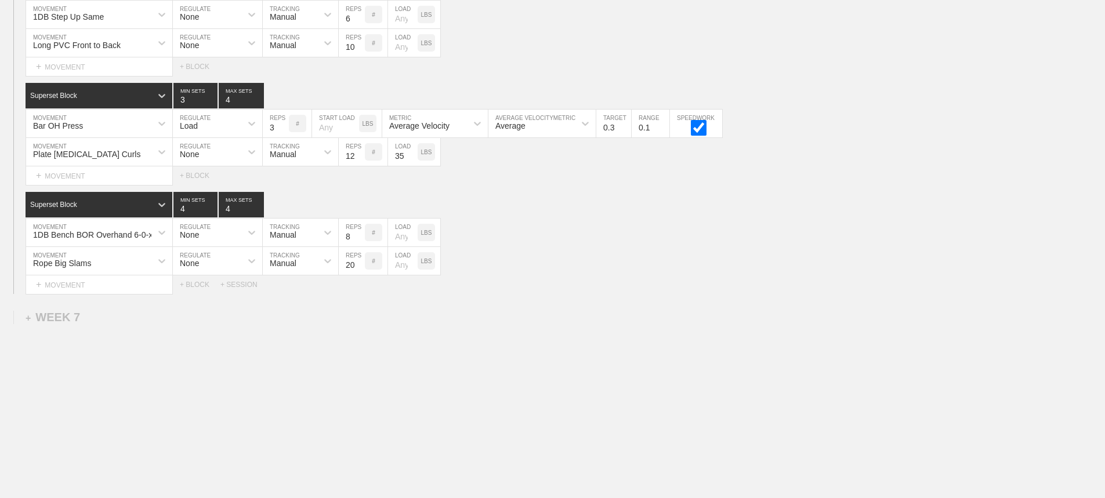
click at [947, 294] on div "Select... MOVEMENT + MOVEMENT + BLOCK + SESSION" at bounding box center [552, 285] width 1105 height 19
click at [156, 233] on div at bounding box center [161, 232] width 21 height 21
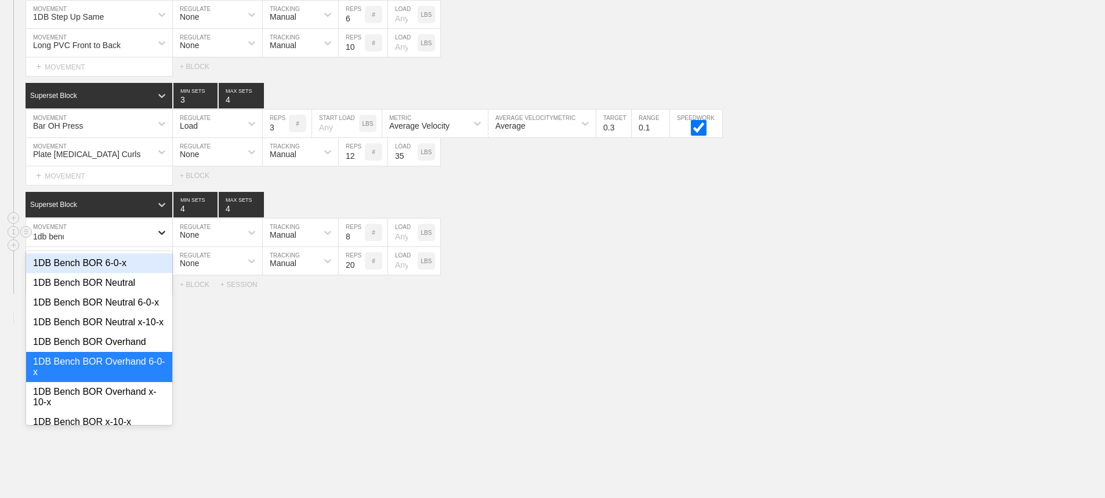
type input "1db bench"
click at [121, 331] on div "1DB Bench BOR Neutral x-10-x" at bounding box center [99, 323] width 146 height 20
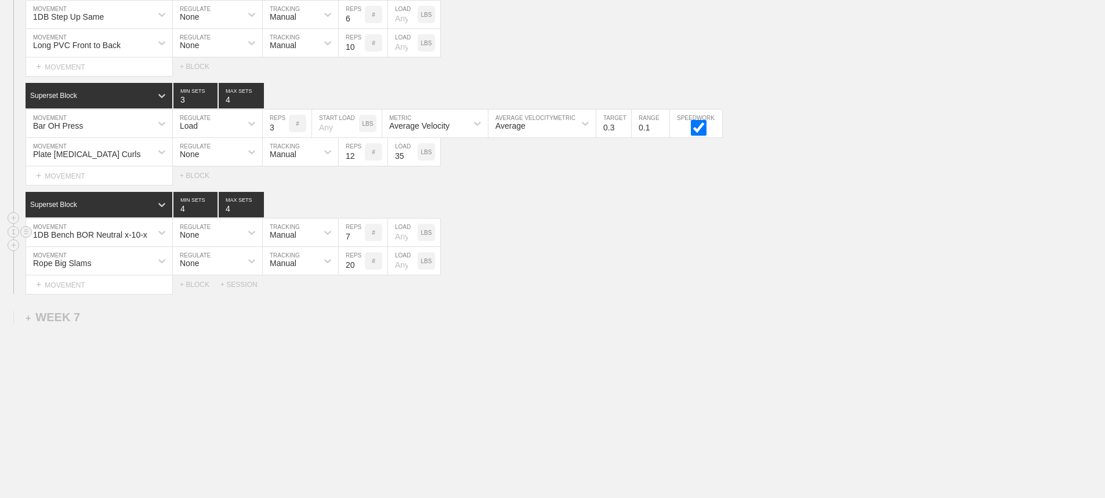
click at [360, 237] on input "7" at bounding box center [352, 233] width 26 height 28
type input "6"
click at [360, 237] on input "6" at bounding box center [352, 233] width 26 height 28
click at [673, 259] on div "Rope Big Slams MOVEMENT None REGULATE Manual TRACKING 20 REPS # LOAD LBS" at bounding box center [552, 261] width 1105 height 28
click at [603, 279] on div "Select... MOVEMENT + MOVEMENT + BLOCK + SESSION" at bounding box center [552, 285] width 1105 height 19
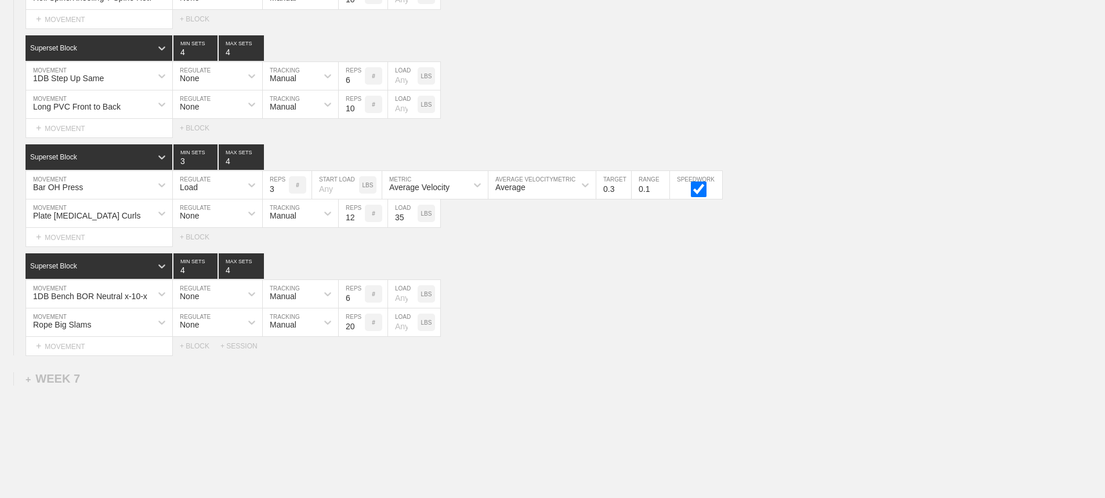
scroll to position [6107, 0]
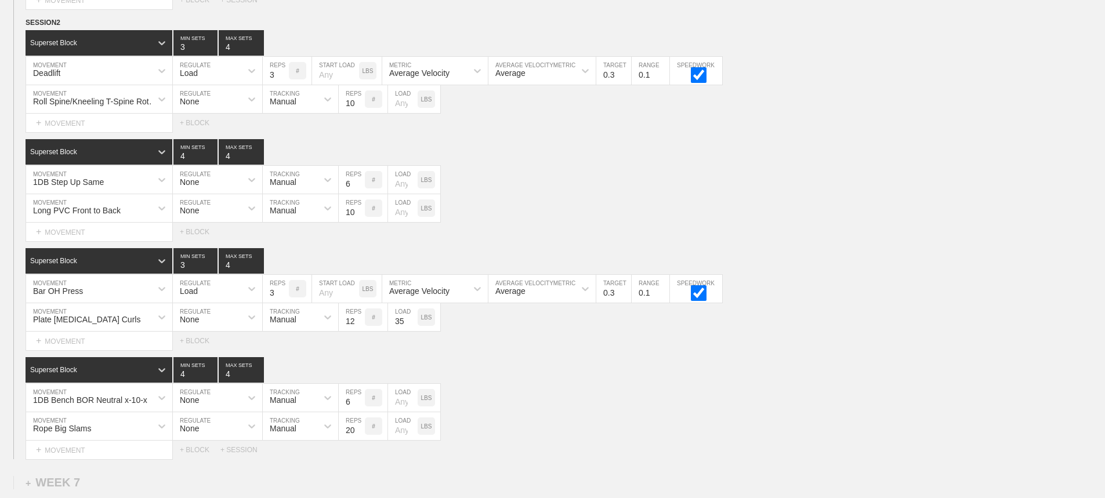
click at [481, 350] on div "Select... MOVEMENT + MOVEMENT + BLOCK" at bounding box center [552, 341] width 1105 height 19
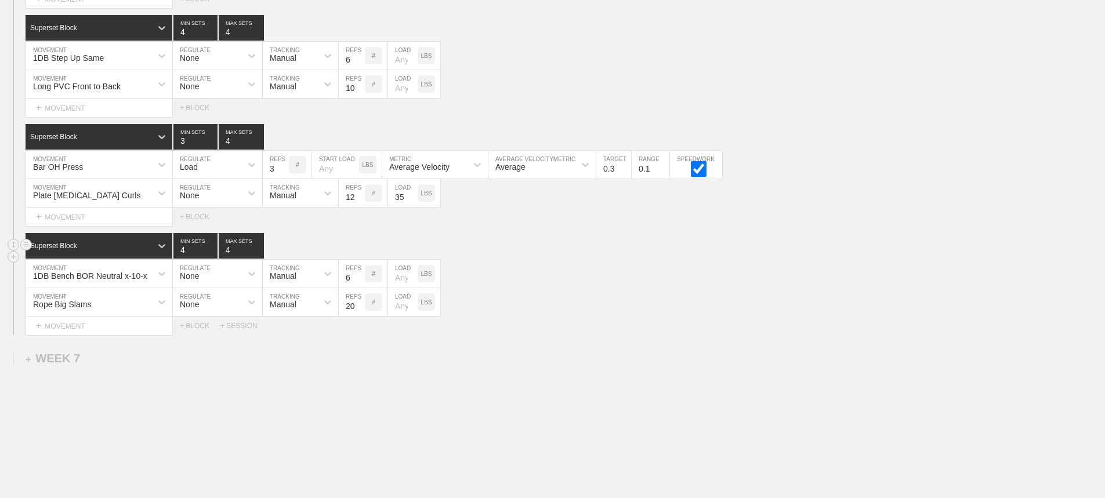
scroll to position [6165, 0]
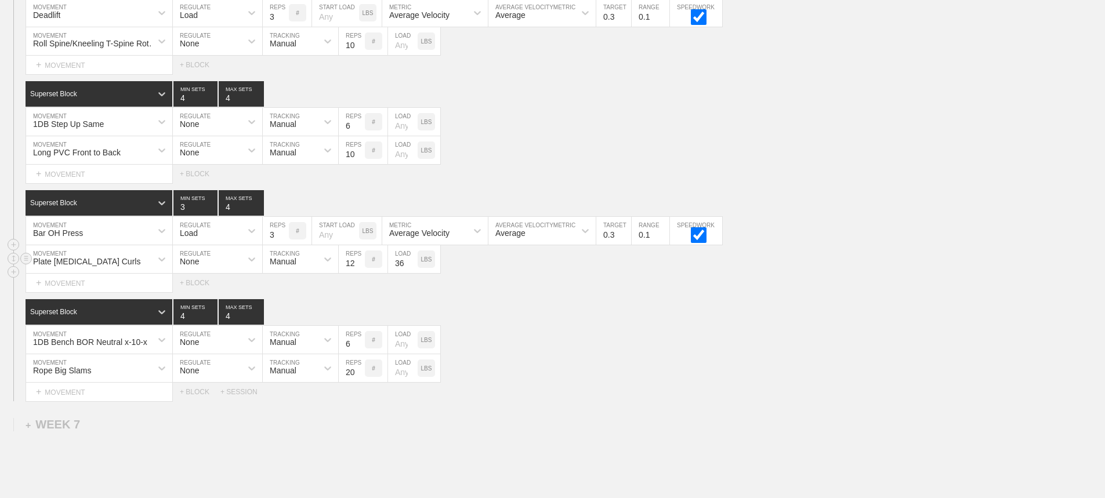
click at [412, 268] on input "36" at bounding box center [403, 259] width 30 height 28
click at [412, 268] on input "37" at bounding box center [403, 259] width 30 height 28
click at [412, 268] on input "38" at bounding box center [403, 259] width 30 height 28
click at [412, 268] on input "39" at bounding box center [403, 259] width 30 height 28
click at [412, 268] on input "40" at bounding box center [403, 259] width 30 height 28
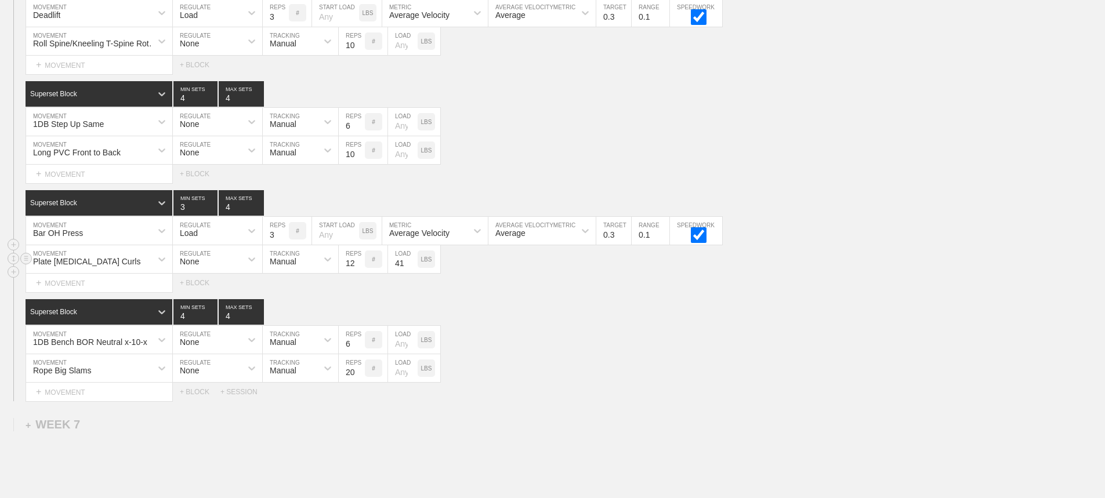
click at [412, 268] on input "41" at bounding box center [403, 259] width 30 height 28
click at [412, 268] on input "42" at bounding box center [403, 259] width 30 height 28
click at [412, 268] on input "43" at bounding box center [403, 259] width 30 height 28
click at [412, 268] on input "44" at bounding box center [403, 259] width 30 height 28
click at [412, 268] on input "45" at bounding box center [403, 259] width 30 height 28
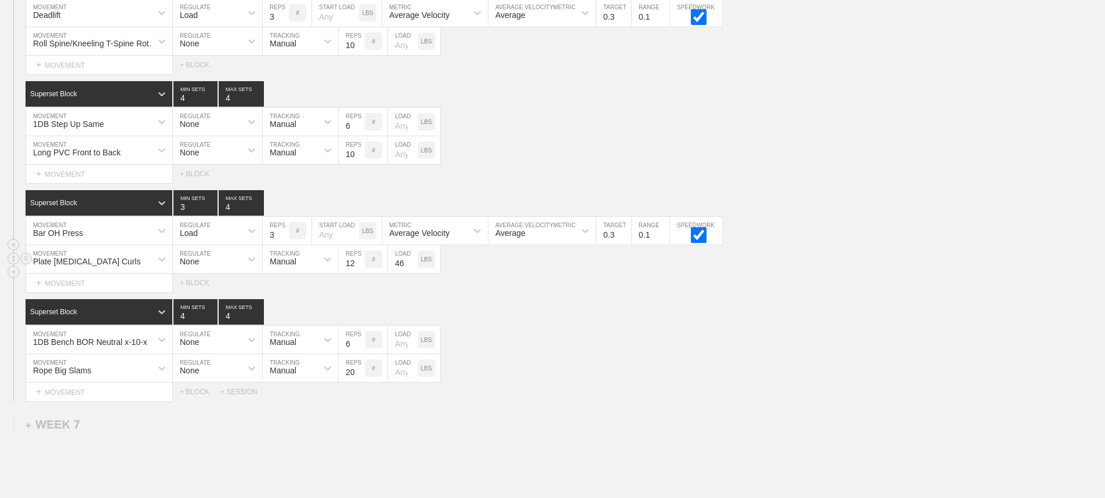
click at [412, 268] on input "46" at bounding box center [403, 259] width 30 height 28
type input "45"
click at [411, 273] on input "45" at bounding box center [403, 259] width 30 height 28
click at [359, 273] on input "11" at bounding box center [352, 259] width 26 height 28
type input "10"
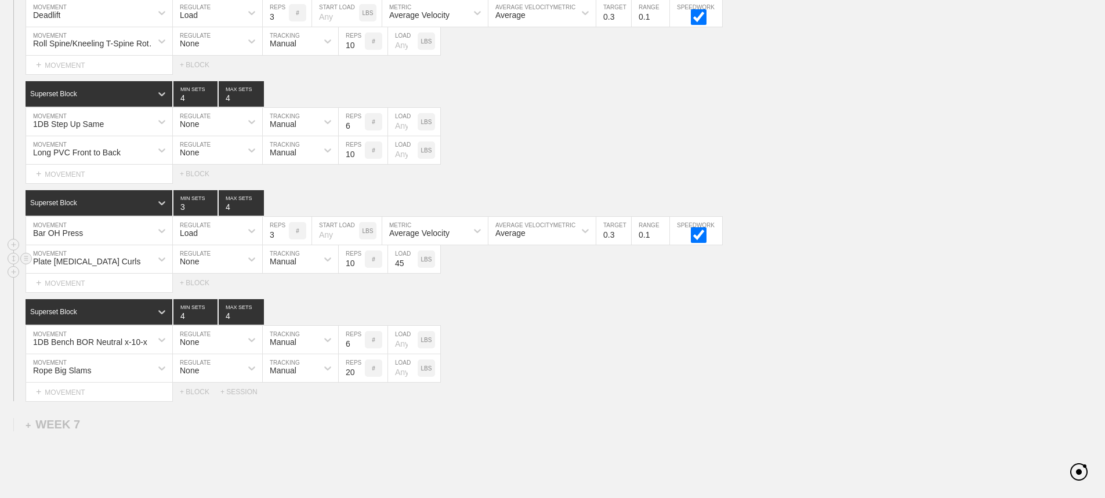
click at [359, 273] on input "10" at bounding box center [352, 259] width 26 height 28
click at [577, 292] on div "Select... MOVEMENT + MOVEMENT + BLOCK" at bounding box center [552, 283] width 1105 height 19
click at [860, 268] on div "Plate [MEDICAL_DATA] Curls MOVEMENT None REGULATE Manual TRACKING 10 REPS # 45 …" at bounding box center [552, 259] width 1105 height 28
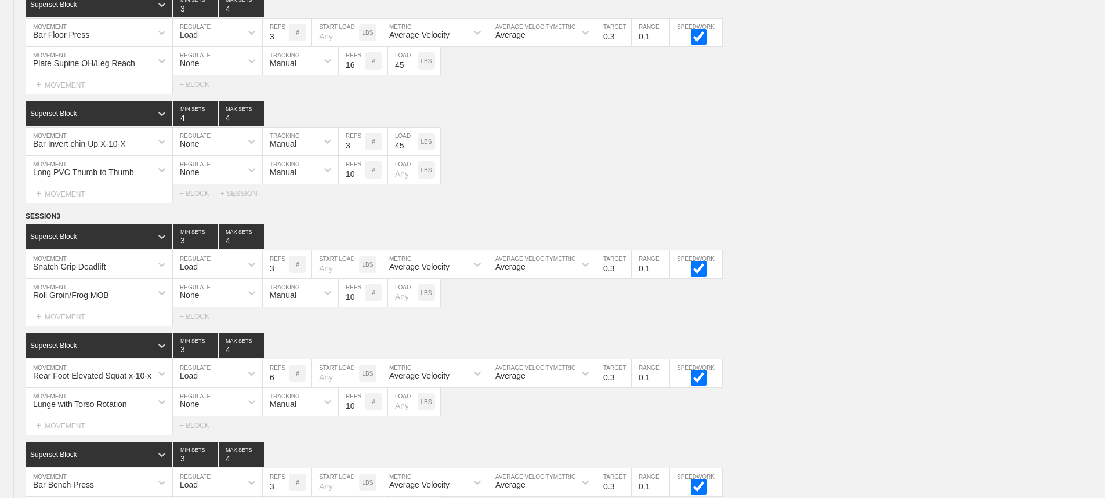
scroll to position [6281, 0]
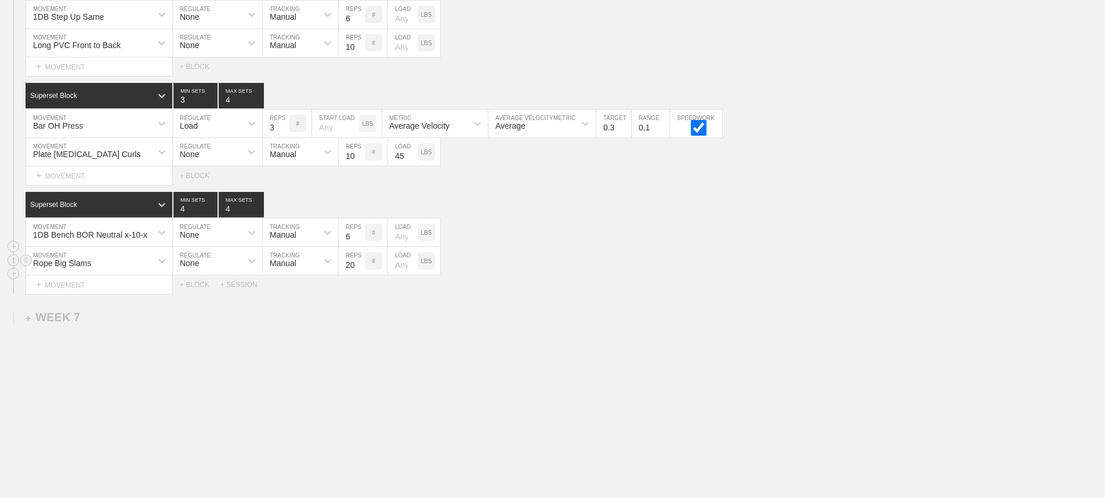
click at [124, 264] on div "Rope Big Slams" at bounding box center [88, 261] width 125 height 20
type input "rope alt"
click at [113, 293] on div "Rope Alt Sine Wave" at bounding box center [99, 292] width 146 height 20
click at [359, 262] on input "36" at bounding box center [352, 261] width 26 height 28
click at [358, 262] on input "37" at bounding box center [352, 261] width 26 height 28
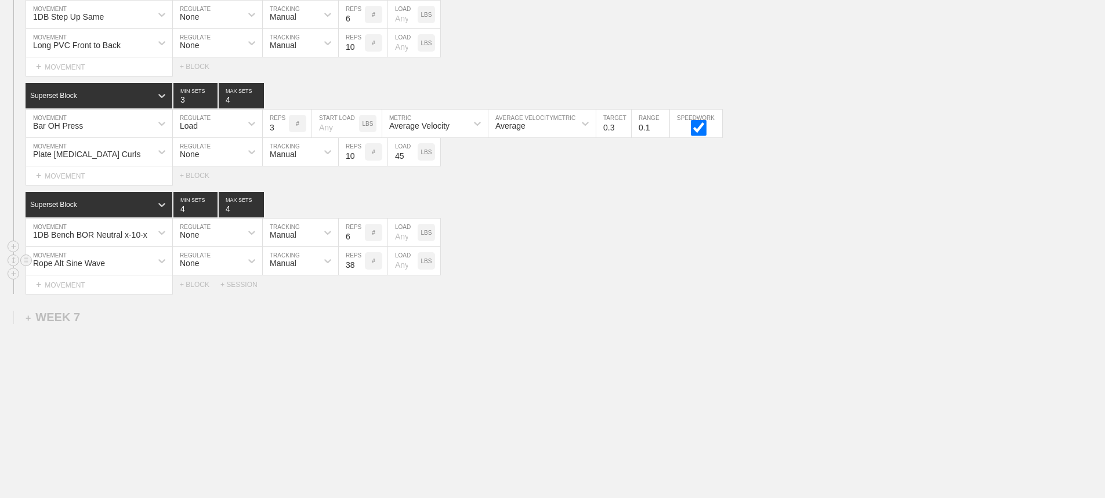
click at [358, 262] on input "38" at bounding box center [352, 261] width 26 height 28
click at [358, 262] on input "39" at bounding box center [352, 261] width 26 height 28
type input "40"
click at [358, 262] on input "40" at bounding box center [352, 261] width 26 height 28
drag, startPoint x: 647, startPoint y: 262, endPoint x: 490, endPoint y: 320, distance: 167.3
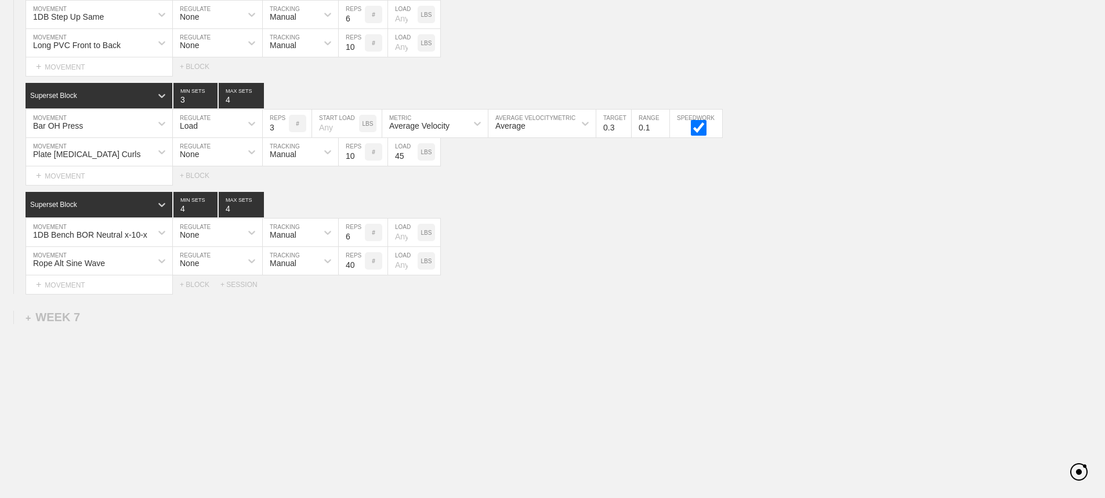
click at [646, 262] on div "Rope Alt Sine Wave MOVEMENT None REGULATE Manual TRACKING 40 REPS # LOAD LBS" at bounding box center [552, 261] width 1105 height 28
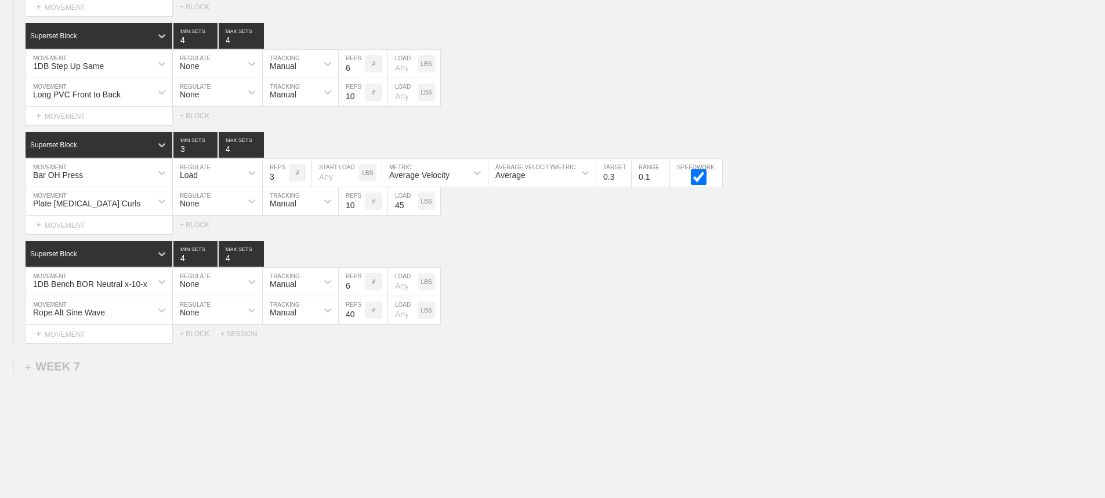
scroll to position [6107, 0]
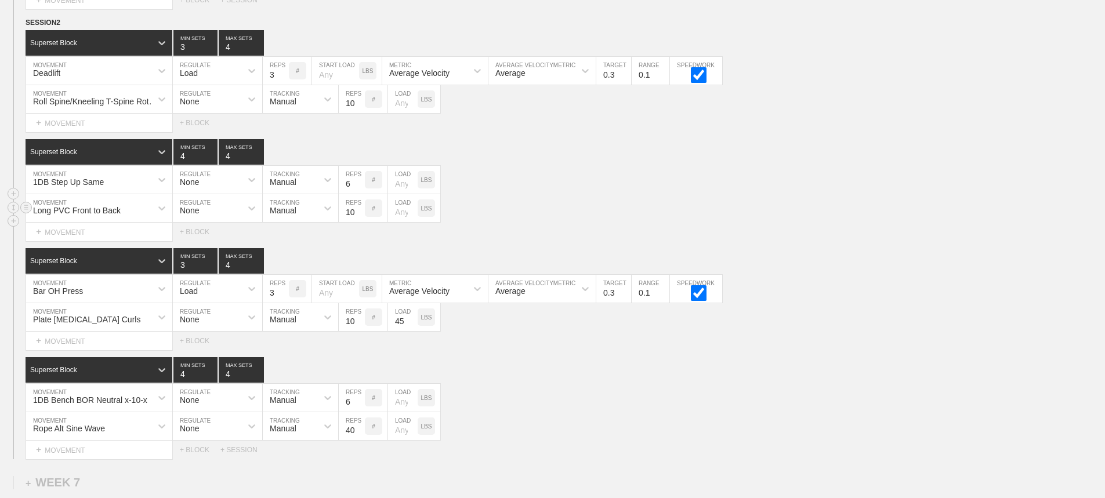
click at [659, 204] on div "Long PVC Front to Back MOVEMENT None REGULATE Manual TRACKING 10 REPS # LOAD LBS" at bounding box center [552, 208] width 1105 height 28
click at [679, 376] on div "Superset Block 4 MIN SETS 4 MAX SETS" at bounding box center [566, 370] width 1080 height 26
click at [580, 399] on div "1DB Bench BOR Neutral x-10-x MOVEMENT None REGULATE Manual TRACKING 6 REPS # LO…" at bounding box center [552, 398] width 1105 height 28
click at [359, 331] on input "9" at bounding box center [352, 317] width 26 height 28
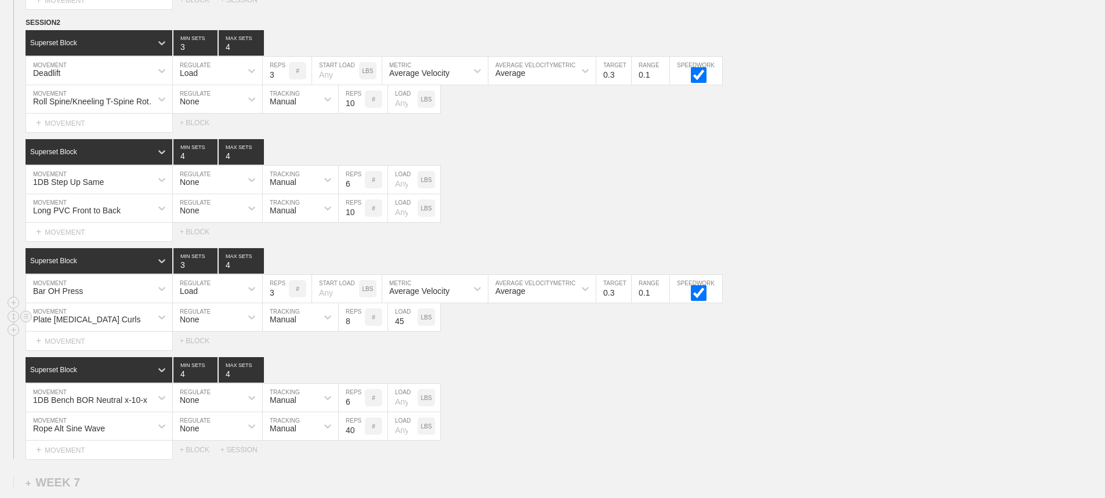
type input "8"
click at [359, 331] on input "8" at bounding box center [352, 317] width 26 height 28
click at [544, 372] on div "Superset Block 4 MIN SETS 4 MAX SETS" at bounding box center [566, 370] width 1080 height 26
drag, startPoint x: 863, startPoint y: 251, endPoint x: 899, endPoint y: 268, distance: 40.0
click at [877, 256] on div "SESSION 2 Superset Block 3 MIN SETS 4 MAX SETS DUPLICATE INSERT MOVEMENT AFTER …" at bounding box center [552, 238] width 1105 height 443
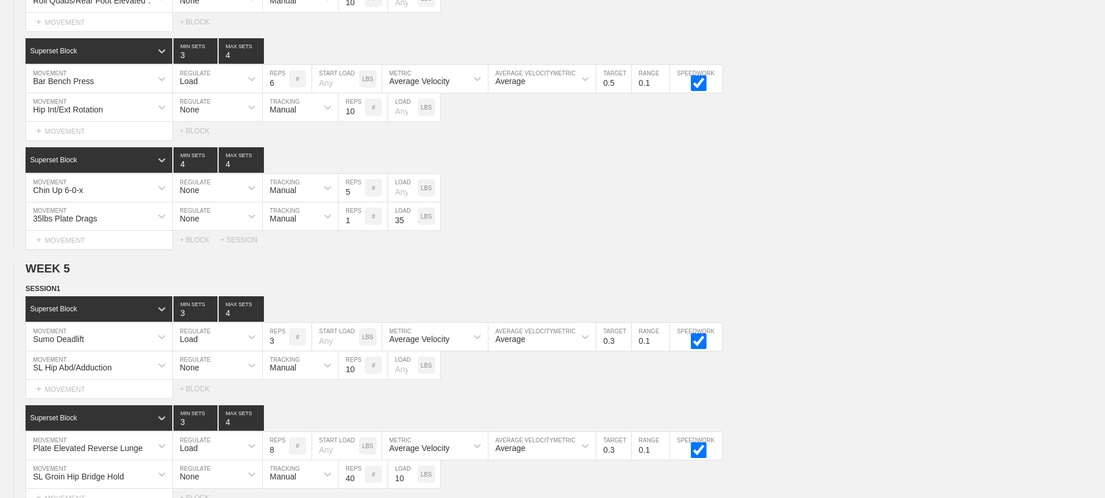
scroll to position [0, 0]
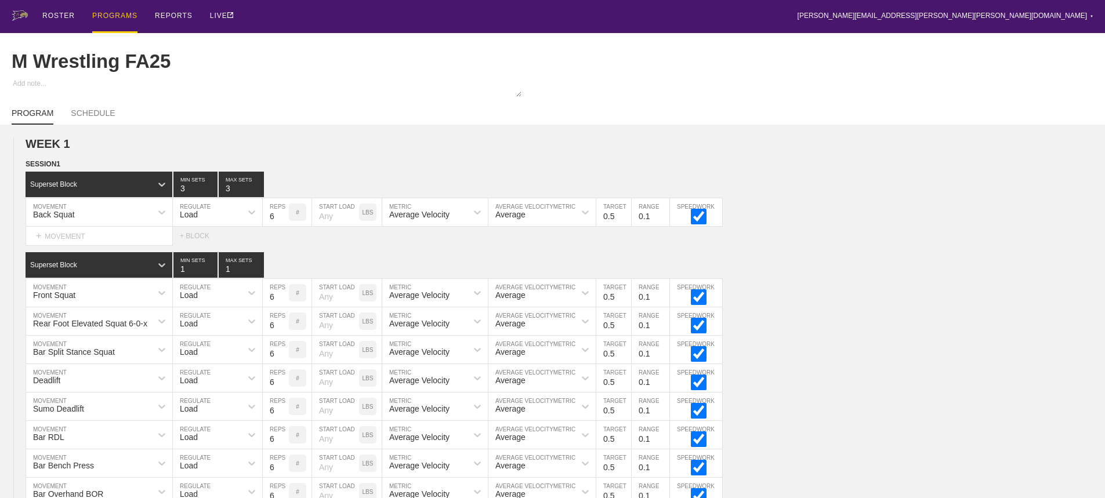
drag, startPoint x: 112, startPoint y: 12, endPoint x: 611, endPoint y: 23, distance: 499.1
click at [112, 12] on div "PROGRAMS" at bounding box center [114, 16] width 45 height 33
